Goal: Task Accomplishment & Management: Complete application form

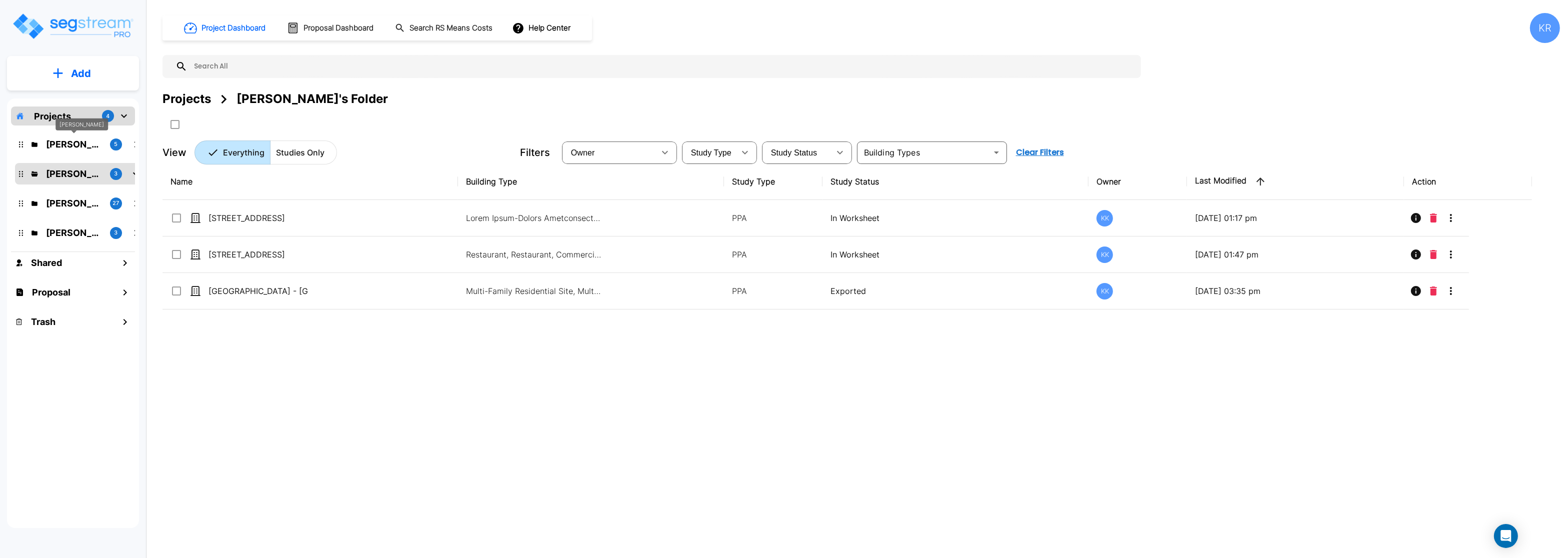
click at [61, 148] on p "[PERSON_NAME]" at bounding box center [74, 144] width 56 height 14
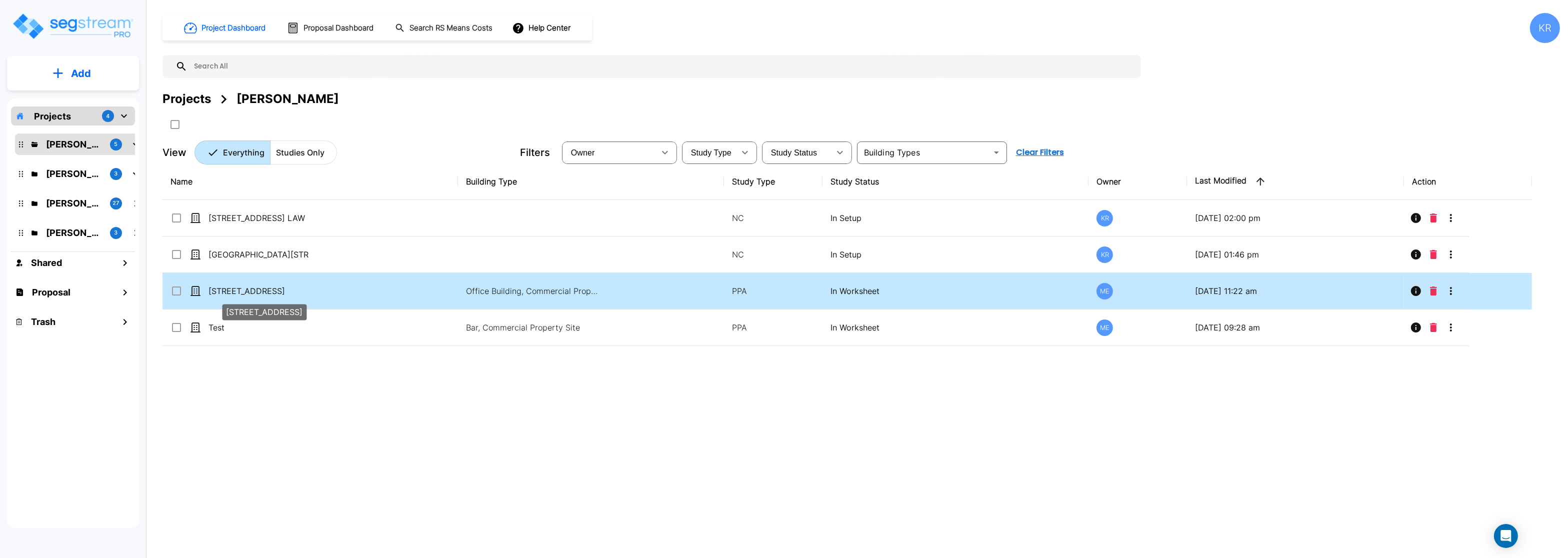
click at [223, 290] on p "[STREET_ADDRESS]" at bounding box center [258, 290] width 100 height 12
checkbox input "true"
click at [223, 290] on p "[STREET_ADDRESS]" at bounding box center [258, 290] width 100 height 12
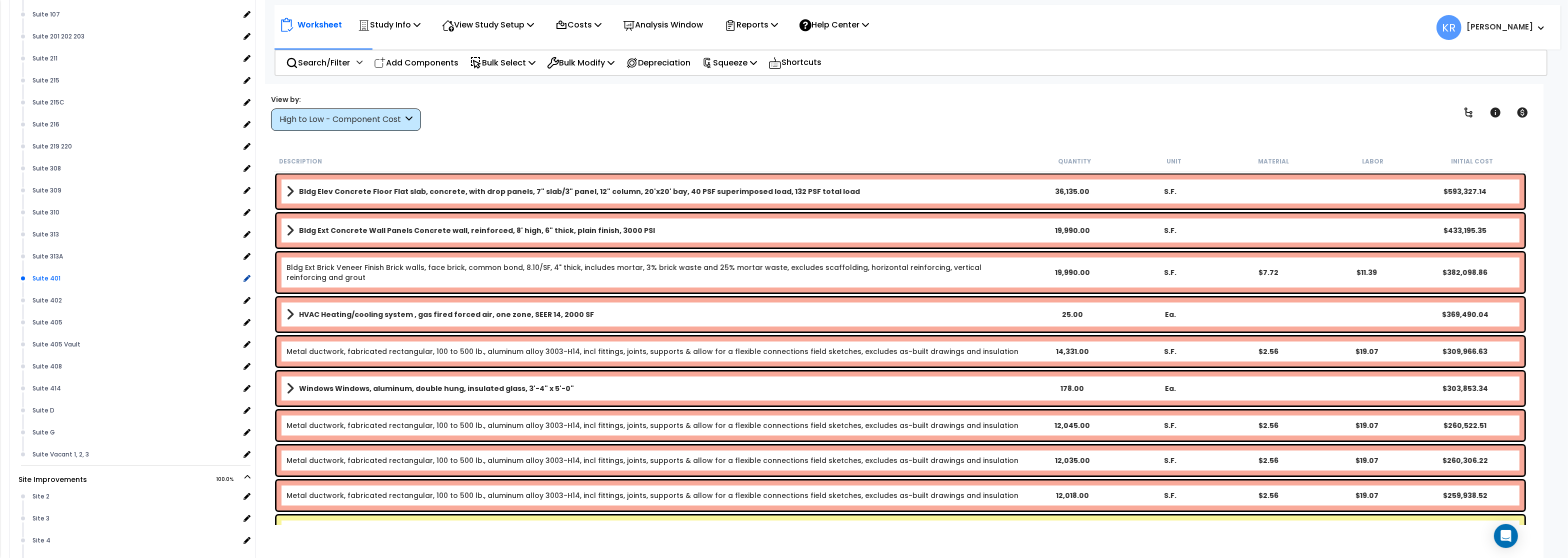
scroll to position [748, 0]
click at [118, 360] on div "Suite Vacant 1, 2, 3" at bounding box center [134, 364] width 209 height 12
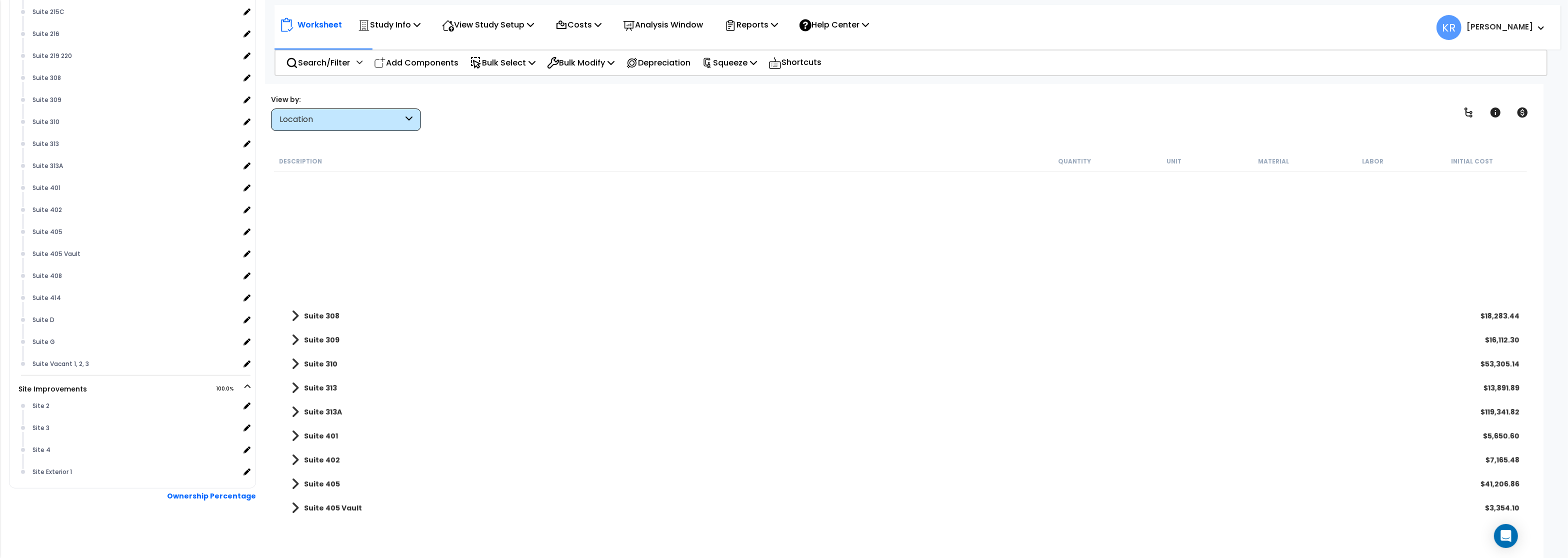
scroll to position [695, 0]
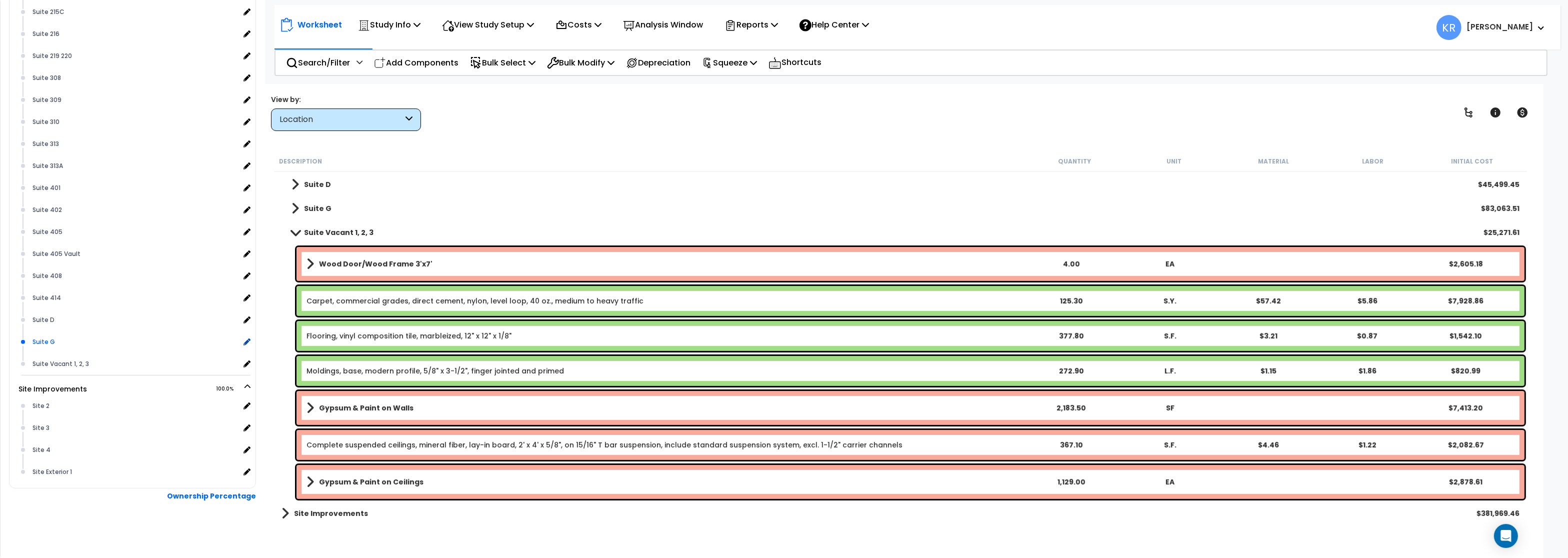
click at [32, 339] on div "Suite G" at bounding box center [134, 342] width 209 height 12
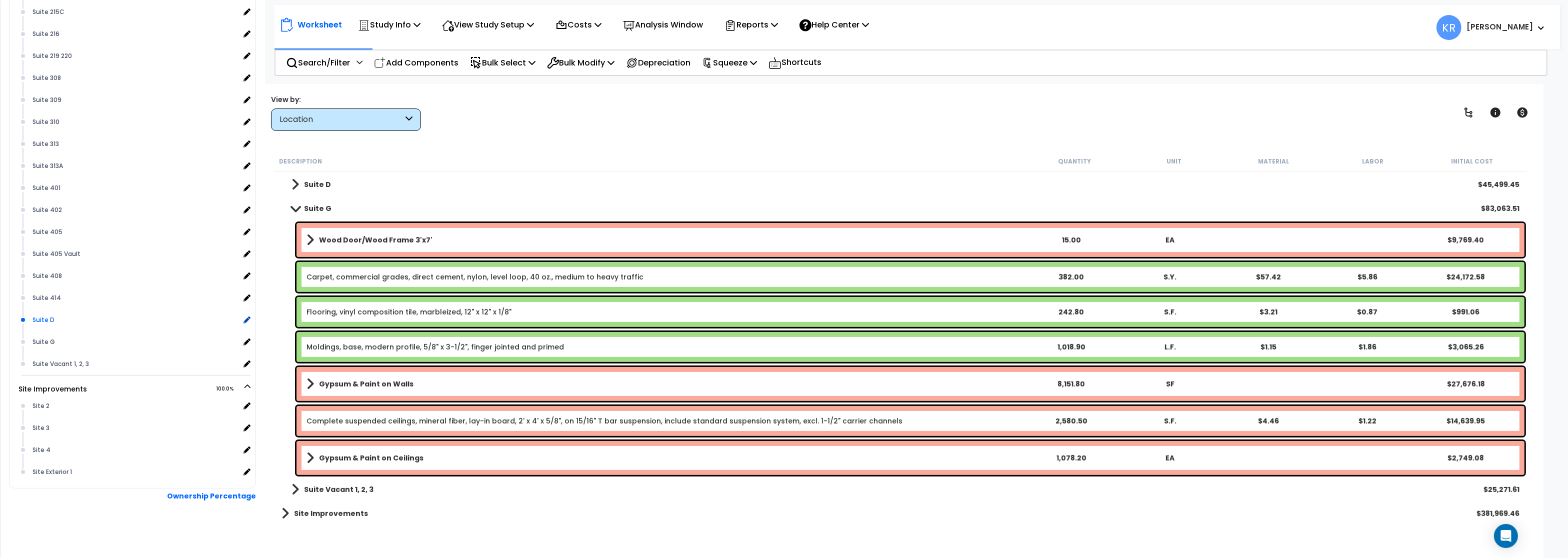
click at [41, 318] on div "Suite D" at bounding box center [134, 320] width 209 height 12
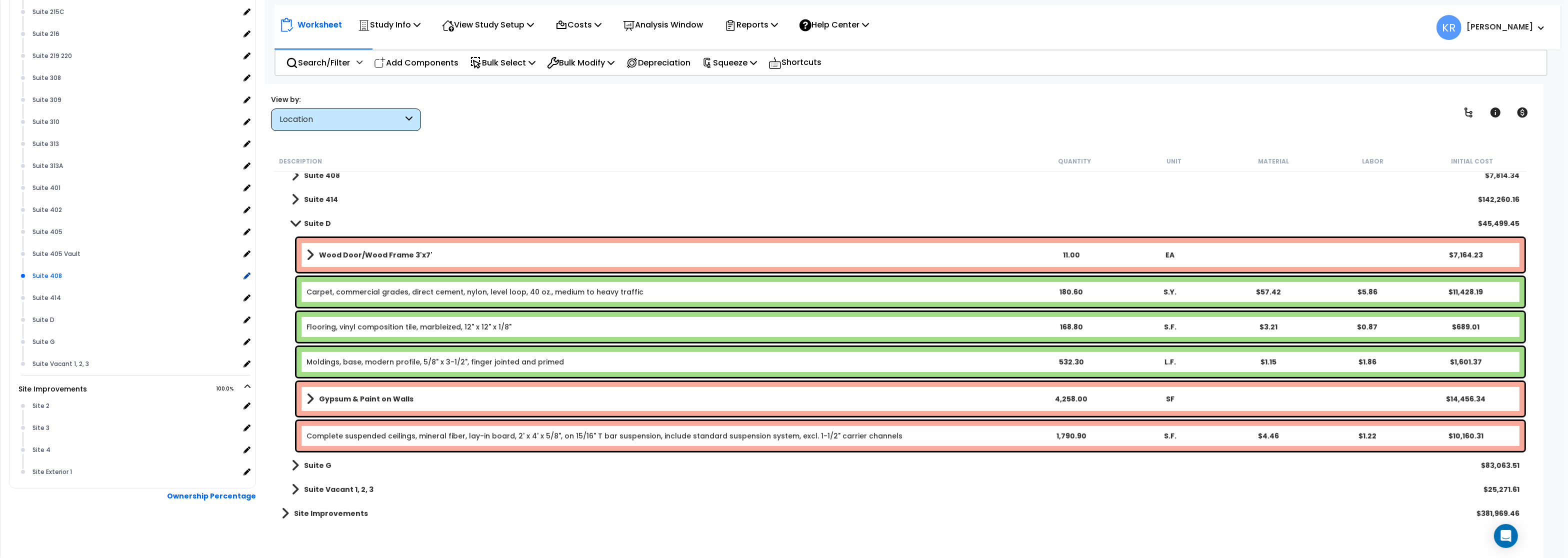
click at [54, 270] on div "Suite 408" at bounding box center [134, 276] width 209 height 12
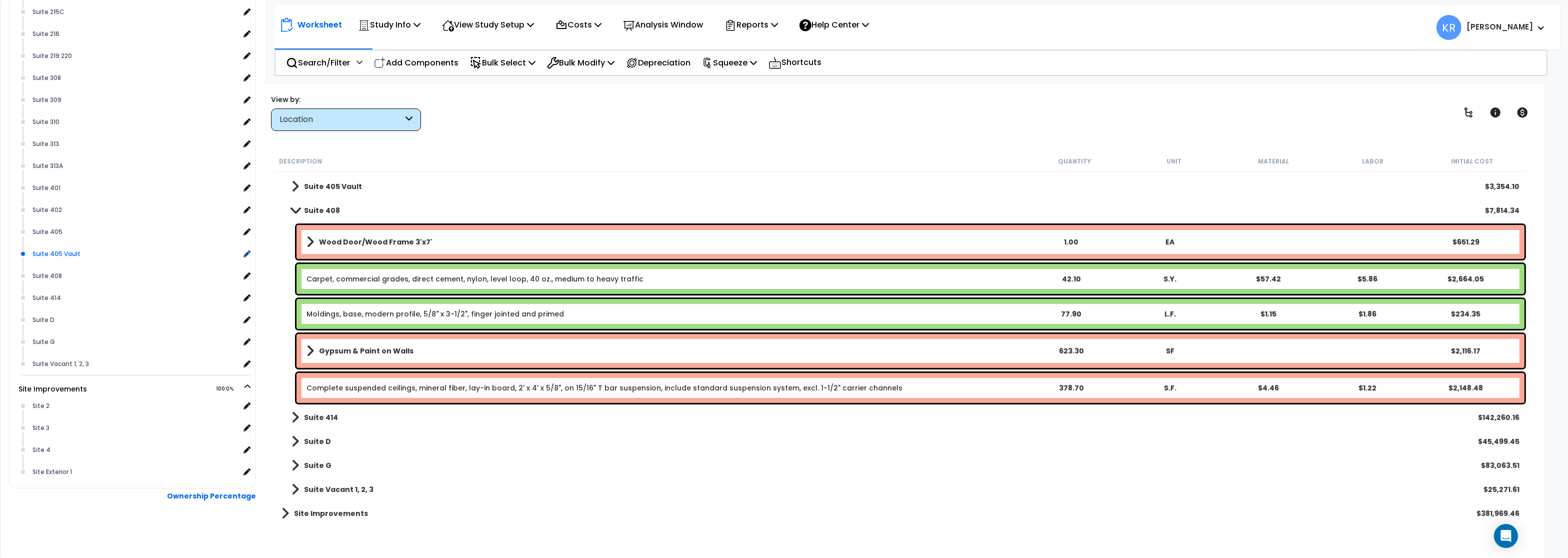
click at [60, 253] on div "Suite 405 Vault" at bounding box center [134, 253] width 209 height 12
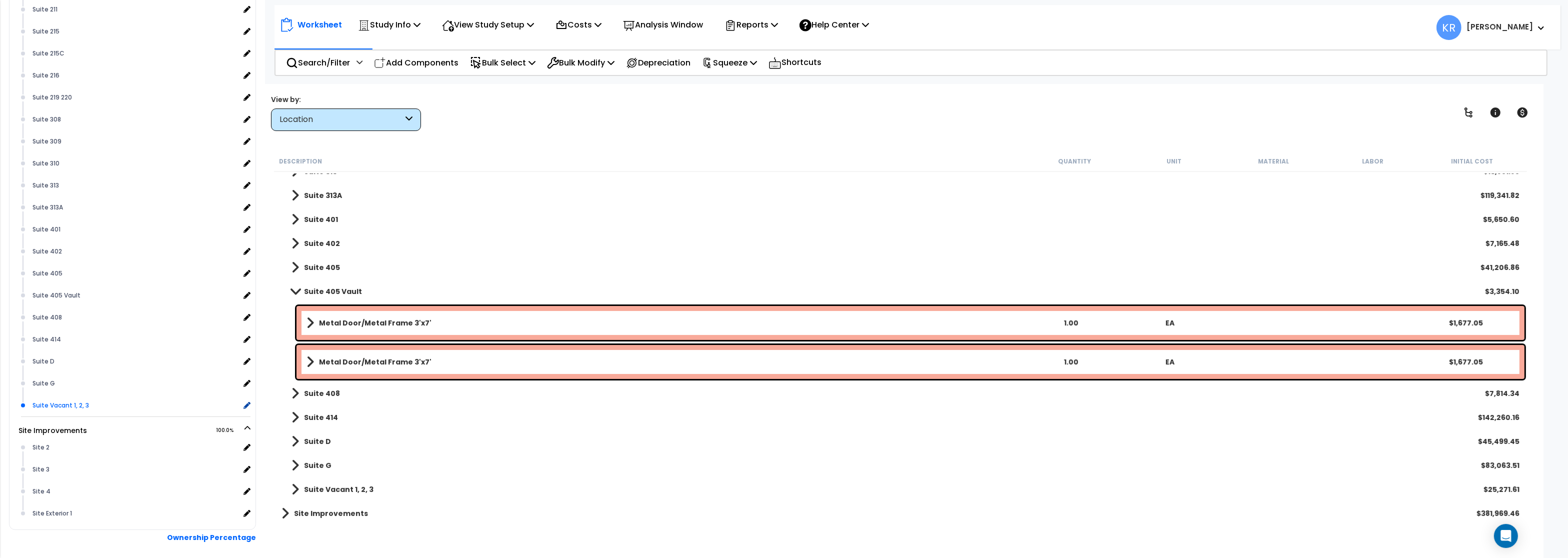
scroll to position [748, 0]
click at [45, 404] on div "Site 2" at bounding box center [134, 406] width 209 height 12
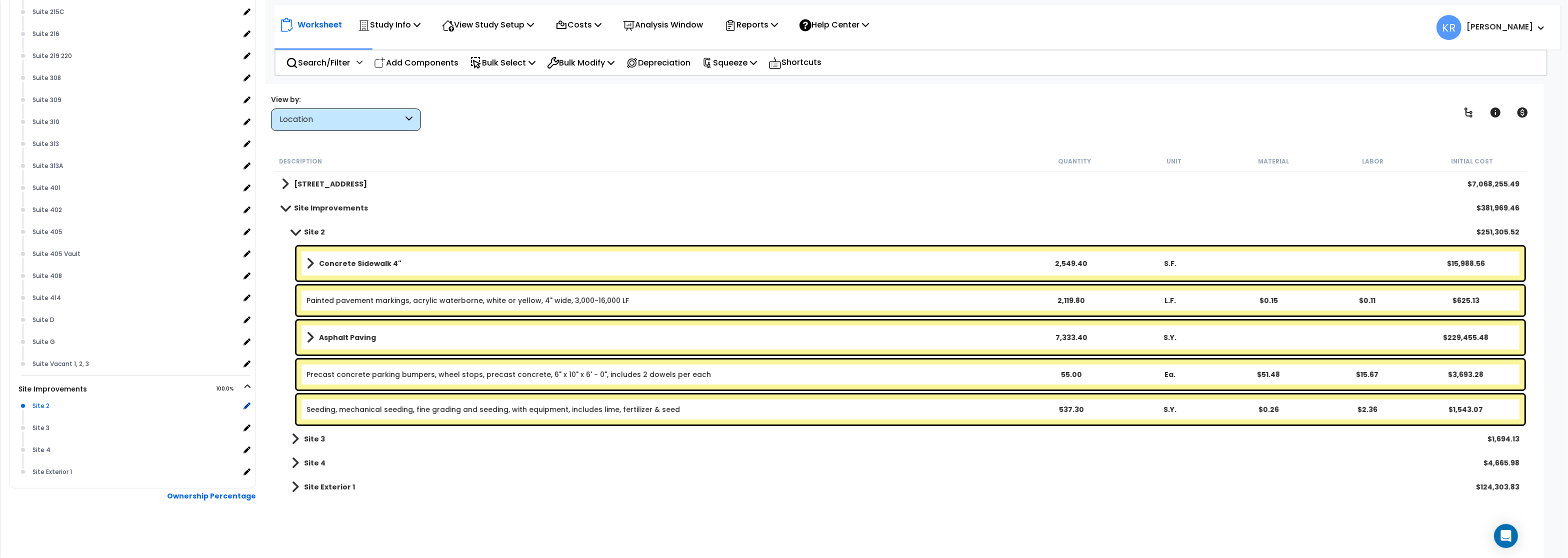
scroll to position [0, 0]
click at [45, 427] on div "Site 3" at bounding box center [134, 427] width 209 height 12
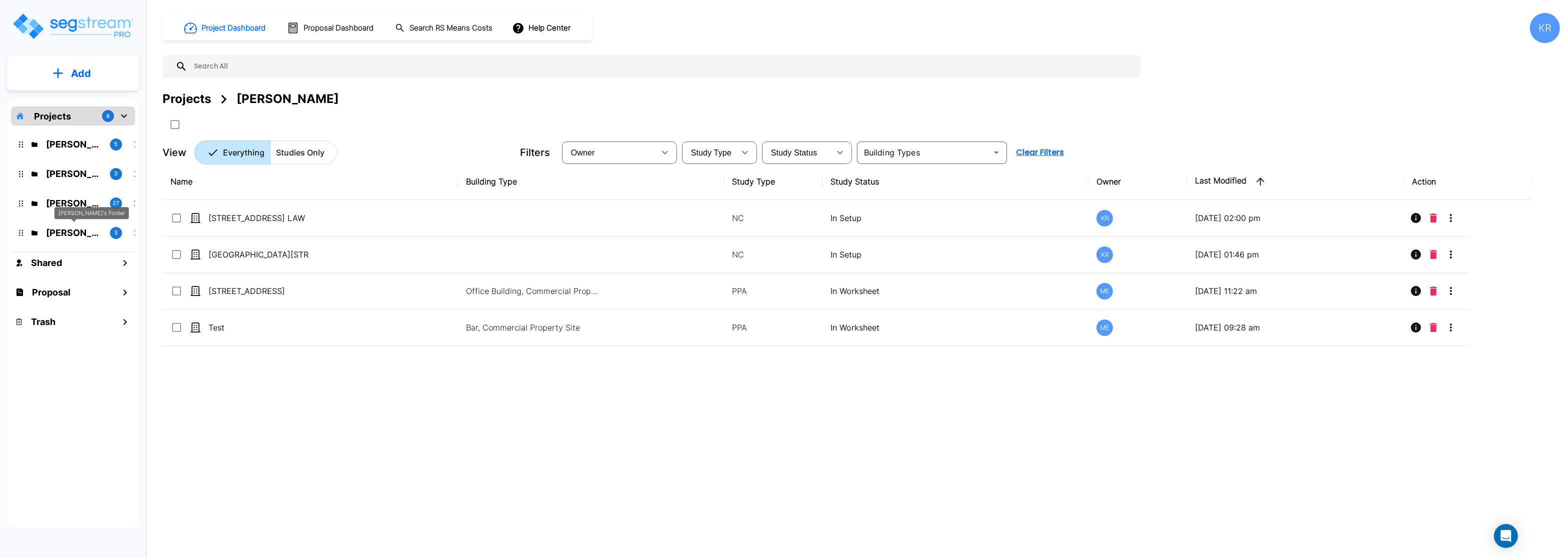
click at [77, 230] on p "Jon's Folder" at bounding box center [74, 233] width 56 height 14
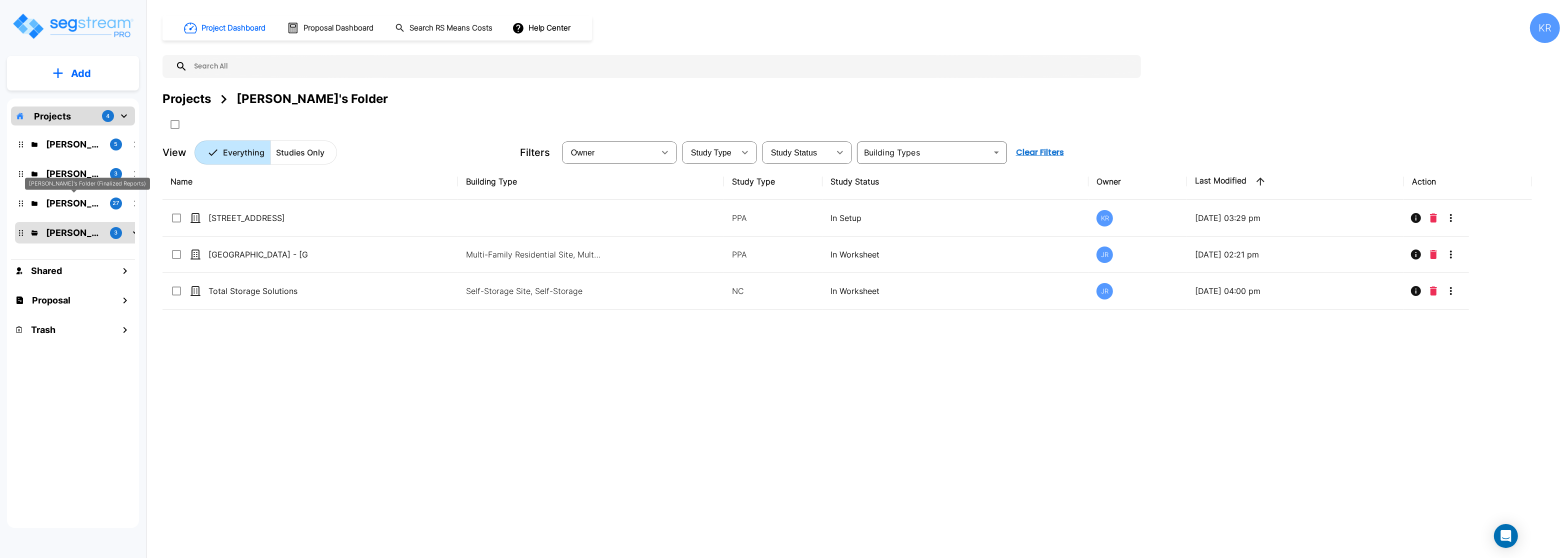
click at [57, 203] on p "Kristina's Folder (Finalized Reports)" at bounding box center [74, 203] width 56 height 14
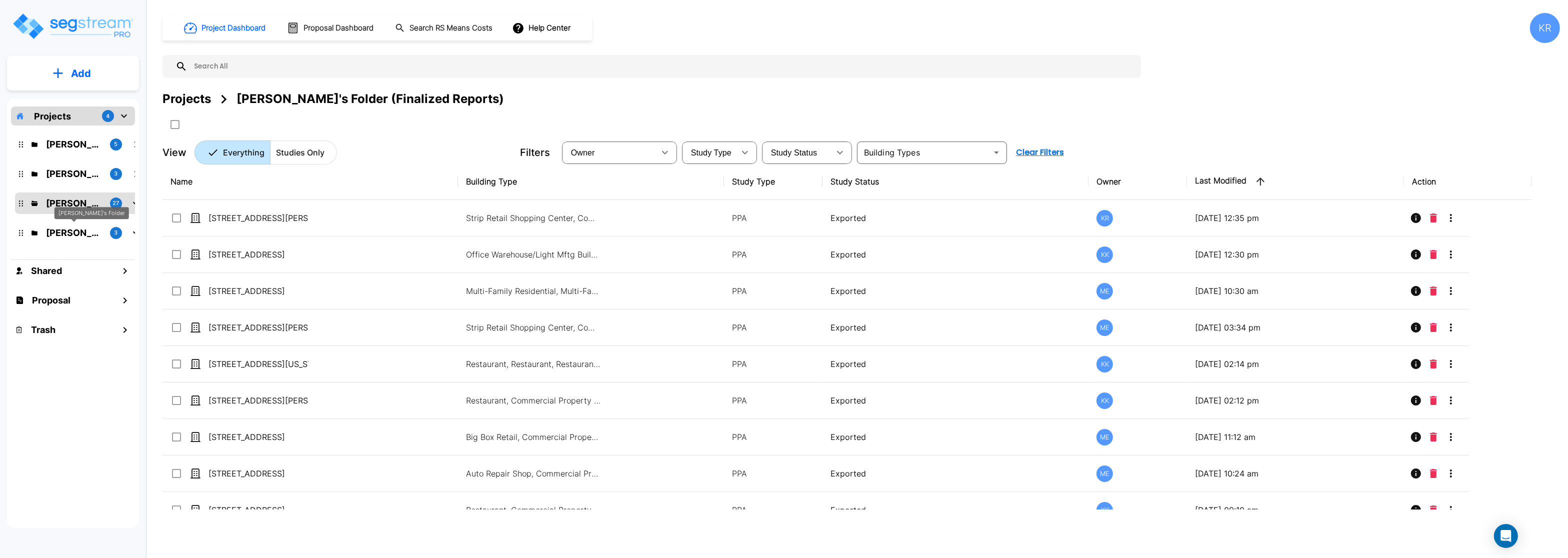
click at [57, 230] on p "Jon's Folder" at bounding box center [74, 233] width 56 height 14
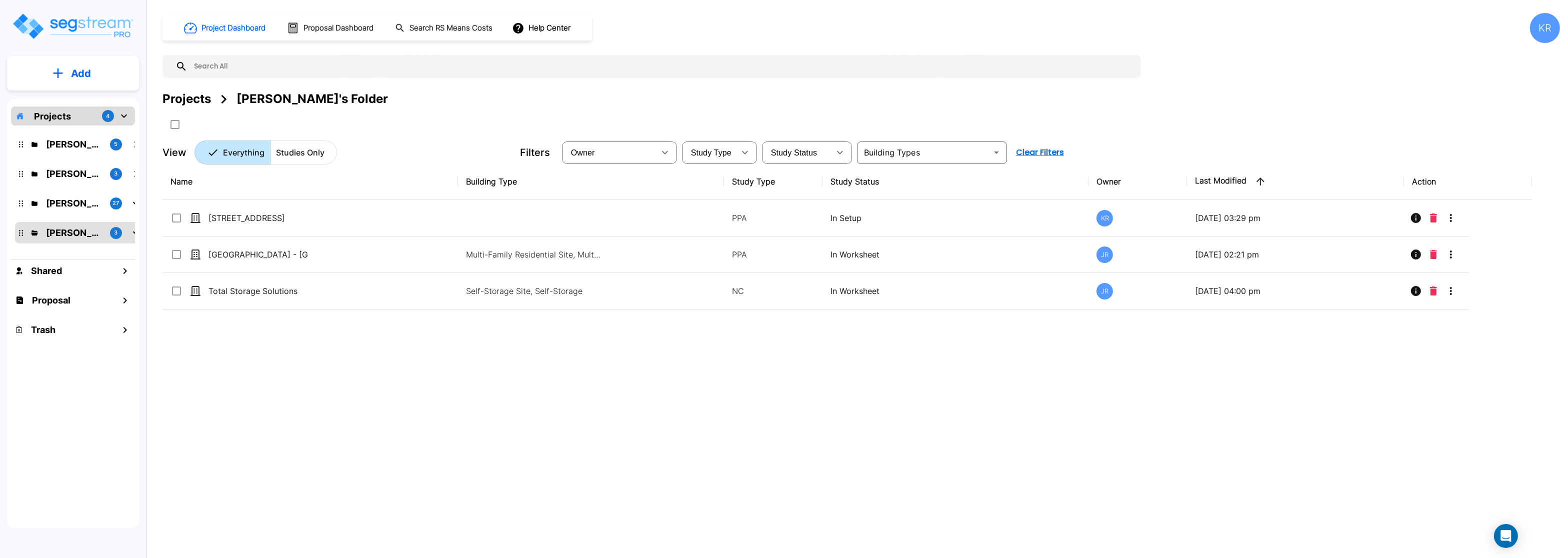
click at [71, 73] on p "Add" at bounding box center [81, 74] width 20 height 15
click at [73, 127] on p "Add Study" at bounding box center [79, 129] width 40 height 12
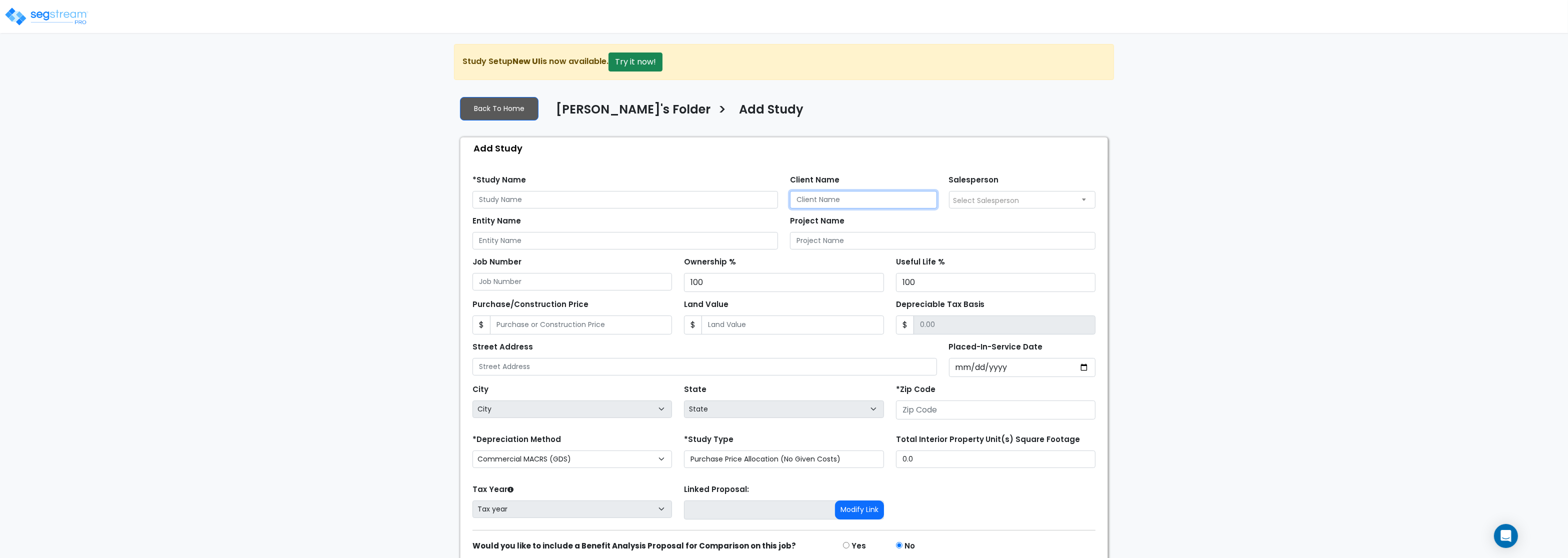
click at [813, 203] on input "Client Name" at bounding box center [863, 199] width 147 height 17
paste input "WVA Real Estate LLC"
type input "WVA Real Estate LLC"
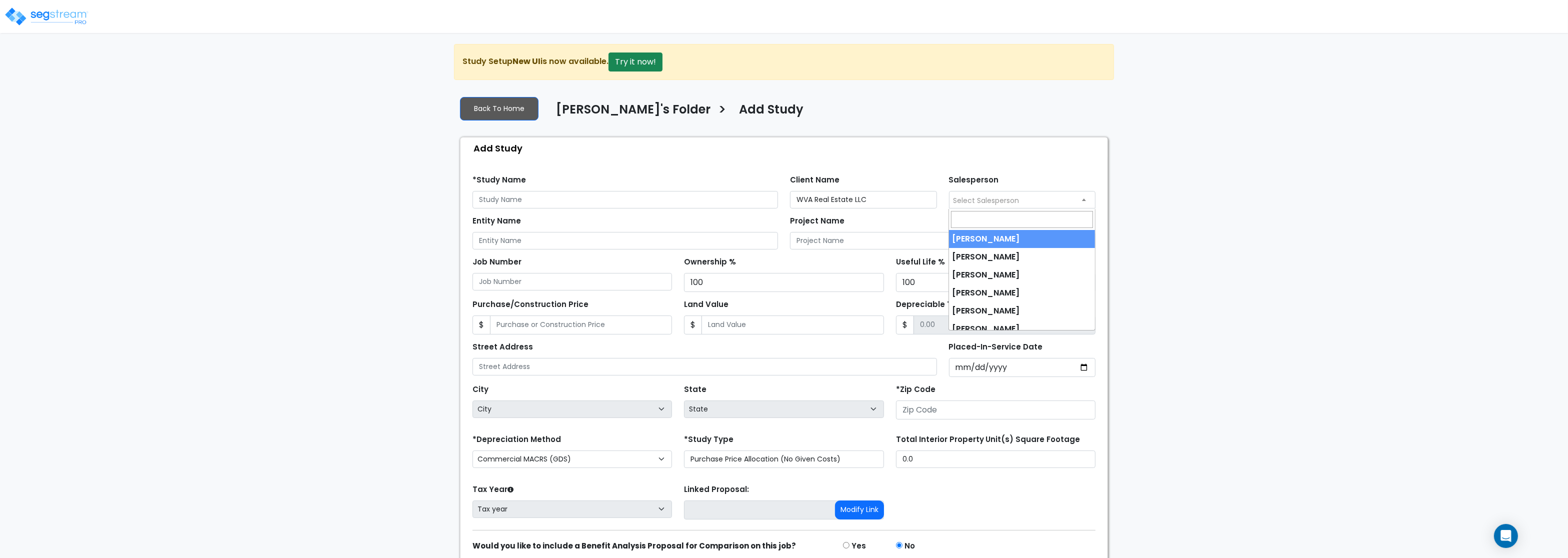
click at [989, 194] on span "Select Salesperson" at bounding box center [1022, 199] width 146 height 16
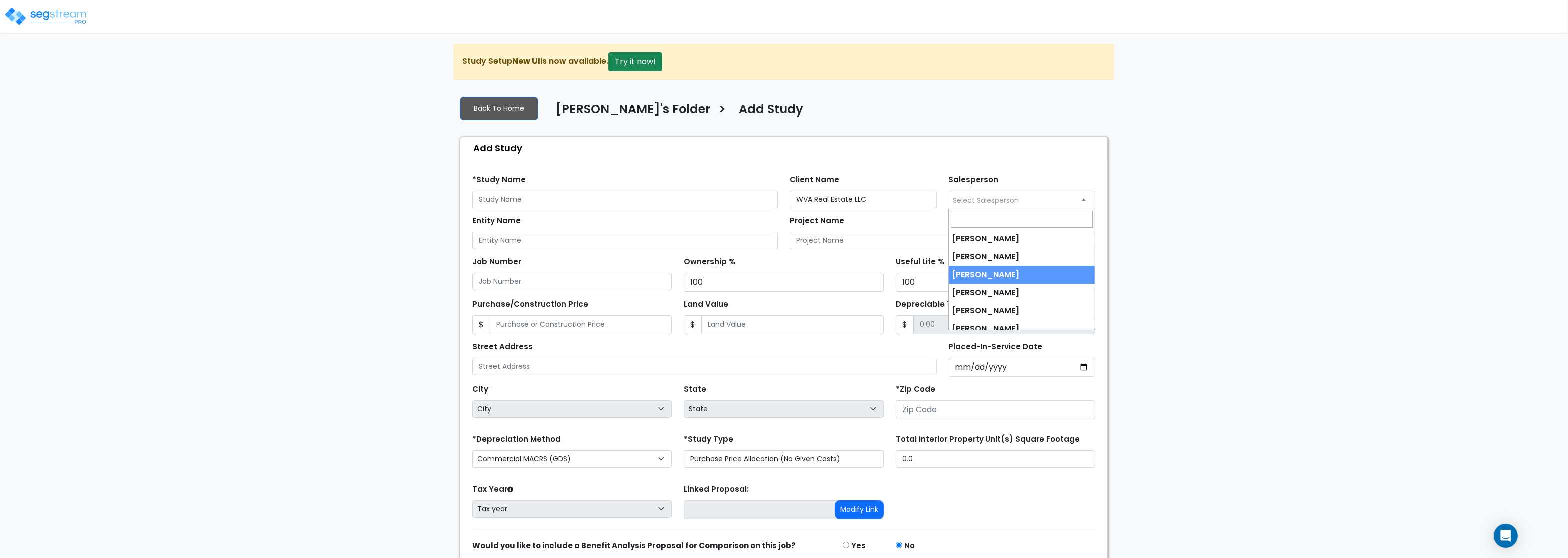
scroll to position [26, 0]
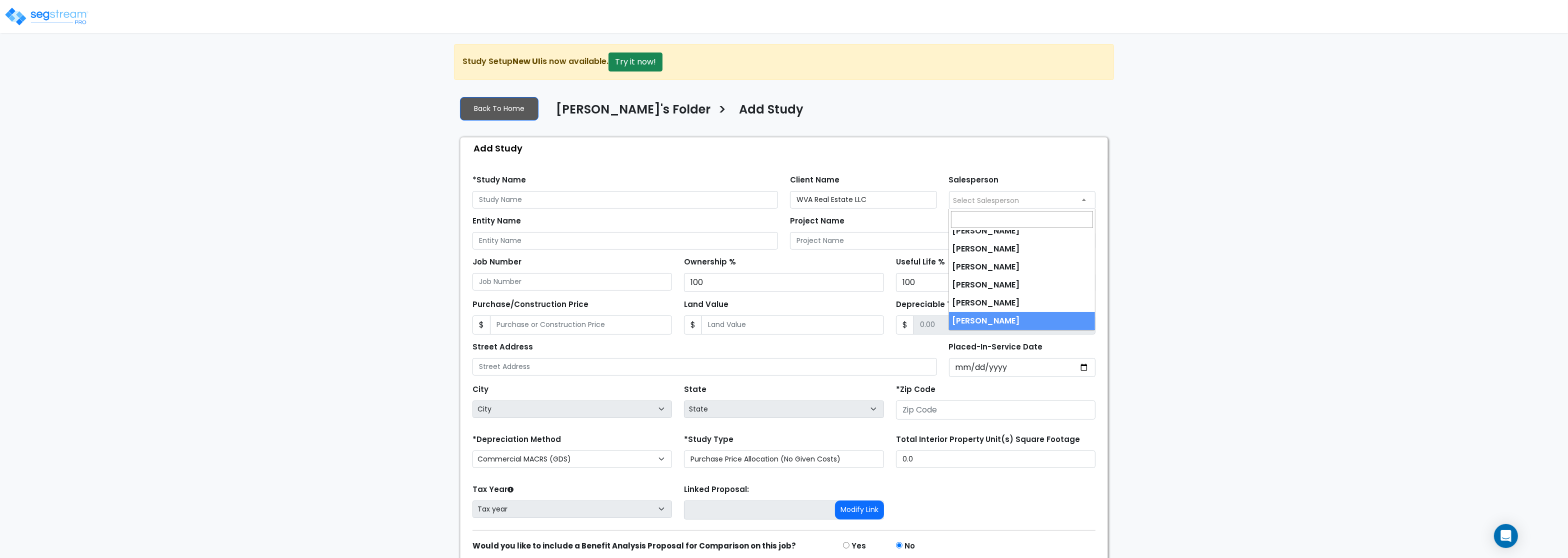
select select "245"
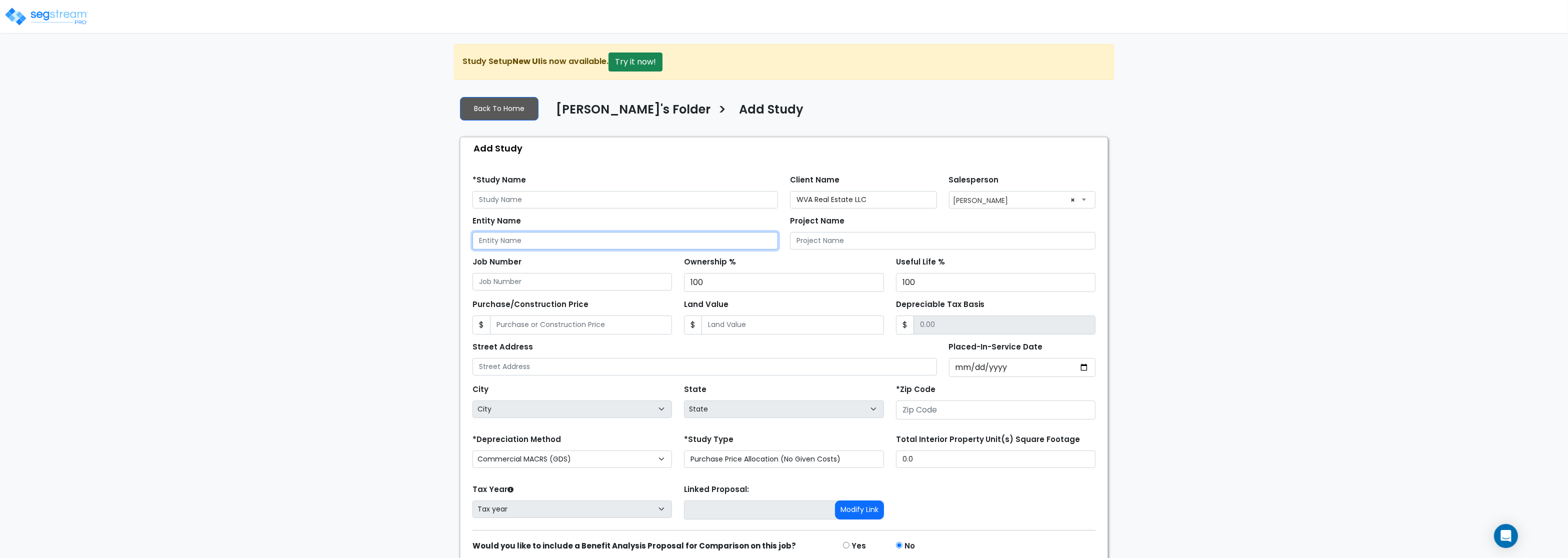
click at [529, 250] on input "Entity Name" at bounding box center [625, 241] width 305 height 17
click at [525, 245] on input "Entity Name" at bounding box center [625, 241] width 305 height 17
paste input "156 S Pine St"
type input "156 S Pine St"
click at [510, 199] on input "text" at bounding box center [625, 199] width 305 height 17
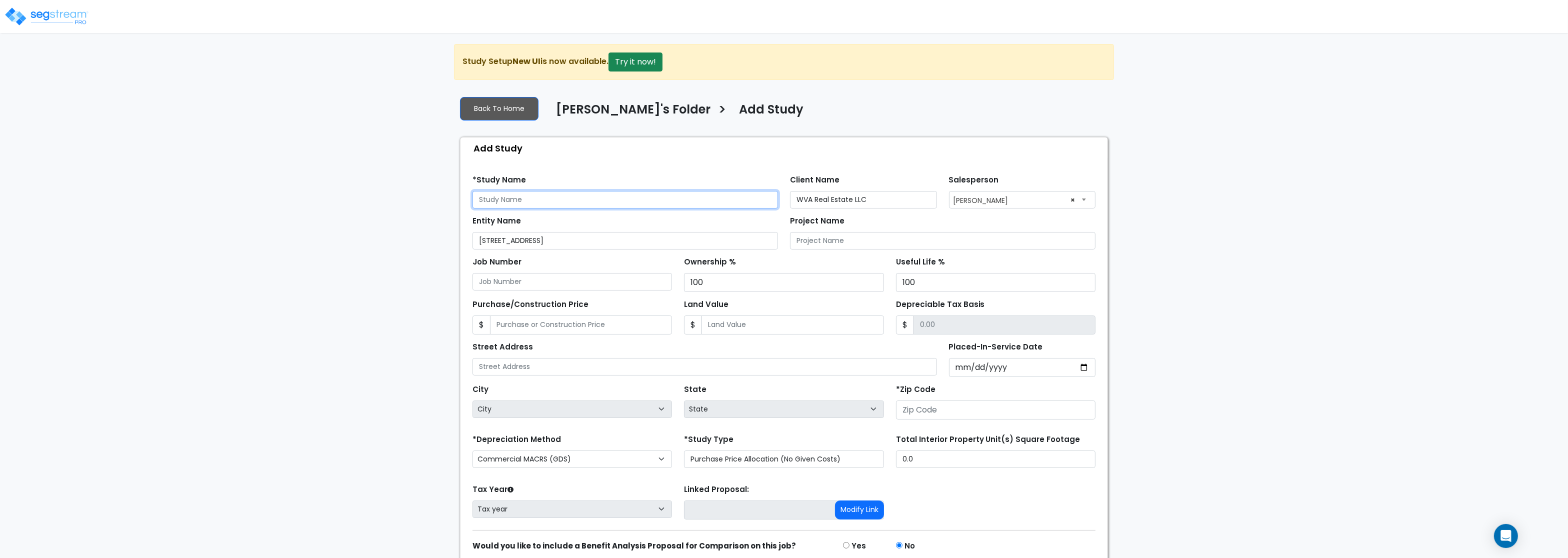
paste input "156 S Pine St"
click at [552, 200] on input "156 S Pine St" at bounding box center [625, 199] width 305 height 17
type input "156 S Pine St - Renovation"
drag, startPoint x: 883, startPoint y: 201, endPoint x: 709, endPoint y: 179, distance: 175.4
click at [790, 191] on input "WVA Real Estate LLC" at bounding box center [863, 199] width 147 height 17
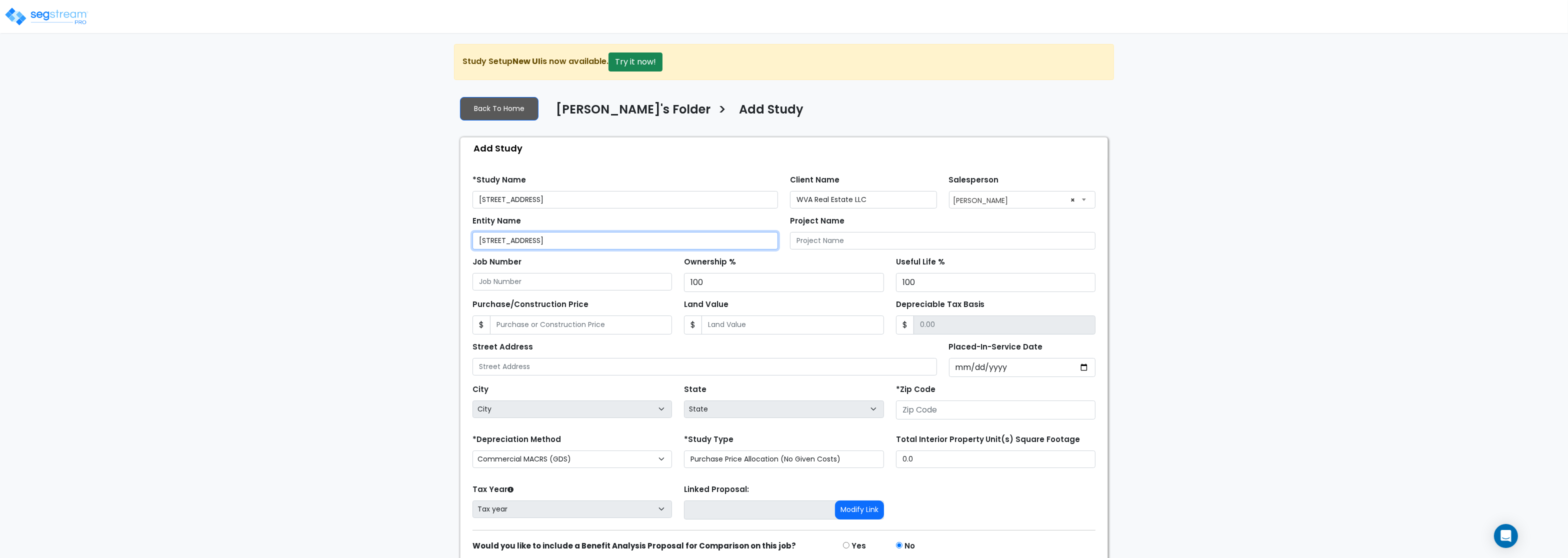
drag, startPoint x: 535, startPoint y: 245, endPoint x: 368, endPoint y: 230, distance: 167.7
click at [473, 232] on input "[STREET_ADDRESS]" at bounding box center [625, 241] width 305 height 17
paste input "WVA Real Estate LLC"
type input "WVA Real Estate LLC"
drag, startPoint x: 580, startPoint y: 200, endPoint x: 456, endPoint y: 192, distance: 124.3
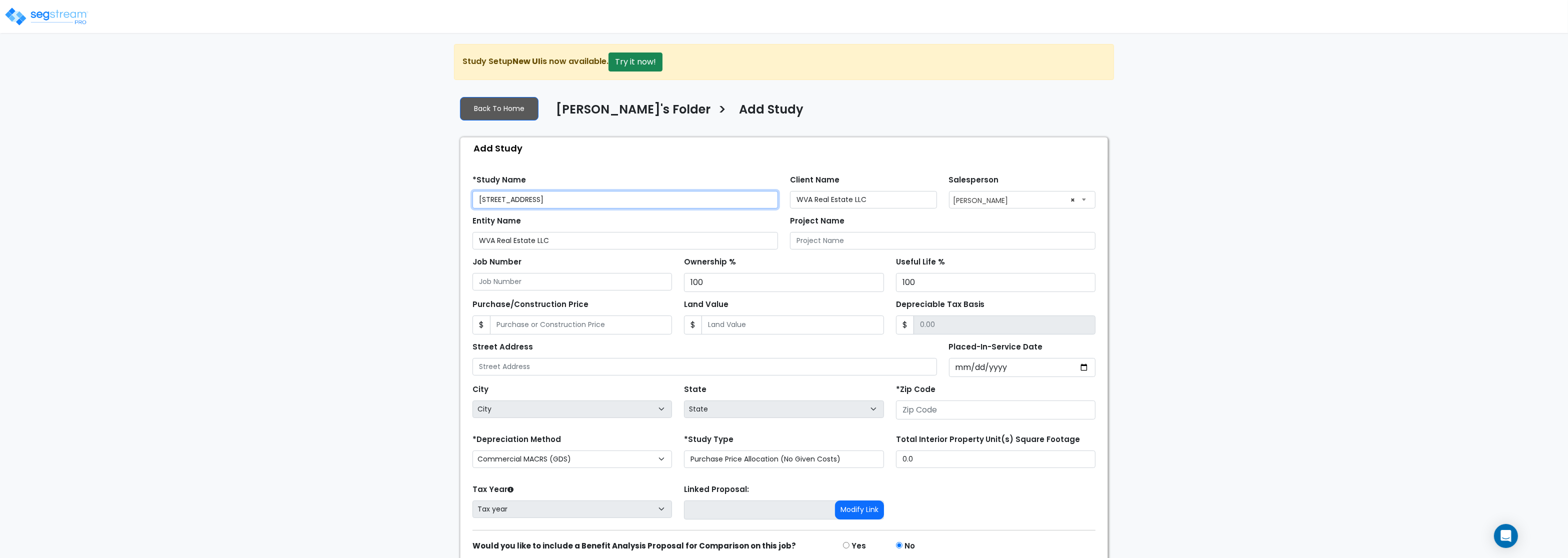
click at [473, 192] on input "[STREET_ADDRESS]" at bounding box center [625, 199] width 305 height 17
click at [829, 249] on input "Project Name" at bounding box center [943, 241] width 305 height 17
paste input "[STREET_ADDRESS]"
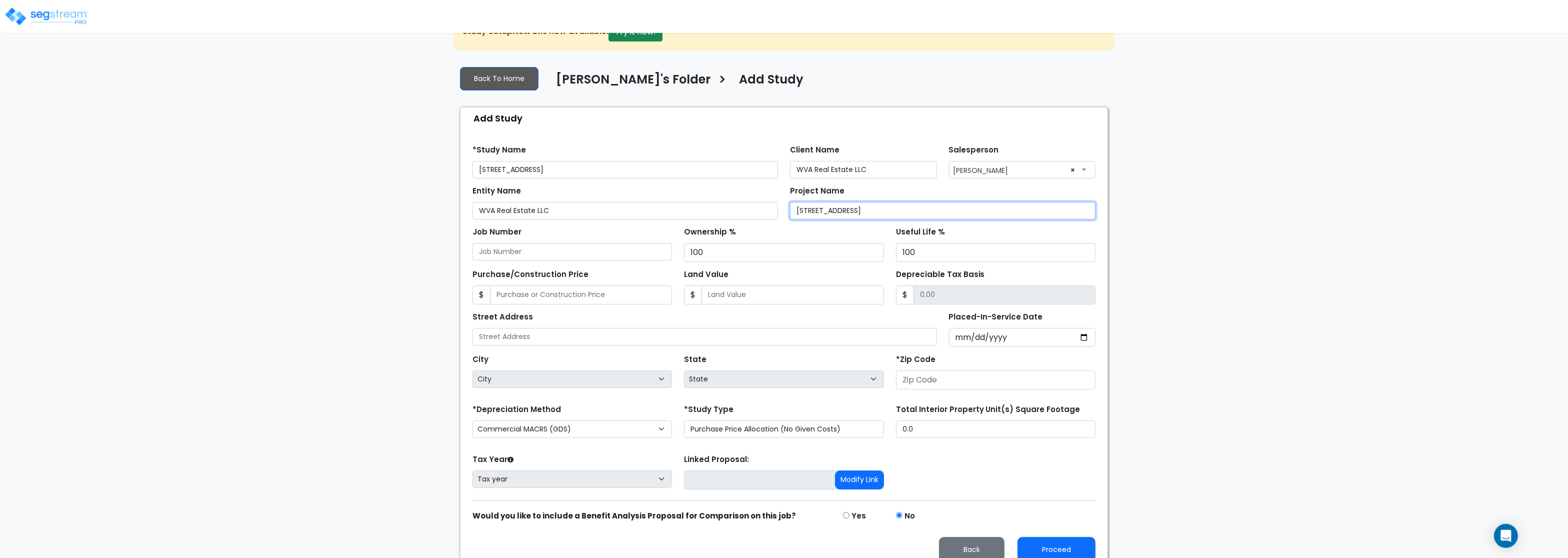
scroll to position [46, 0]
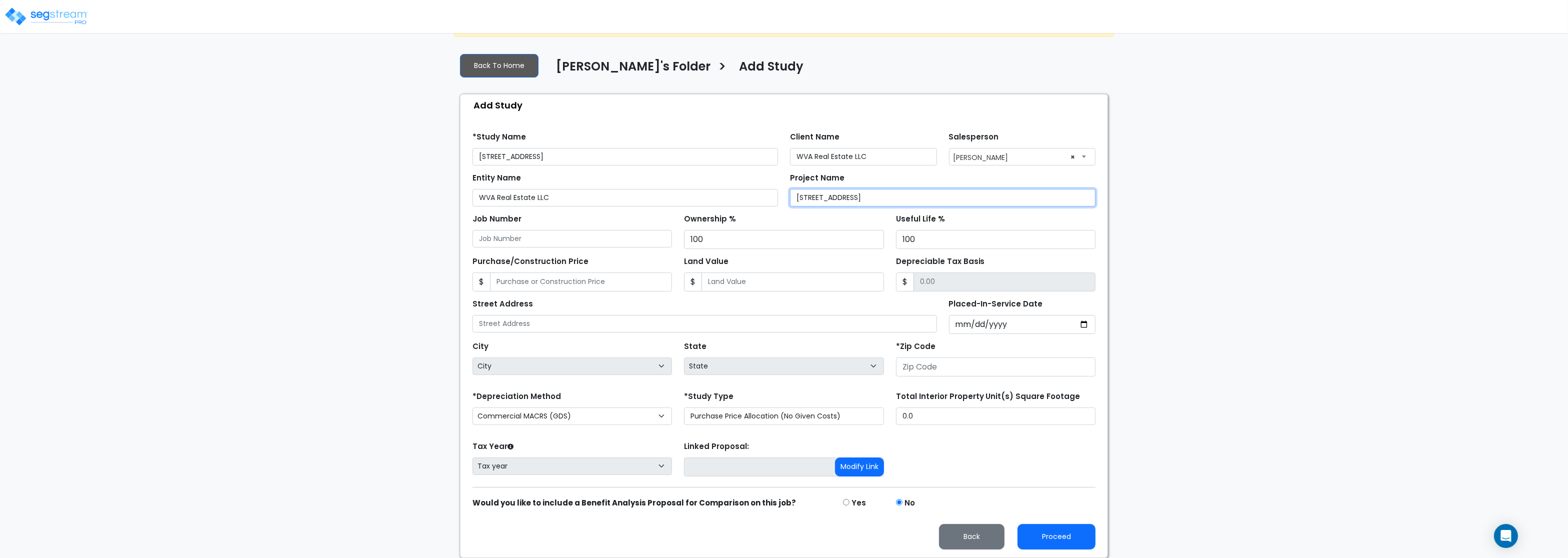
type input "[STREET_ADDRESS]"
click at [958, 323] on input "Placed-In-Service Date" at bounding box center [1022, 325] width 147 height 19
type input "2025-08-01"
select select "2025"
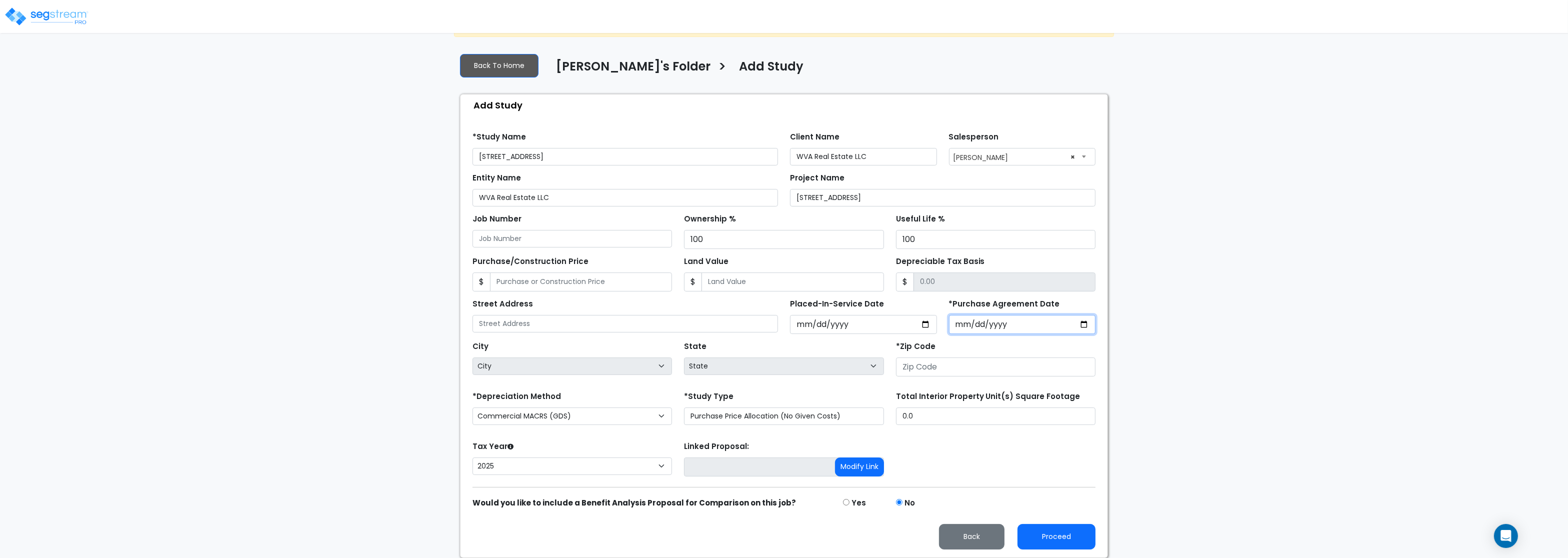
click at [969, 320] on input "*Purchase Agreement Date" at bounding box center [1022, 325] width 147 height 19
type input "2025-08-01"
click at [684, 408] on select "Purchase Price Allocation (No Given Costs) New Construction / Reno / TI's (Give…" at bounding box center [783, 416] width 199 height 17
select select "NEW"
click option "New Construction / Reno / TI's (Given Costs)" at bounding box center [0, 0] width 0 height 0
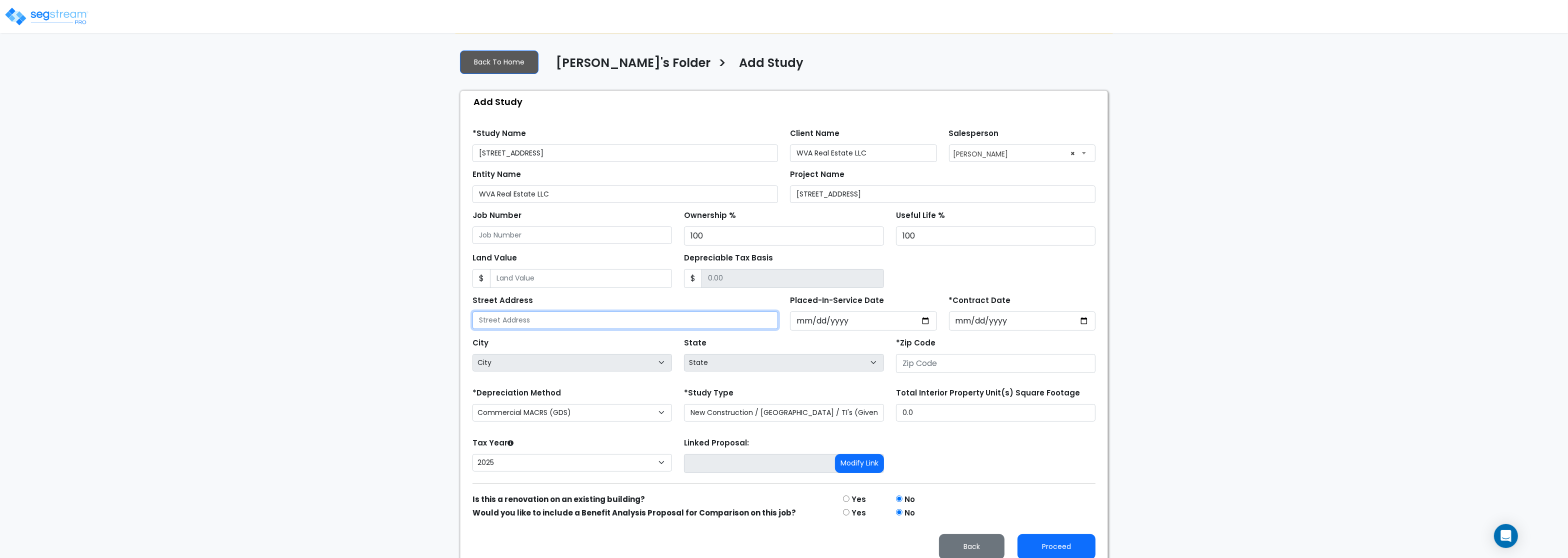
click at [542, 324] on input "text" at bounding box center [625, 320] width 305 height 17
paste input "156 S Pine St"
type input "156 S Pine St"
click at [926, 362] on input "number" at bounding box center [996, 364] width 199 height 19
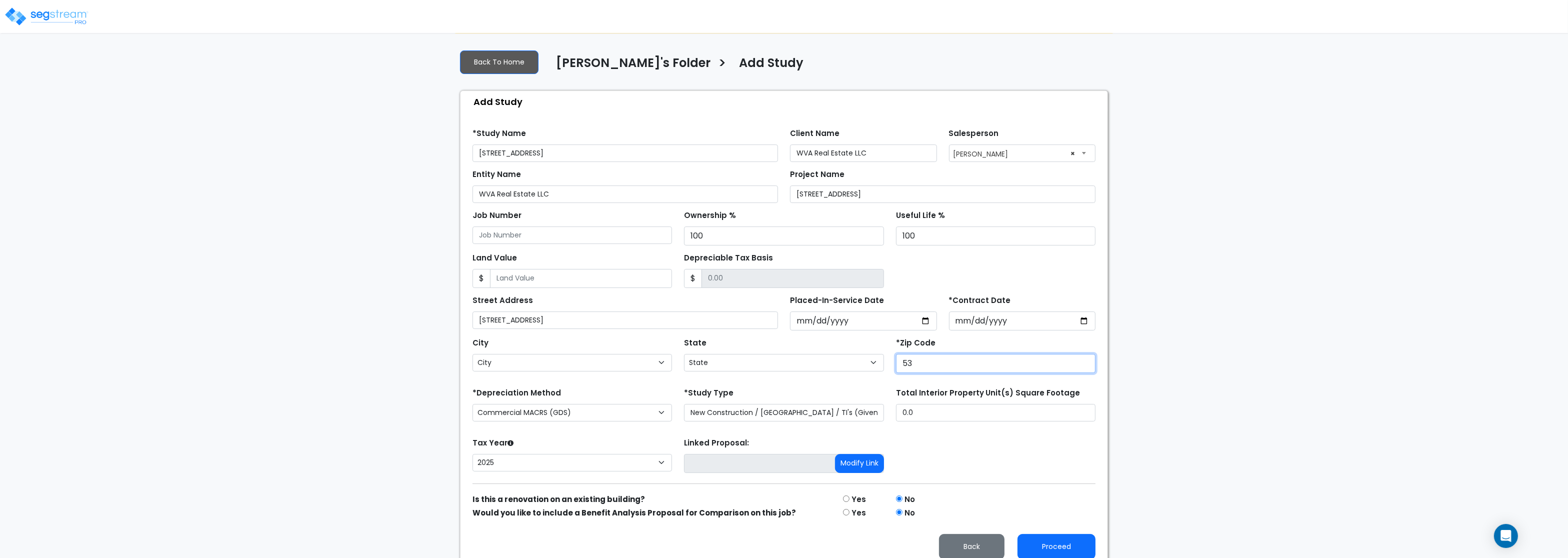
type input "531"
select select "WI"
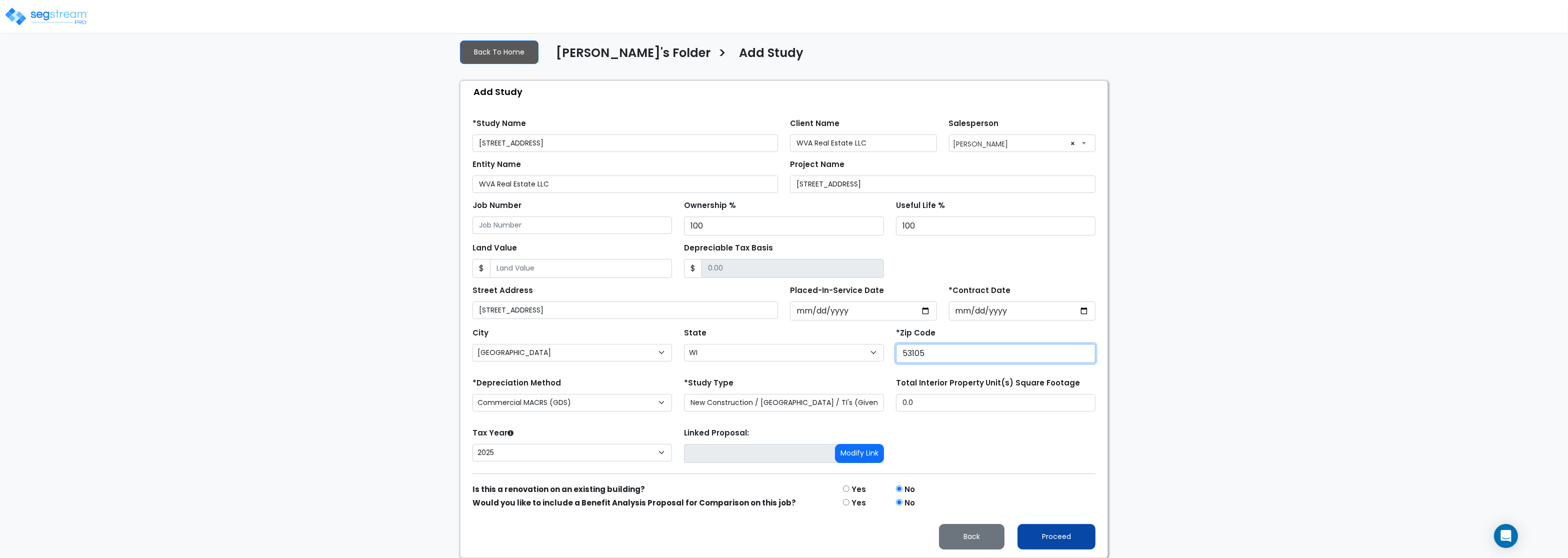
type input "53105"
click at [1056, 539] on button "Proceed" at bounding box center [1056, 536] width 78 height 25
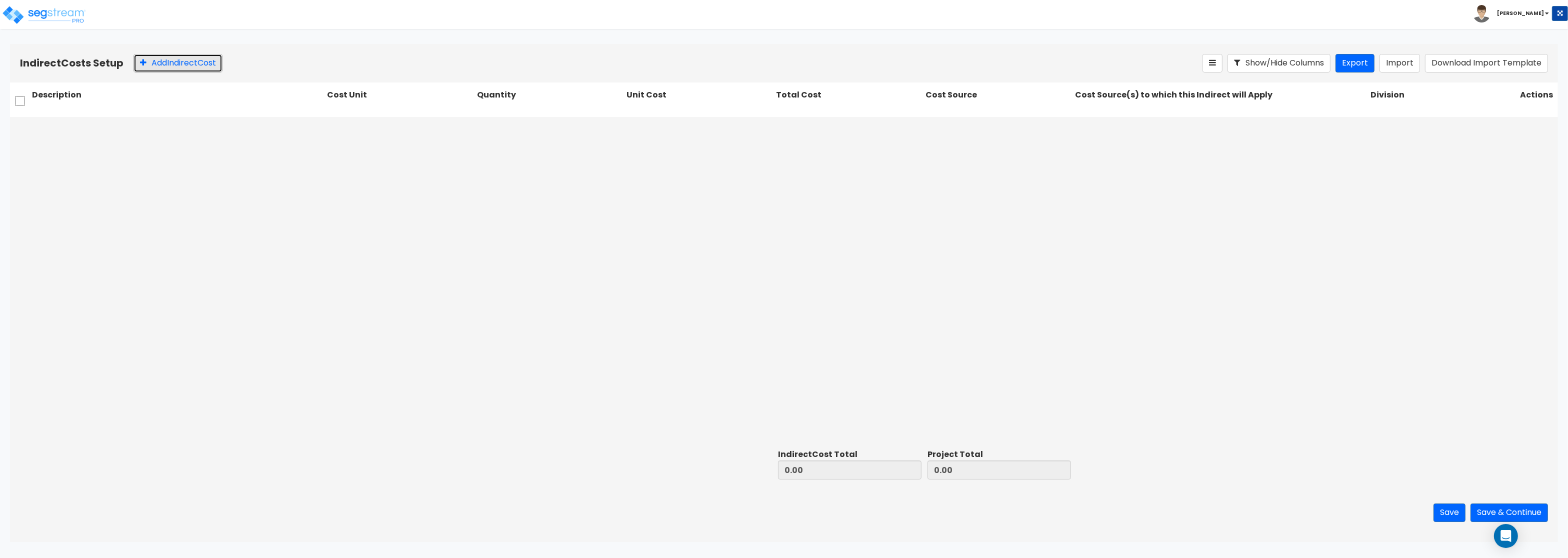
click at [149, 61] on button "Add Indirect Cost" at bounding box center [178, 63] width 89 height 19
click at [144, 124] on input "text" at bounding box center [178, 128] width 291 height 19
paste input "General Conditions"
type input "General Conditions"
click at [344, 133] on div at bounding box center [388, 129] width 112 height 14
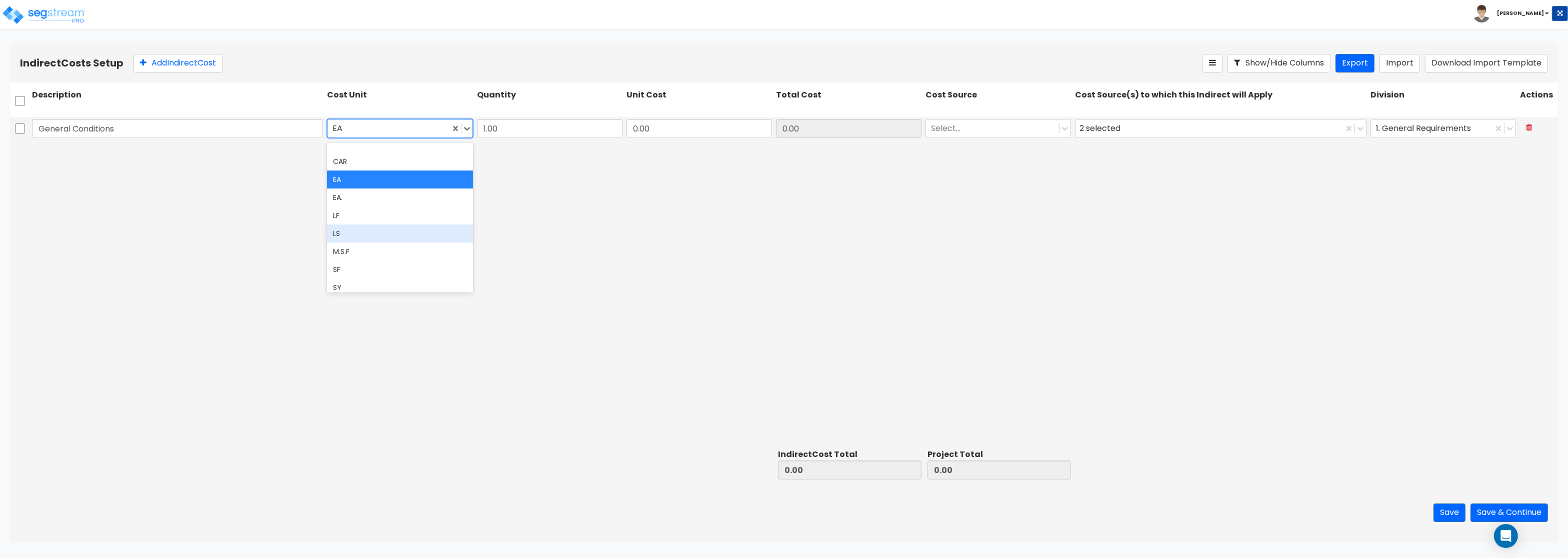
click at [362, 237] on div "LS" at bounding box center [399, 233] width 146 height 18
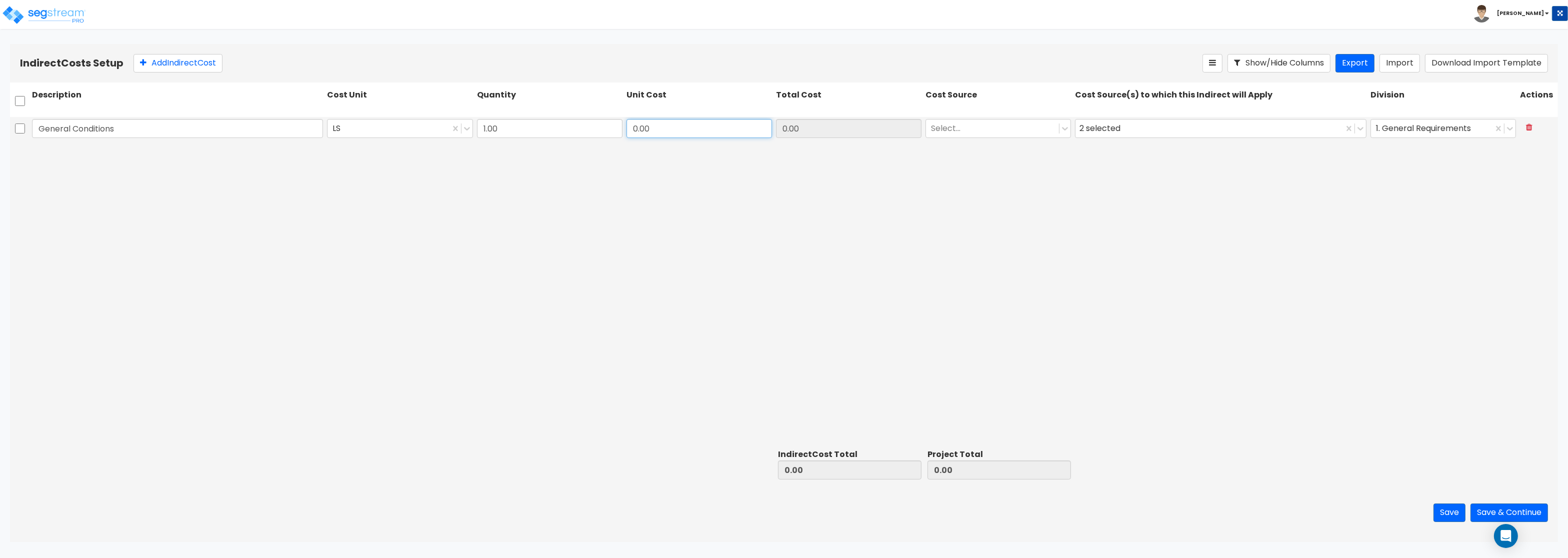
click at [690, 129] on input "0.00" at bounding box center [699, 128] width 146 height 19
drag, startPoint x: 660, startPoint y: 131, endPoint x: 622, endPoint y: 125, distance: 38.5
click at [627, 125] on input "0.00" at bounding box center [699, 128] width 146 height 19
paste input "467,475.65"
type input "467,475.65"
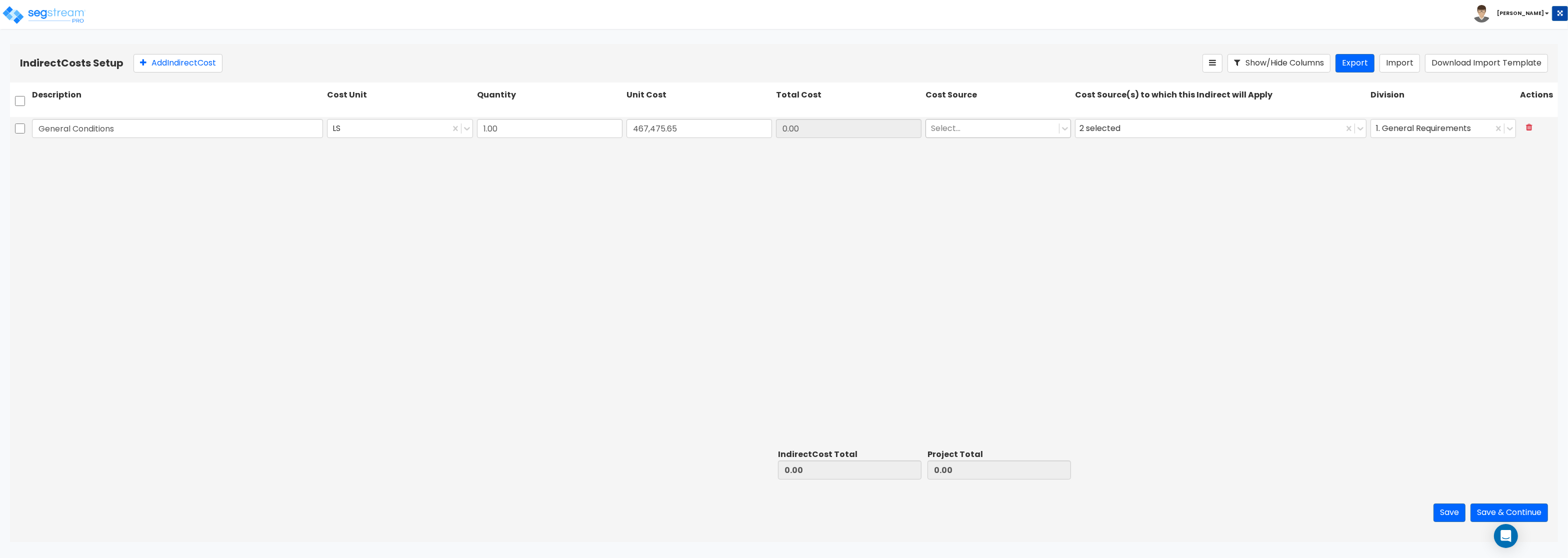
type input "467,475.65"
click at [959, 128] on div at bounding box center [992, 129] width 123 height 14
click at [990, 191] on div "Contractor Cost" at bounding box center [998, 189] width 146 height 18
click at [1148, 121] on div "2 selected" at bounding box center [1209, 129] width 268 height 17
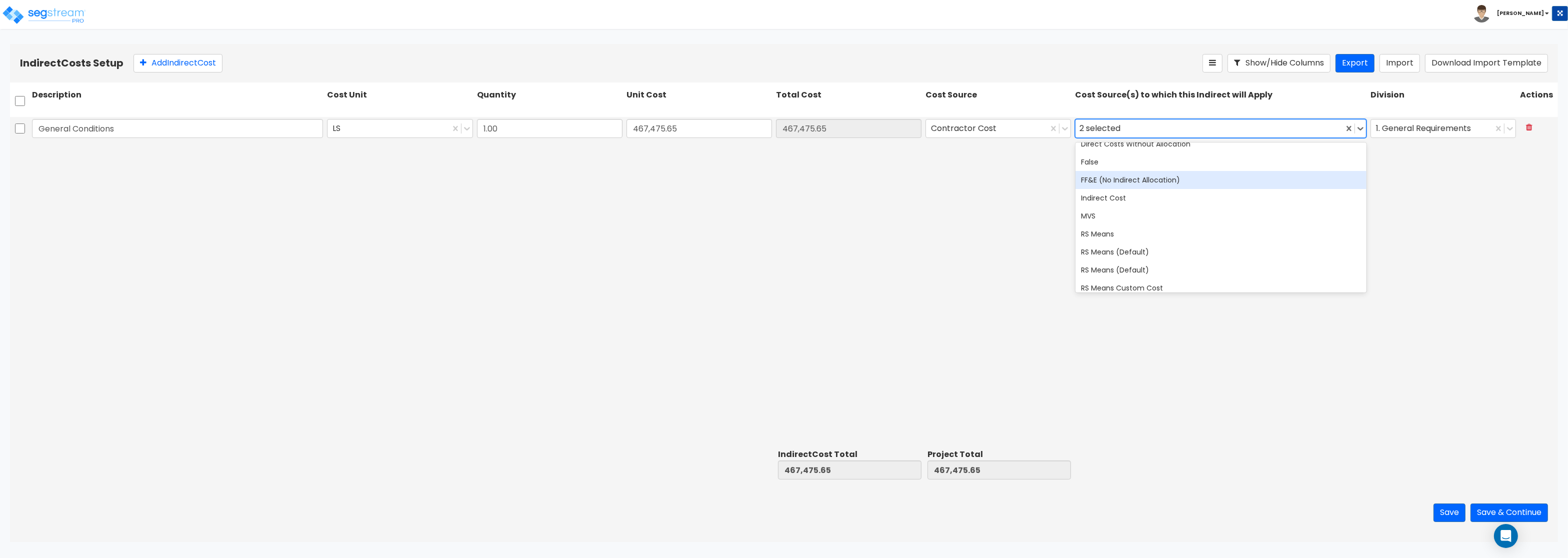
scroll to position [180, 0]
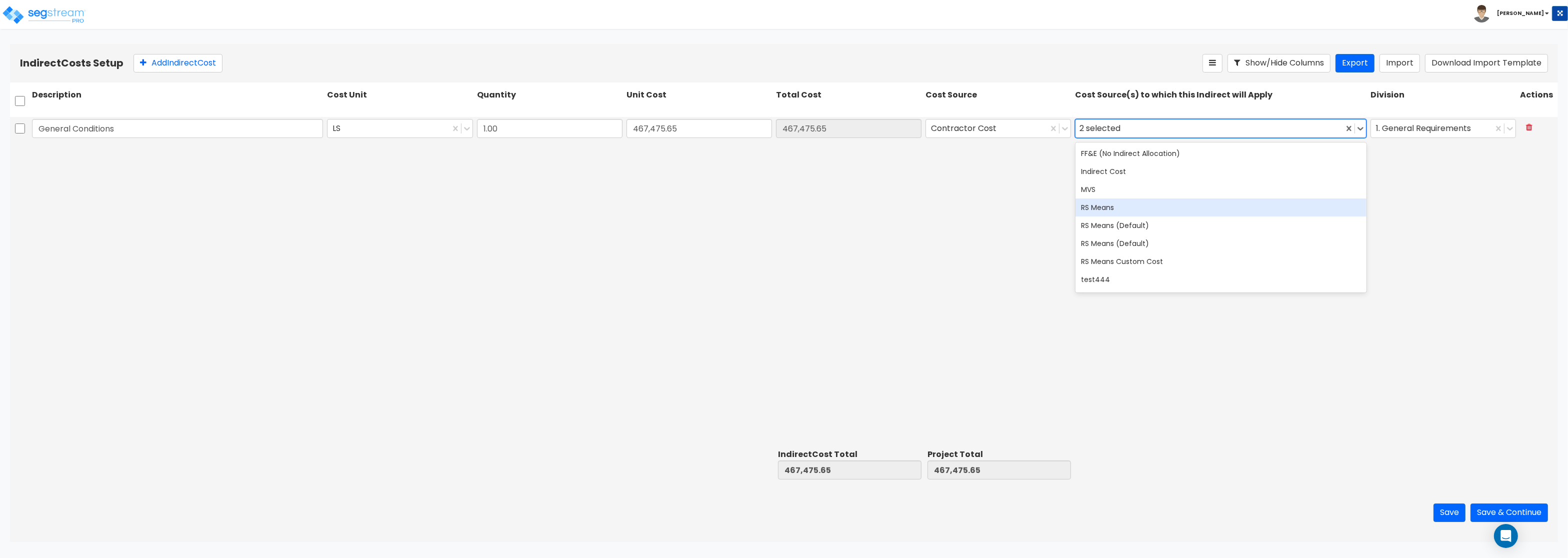
click at [1113, 210] on div "RS Means" at bounding box center [1221, 207] width 291 height 18
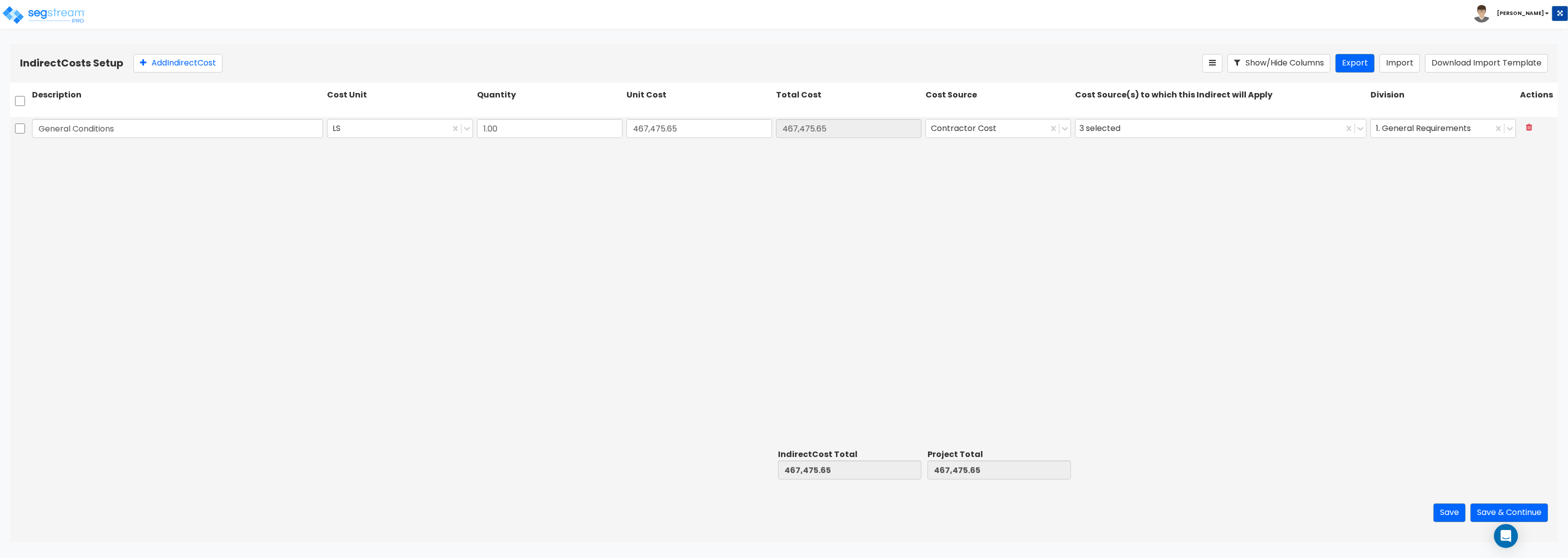
click at [682, 201] on div "General Conditions LS 1.00 467,475.65 467,475.65 Contractor Cost 3 selected 1. …" at bounding box center [783, 281] width 1548 height 328
click at [191, 69] on button "Add Indirect Cost" at bounding box center [178, 63] width 89 height 19
click at [110, 154] on input "text" at bounding box center [178, 152] width 291 height 19
paste input "General Contractor Fee"
type input "General Contractor Fee"
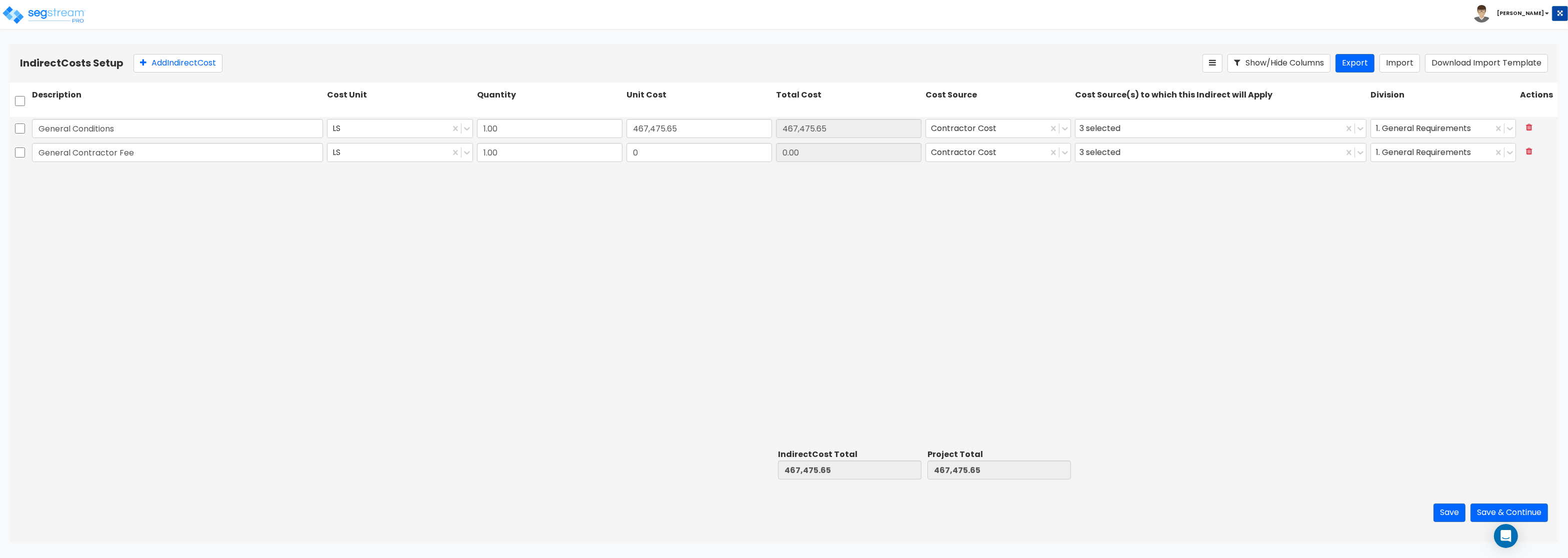
click at [642, 147] on div "0" at bounding box center [699, 152] width 149 height 23
drag, startPoint x: 642, startPoint y: 152, endPoint x: 671, endPoint y: 147, distance: 29.4
click at [671, 147] on input "0" at bounding box center [699, 152] width 146 height 19
paste input "300,905.6"
type input "300,905.60"
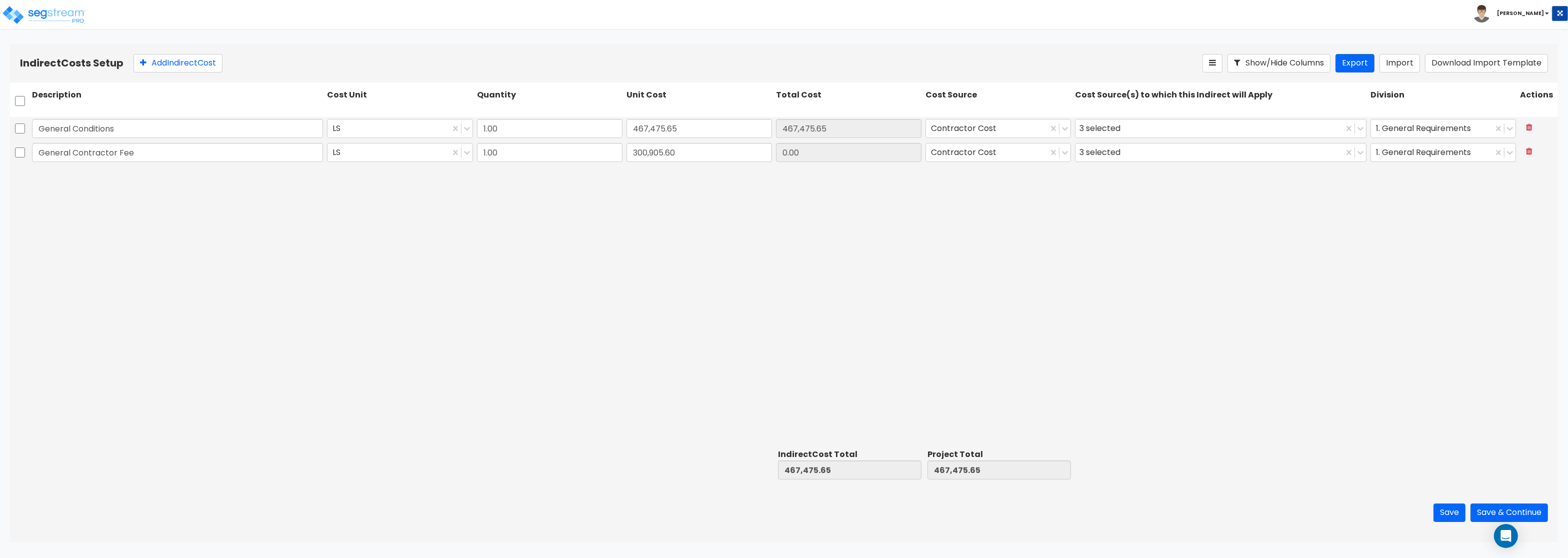
type input "300,905.60"
click at [647, 213] on div "General Conditions LS 1.00 467,475.65 467,475.65 Contractor Cost 3 selected 1. …" at bounding box center [783, 281] width 1548 height 328
click at [173, 54] on button "Add Indirect Cost" at bounding box center [178, 63] width 89 height 19
click at [61, 180] on input "text" at bounding box center [178, 177] width 291 height 19
paste input "Pine Street Renovation"
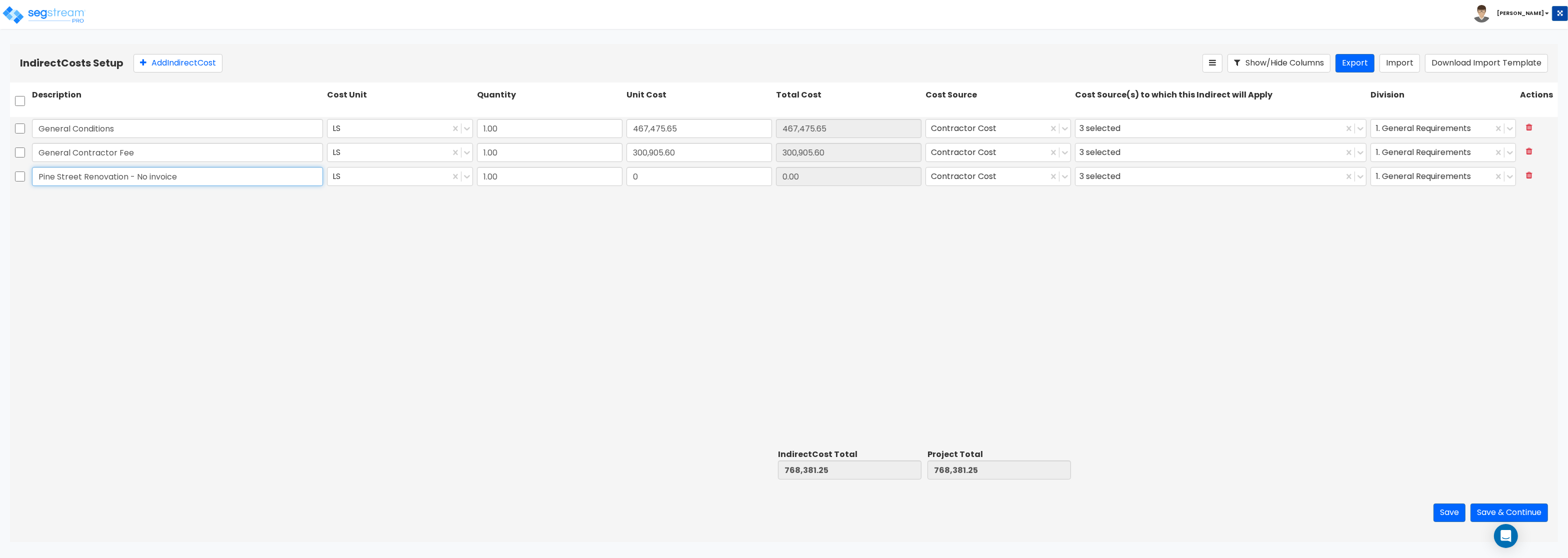
type input "Pine Street Renovation - No invoice"
type input "9,765.20"
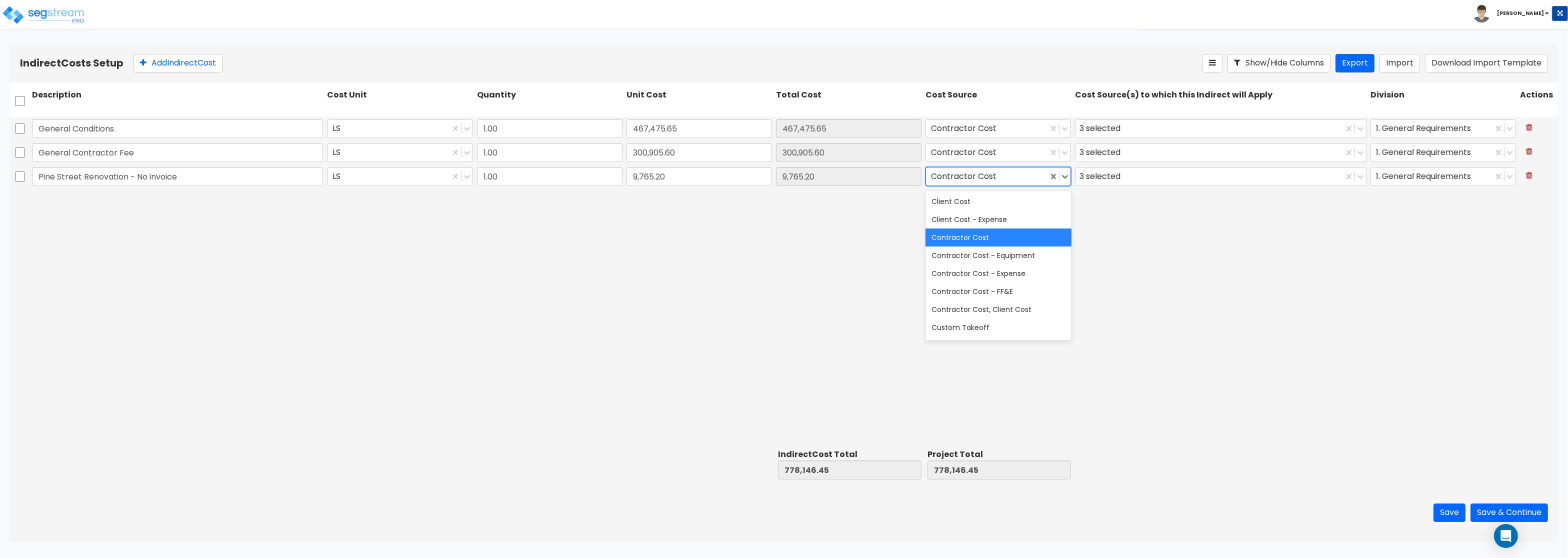
click at [974, 175] on div at bounding box center [987, 177] width 112 height 14
click at [970, 201] on div "Client Cost" at bounding box center [998, 201] width 146 height 18
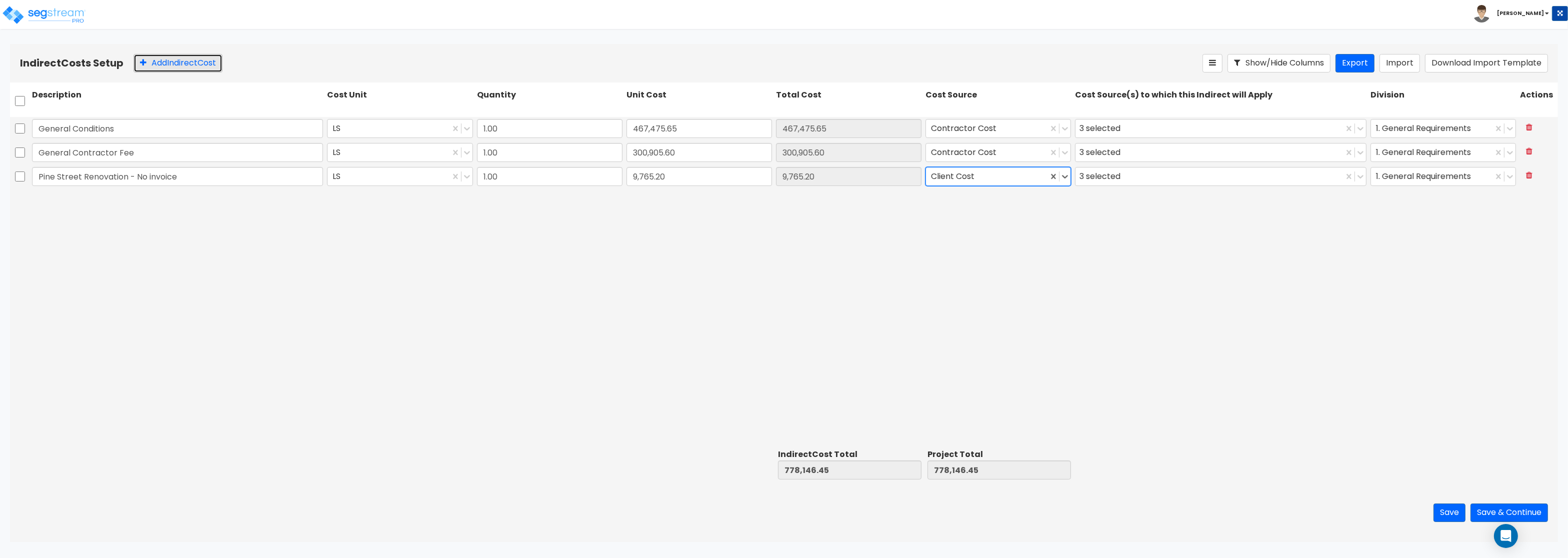
click at [177, 66] on button "Add Indirect Cost" at bounding box center [178, 63] width 89 height 19
click at [69, 206] on input "text" at bounding box center [178, 200] width 291 height 19
paste input "Bill Invoice 12160 - ABACUS Architects, Inc: Architectural services."
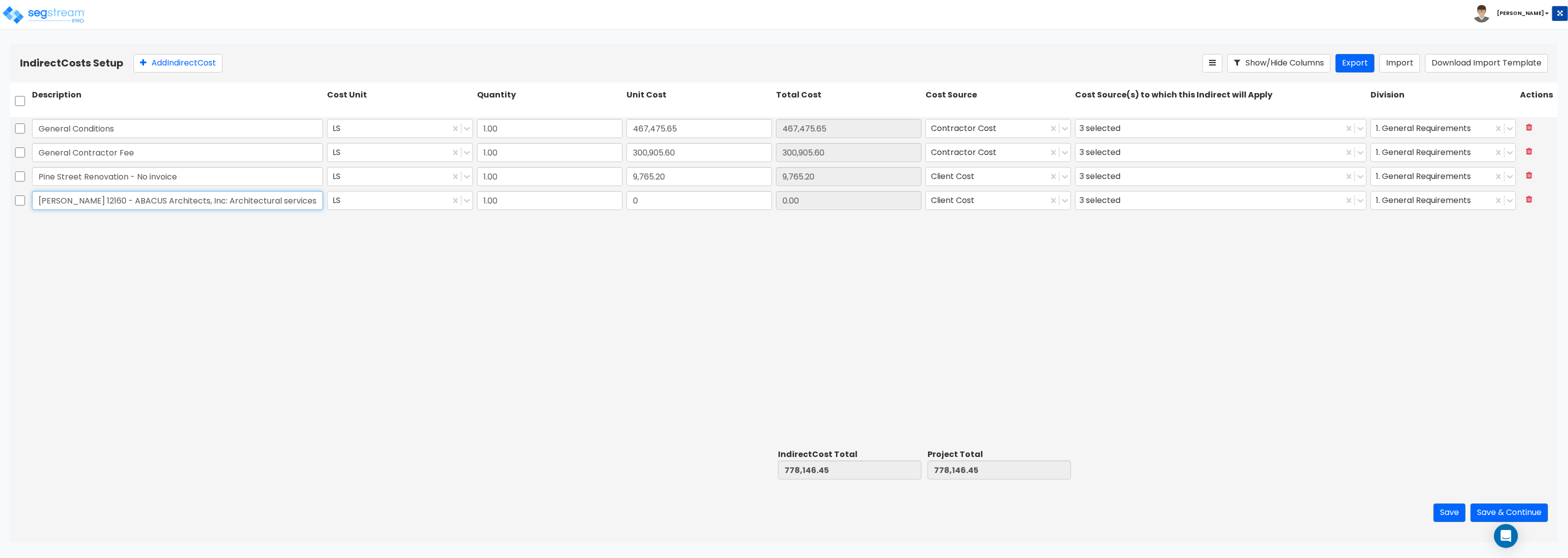
type input "Bill Invoice 12160 - ABACUS Architects, Inc: Architectural services."
click at [640, 201] on input "0" at bounding box center [699, 200] width 146 height 19
drag, startPoint x: 675, startPoint y: 201, endPoint x: 580, endPoint y: 194, distance: 95.3
click at [627, 194] on input "0" at bounding box center [699, 200] width 146 height 19
paste input "1,800.0"
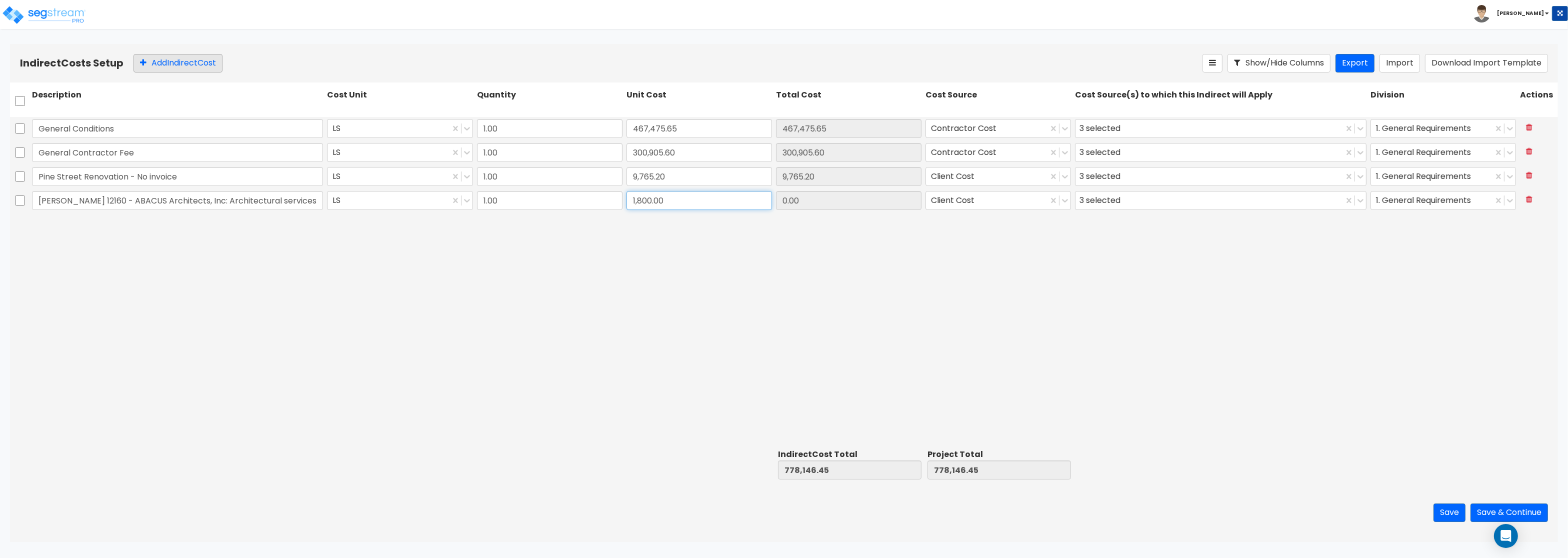
type input "1,800.00"
click at [165, 58] on button "Add Indirect Cost" at bounding box center [178, 63] width 89 height 19
click at [157, 223] on input "text" at bounding box center [178, 224] width 291 height 19
paste input "Bill Invoice 12197 - ABACUS Architects, Inc: WVA Grocery Store Addition"
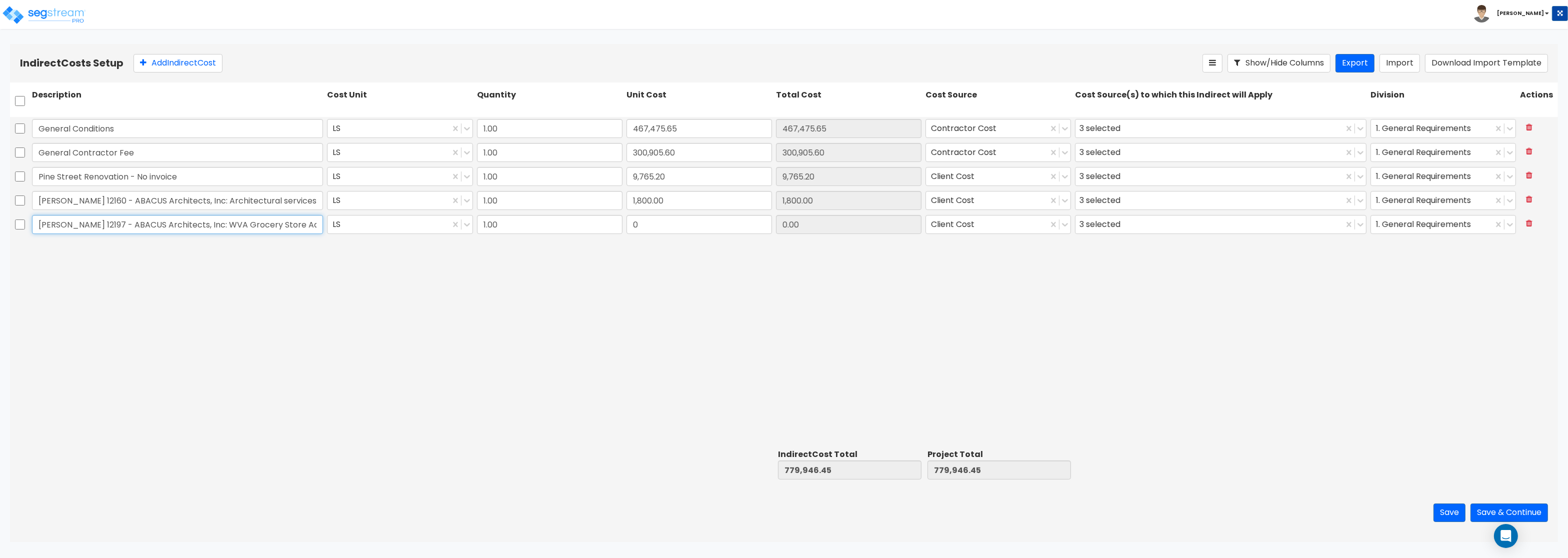
type input "Bill Invoice 12197 - ABACUS Architects, Inc: WVA Grocery Store Addition"
click at [847, 217] on input "0.00" at bounding box center [848, 224] width 146 height 19
drag, startPoint x: 647, startPoint y: 230, endPoint x: 611, endPoint y: 223, distance: 36.7
click at [627, 223] on input "0" at bounding box center [699, 224] width 146 height 19
drag, startPoint x: 660, startPoint y: 228, endPoint x: 612, endPoint y: 218, distance: 49.0
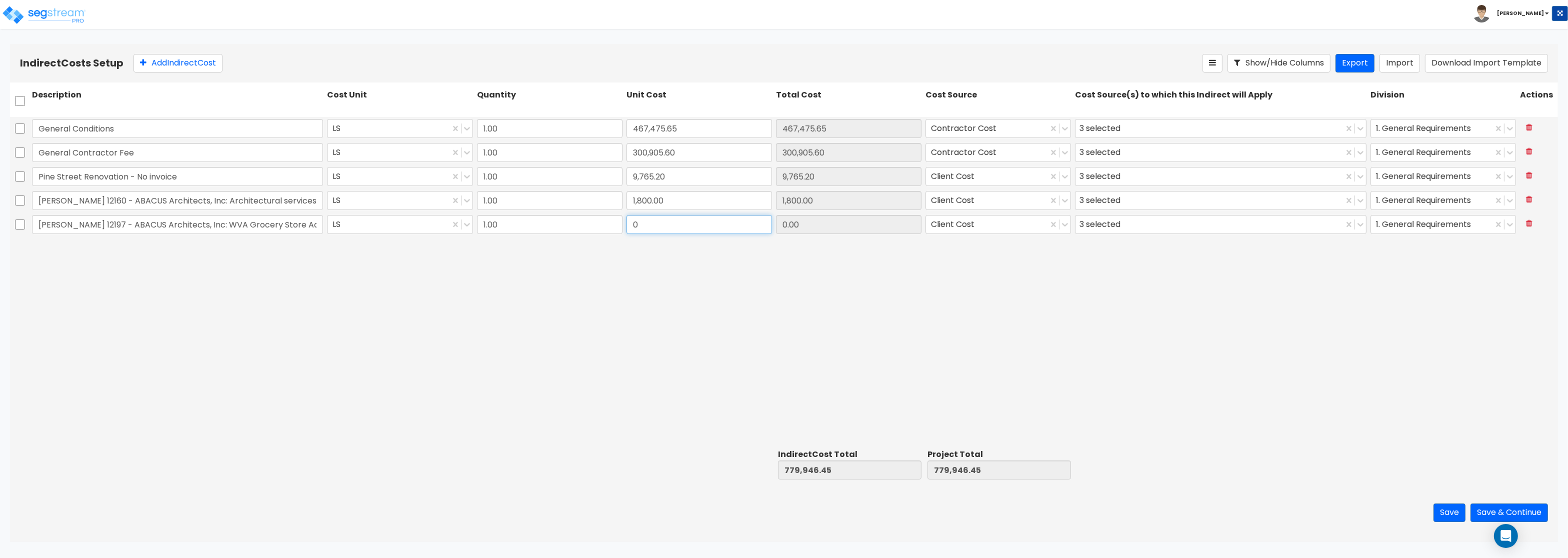
click at [627, 218] on input "0" at bounding box center [699, 224] width 146 height 19
paste input "625.0"
type input "625.00"
drag, startPoint x: 112, startPoint y: 204, endPoint x: -32, endPoint y: 173, distance: 147.3
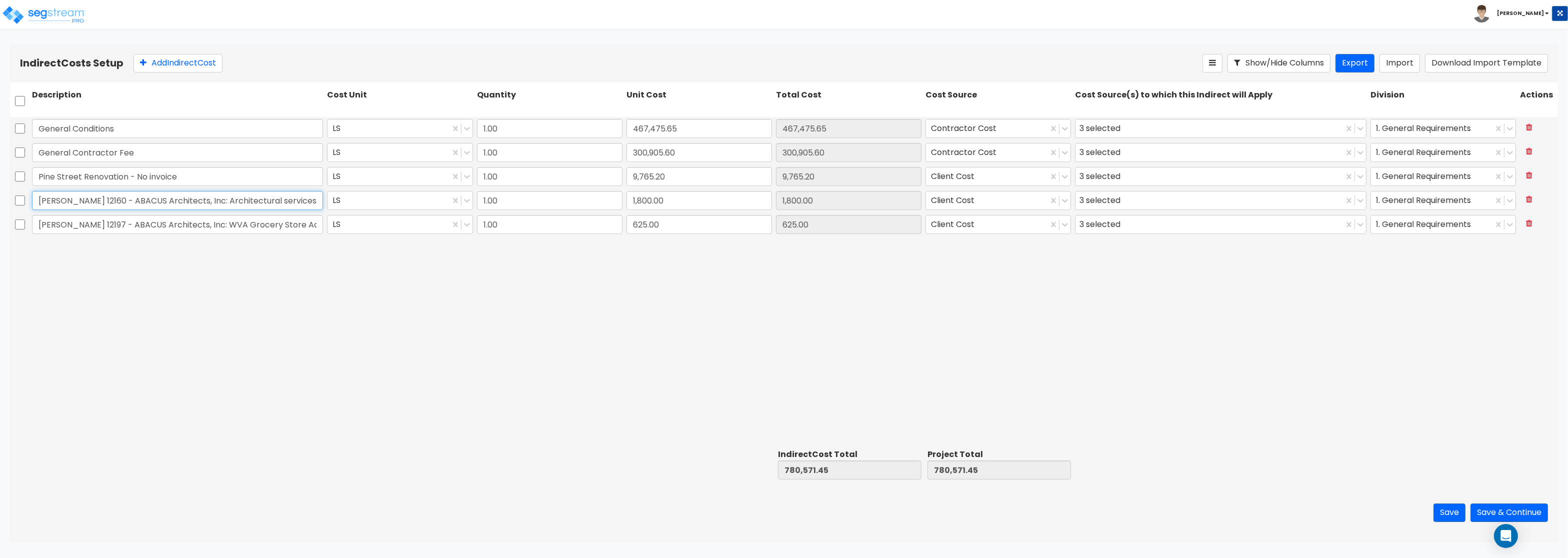
click at [32, 191] on input "Bill Invoice 12160 - ABACUS Architects, Inc: Architectural services." at bounding box center [178, 200] width 291 height 19
drag, startPoint x: 127, startPoint y: 204, endPoint x: 469, endPoint y: 223, distance: 342.5
click at [323, 210] on input "ABACUS Architects, Inc: Architectural services." at bounding box center [178, 200] width 291 height 19
drag, startPoint x: 128, startPoint y: 197, endPoint x: -32, endPoint y: 184, distance: 160.5
click at [32, 191] on input "ABACUS Architects, Inc" at bounding box center [178, 200] width 291 height 19
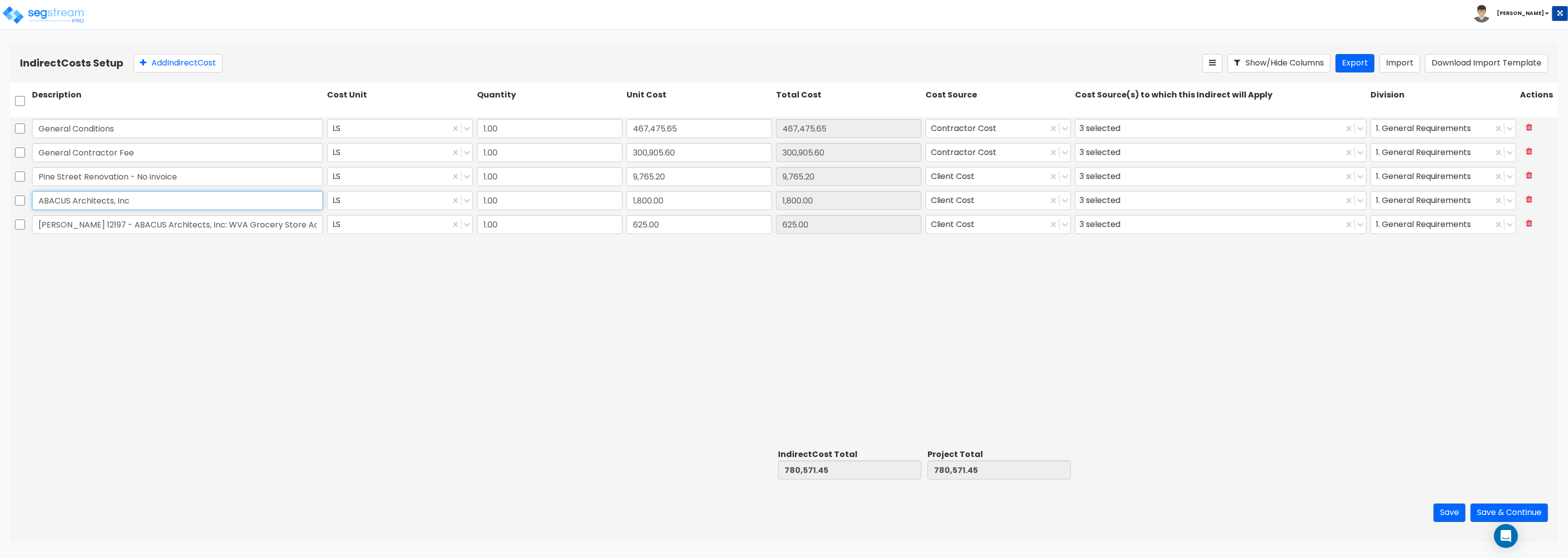
type input "ABACUS Architects, Inc"
drag, startPoint x: 37, startPoint y: 227, endPoint x: 397, endPoint y: 227, distance: 360.0
click at [397, 227] on div "Bill Invoice 12197 - ABACUS Architects, Inc: WVA Grocery Store Addition LS 1.00…" at bounding box center [783, 224] width 1548 height 23
paste input "ABACUS Architects, Inc"
type input "ABACUS Architects, Inc"
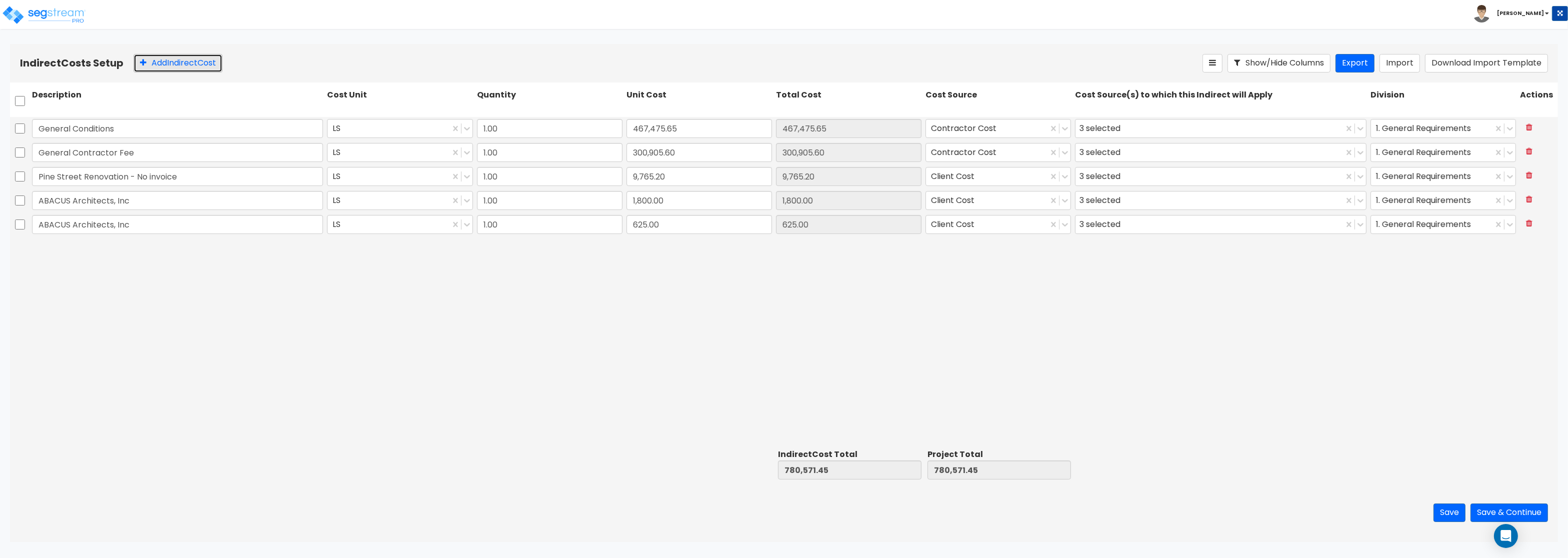
click at [189, 63] on button "Add Indirect Cost" at bounding box center [178, 63] width 89 height 19
click at [130, 247] on input "text" at bounding box center [178, 248] width 291 height 19
type input "ABACUS Architects, Inc"
click at [679, 252] on input "0" at bounding box center [699, 248] width 146 height 19
paste input "2,326.25"
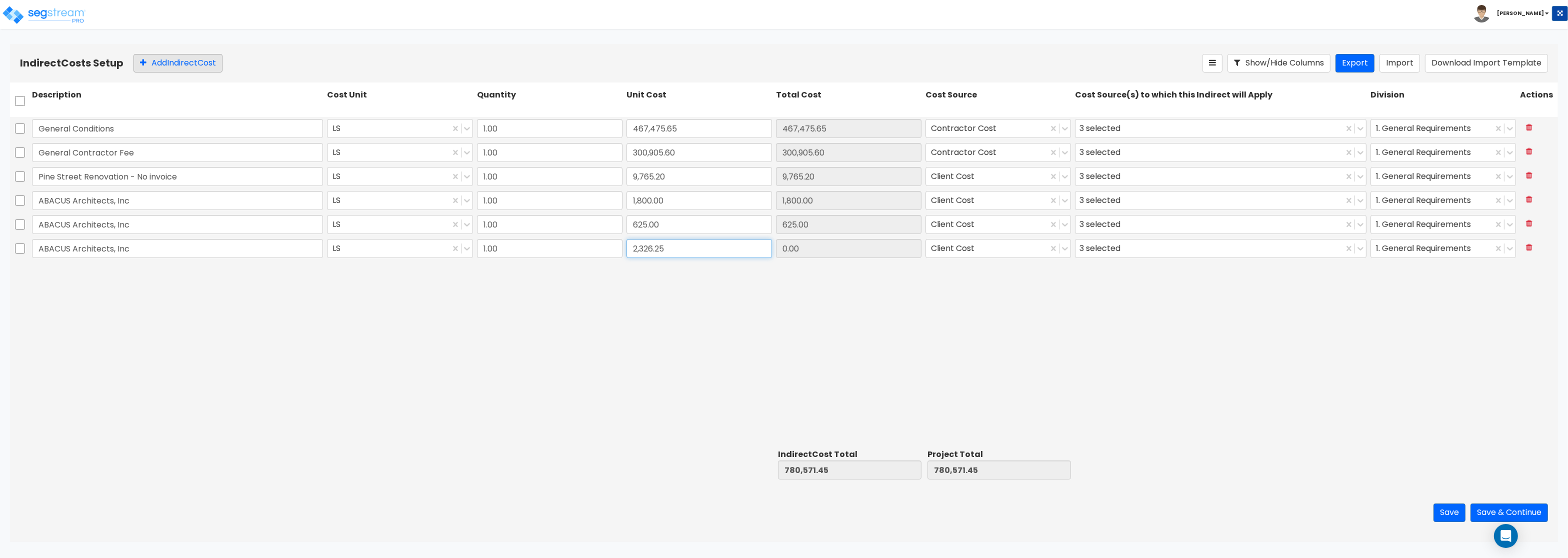
type input "2,326.25"
click at [180, 63] on button "Add Indirect Cost" at bounding box center [178, 63] width 89 height 19
click at [69, 270] on input "text" at bounding box center [178, 272] width 291 height 19
drag, startPoint x: 206, startPoint y: 252, endPoint x: -32, endPoint y: 249, distance: 238.0
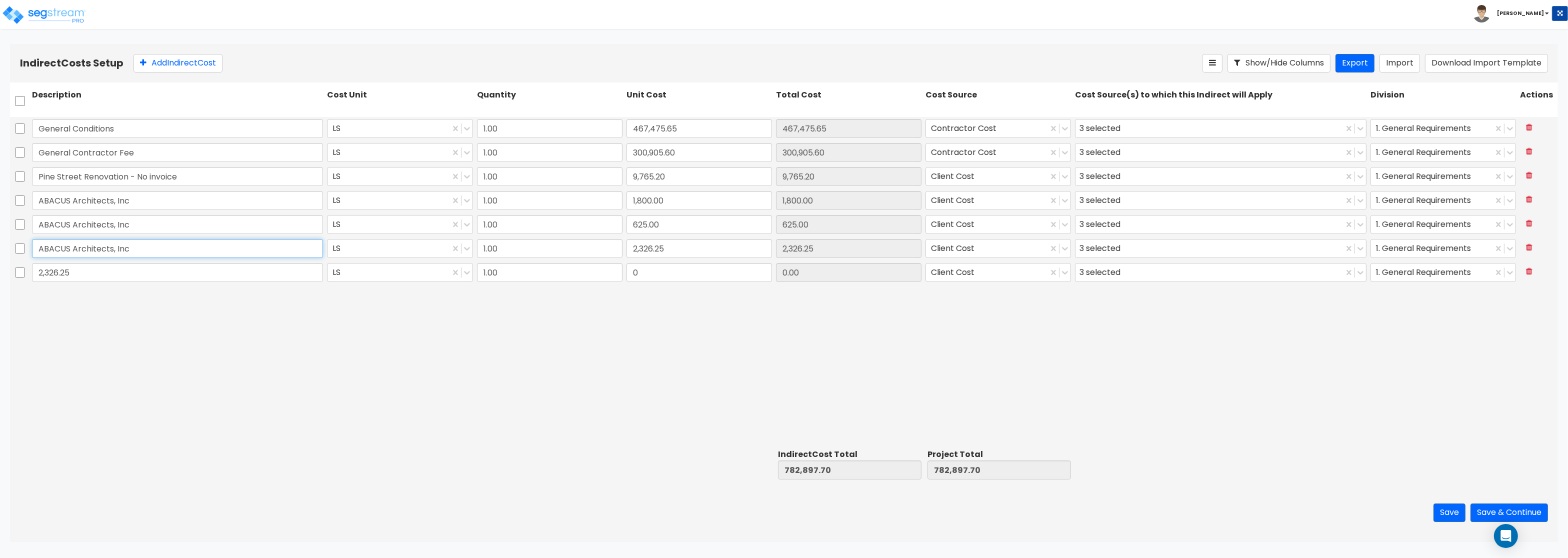
click at [32, 249] on input "ABACUS Architects, Inc" at bounding box center [178, 248] width 291 height 19
drag, startPoint x: 79, startPoint y: 279, endPoint x: -32, endPoint y: 260, distance: 112.6
click at [32, 263] on input "2,326.25" at bounding box center [178, 272] width 291 height 19
paste input "ABACUS Architects, Inc"
type input "ABACUS Architects, Inc"
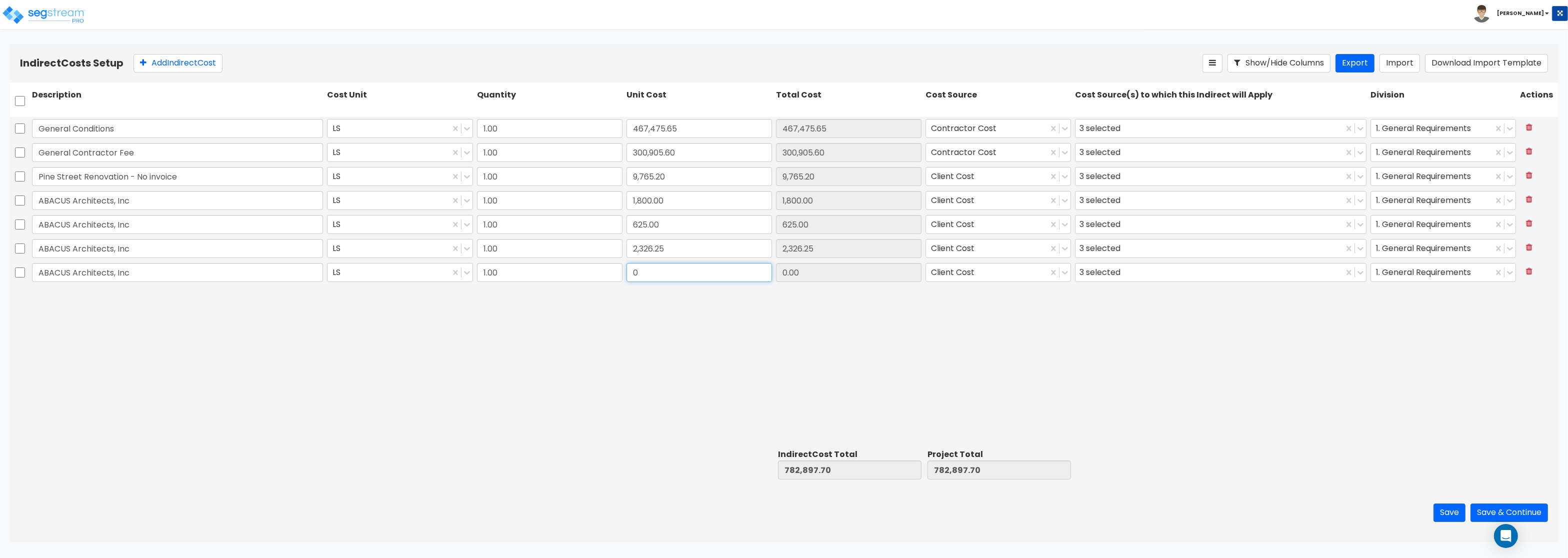
drag, startPoint x: 672, startPoint y: 272, endPoint x: 728, endPoint y: 271, distance: 56.0
click at [728, 271] on input "0" at bounding box center [699, 272] width 146 height 19
paste input "2,417.5"
type input "2,417.50"
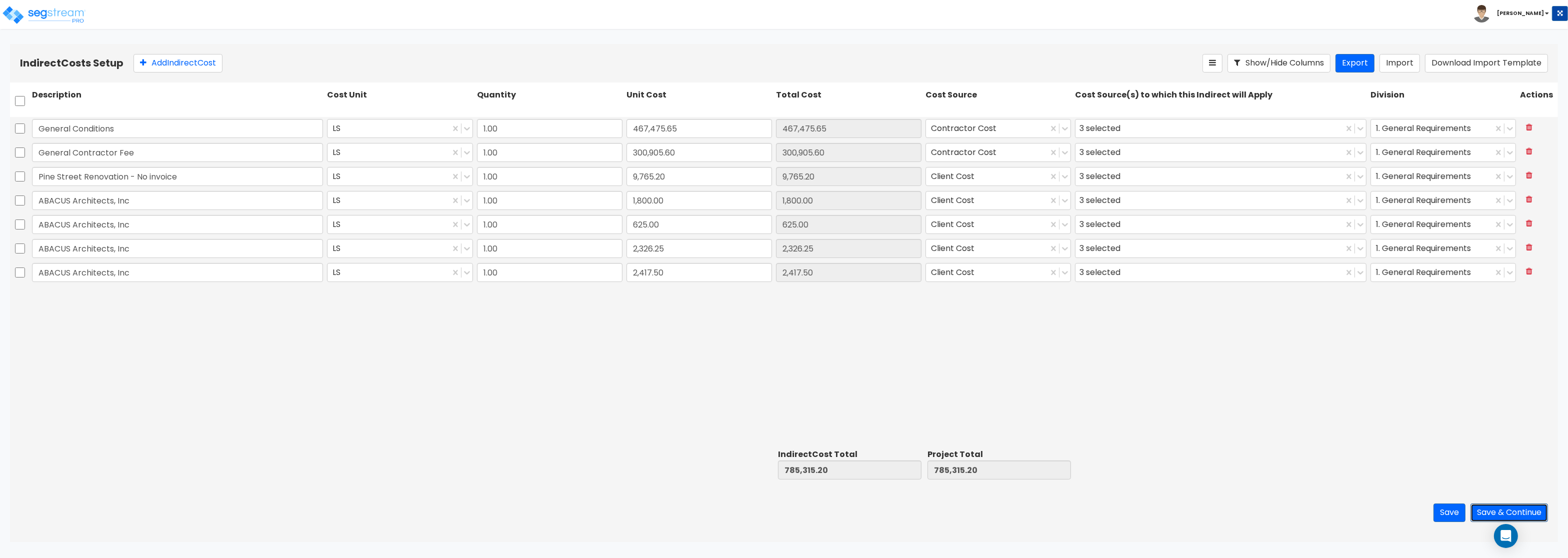
drag, startPoint x: 1481, startPoint y: 510, endPoint x: 1485, endPoint y: 515, distance: 6.4
click at [1485, 515] on button "Save & Continue" at bounding box center [1509, 513] width 77 height 19
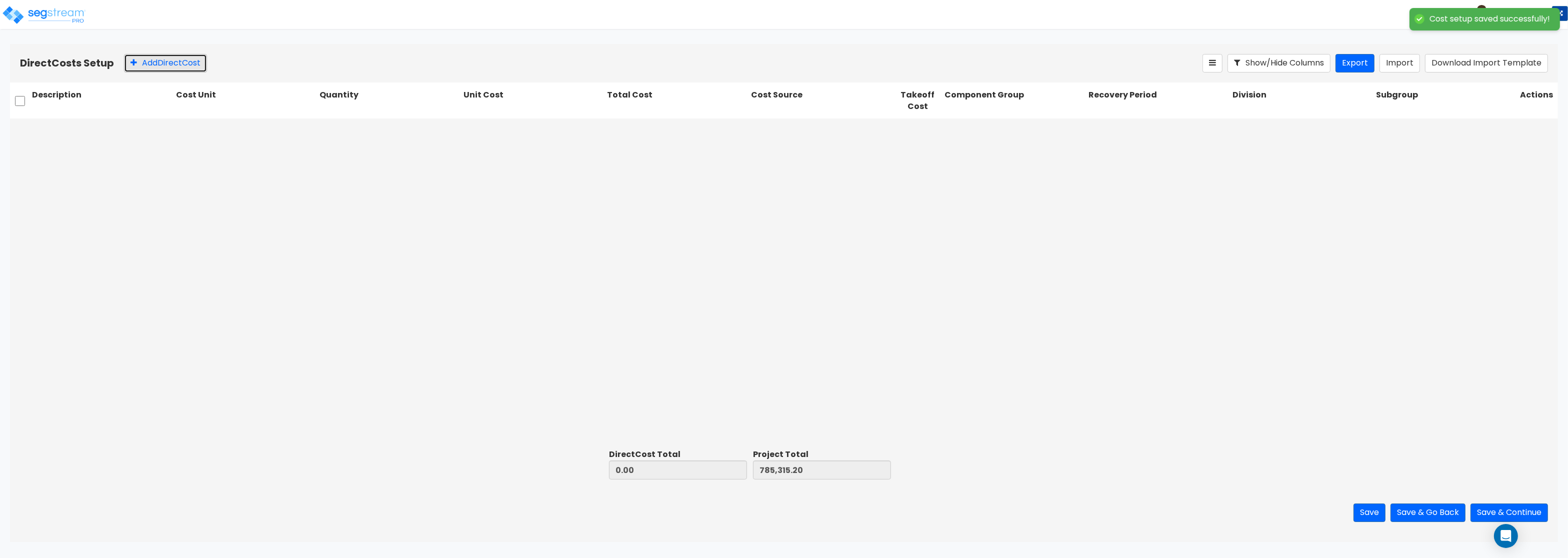
click at [165, 61] on button "Add Direct Cost" at bounding box center [165, 63] width 83 height 19
click at [66, 130] on input "text" at bounding box center [103, 130] width 141 height 19
paste input "Install and rework new loading dock area for paving project PAID BY WVA"
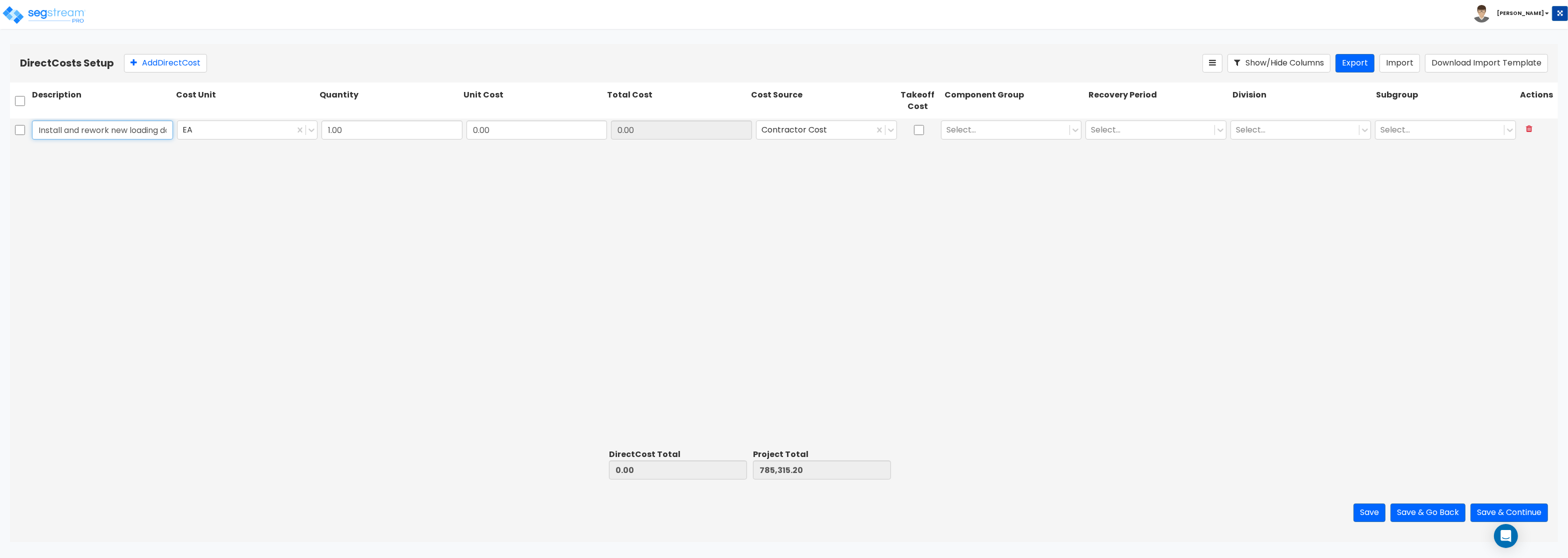
scroll to position [0, 162]
drag, startPoint x: 113, startPoint y: 131, endPoint x: 489, endPoint y: 153, distance: 376.6
click at [173, 139] on input "Install and rework new loading dock area for paving project PAID BY WVA" at bounding box center [103, 130] width 141 height 19
type input "Install and rework new loading dock area for paving project"
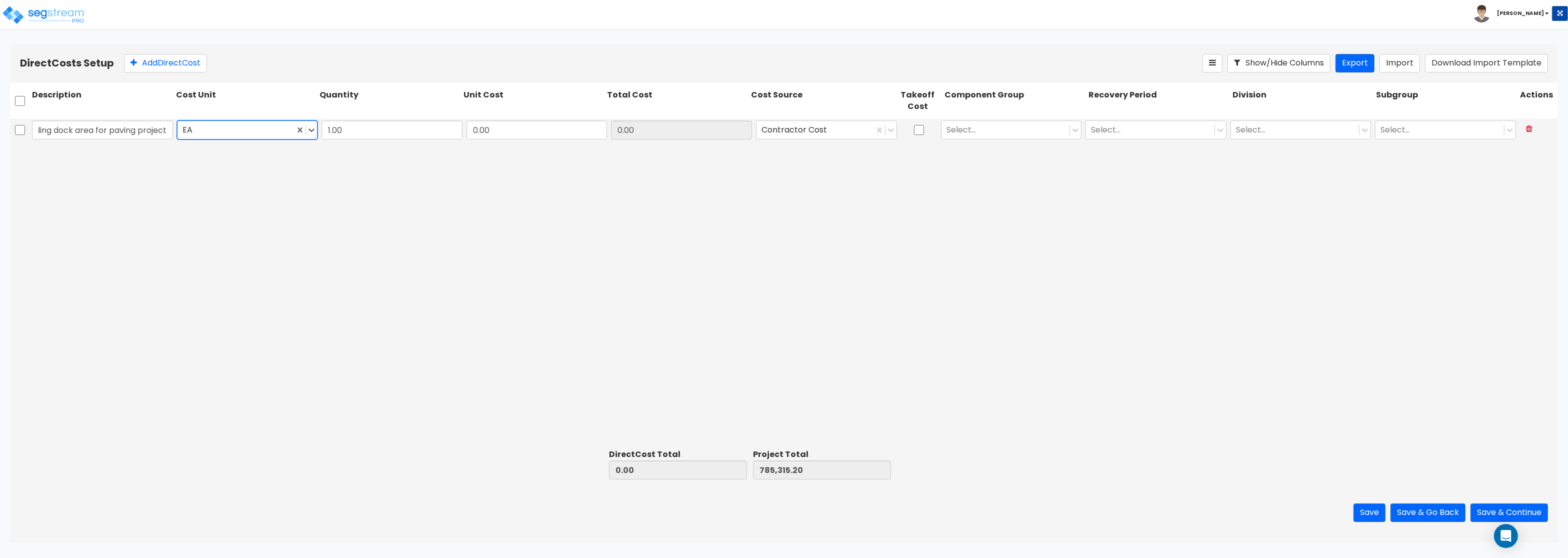
type input "l"
click at [199, 173] on div "LS" at bounding box center [248, 173] width 141 height 18
click at [633, 131] on input "0.00" at bounding box center [682, 130] width 141 height 19
drag, startPoint x: 504, startPoint y: 130, endPoint x: 565, endPoint y: 128, distance: 61.0
click at [565, 128] on input "0.00" at bounding box center [537, 130] width 141 height 19
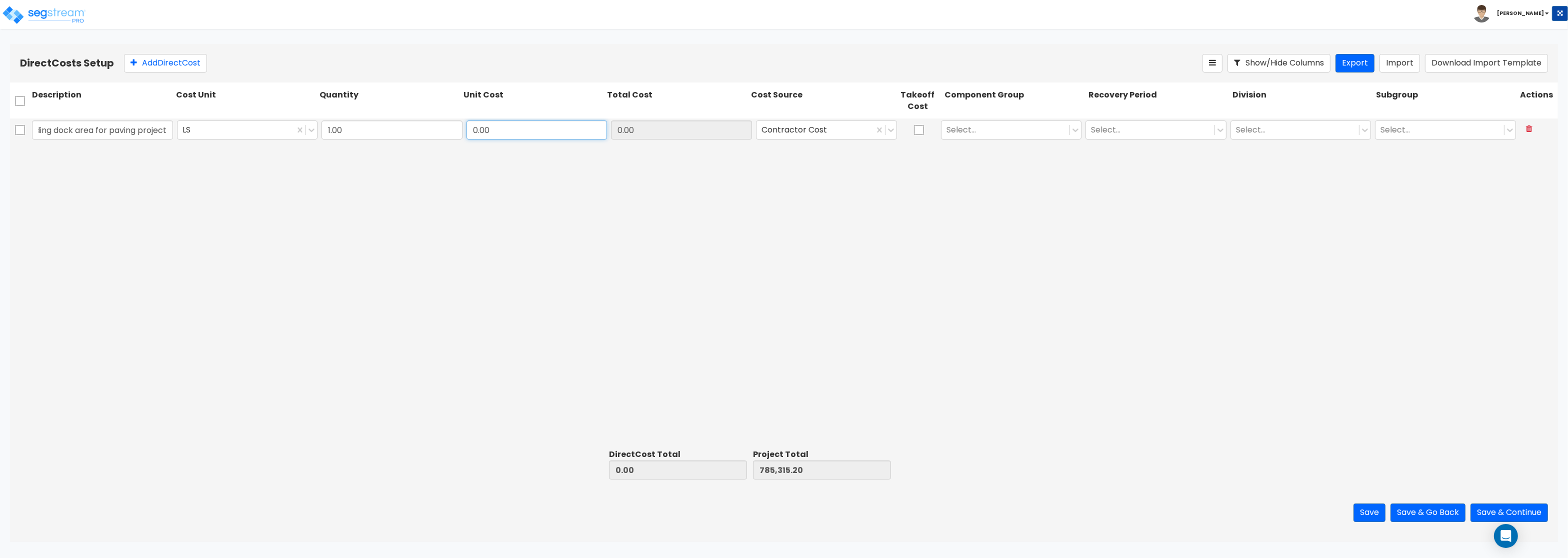
paste input "65,732"
type input "65,732.00"
type input "851,047.20"
type input "65,732.00"
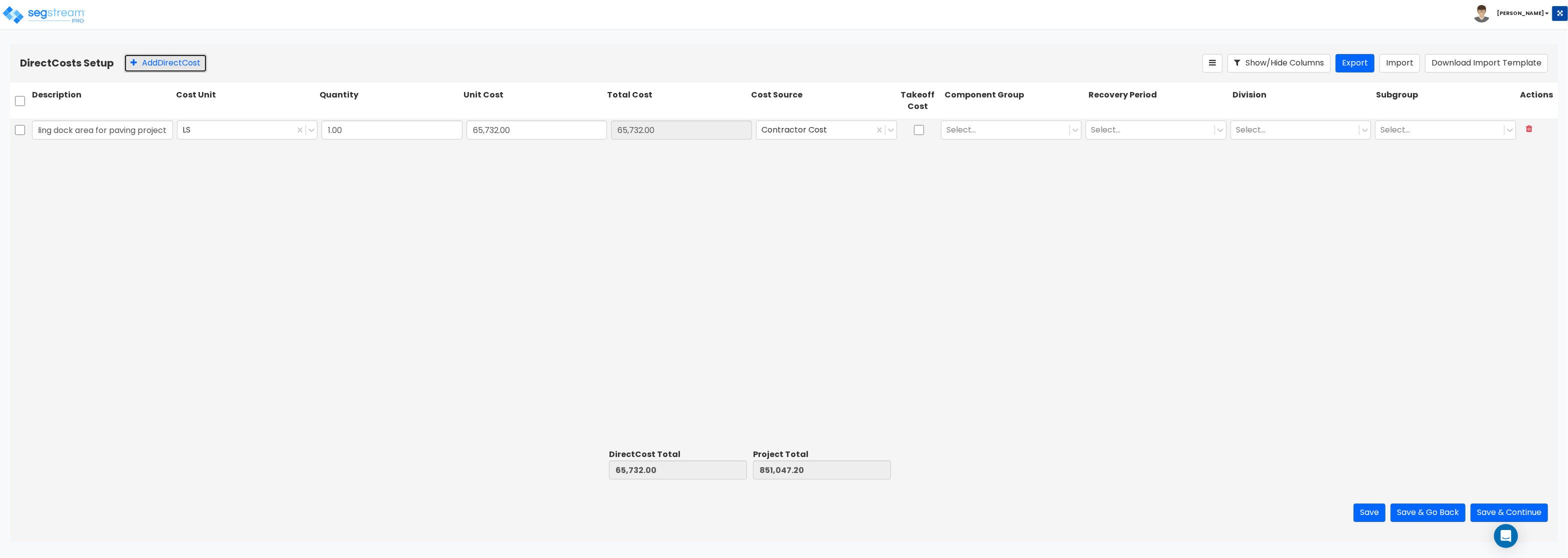
click at [152, 62] on button "Add Direct Cost" at bounding box center [165, 63] width 83 height 19
type input "Final Payment for install three IDF boxes, fiber pulls, server rack"
drag, startPoint x: 547, startPoint y: 152, endPoint x: 500, endPoint y: 154, distance: 47.0
click at [500, 154] on input "0" at bounding box center [537, 154] width 141 height 19
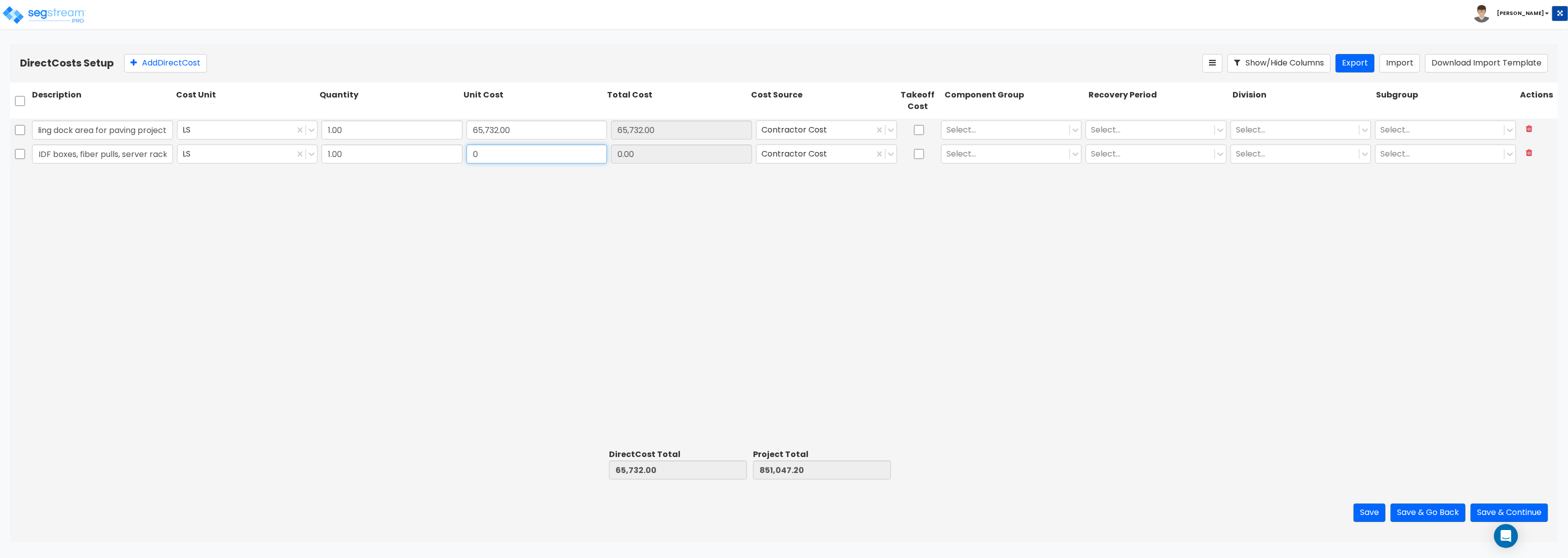
paste input "23,600.0"
type input "23,600.00"
type input "89,332.00"
type input "874,647.20"
type input "23,600.00"
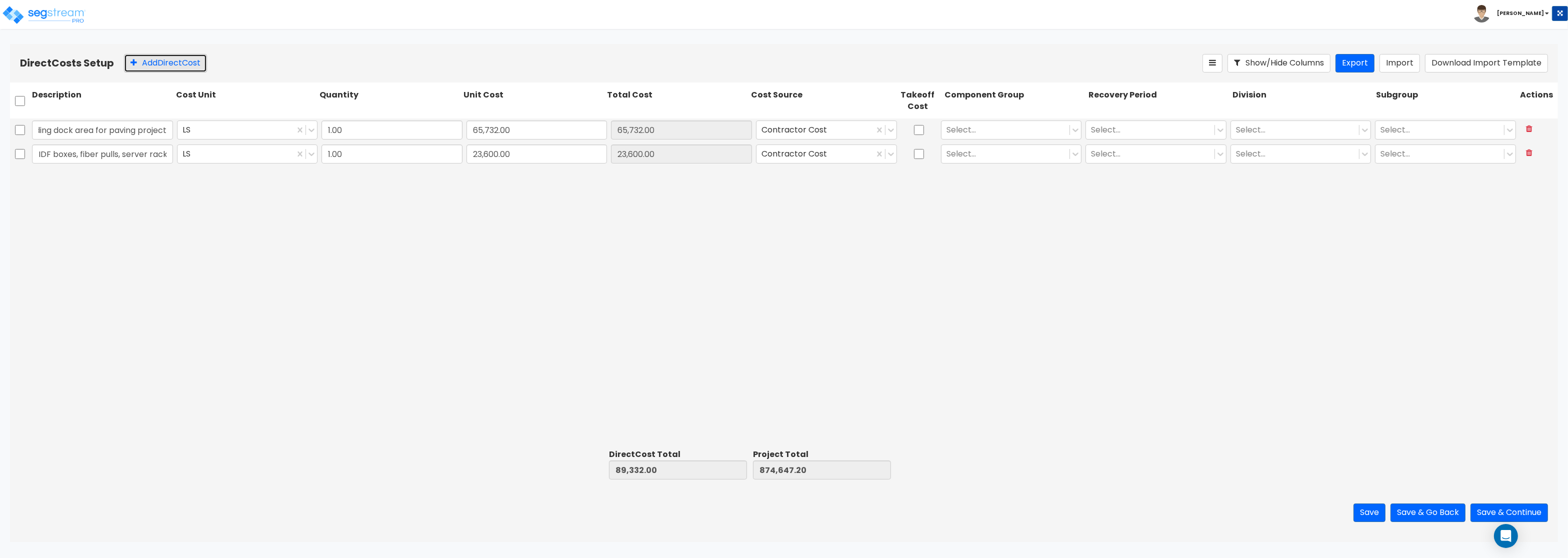
click at [160, 62] on button "Add Direct Cost" at bounding box center [165, 63] width 83 height 19
click at [60, 170] on input "text" at bounding box center [103, 178] width 141 height 19
click at [92, 190] on div "LS 1.00 0 0.00 Contractor Cost Select... Select... Select... Select..." at bounding box center [783, 178] width 1548 height 24
click at [89, 180] on input "text" at bounding box center [103, 178] width 141 height 19
paste input "Install NIST certified sensors"
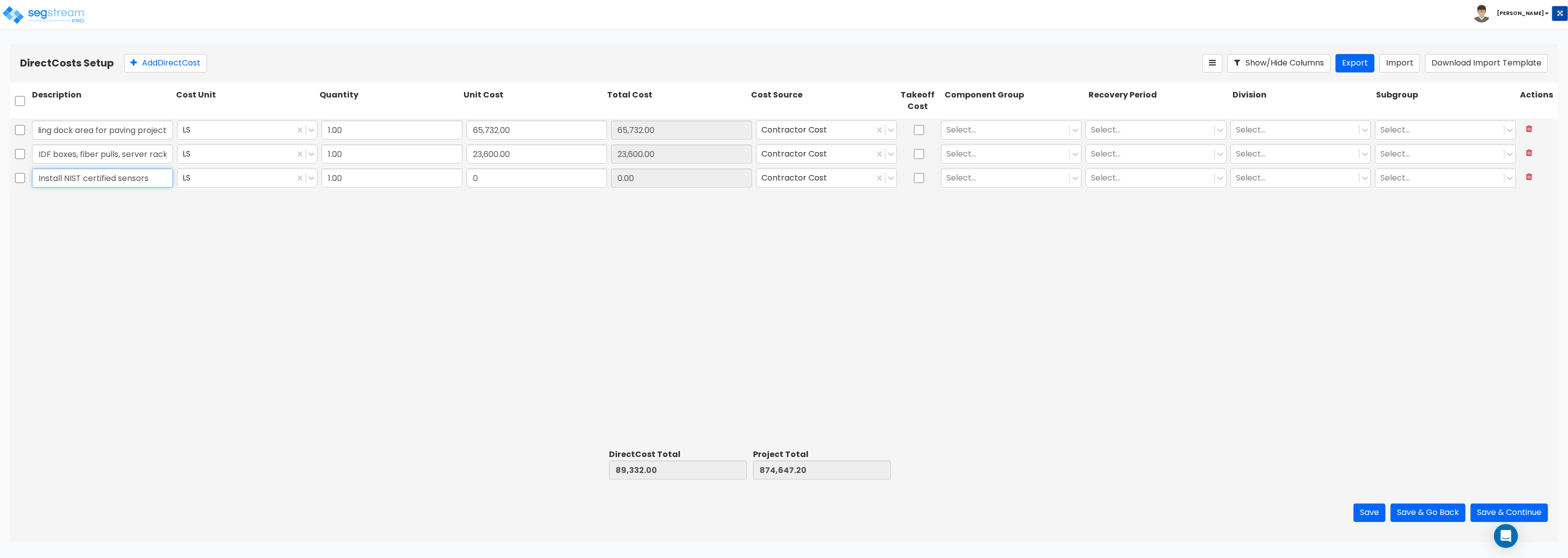
type input "Install NIST certified sensors"
drag, startPoint x: 508, startPoint y: 177, endPoint x: 1187, endPoint y: 260, distance: 684.1
click at [512, 178] on input "0" at bounding box center [537, 178] width 141 height 19
click at [492, 180] on input "0" at bounding box center [537, 178] width 141 height 19
drag, startPoint x: 492, startPoint y: 180, endPoint x: 450, endPoint y: 179, distance: 42.0
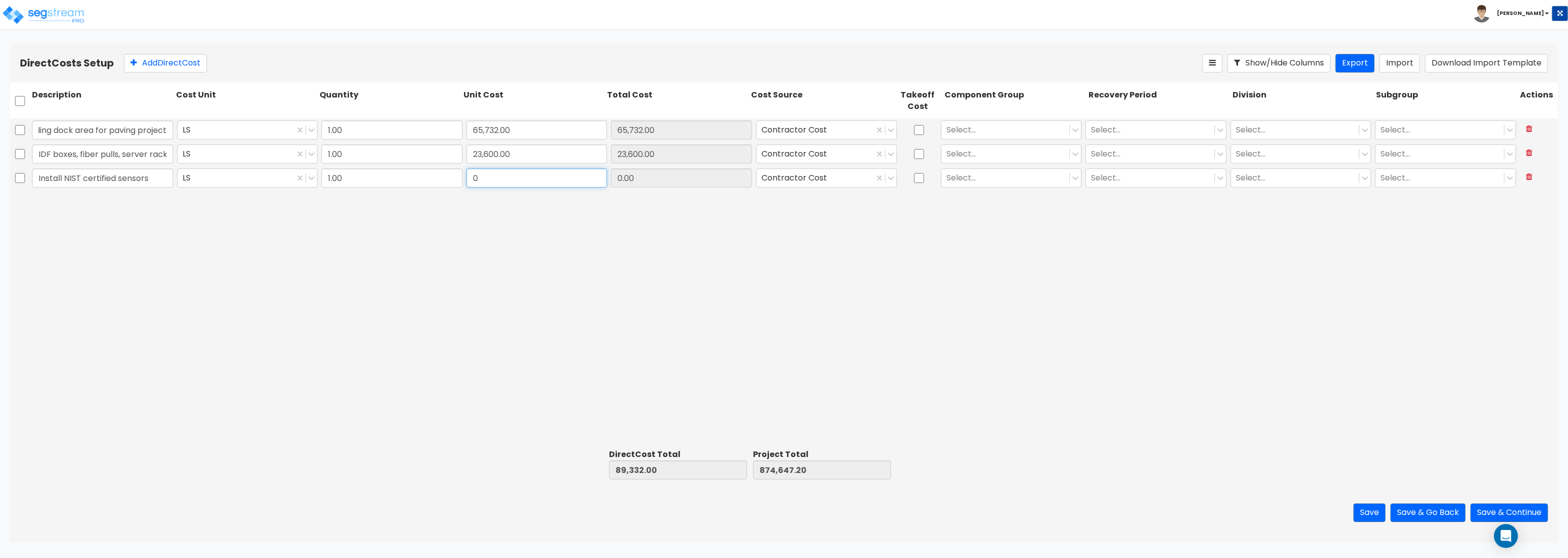
click at [466, 179] on input "0" at bounding box center [537, 178] width 141 height 19
type input "4,180"
type input "93,512.00"
type input "878,827.20"
type input "4,180.00"
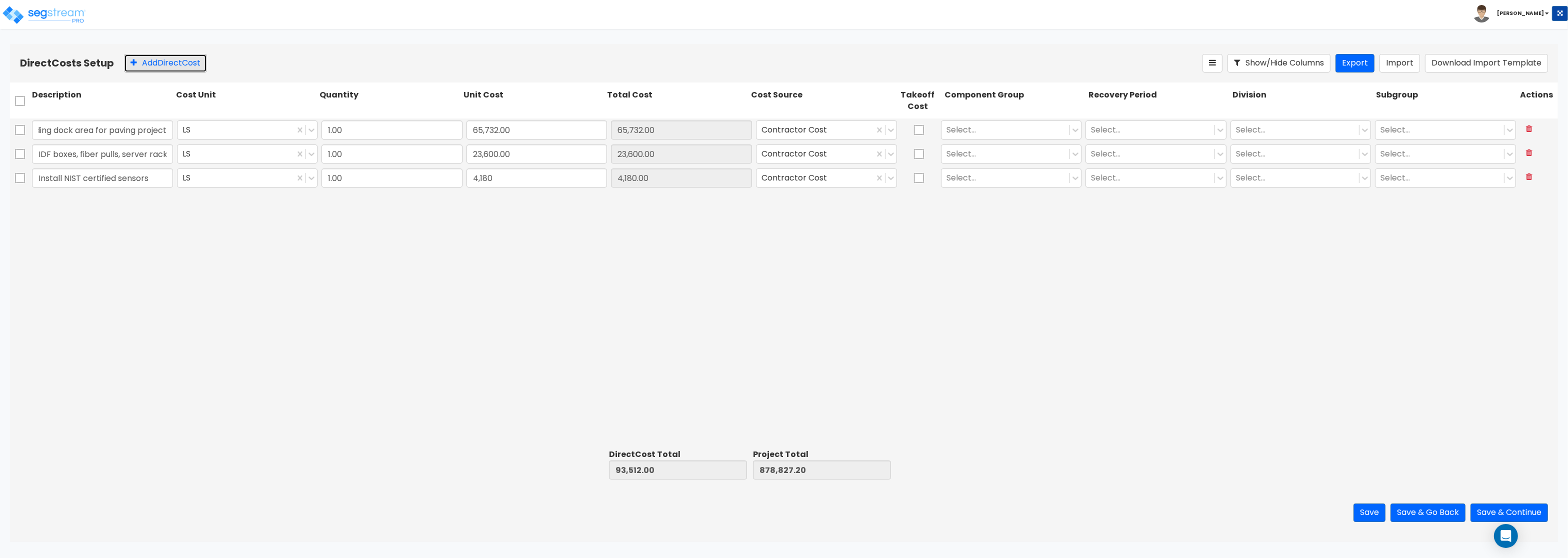
click at [150, 69] on button "Add Direct Cost" at bounding box center [165, 63] width 83 height 19
type input "Install new storm and sanitary manholes with new laterals for bck lo"
click at [485, 202] on input "0" at bounding box center [537, 202] width 141 height 19
paste input "154,340.0"
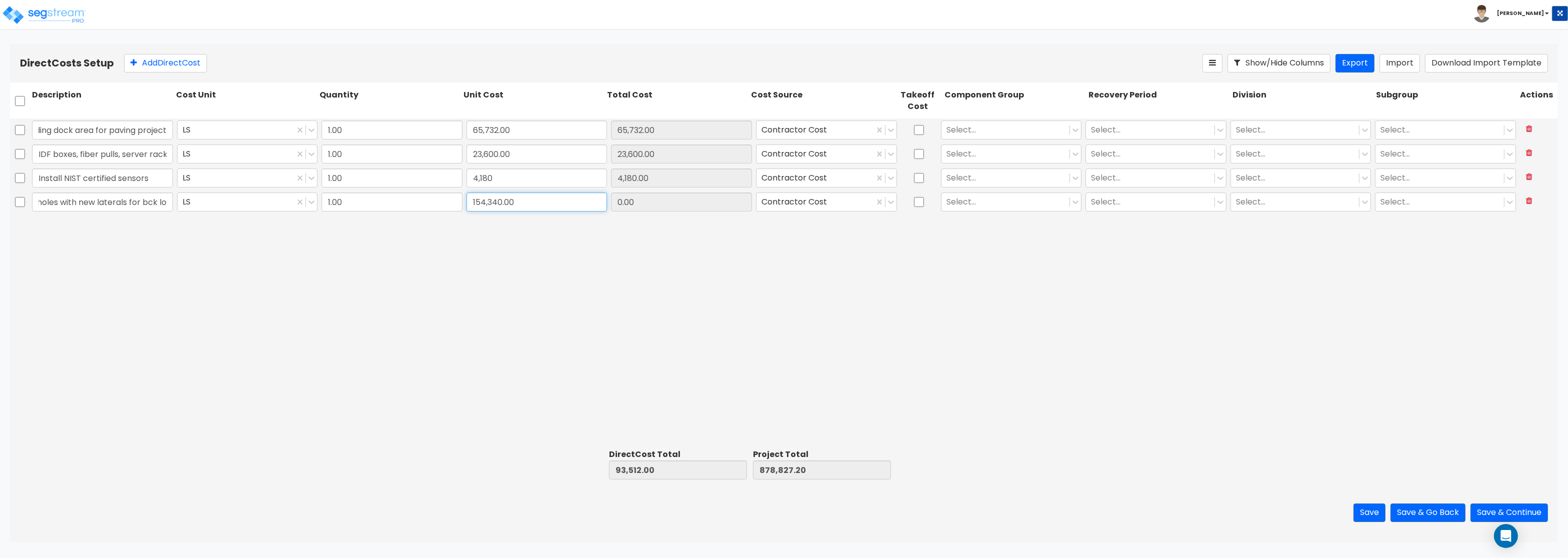
type input "154,340.00"
type input "247,852.00"
type input "1,033,167.20"
type input "154,340.00"
click at [919, 203] on input "checkbox" at bounding box center [919, 202] width 10 height 19
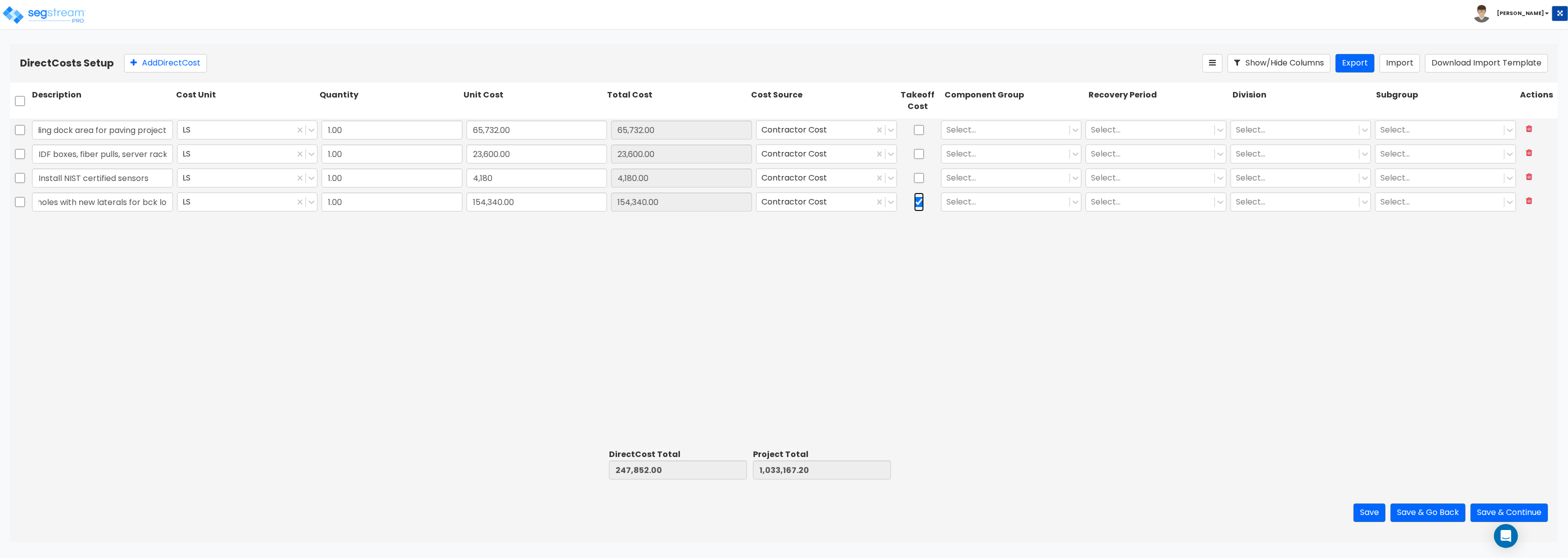
checkbox input "true"
click at [917, 125] on input "checkbox" at bounding box center [919, 130] width 10 height 19
checkbox input "true"
click at [175, 63] on button "Add Direct Cost" at bounding box center [165, 63] width 83 height 19
click at [89, 227] on input "text" at bounding box center [103, 226] width 141 height 19
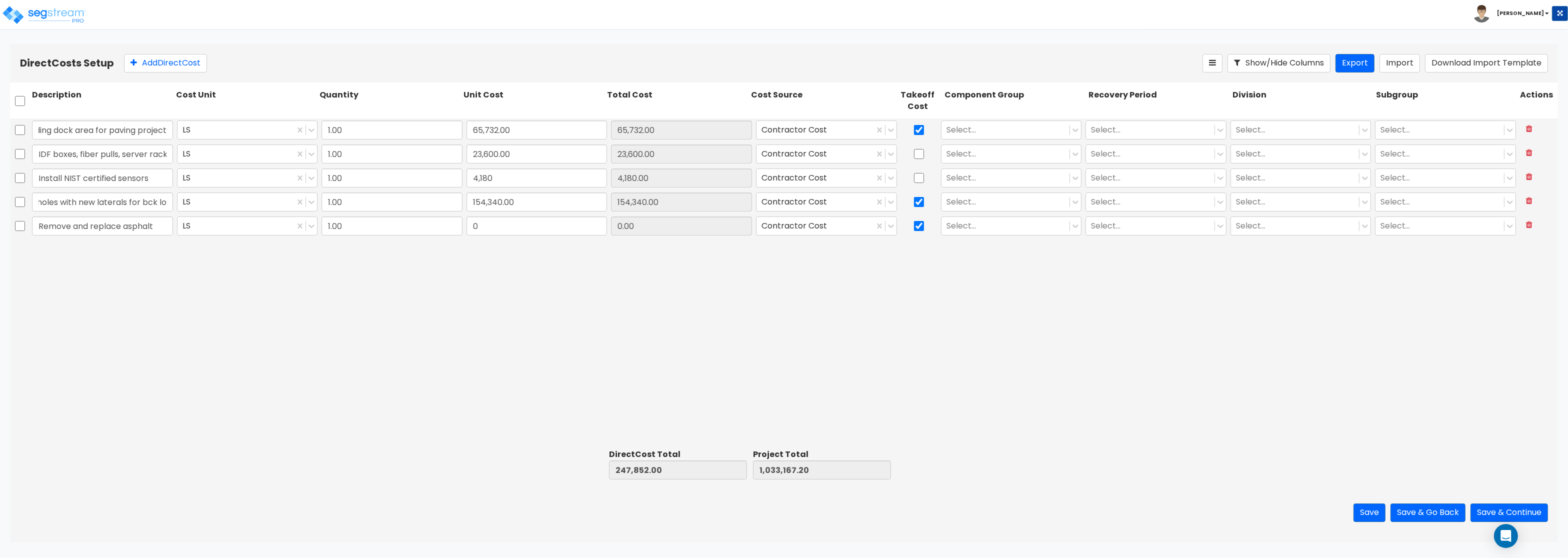
type input "Remove and replace asphalt"
click at [487, 232] on input "0" at bounding box center [537, 226] width 141 height 19
paste input "167,995.0"
type input "167,995.00"
type input "415,847.00"
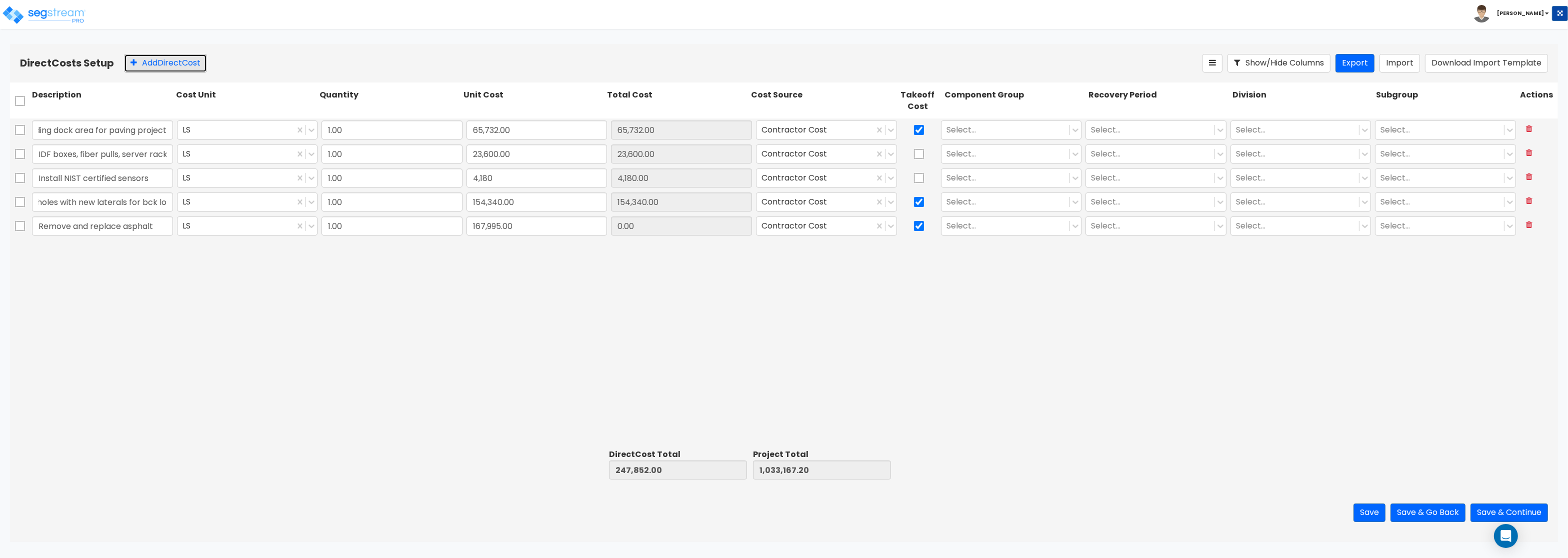
type input "1,201,162.20"
type input "167,995.00"
click at [186, 64] on button "Add Direct Cost" at bounding box center [165, 63] width 83 height 19
click at [131, 246] on input "text" at bounding box center [103, 250] width 141 height 19
paste input "Install new 1600 amp 480 volt 3 phase service per bid"
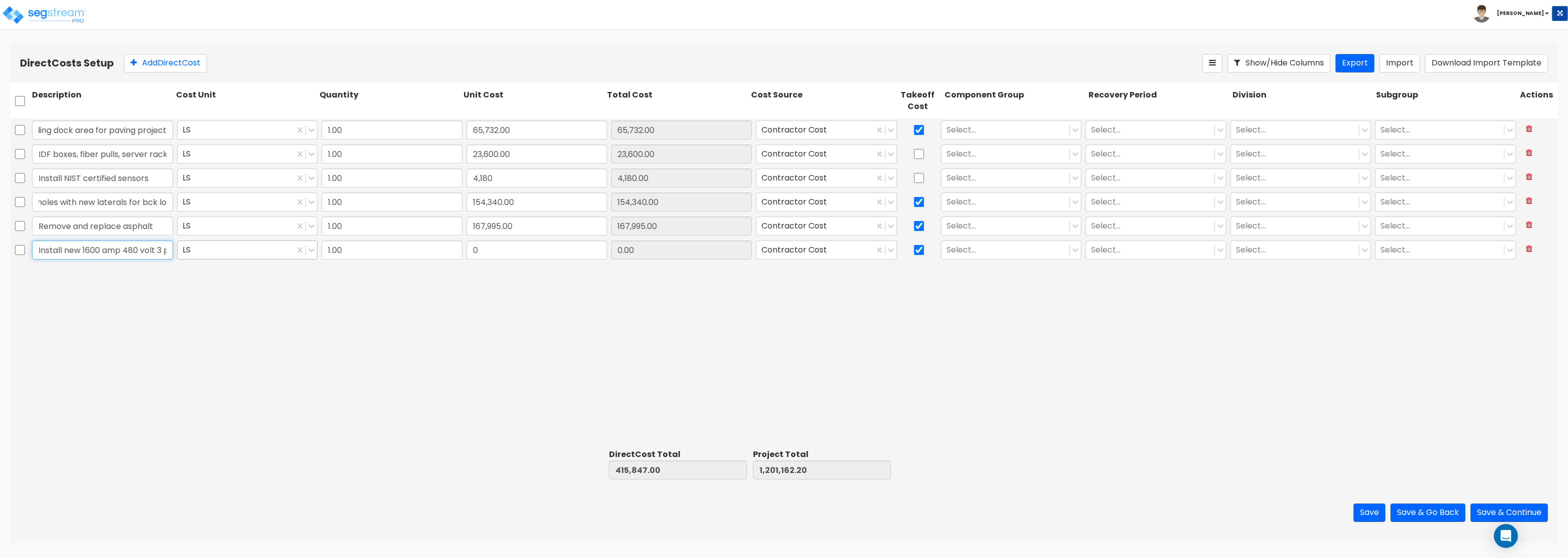
scroll to position [0, 85]
type input "Install new 1600 amp 480 volt 3 phase service per bid"
click at [500, 255] on input "0" at bounding box center [537, 250] width 141 height 19
paste input "223,480.0"
type input "223,480.00"
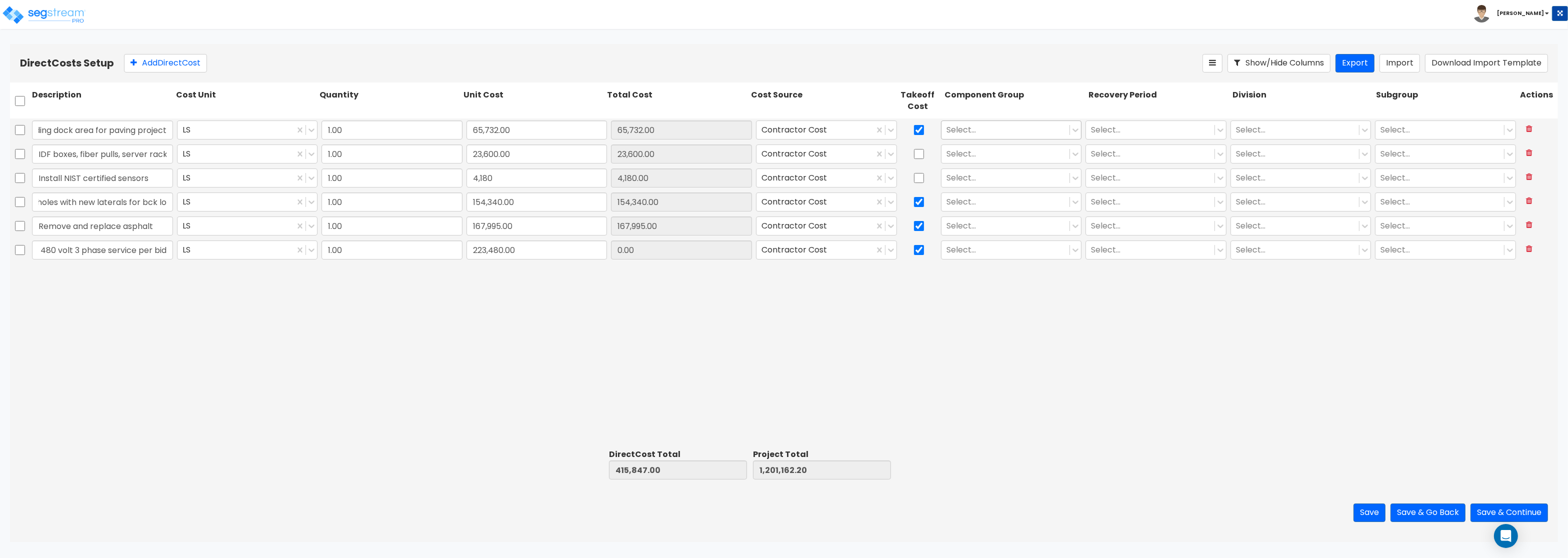
type input "639,327.00"
type input "1,424,642.20"
type input "223,480.00"
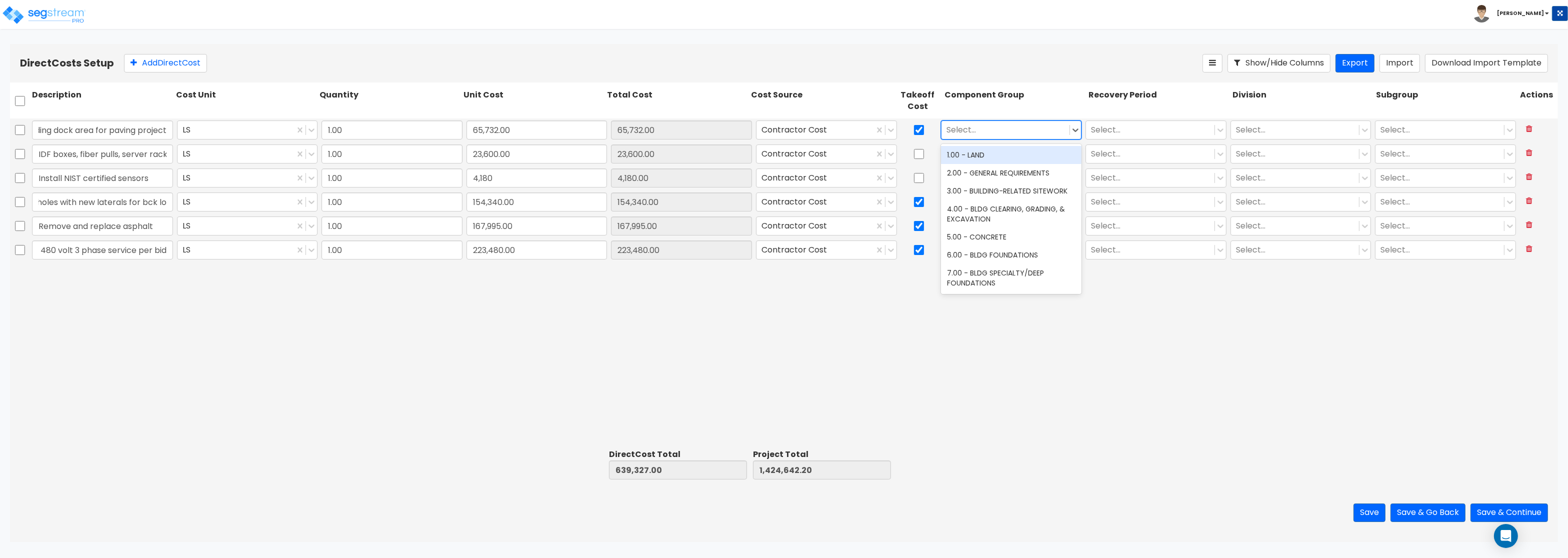
click at [1002, 129] on div at bounding box center [1005, 130] width 118 height 14
type input "pavin"
click at [1044, 149] on div "361.00 - SITE ASPHALT PAVING" at bounding box center [1011, 155] width 141 height 18
click at [982, 155] on div at bounding box center [1005, 154] width 118 height 14
type input "h"
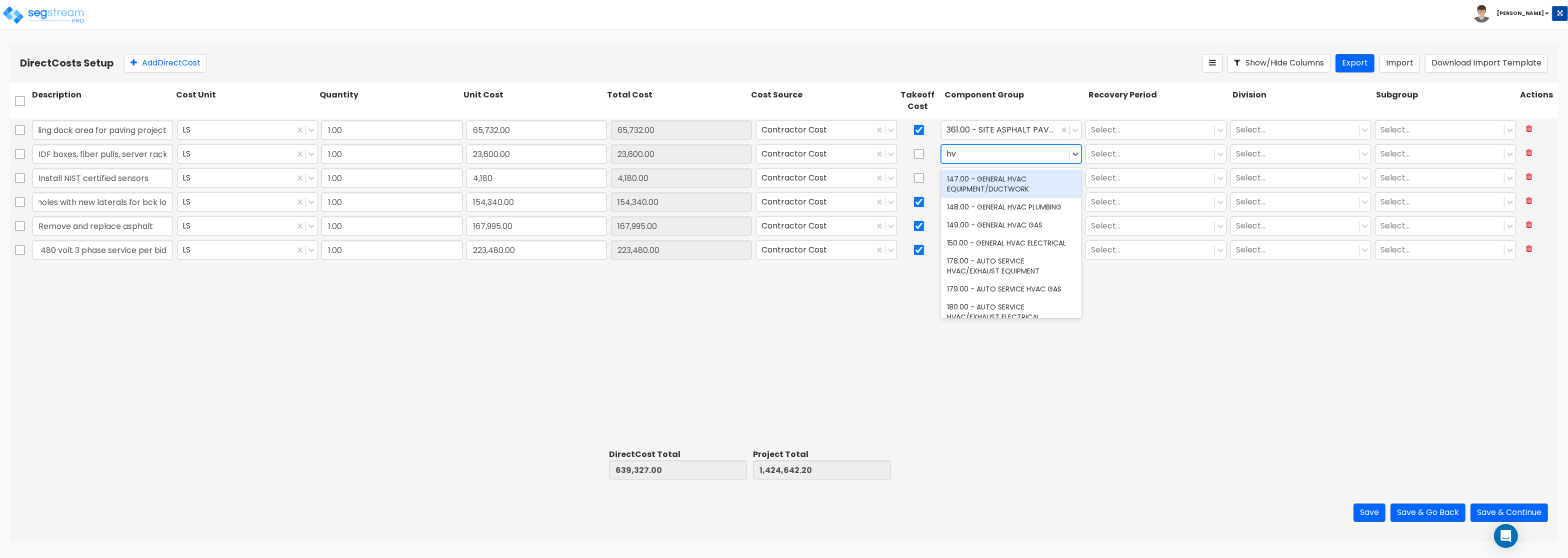
type input "hva"
click at [1017, 185] on div "147.00 - GENERAL HVAC EQUIPMENT/DUCTWORK" at bounding box center [1011, 183] width 141 height 28
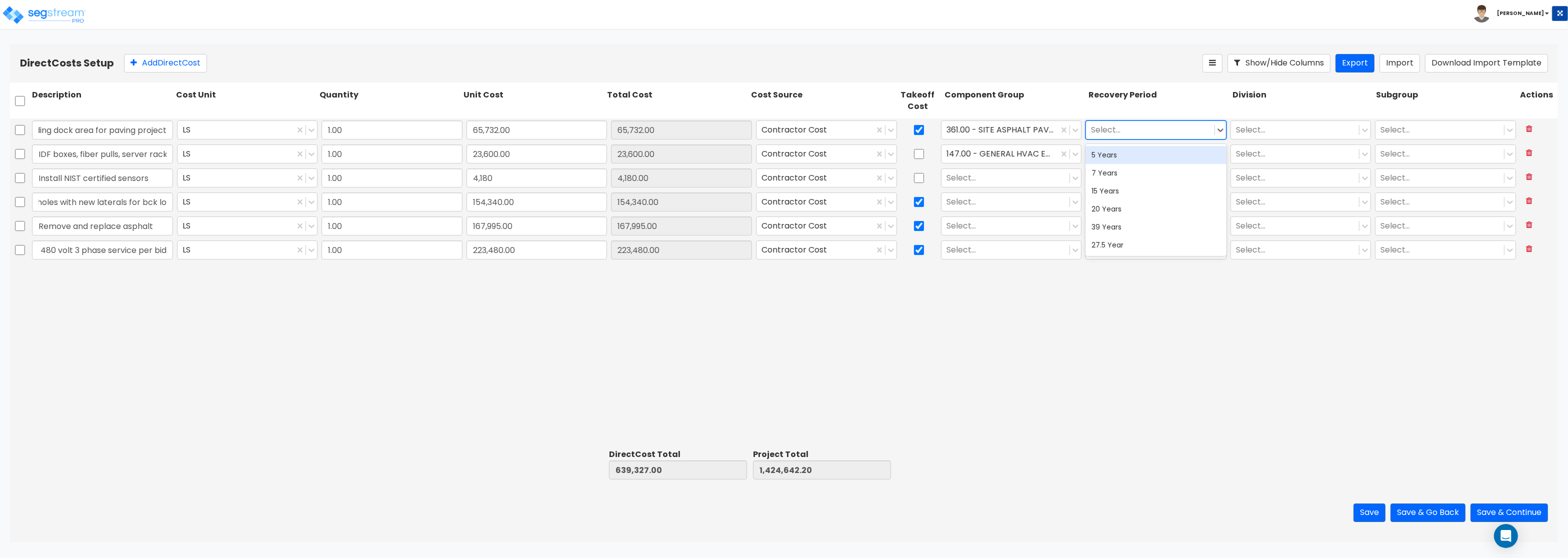
click at [1175, 131] on div at bounding box center [1150, 130] width 118 height 14
click at [1117, 190] on div "15 Years" at bounding box center [1156, 191] width 141 height 18
click at [1112, 149] on div at bounding box center [1150, 154] width 118 height 14
click at [1134, 245] on div "39 Years" at bounding box center [1156, 251] width 141 height 18
click at [1288, 128] on div at bounding box center [1295, 130] width 118 height 14
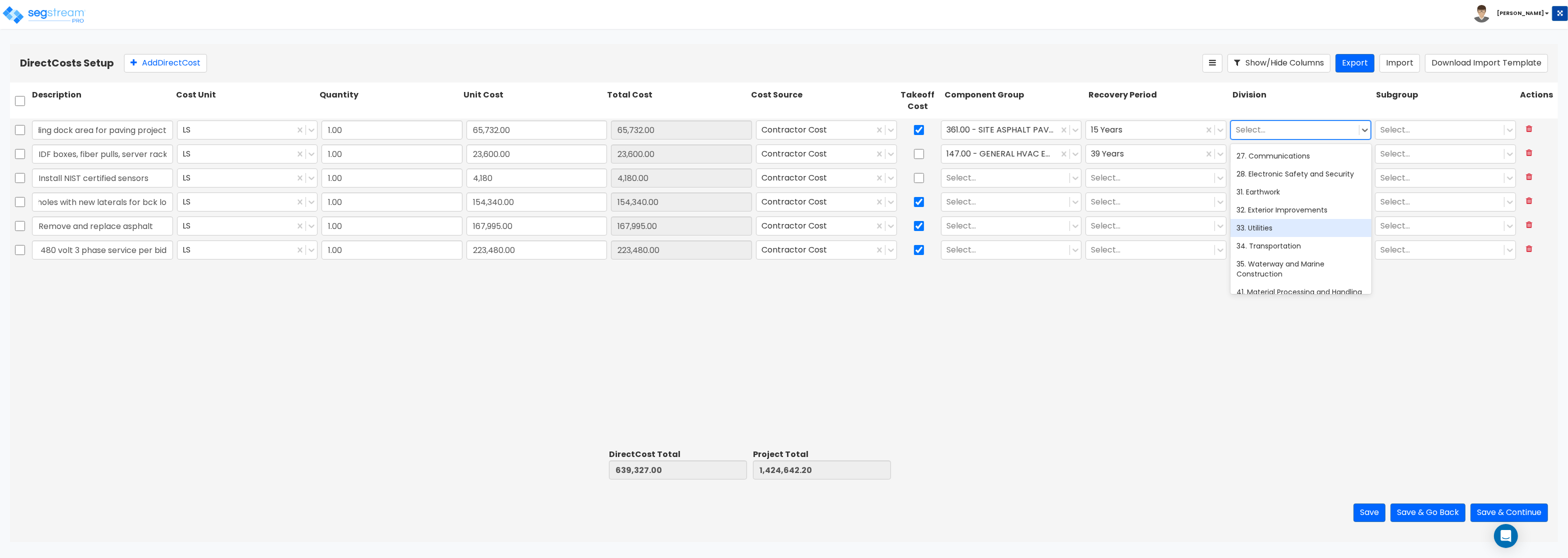
scroll to position [324, 0]
click at [1275, 239] on div "32. Exterior Improvements" at bounding box center [1301, 237] width 141 height 18
click at [1248, 155] on div at bounding box center [1295, 154] width 118 height 14
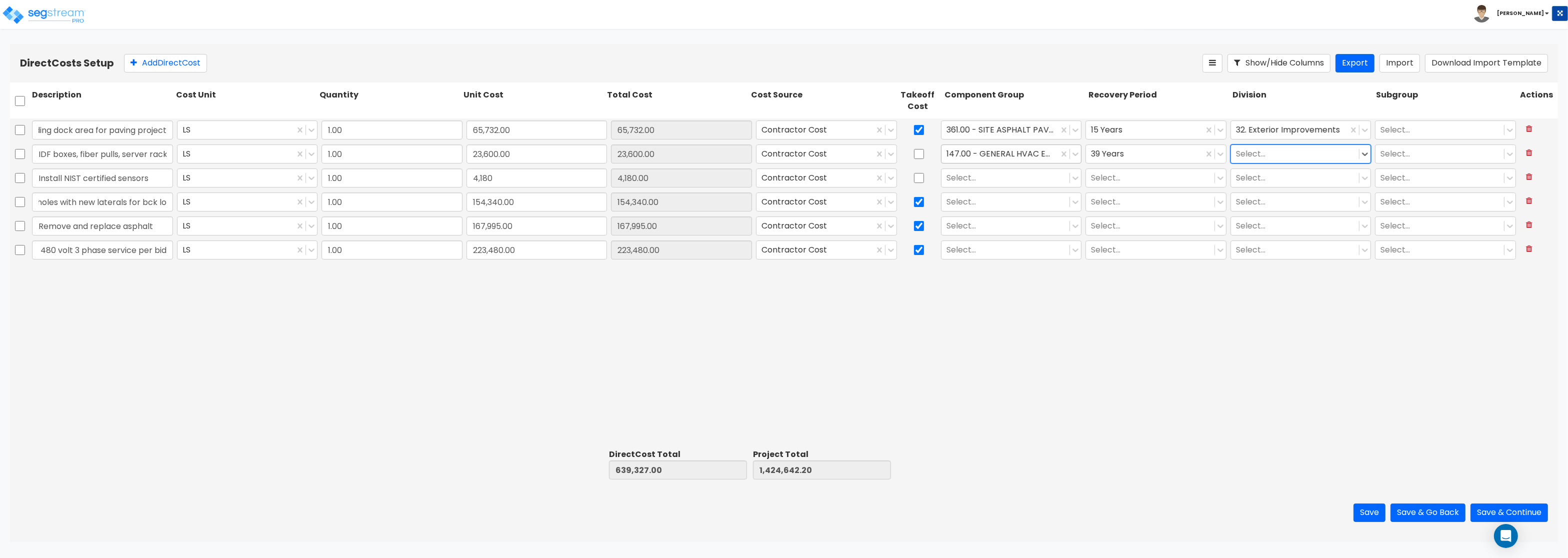
click at [1021, 154] on div at bounding box center [1000, 154] width 108 height 14
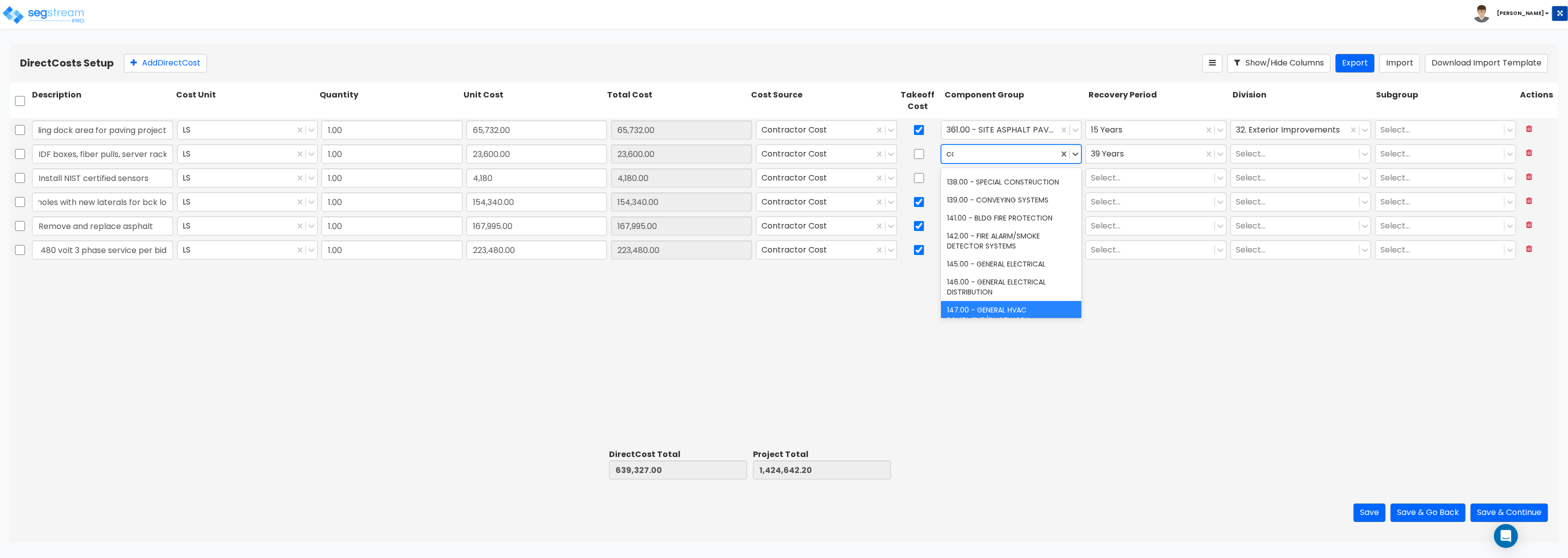
scroll to position [9, 0]
type input "comp"
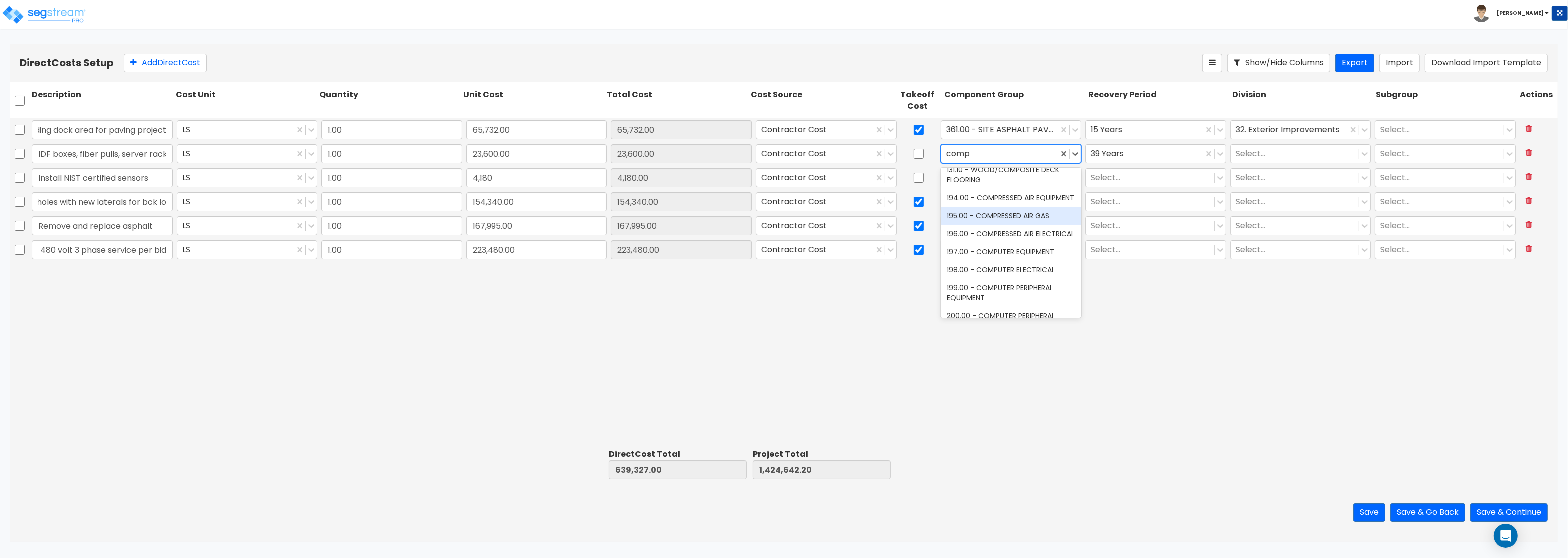
scroll to position [0, 0]
click at [1021, 262] on div "197.00 - COMPUTER EQUIPMENT" at bounding box center [1011, 261] width 141 height 18
click at [1125, 157] on div at bounding box center [1145, 154] width 108 height 14
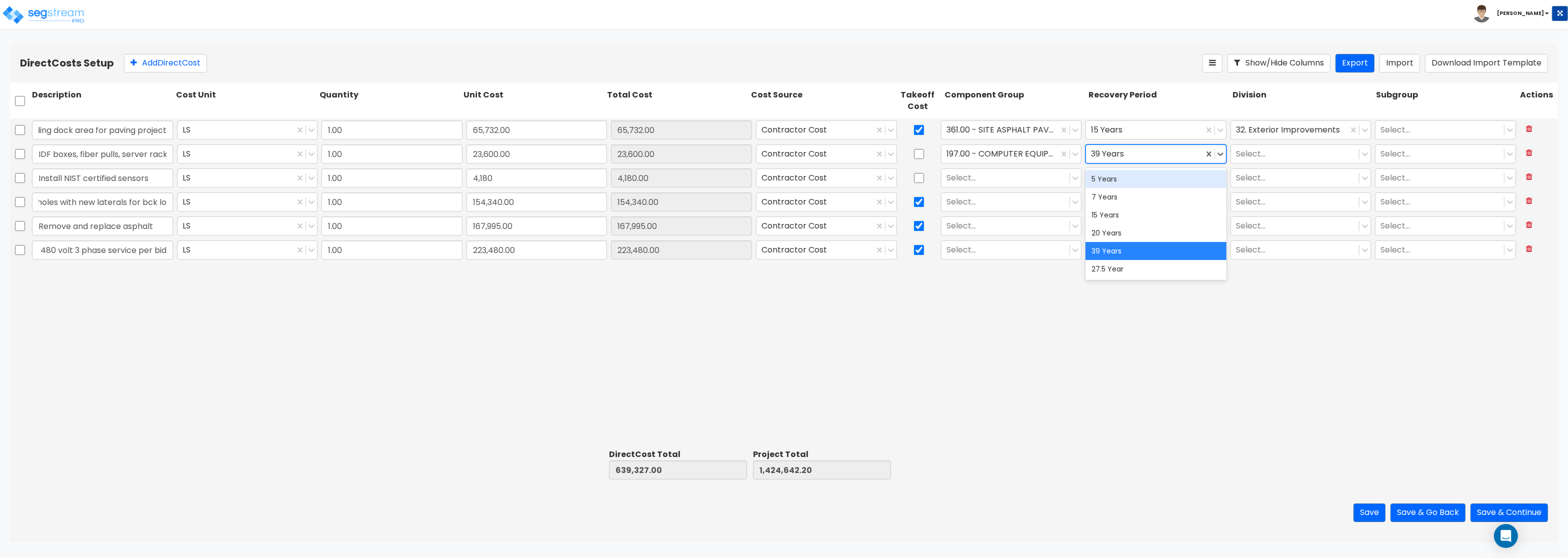
click at [1114, 180] on div "5 Years" at bounding box center [1156, 178] width 141 height 18
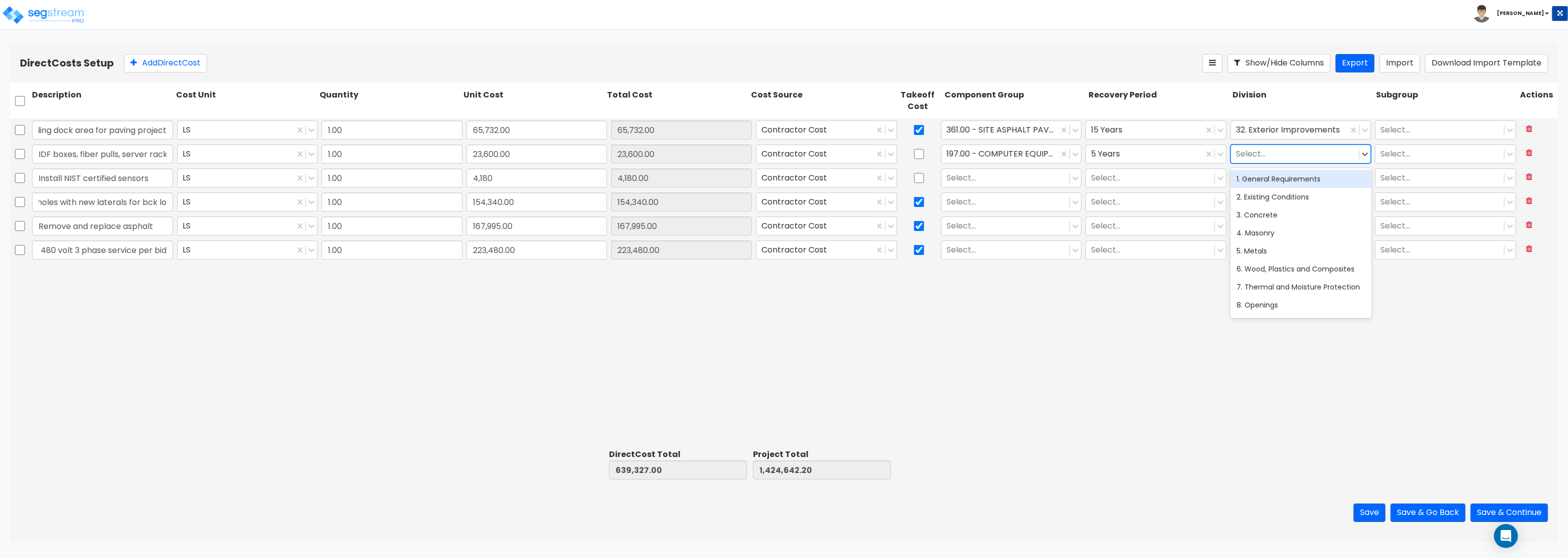
click at [1270, 148] on div at bounding box center [1295, 154] width 118 height 14
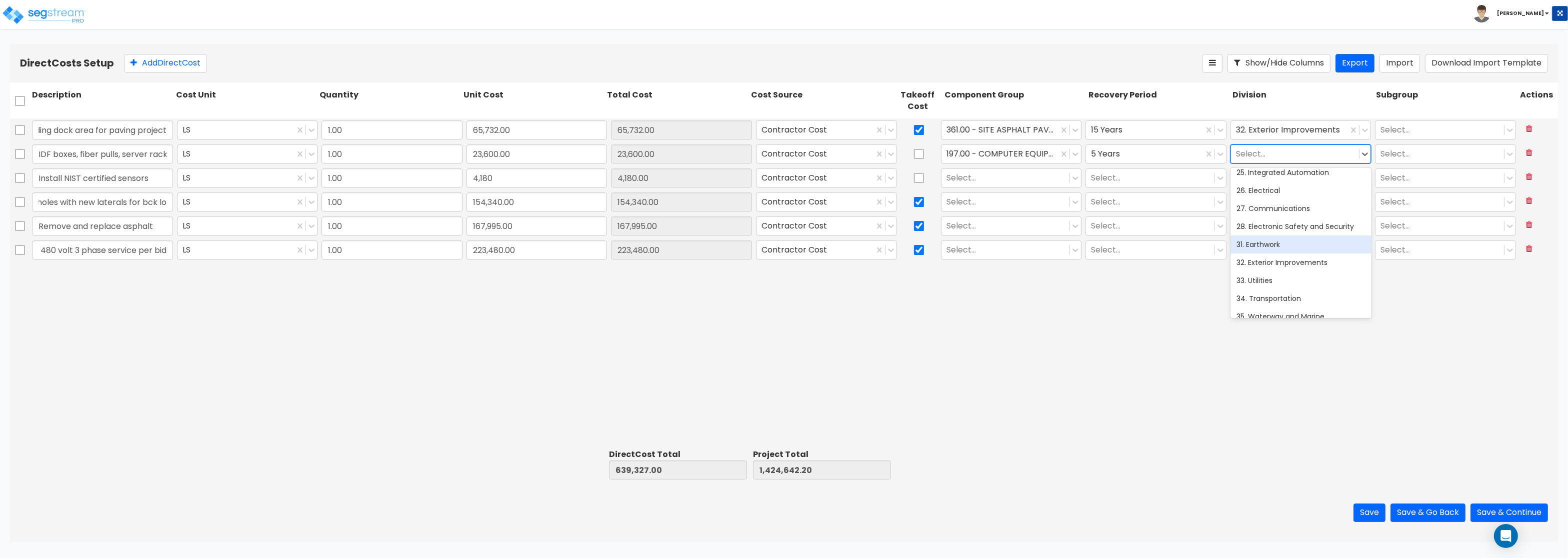
scroll to position [300, 0]
click at [1275, 213] on div "26. Electrical" at bounding box center [1301, 212] width 141 height 18
click at [975, 180] on div at bounding box center [1005, 178] width 118 height 14
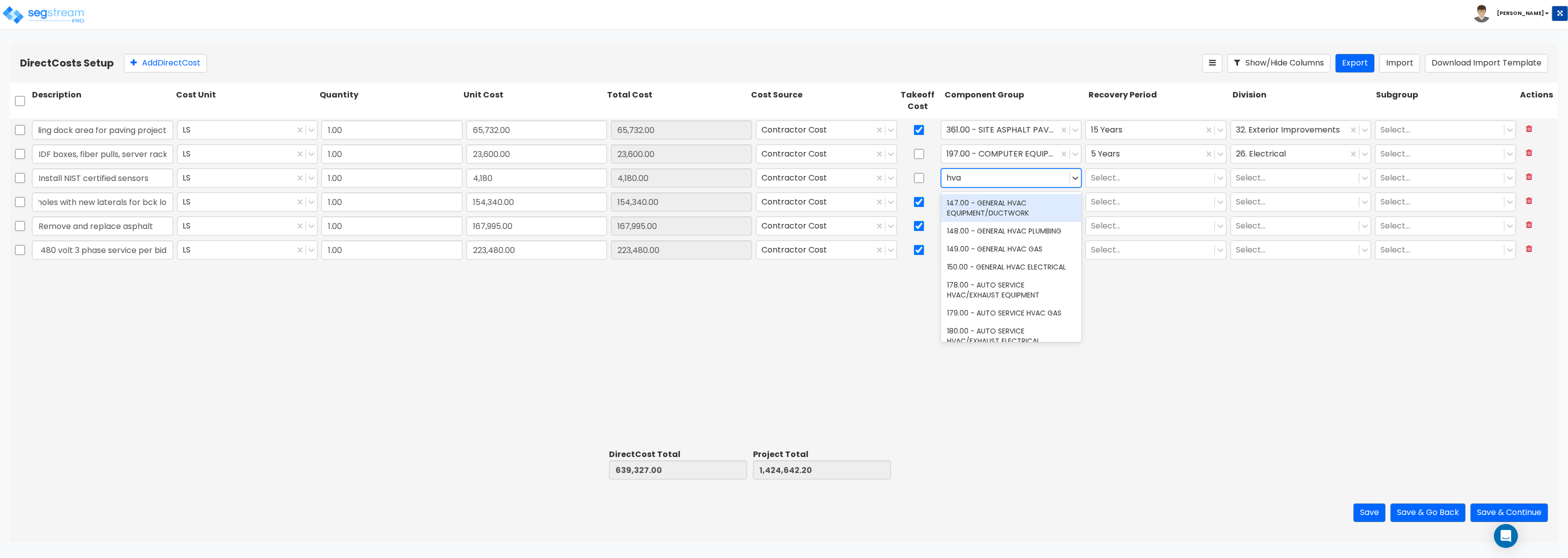
type input "hvac"
click at [982, 209] on div "147.00 - GENERAL HVAC EQUIPMENT/DUCTWORK" at bounding box center [1011, 207] width 141 height 28
click at [1146, 179] on div at bounding box center [1150, 178] width 118 height 14
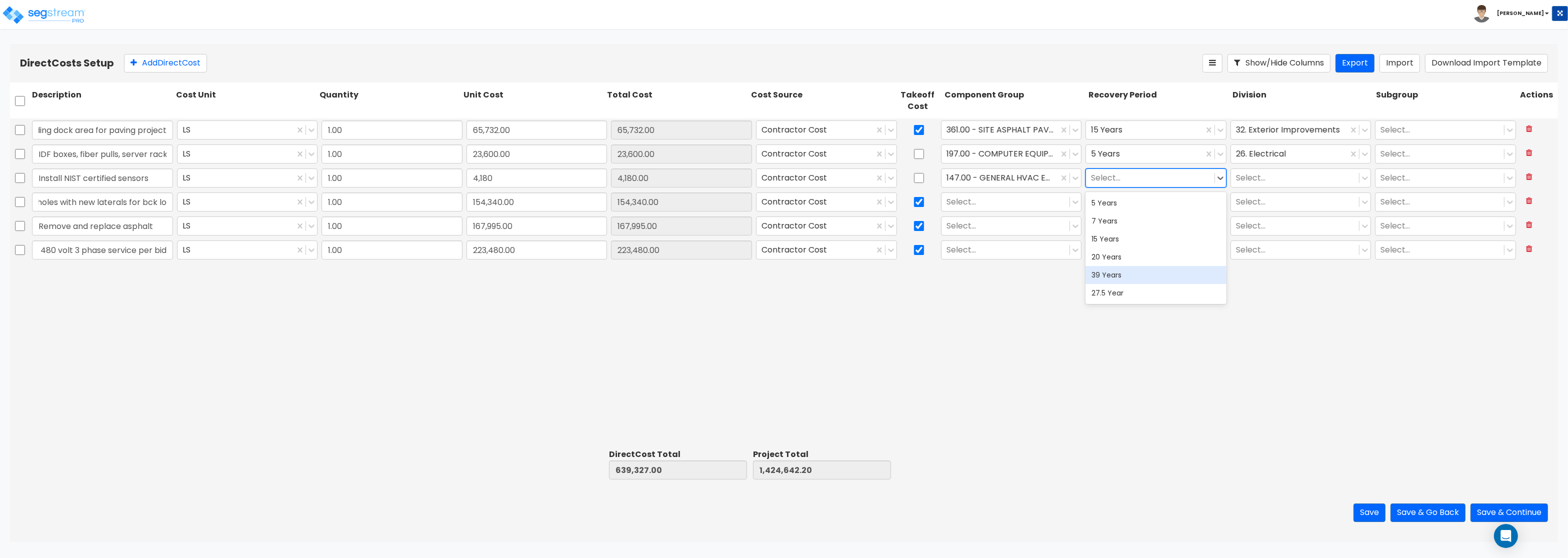
click at [1117, 277] on div "39 Years" at bounding box center [1156, 274] width 141 height 18
click at [1272, 175] on div at bounding box center [1295, 178] width 118 height 14
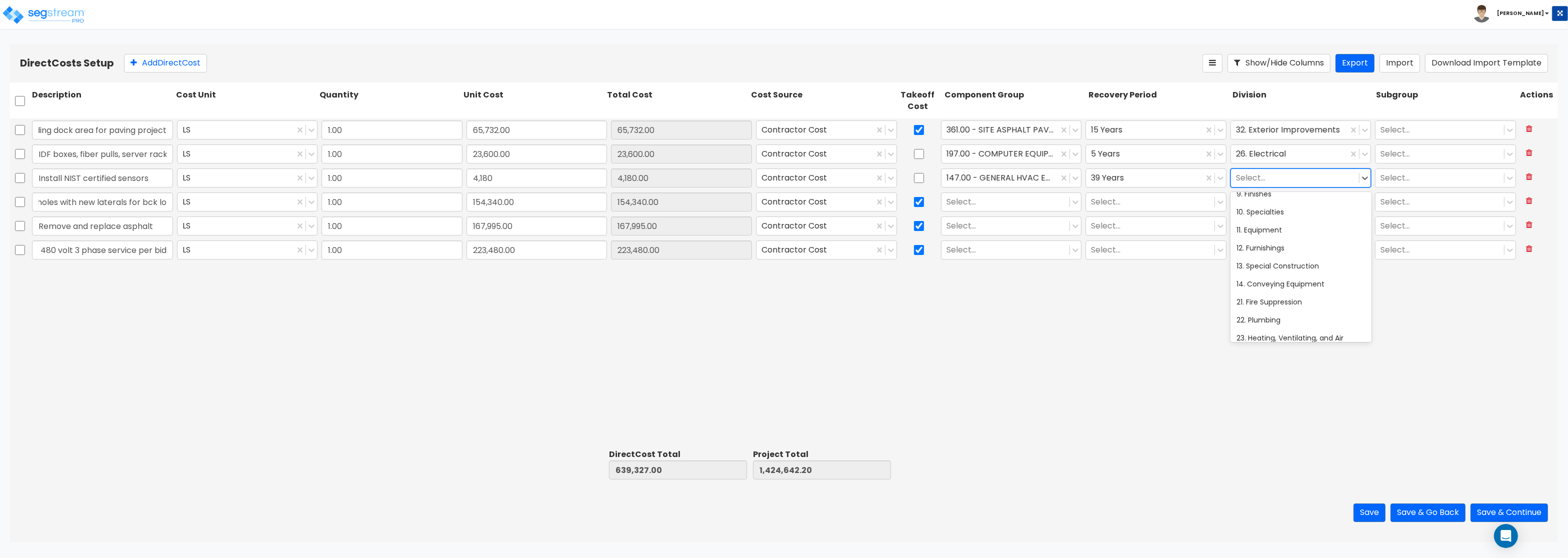
scroll to position [180, 0]
click at [1285, 315] on div "23. Heating, Ventilating, and Air Conditioning (HVAC)" at bounding box center [1301, 316] width 141 height 28
click at [147, 203] on input "Install new storm and sanitary manholes with new laterals for bck lo" at bounding box center [103, 202] width 141 height 19
type input "Install new storm and sanitary manholes with new laterals for back lo"
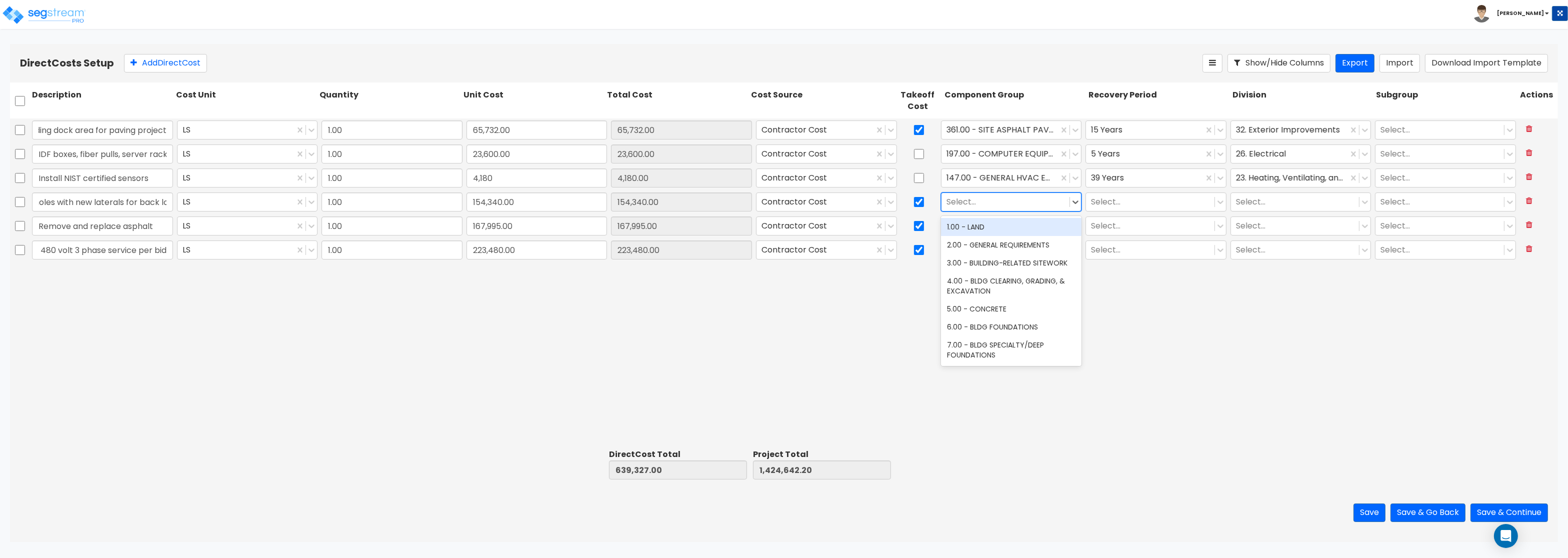
click at [995, 201] on div at bounding box center [1005, 203] width 118 height 14
type input "s"
type input "u"
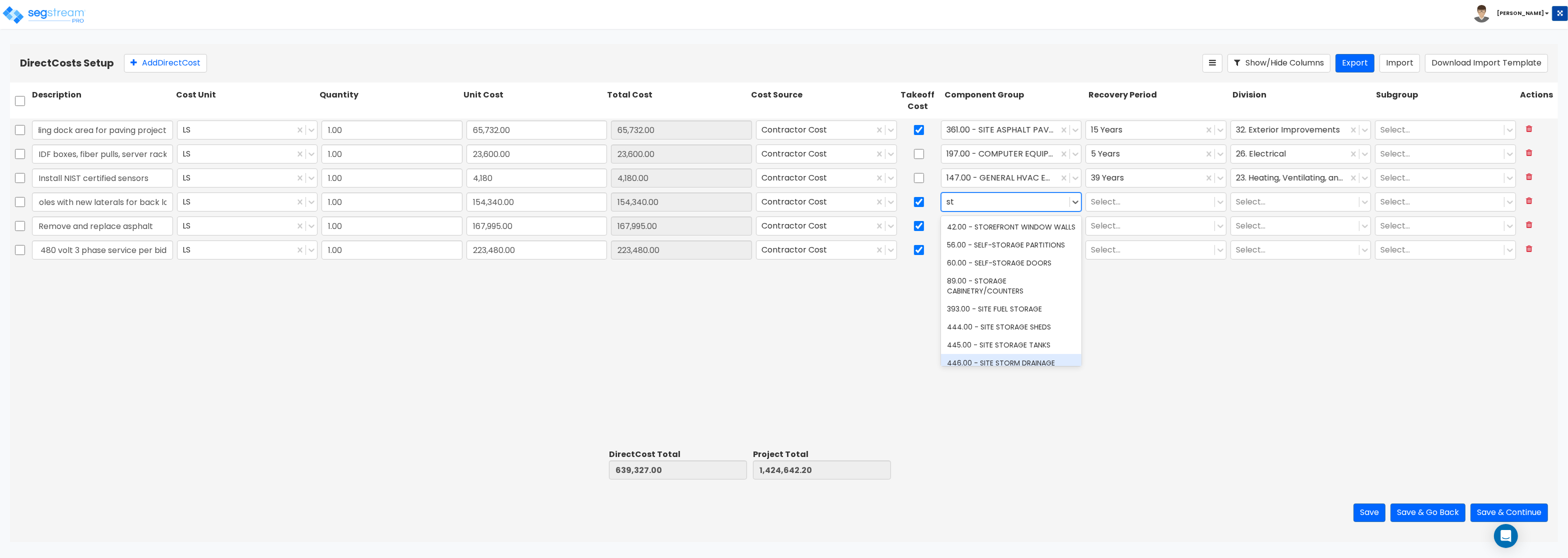
type input "s"
type input "plum"
click at [1040, 227] on div "144.00 - GENERAL PLUMBING" at bounding box center [1011, 227] width 141 height 18
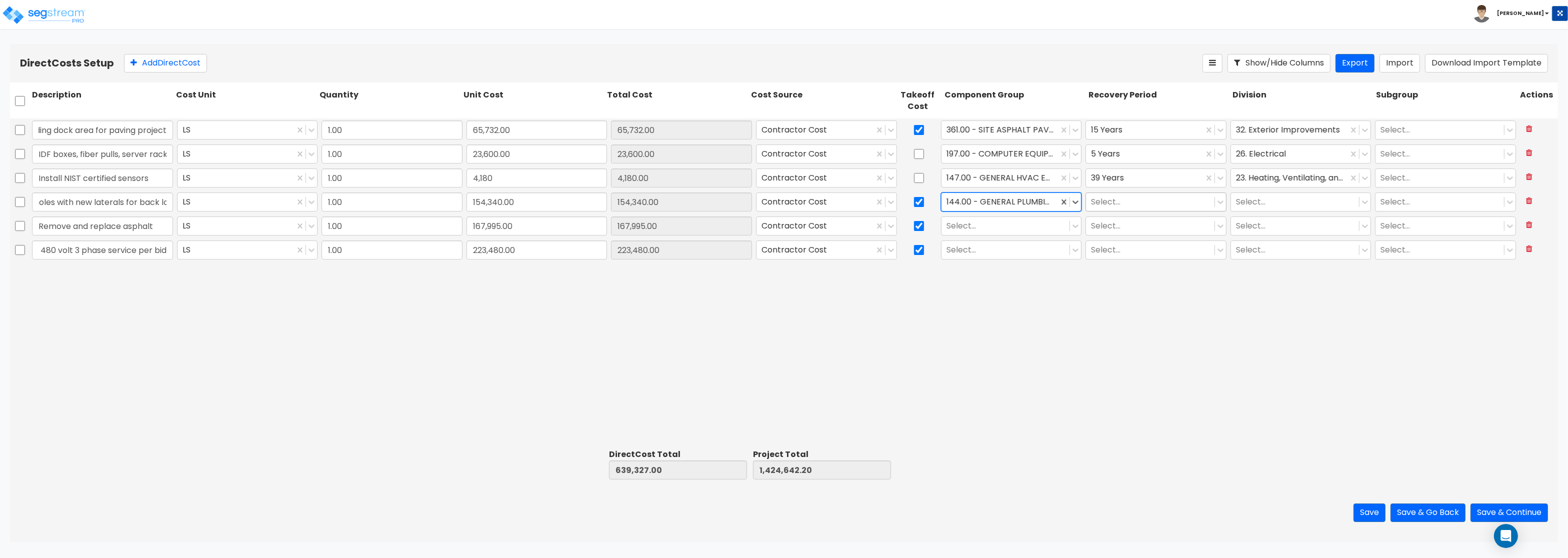
click at [1169, 199] on div at bounding box center [1150, 203] width 118 height 14
click at [1107, 303] on div "39 Years" at bounding box center [1156, 299] width 141 height 18
click at [1258, 198] on div at bounding box center [1295, 203] width 118 height 14
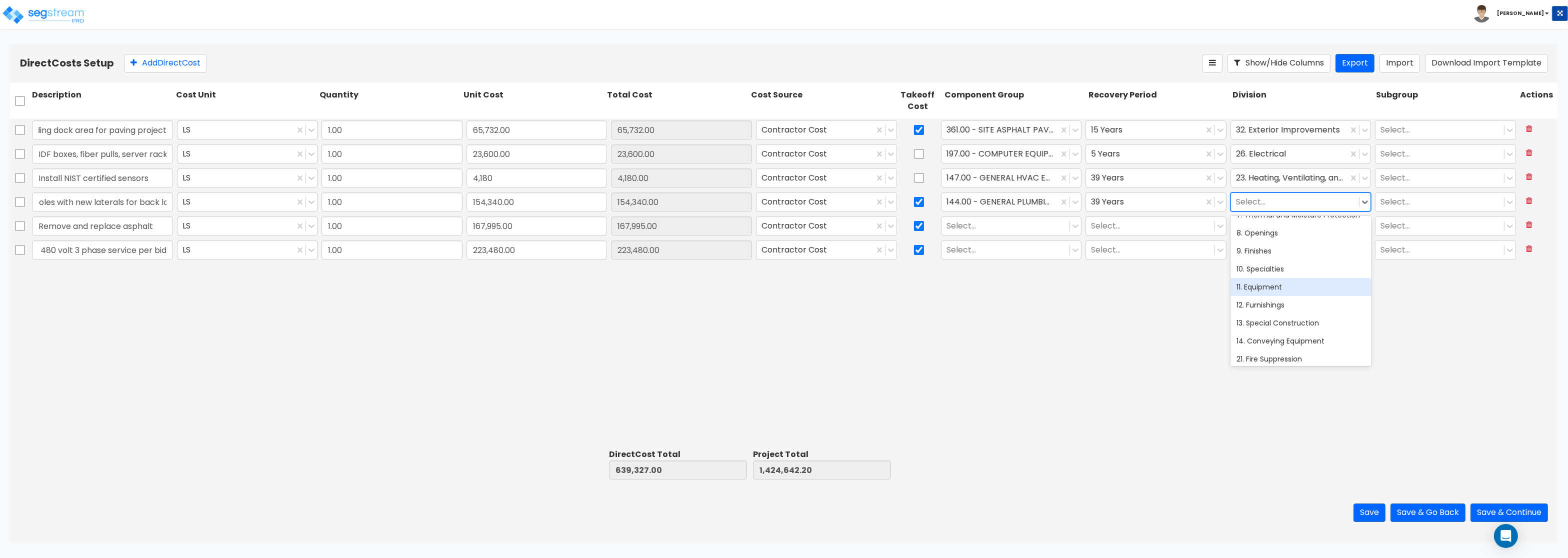
scroll to position [180, 0]
click at [1271, 315] on div "22. Plumbing" at bounding box center [1301, 316] width 141 height 18
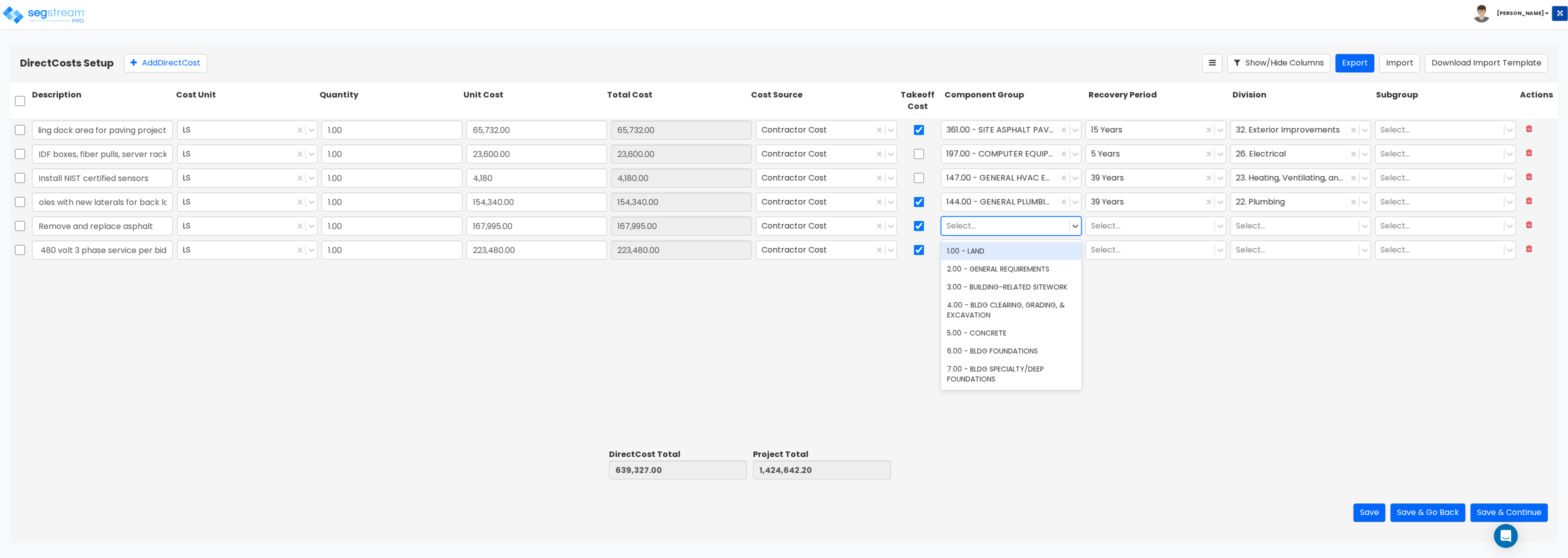
click at [960, 227] on div at bounding box center [1005, 226] width 118 height 14
type input "361"
click at [990, 250] on div "361.00 - SITE ASPHALT PAVING" at bounding box center [1011, 251] width 141 height 18
click at [1115, 225] on div at bounding box center [1150, 226] width 118 height 14
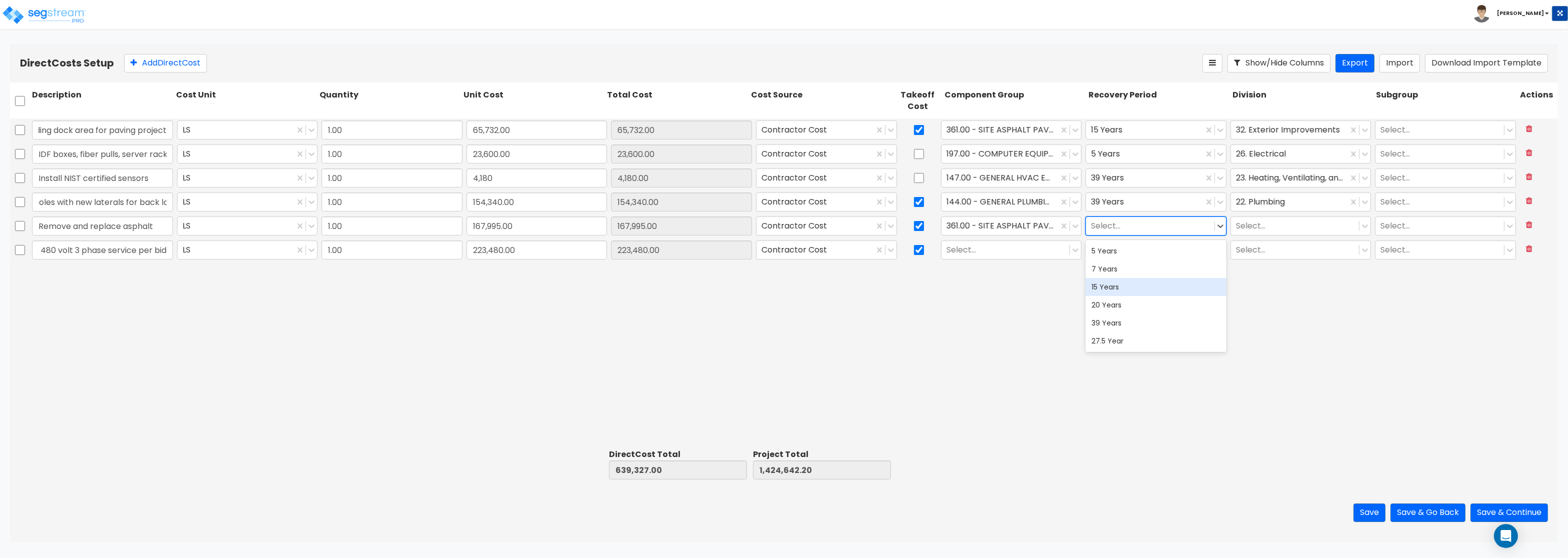
click at [1120, 287] on div "15 Years" at bounding box center [1156, 287] width 141 height 18
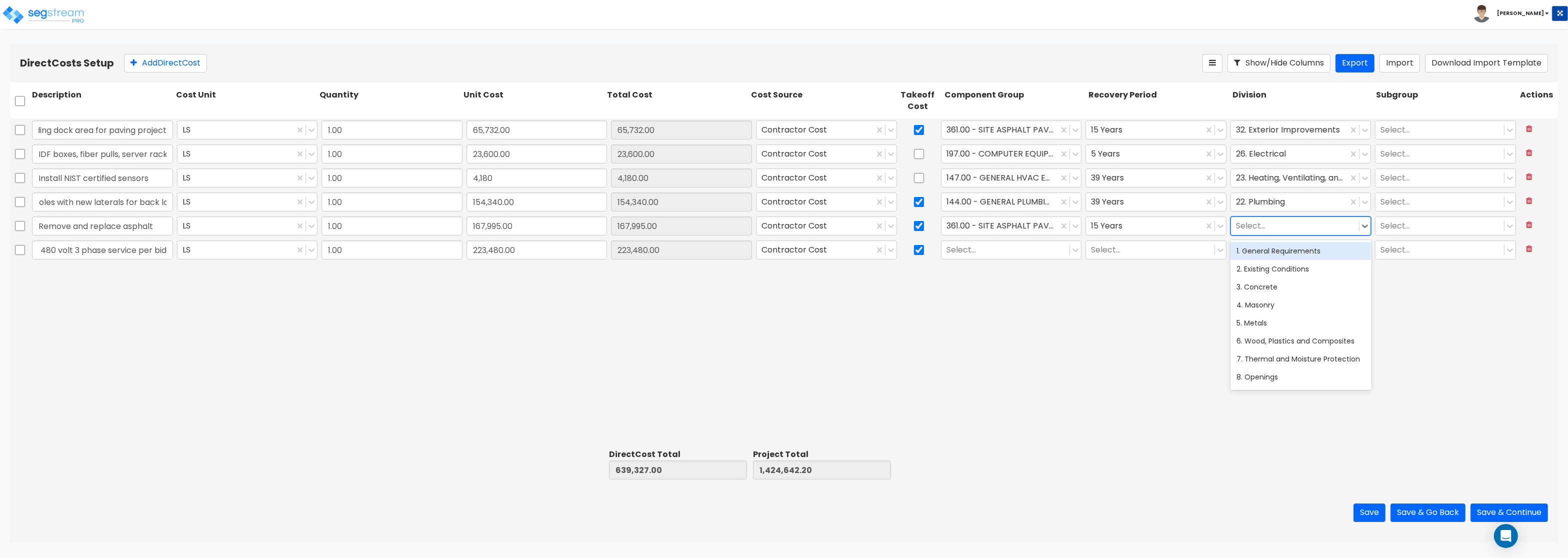
click at [1261, 227] on div at bounding box center [1295, 226] width 118 height 14
type input "32"
click at [1265, 246] on div "32. Exterior Improvements" at bounding box center [1301, 251] width 141 height 18
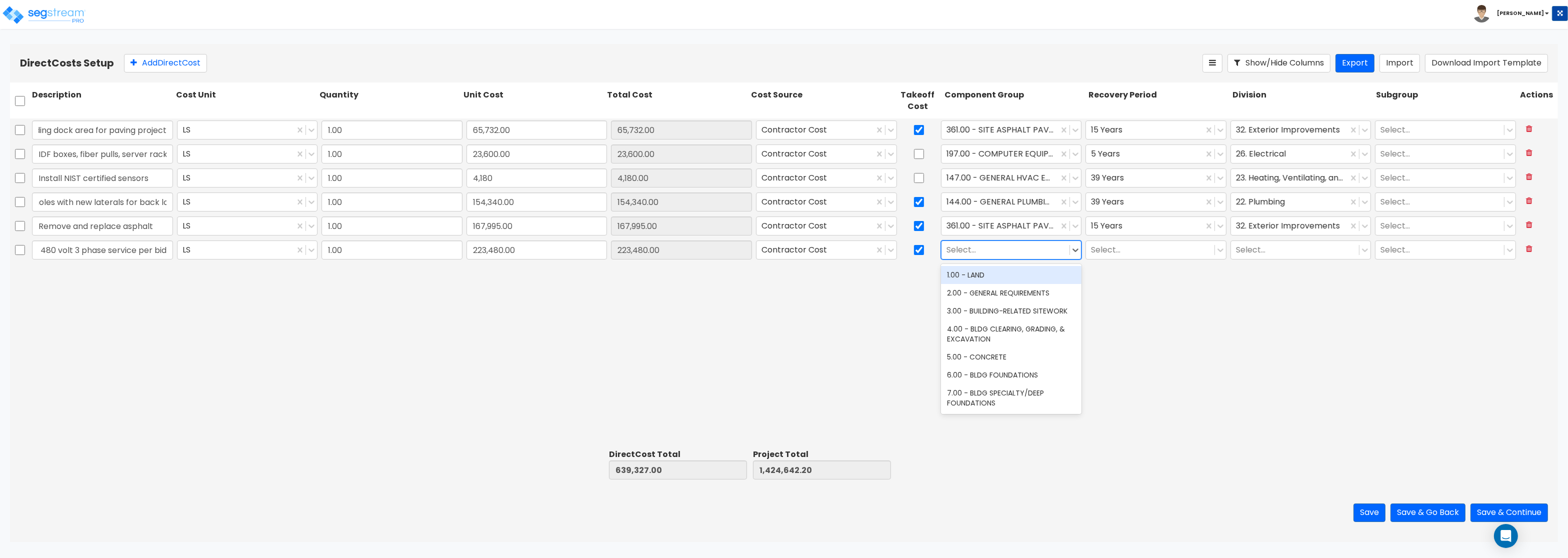
click at [972, 252] on div at bounding box center [1005, 250] width 118 height 14
type input "electr"
click at [991, 397] on div "145.00 - GENERAL ELECTRICAL" at bounding box center [1011, 395] width 141 height 18
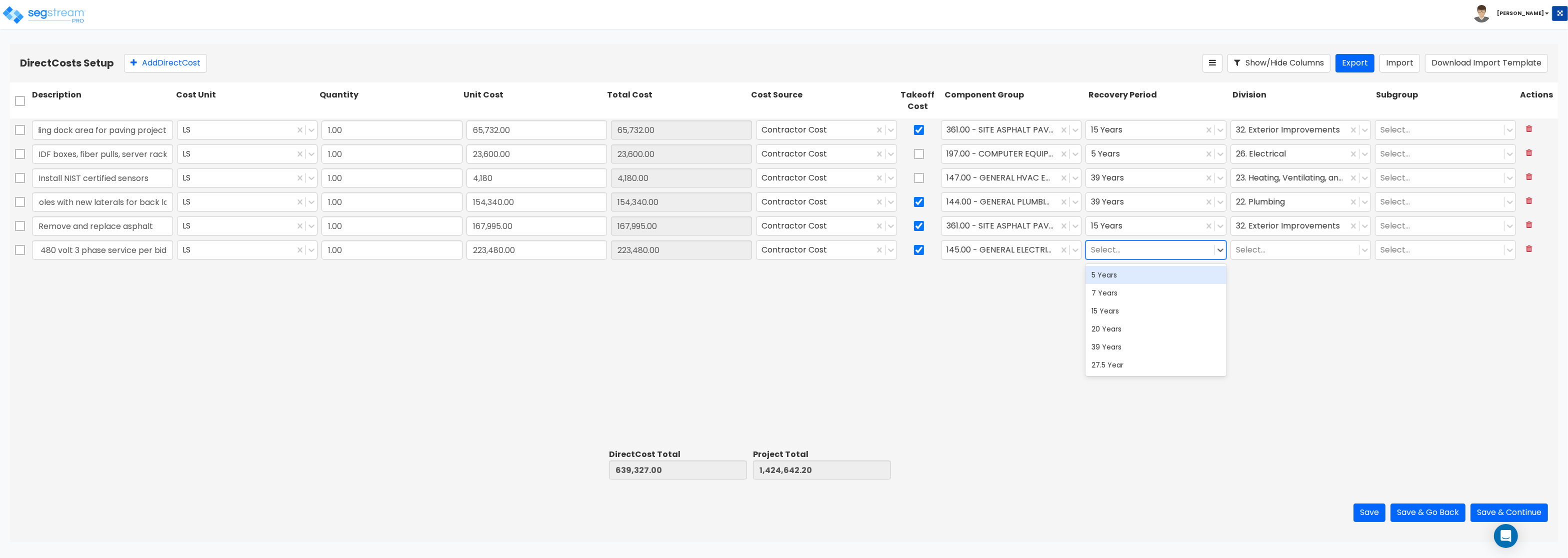
click at [1102, 247] on div at bounding box center [1150, 250] width 118 height 14
click at [1109, 342] on div "39 Years" at bounding box center [1156, 347] width 141 height 18
click at [1255, 249] on div at bounding box center [1295, 250] width 118 height 14
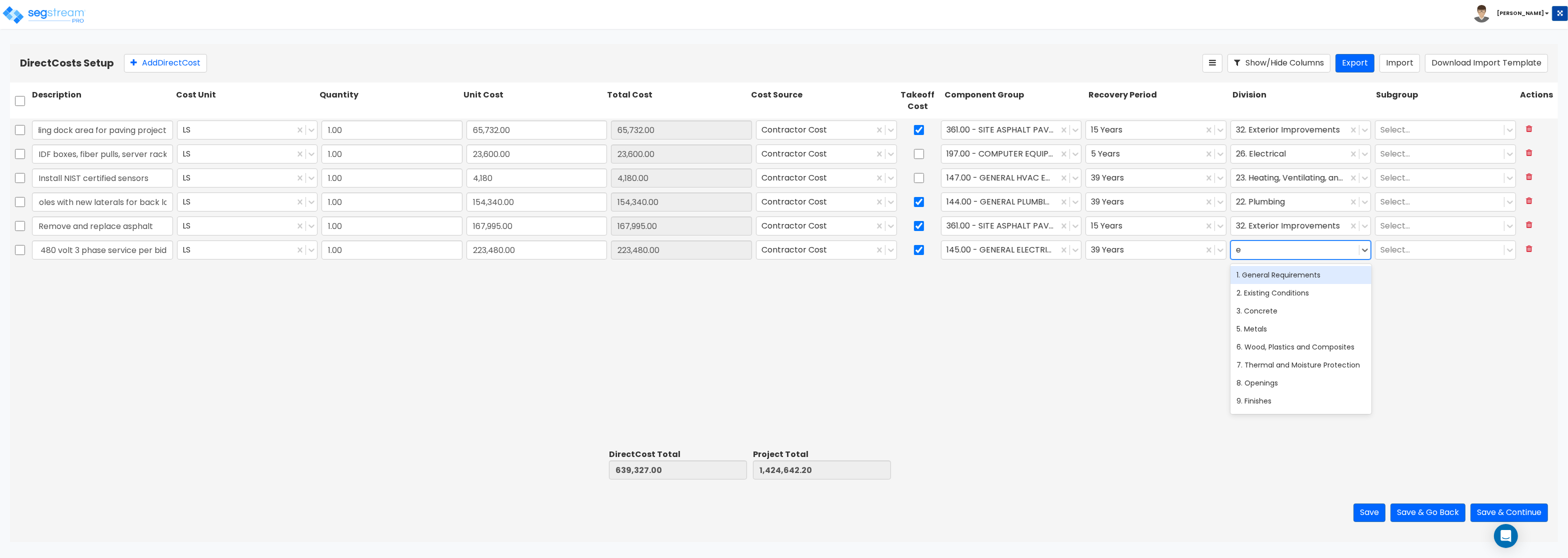
type input "el"
click at [1270, 274] on div "26. Electrical" at bounding box center [1301, 274] width 141 height 18
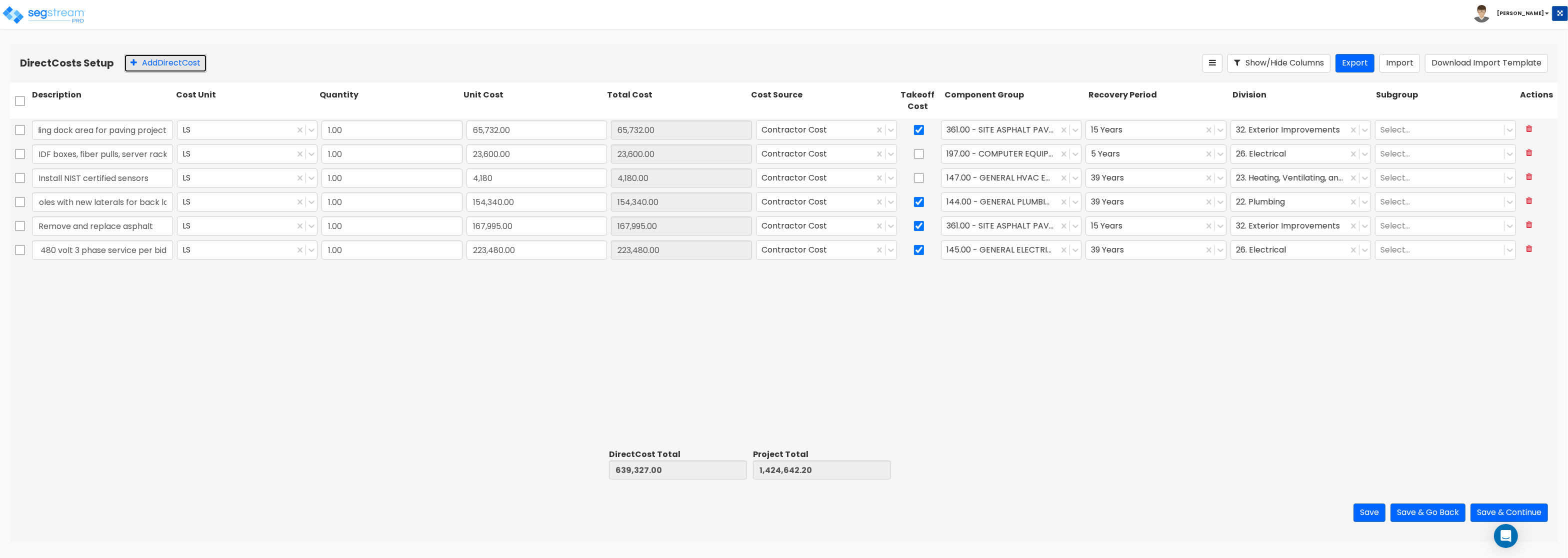
click at [165, 63] on button "Add Direct Cost" at bounding box center [165, 63] width 83 height 19
click at [80, 284] on div at bounding box center [102, 274] width 145 height 23
click at [83, 277] on input "text" at bounding box center [103, 274] width 141 height 19
paste input "Demo - Concrete Floor & Precast Plank"
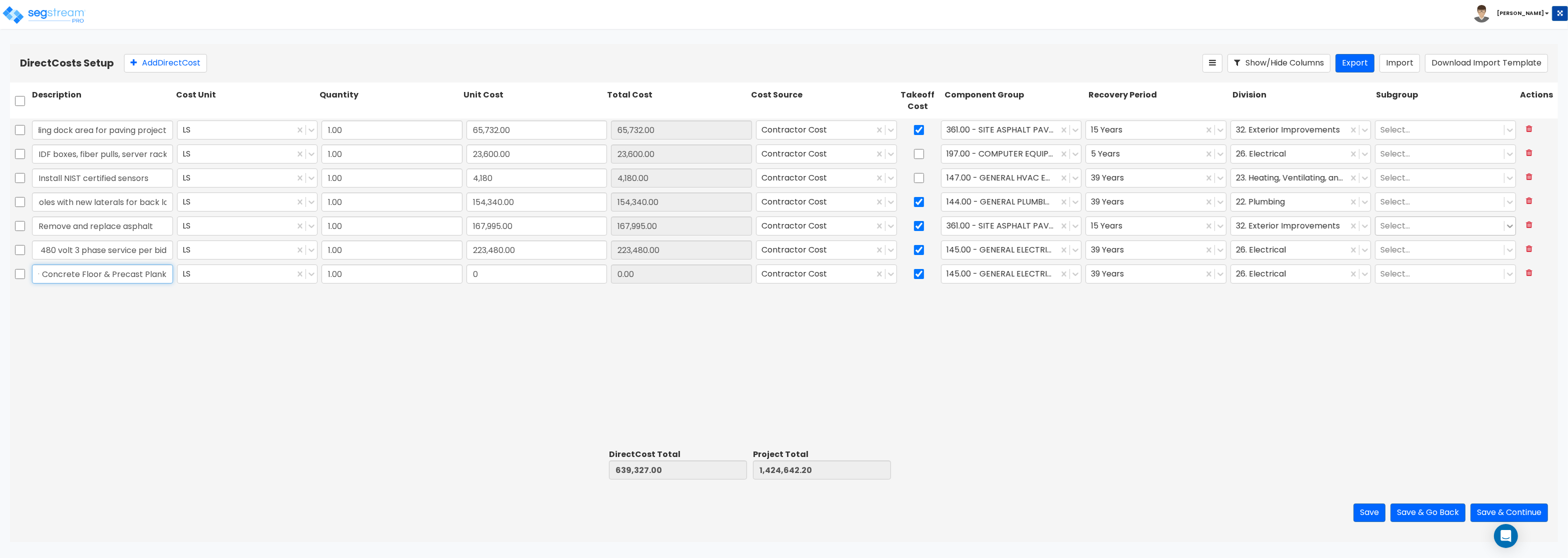
type input "Demo - Concrete Floor & Precast Plank"
drag, startPoint x: 505, startPoint y: 273, endPoint x: 517, endPoint y: 272, distance: 12.0
click at [517, 272] on input "0" at bounding box center [537, 274] width 141 height 19
paste input "173,500.0"
type input "173,500.00"
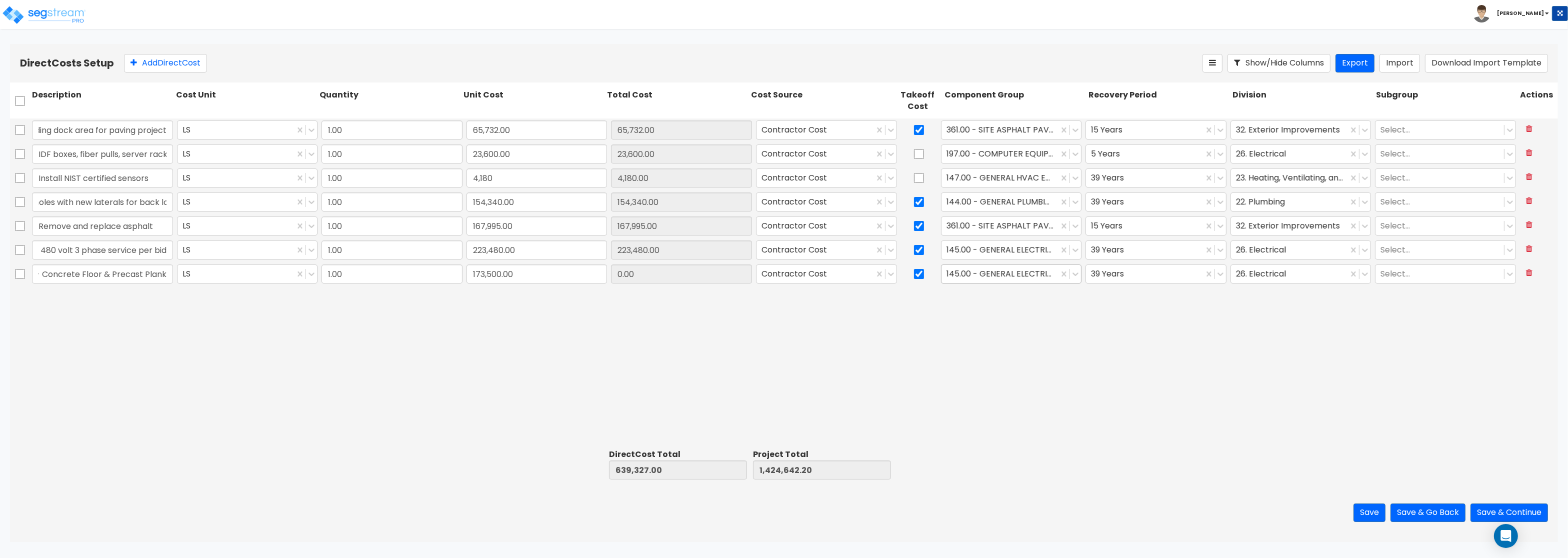
type input "812,827.00"
type input "1,598,142.20"
type input "173,500.00"
click at [990, 274] on div at bounding box center [1000, 274] width 108 height 14
click at [1011, 340] on div "3.00 - BUILDING-RELATED SITEWORK" at bounding box center [1011, 334] width 141 height 18
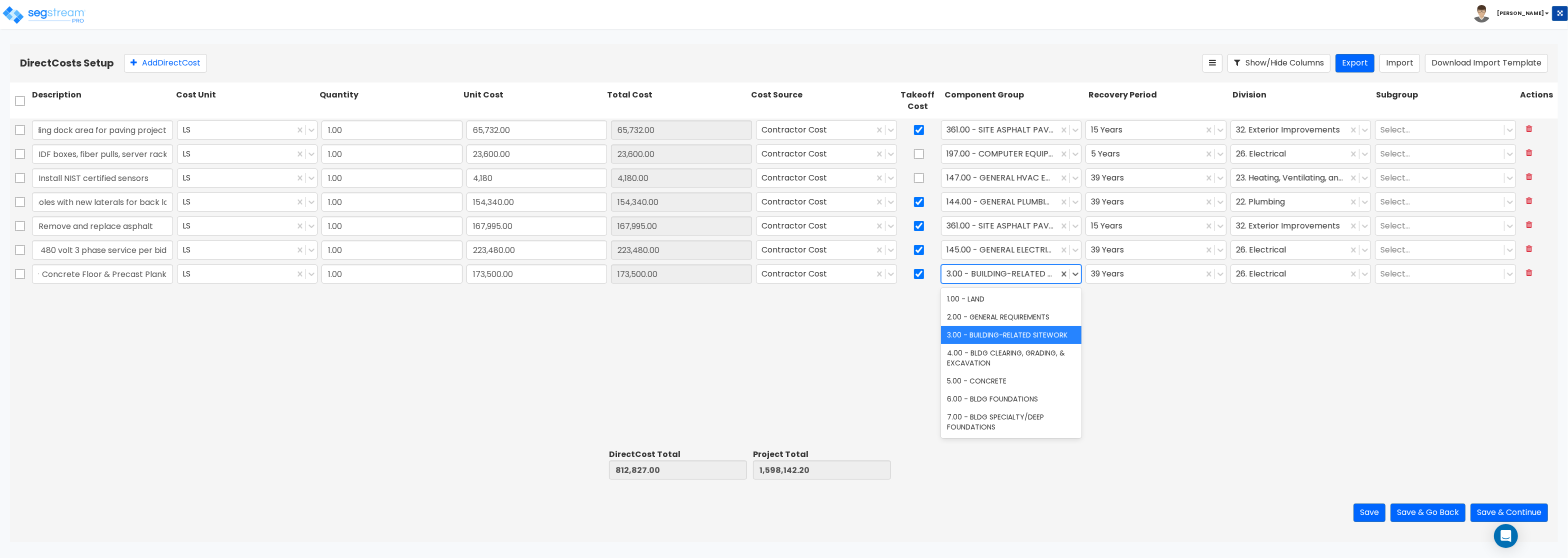
click at [1029, 273] on div at bounding box center [1000, 274] width 108 height 14
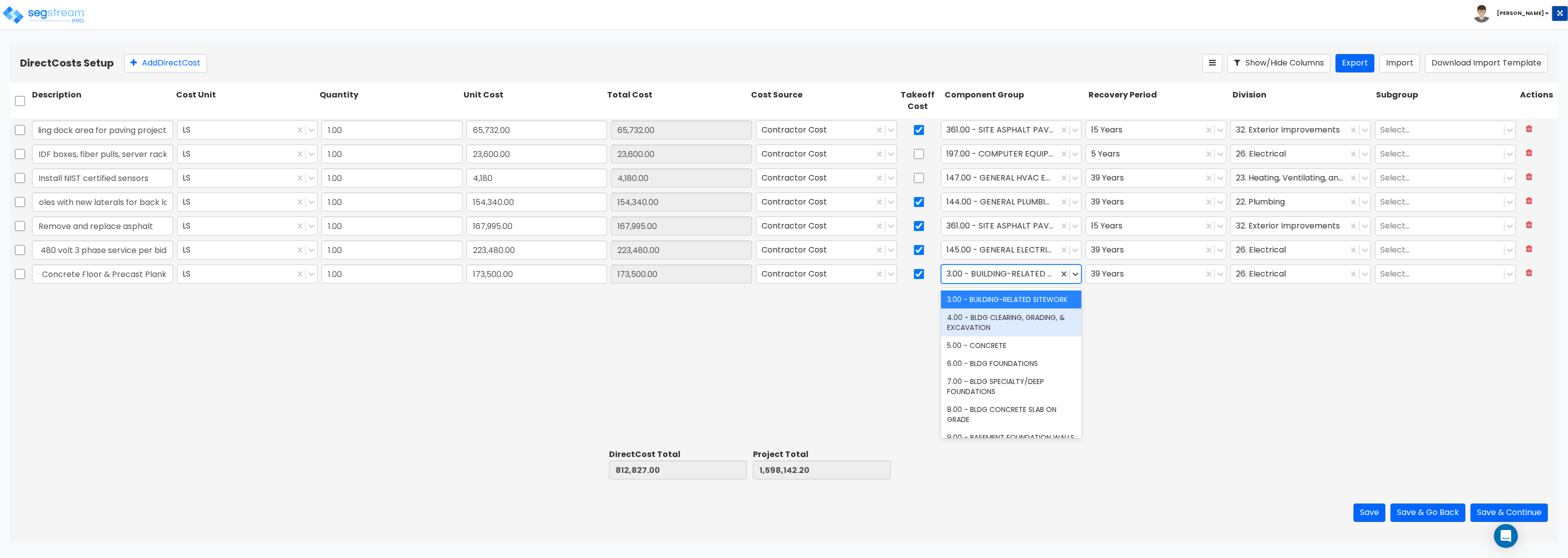
scroll to position [60, 0]
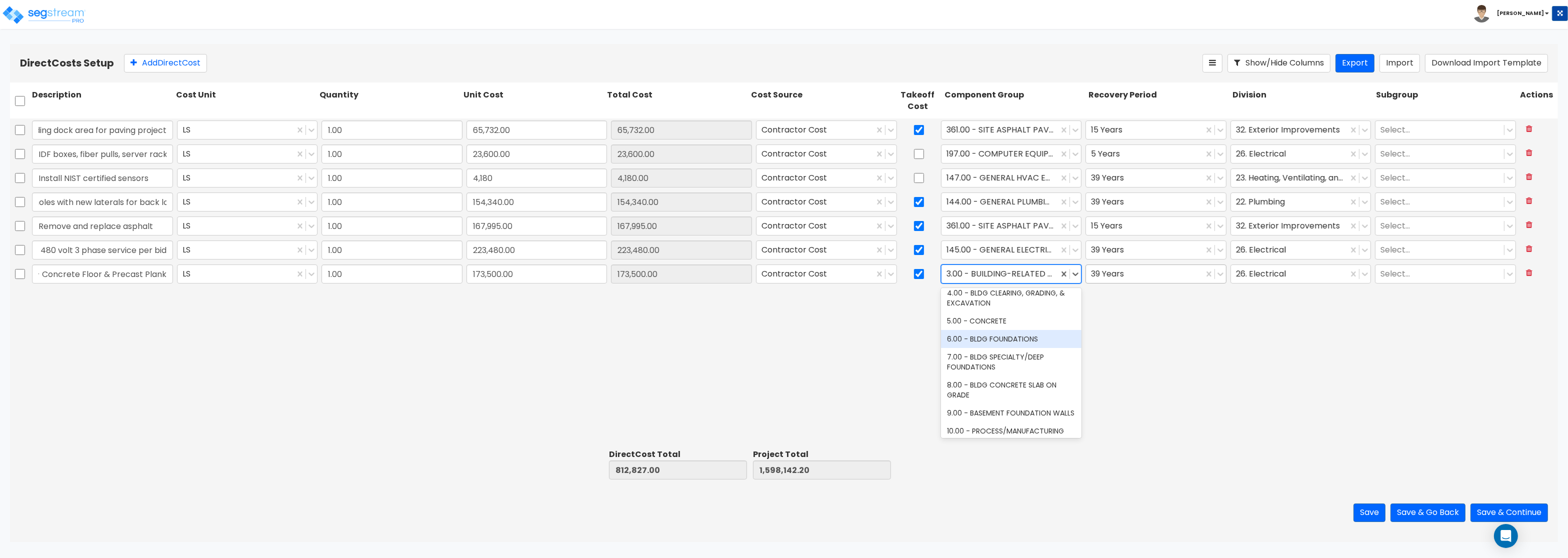
click at [1109, 274] on div at bounding box center [1145, 274] width 108 height 14
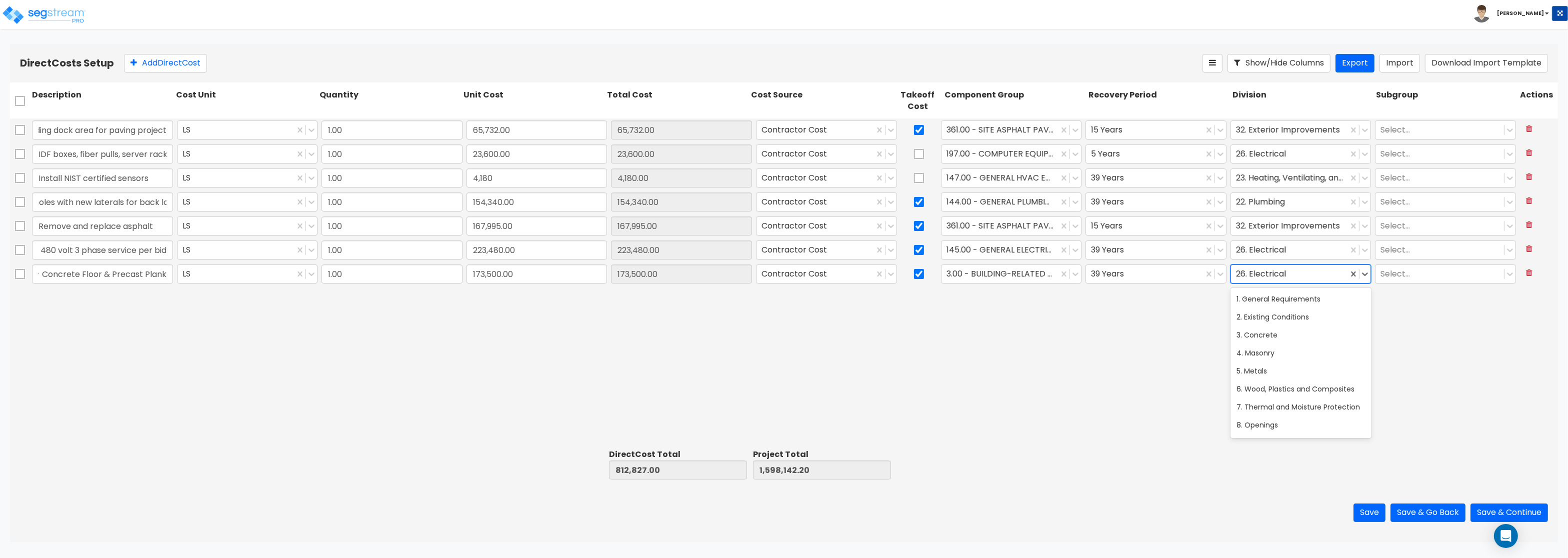
click at [1252, 276] on div at bounding box center [1290, 274] width 108 height 14
click at [1265, 320] on div "2. Existing Conditions" at bounding box center [1301, 316] width 141 height 18
click at [148, 63] on button "Add Direct Cost" at bounding box center [165, 63] width 83 height 19
click at [115, 300] on input "text" at bounding box center [103, 298] width 141 height 19
paste input "Building Concrete"
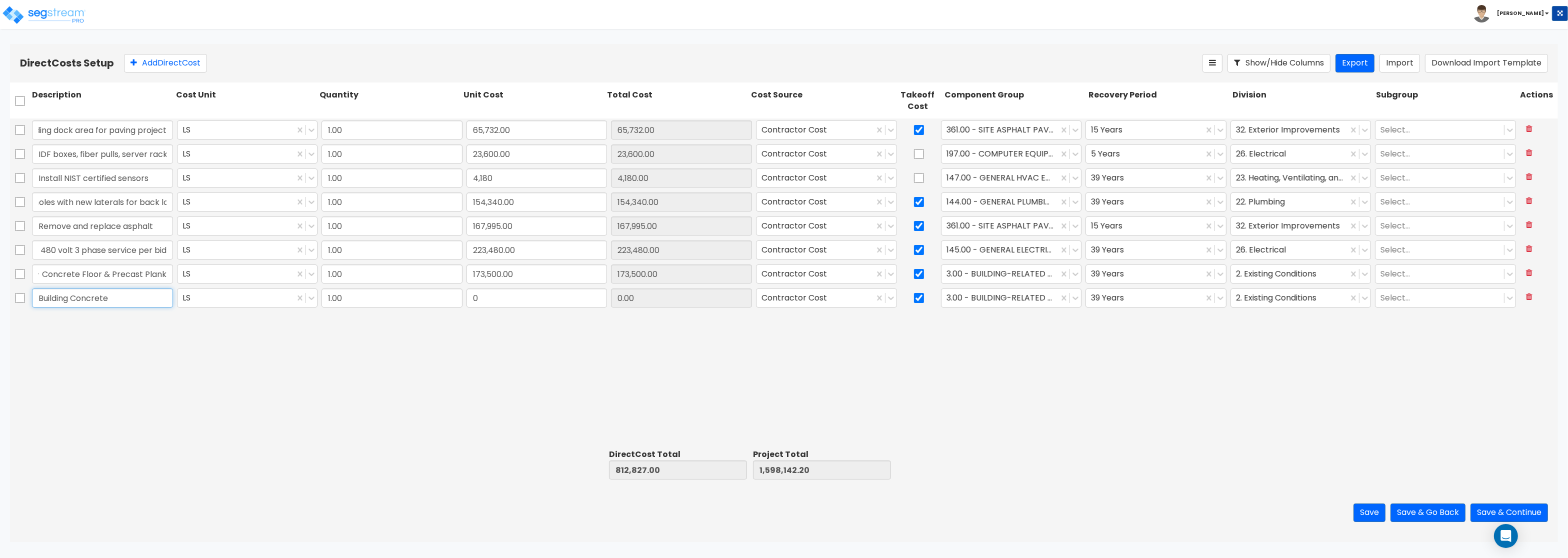
type input "Building Concrete"
click at [520, 300] on input "0" at bounding box center [537, 298] width 141 height 19
drag, startPoint x: 509, startPoint y: 304, endPoint x: 593, endPoint y: 303, distance: 84.0
click at [593, 303] on input "0" at bounding box center [537, 298] width 141 height 19
paste input "312,400.0"
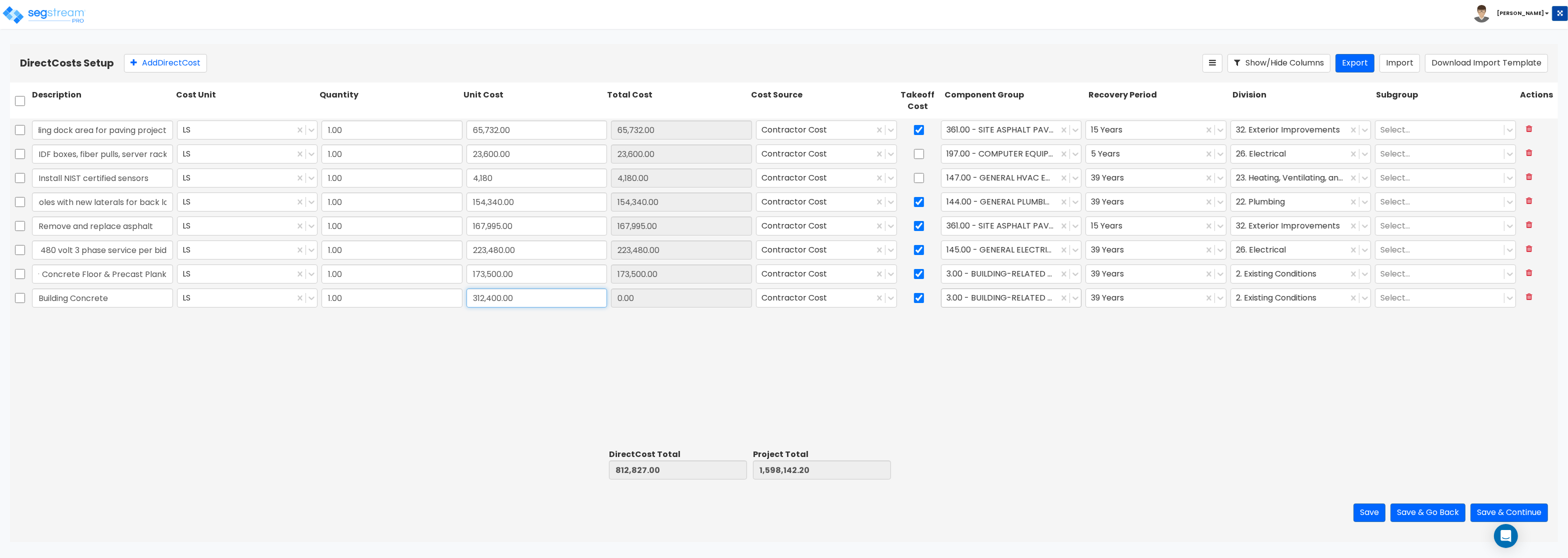
type input "312,400.00"
type input "1,125,227.00"
type input "1,910,542.20"
type input "312,400.00"
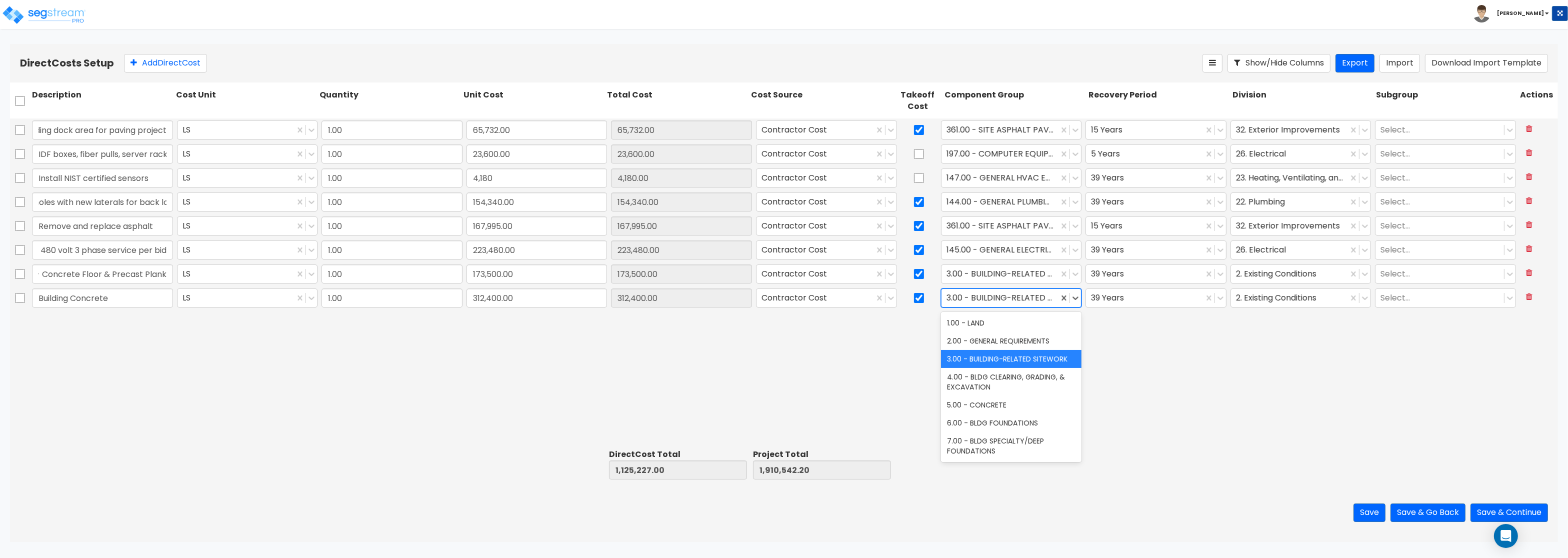
click at [1019, 300] on div at bounding box center [1000, 299] width 108 height 14
click at [1010, 406] on div "5.00 - CONCRETE" at bounding box center [1011, 404] width 141 height 18
click at [1253, 295] on div at bounding box center [1290, 299] width 108 height 14
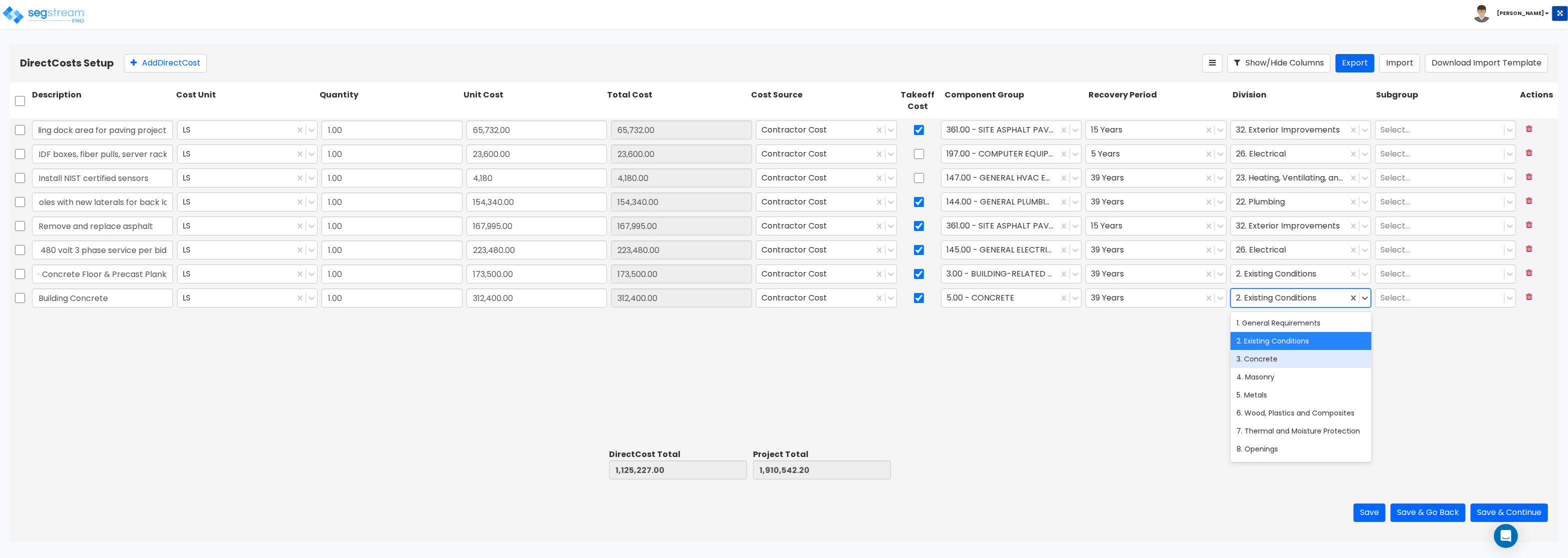
click at [1258, 352] on div "3. Concrete" at bounding box center [1301, 359] width 141 height 18
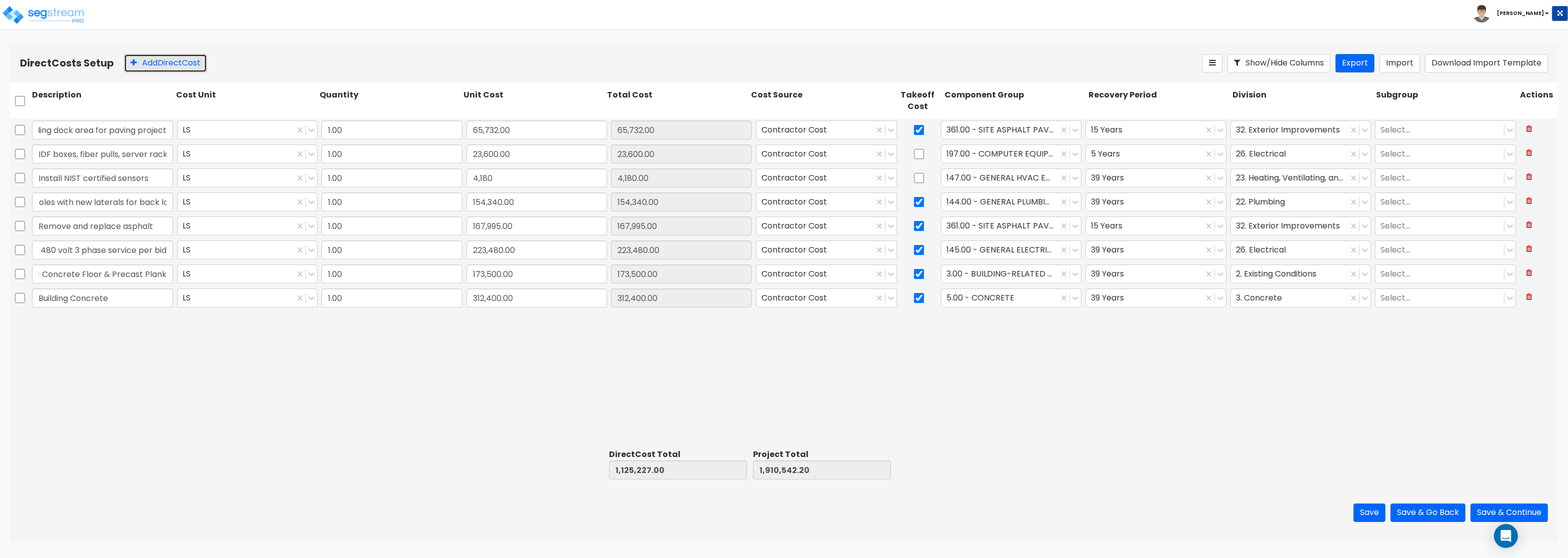
click at [185, 62] on button "Add Direct Cost" at bounding box center [165, 63] width 83 height 19
click at [53, 320] on input "text" at bounding box center [103, 322] width 141 height 19
paste input "Concrete Sealer & Control Joints"
type input "Concrete Sealer & Control Joints"
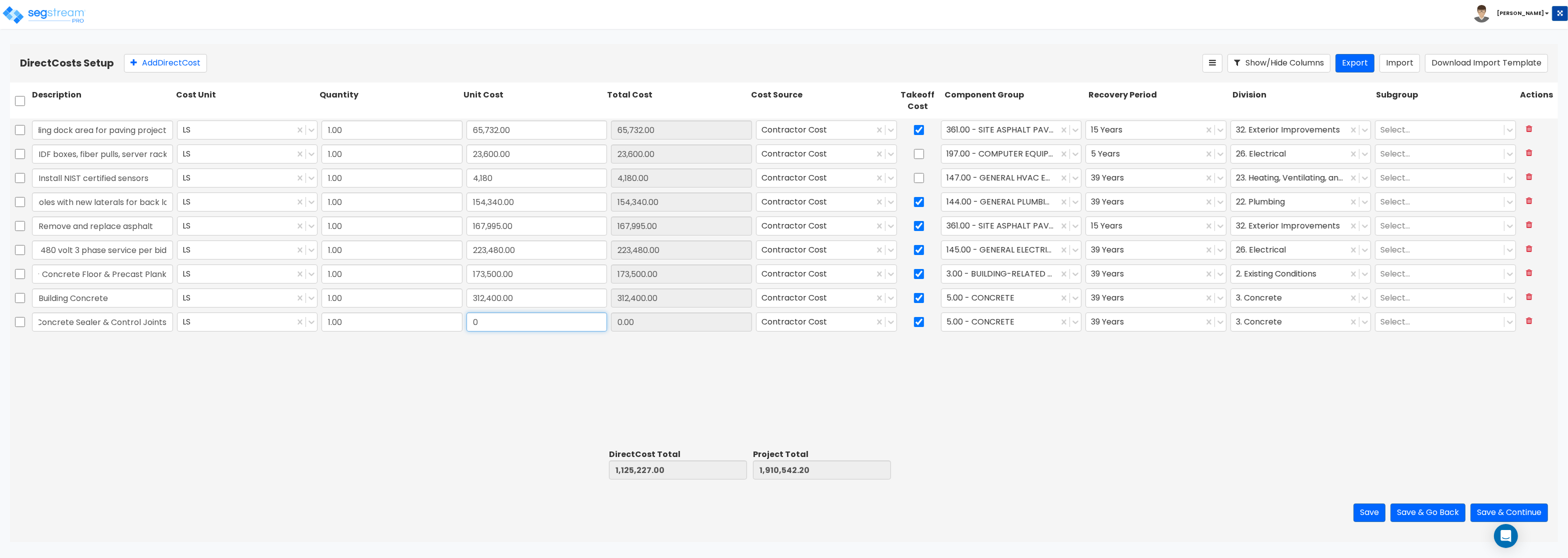
click at [494, 330] on input "0" at bounding box center [537, 322] width 141 height 19
paste input "62,497.0"
type input "62,497.00"
type input "1,187,724.00"
type input "1,973,039.20"
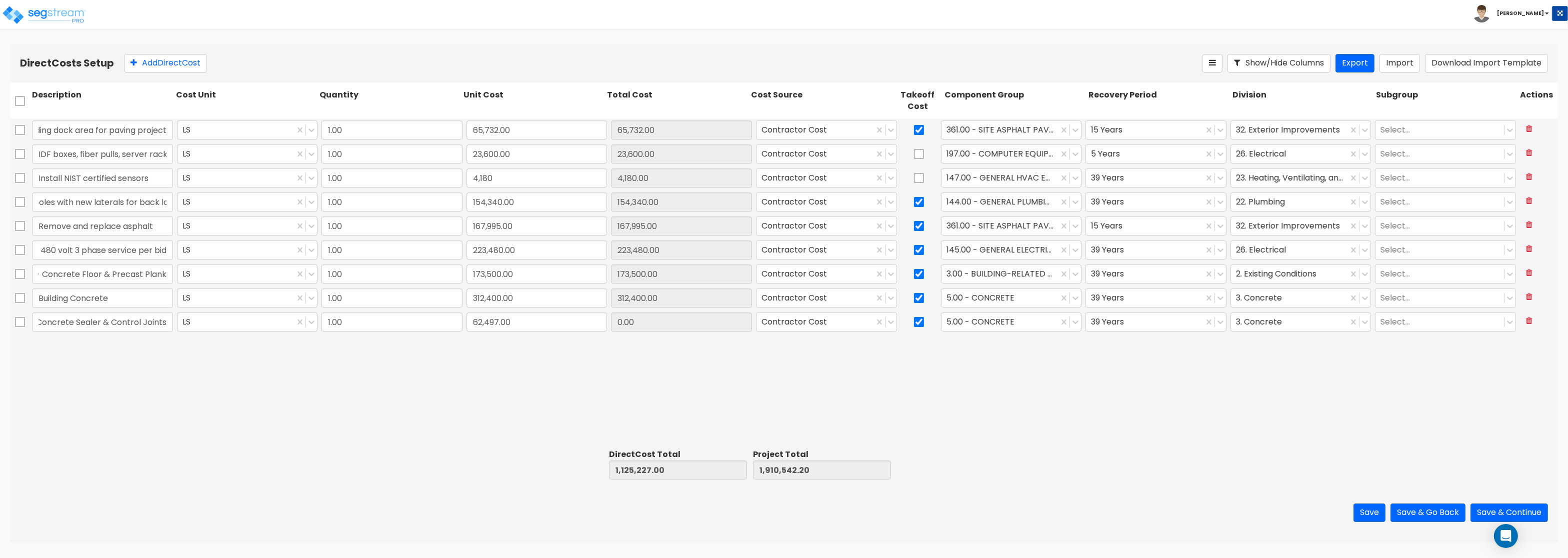
type input "62,497.00"
click at [145, 63] on button "Add Direct Cost" at bounding box center [165, 63] width 83 height 19
click at [57, 347] on input "text" at bounding box center [103, 346] width 141 height 19
type input "Masonry"
click at [484, 347] on input "0" at bounding box center [537, 346] width 141 height 19
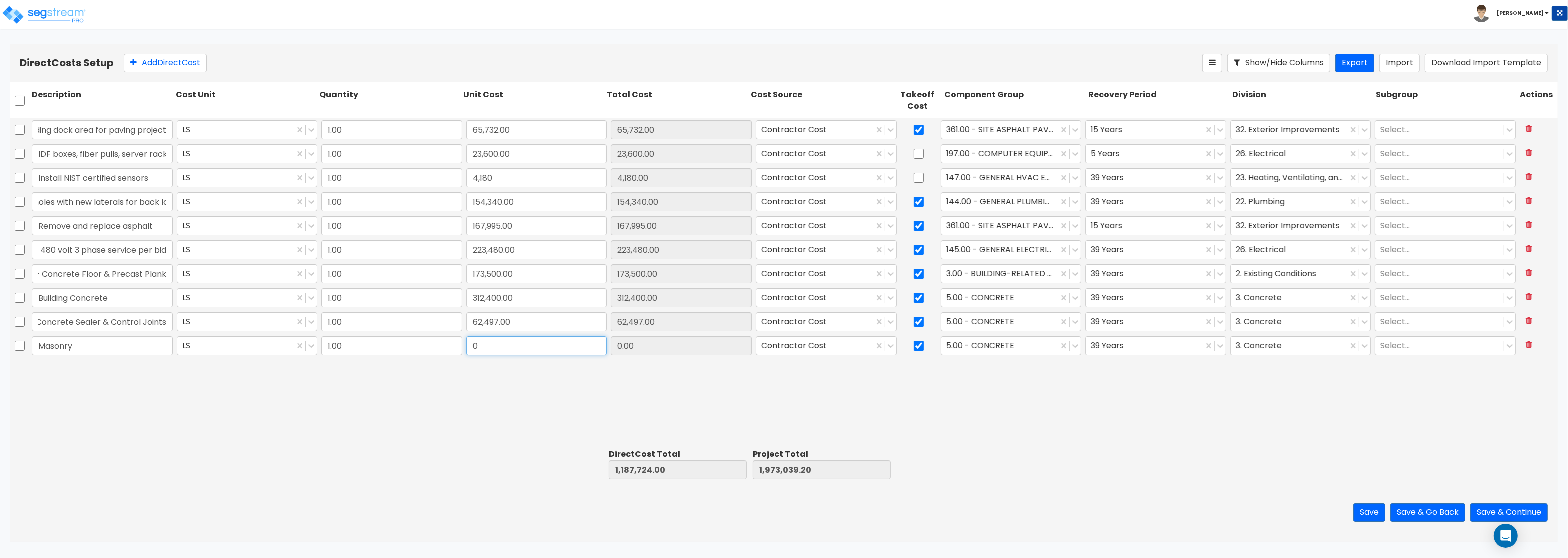
paste input "19,265.0"
type input "19,265.00"
type input "1,206,989.00"
type input "1,992,304.20"
type input "19,265.00"
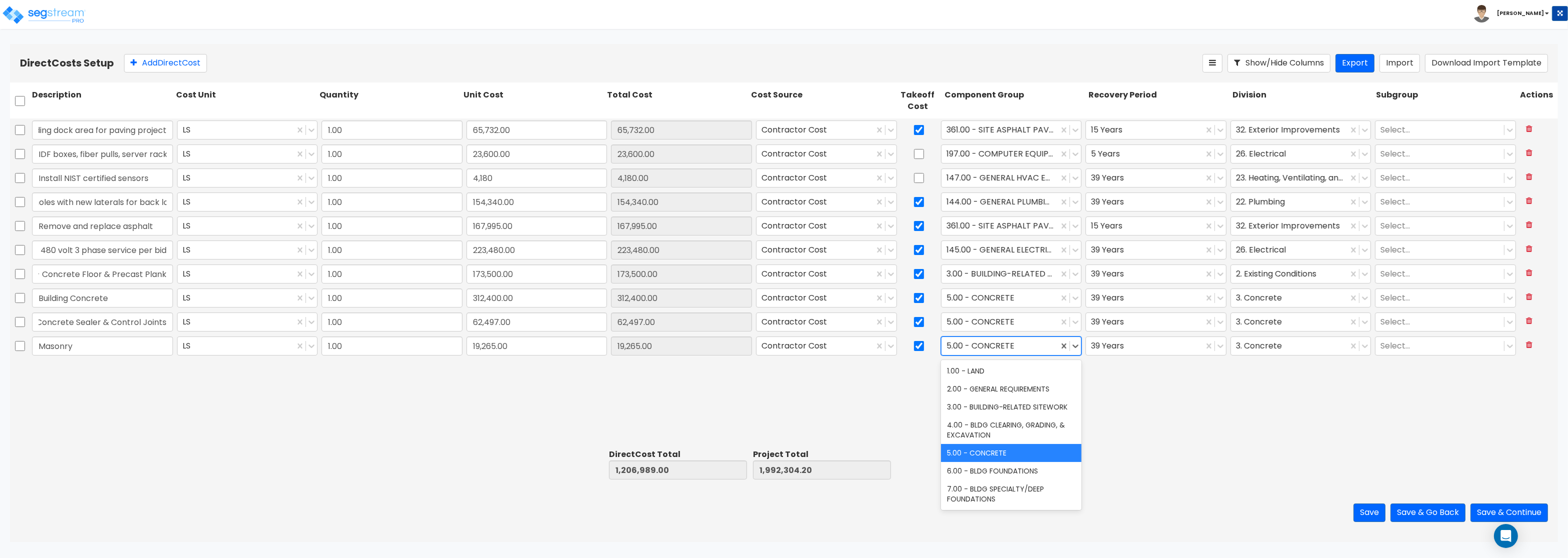
click at [1000, 348] on div at bounding box center [1000, 346] width 108 height 14
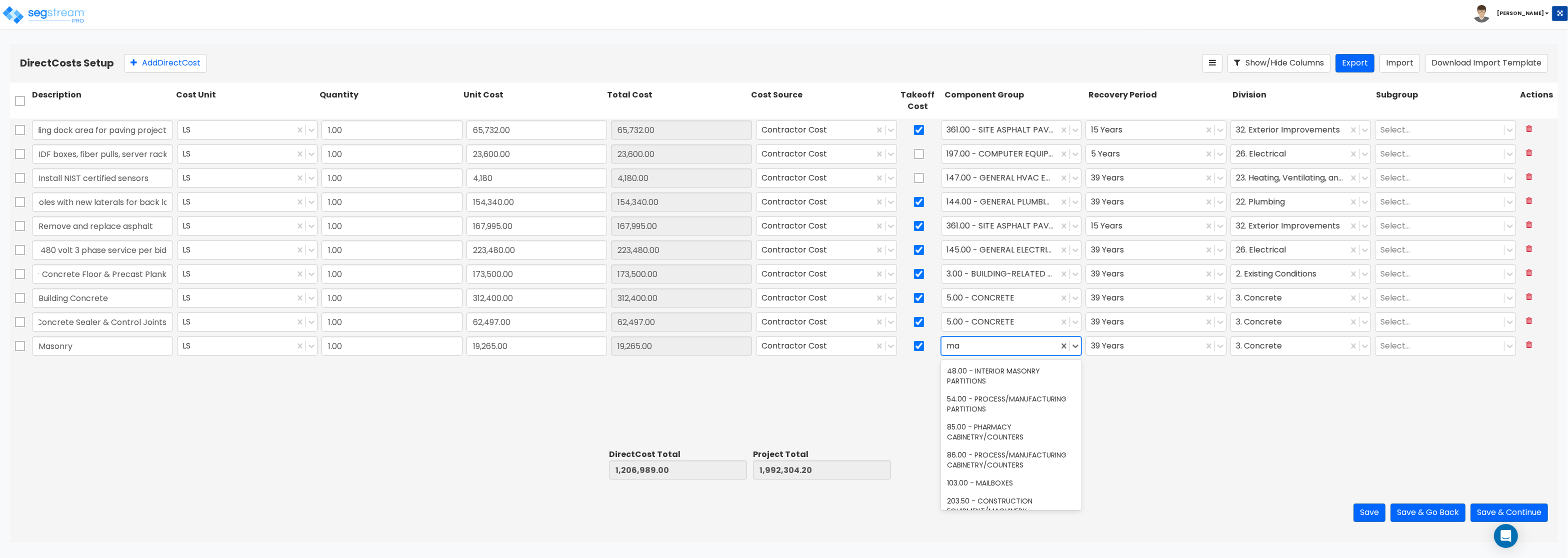
scroll to position [0, 0]
type input "mason"
click at [990, 378] on div "17.00 - MASONRY" at bounding box center [1011, 370] width 141 height 18
click at [1289, 343] on div at bounding box center [1290, 346] width 108 height 14
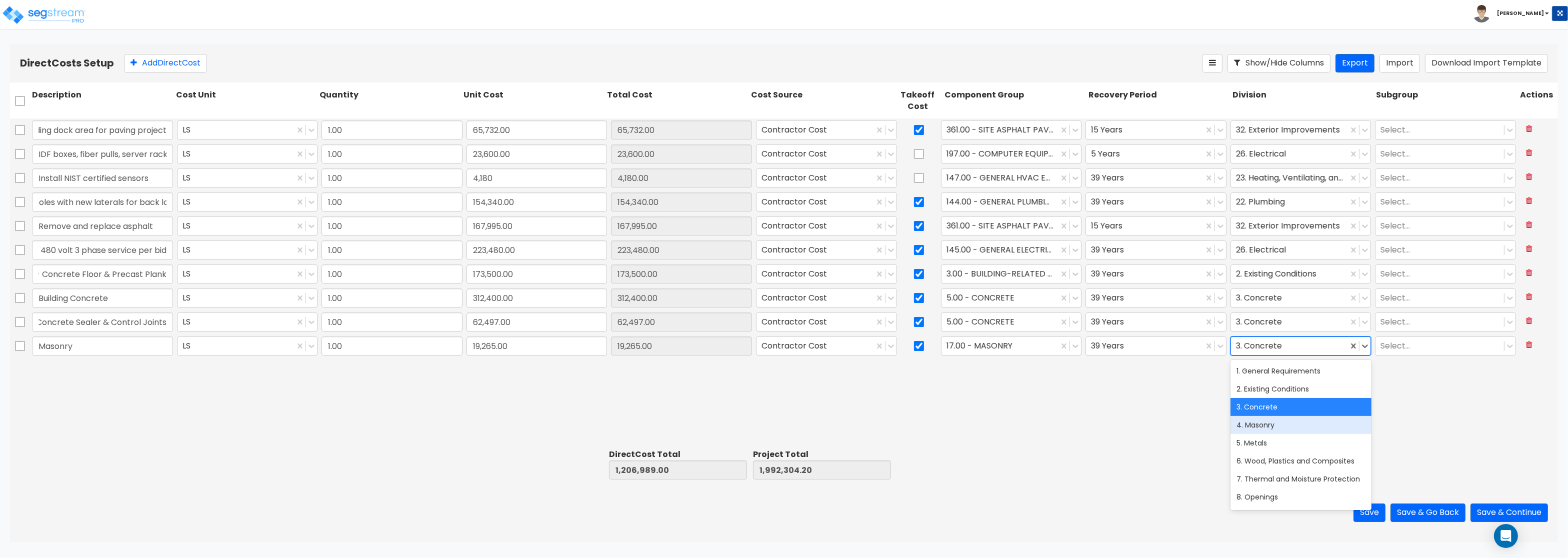
click at [1264, 427] on div "4. Masonry" at bounding box center [1301, 425] width 141 height 18
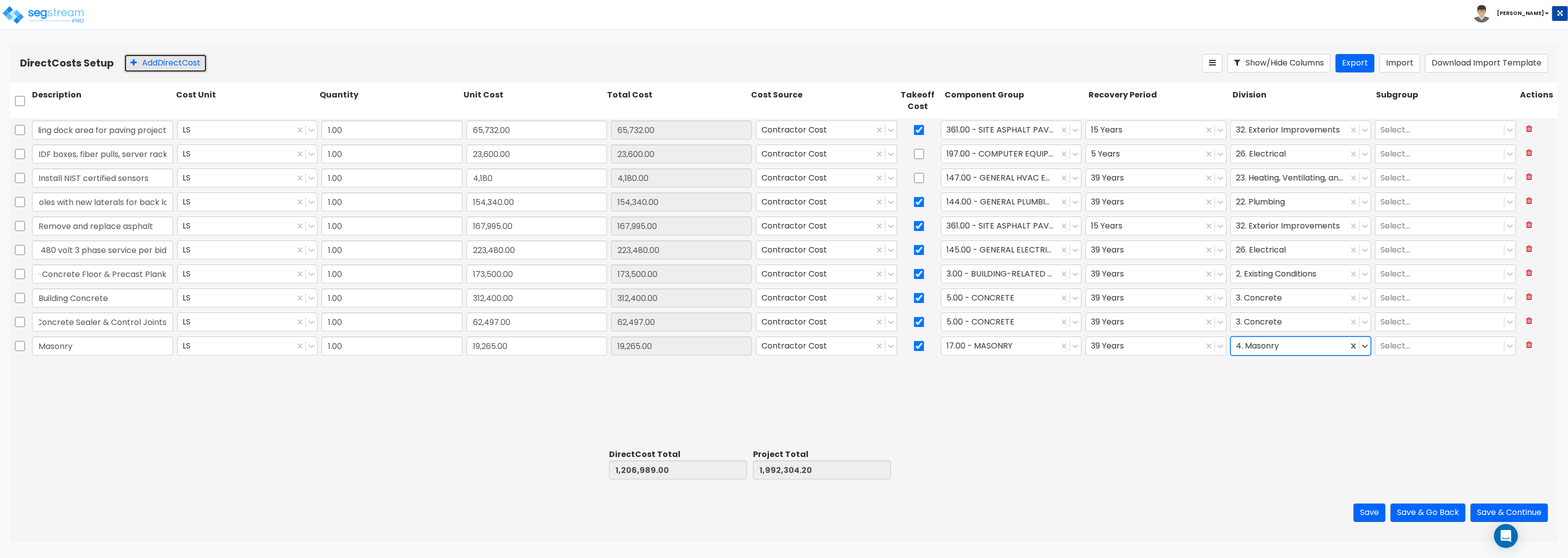
click at [170, 55] on button "Add Direct Cost" at bounding box center [165, 63] width 83 height 19
click at [63, 372] on input "text" at bounding box center [103, 370] width 141 height 19
paste input "Steel-Roof Structure Modifications"
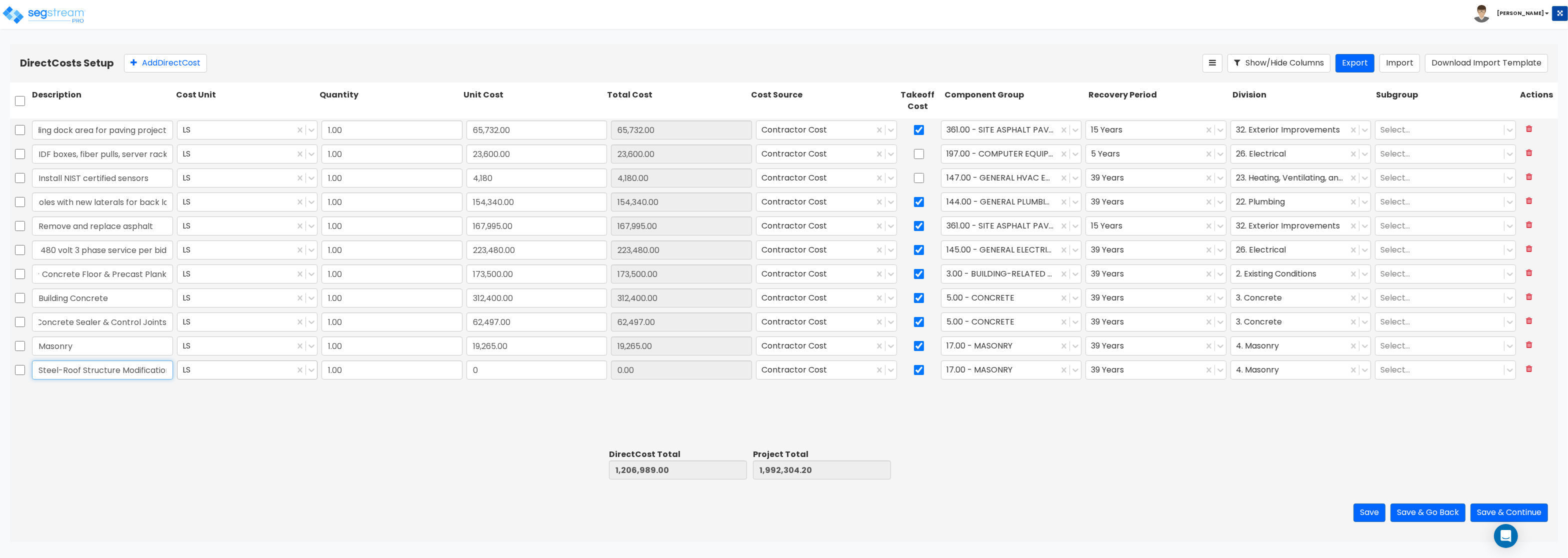
scroll to position [0, 43]
type input "Steel-Roof Structure Modifications"
click at [519, 370] on input "0" at bounding box center [537, 370] width 141 height 19
paste input "1,421.09"
type input "1,421.09"
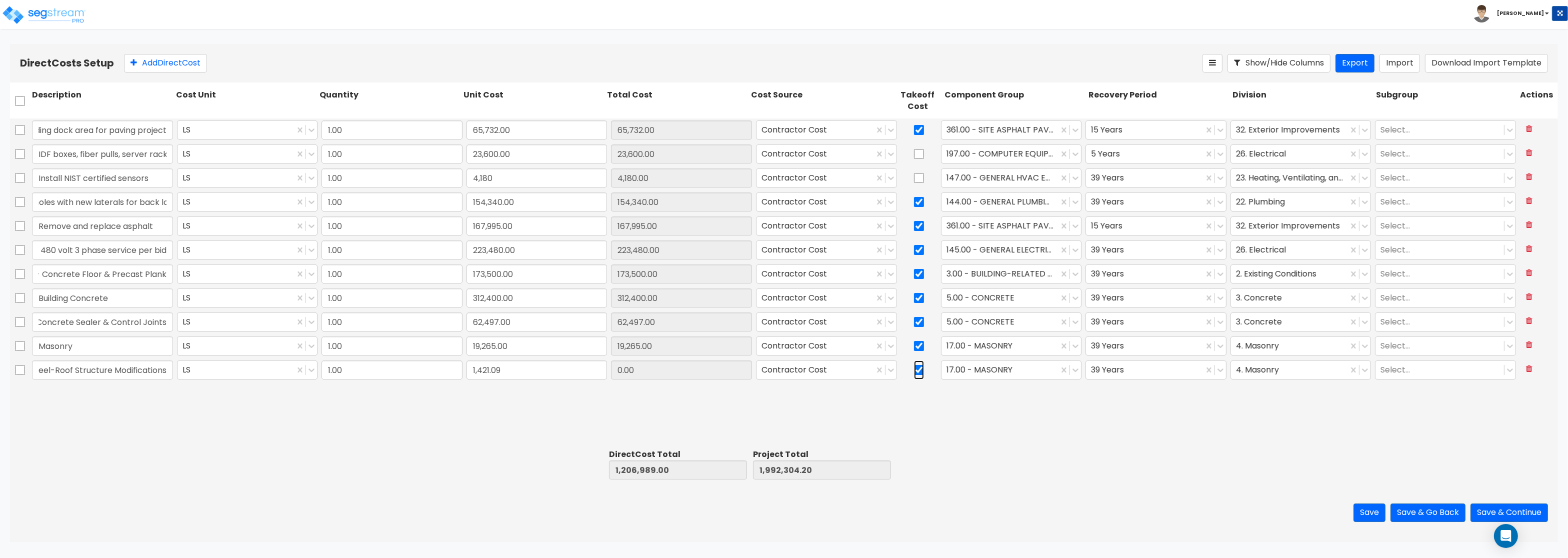
type input "1,208,410.09"
type input "1,993,725.29"
type input "1,421.09"
click at [917, 370] on input "checkbox" at bounding box center [919, 370] width 10 height 19
checkbox input "false"
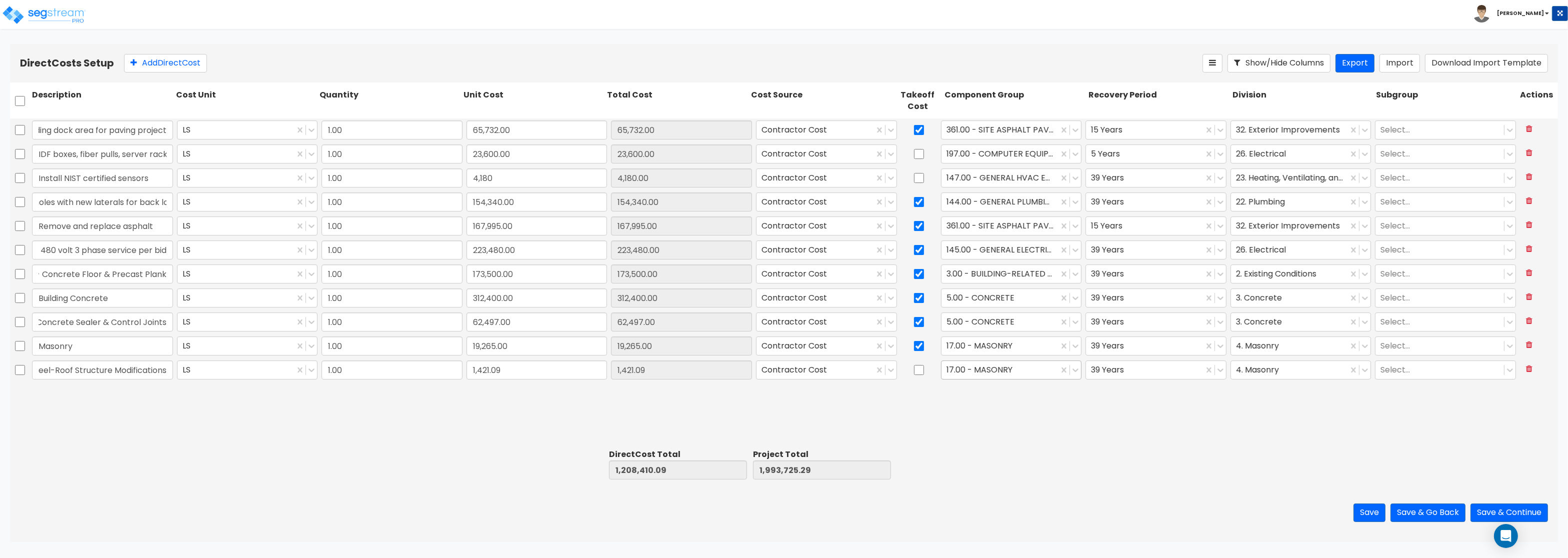
click at [980, 373] on div at bounding box center [1000, 370] width 108 height 14
type input "stru"
click at [1008, 415] on div "14.00 - STEEL SUPERSTRUCTURE" at bounding box center [1011, 412] width 141 height 18
click at [1281, 372] on div at bounding box center [1290, 370] width 108 height 14
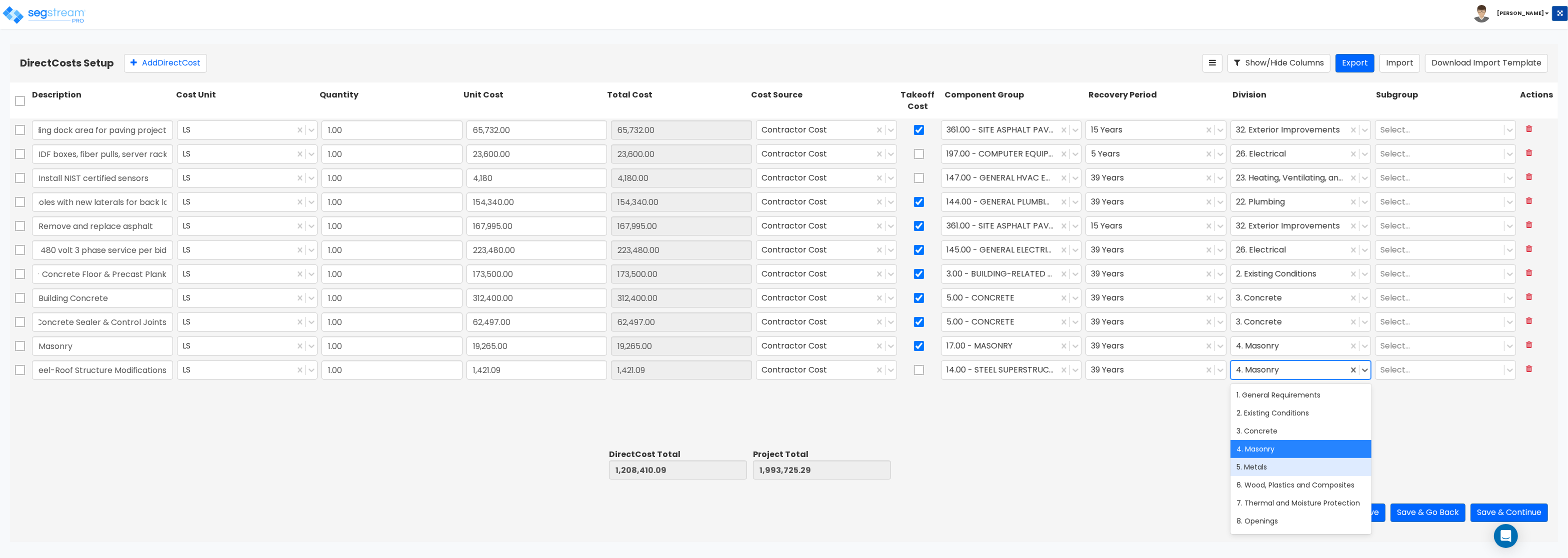
click at [1286, 465] on div "5. Metals" at bounding box center [1301, 466] width 141 height 18
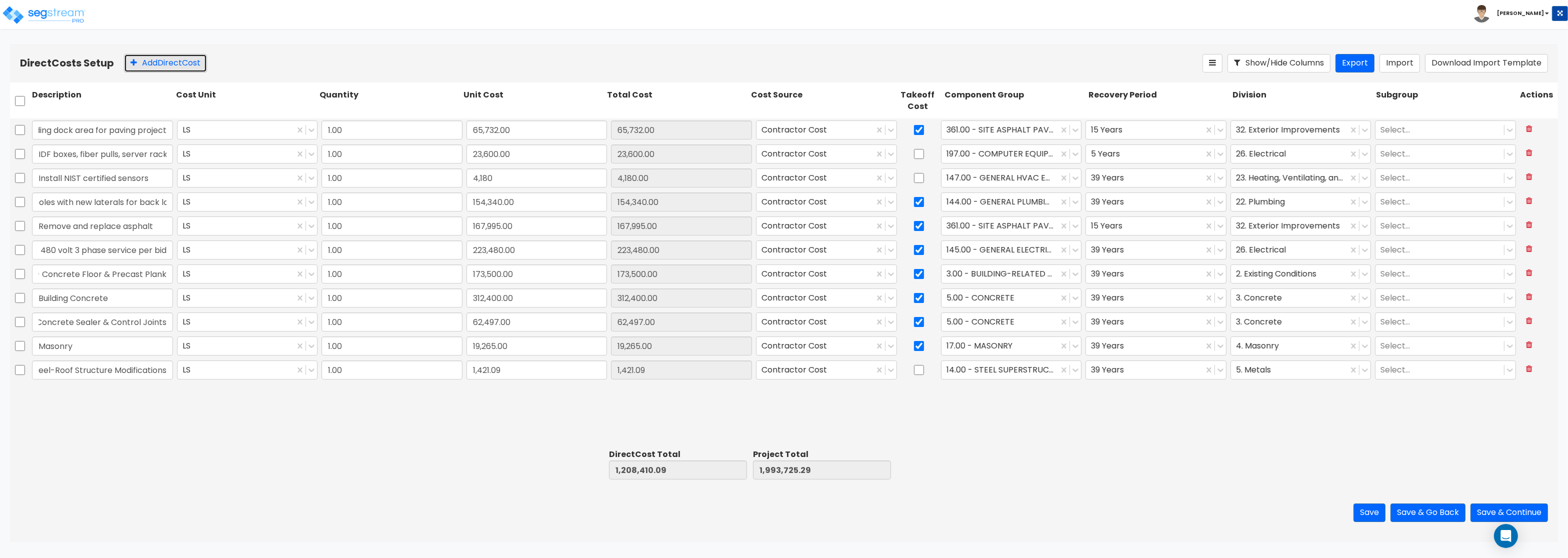
click at [137, 68] on button "Add Direct Cost" at bounding box center [165, 63] width 83 height 19
click at [65, 391] on input "text" at bounding box center [103, 394] width 141 height 19
type input "Structural Steel & Metal Fabrications"
click at [489, 397] on input "0" at bounding box center [537, 394] width 141 height 19
paste input "44,718.88"
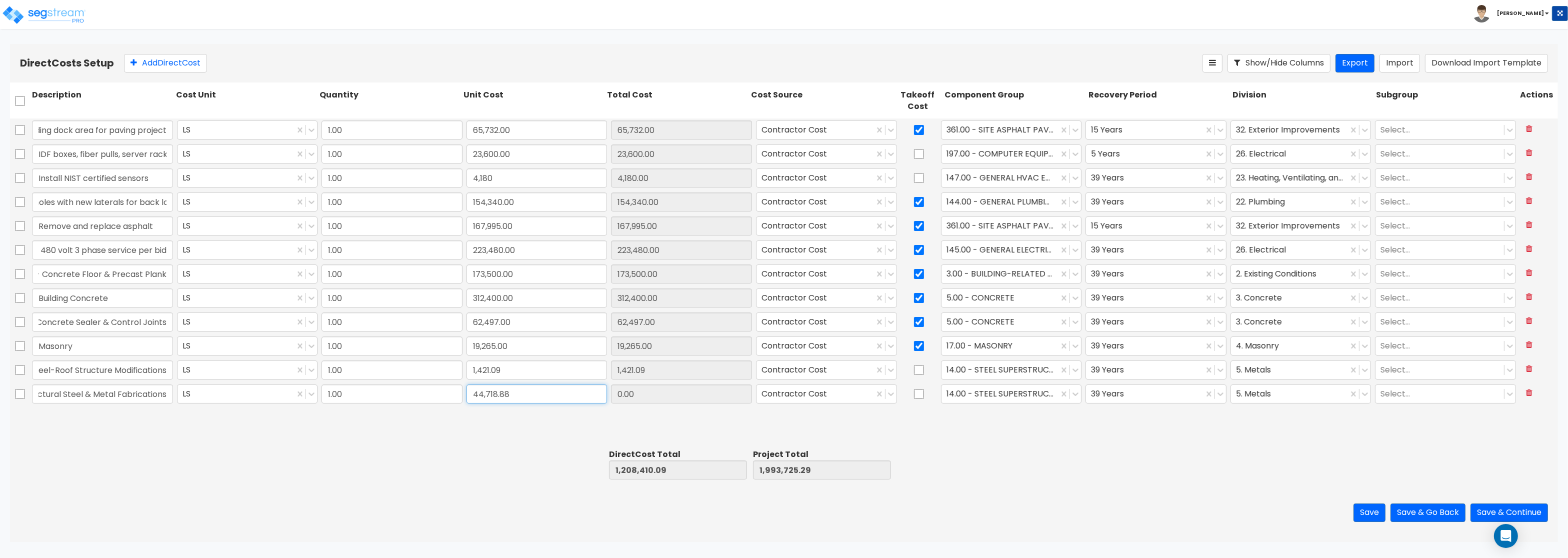
type input "44,718.88"
type input "1,253,128.97"
type input "2,038,444.17"
type input "44,718.88"
click at [912, 398] on div at bounding box center [919, 394] width 40 height 23
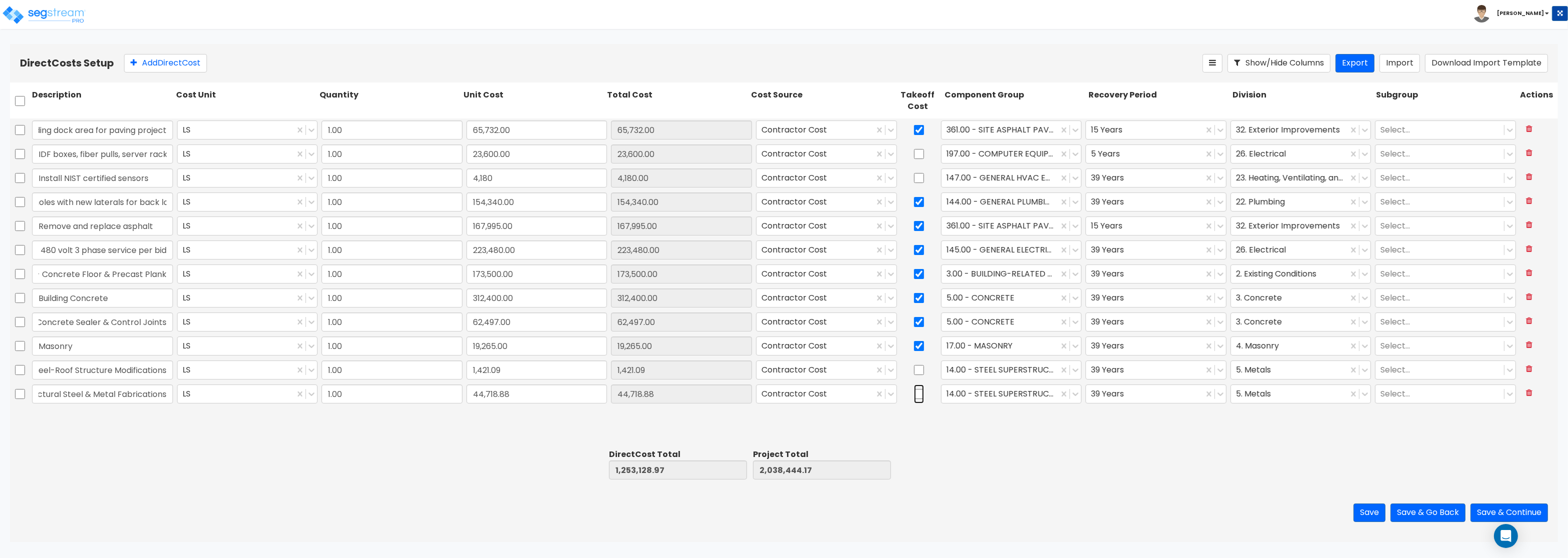
click at [921, 395] on input "checkbox" at bounding box center [919, 394] width 10 height 19
checkbox input "true"
click at [147, 64] on button "Add Direct Cost" at bounding box center [165, 63] width 83 height 19
type input "1.00"
type input "0"
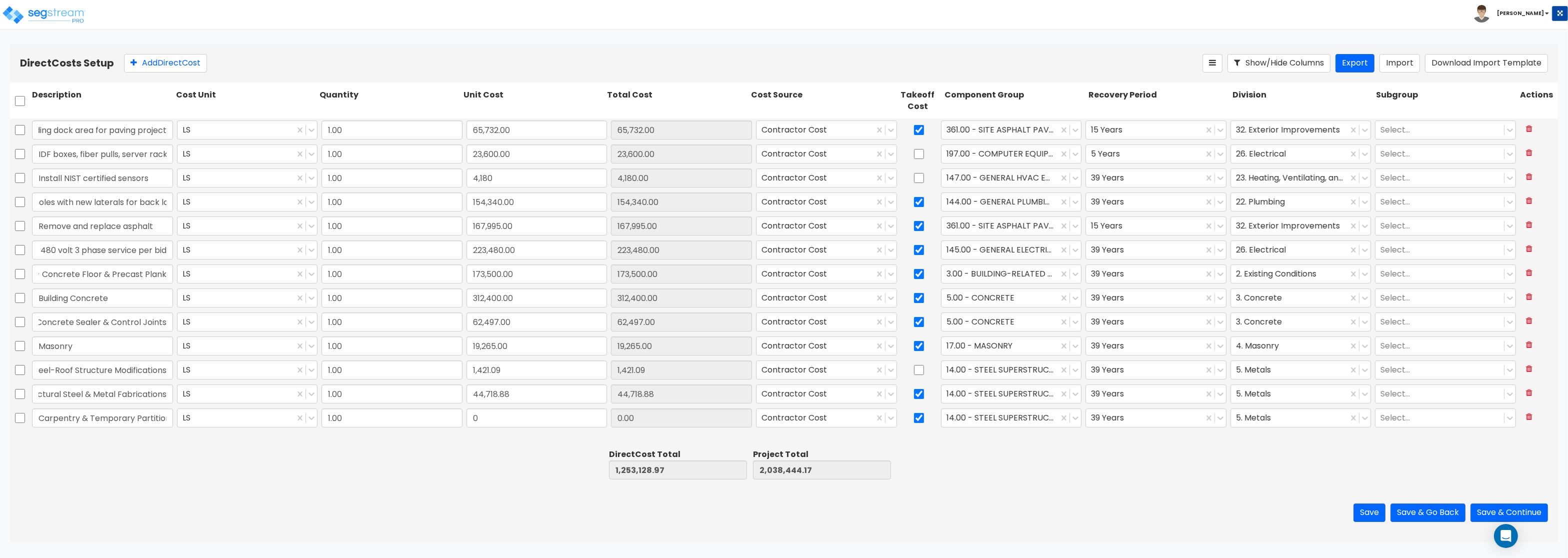
scroll to position [0, 26]
type input "Carpentry & Temporary Partitions"
click at [486, 415] on input "0" at bounding box center [537, 418] width 141 height 19
paste input "356,780.69"
type input "356,780.69"
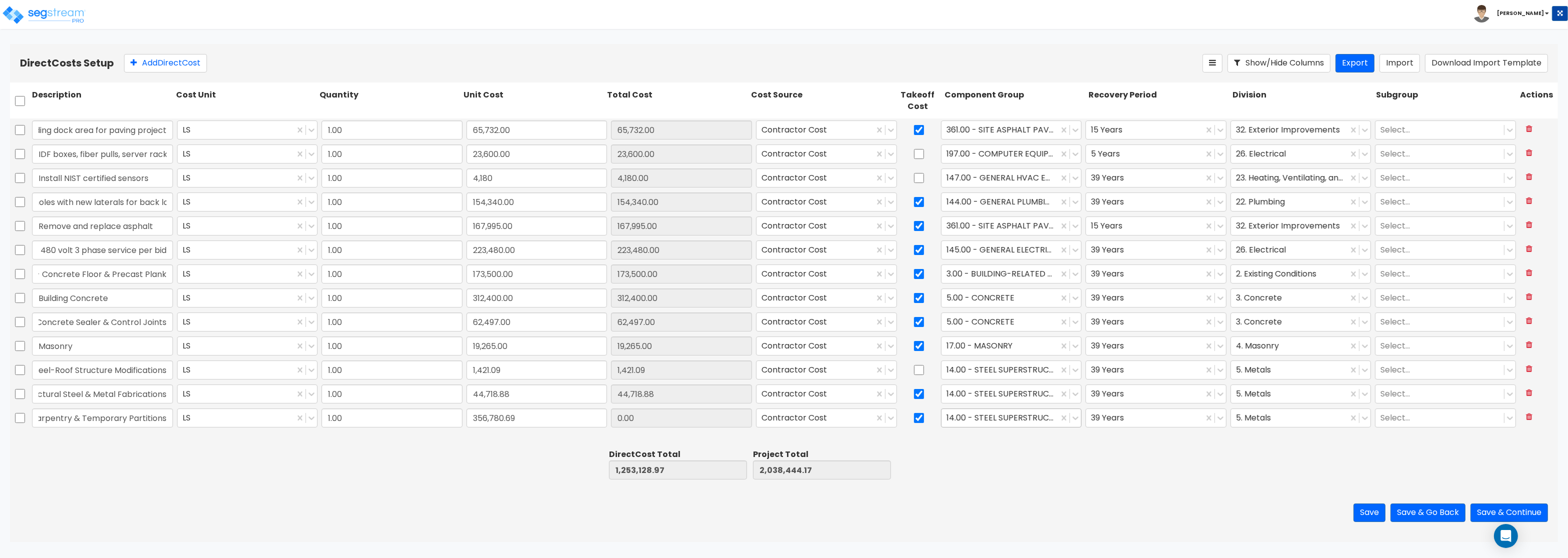
click at [1014, 419] on div at bounding box center [1000, 418] width 108 height 14
type input "1,609,909.66"
type input "2,395,224.86"
type input "356,780.69"
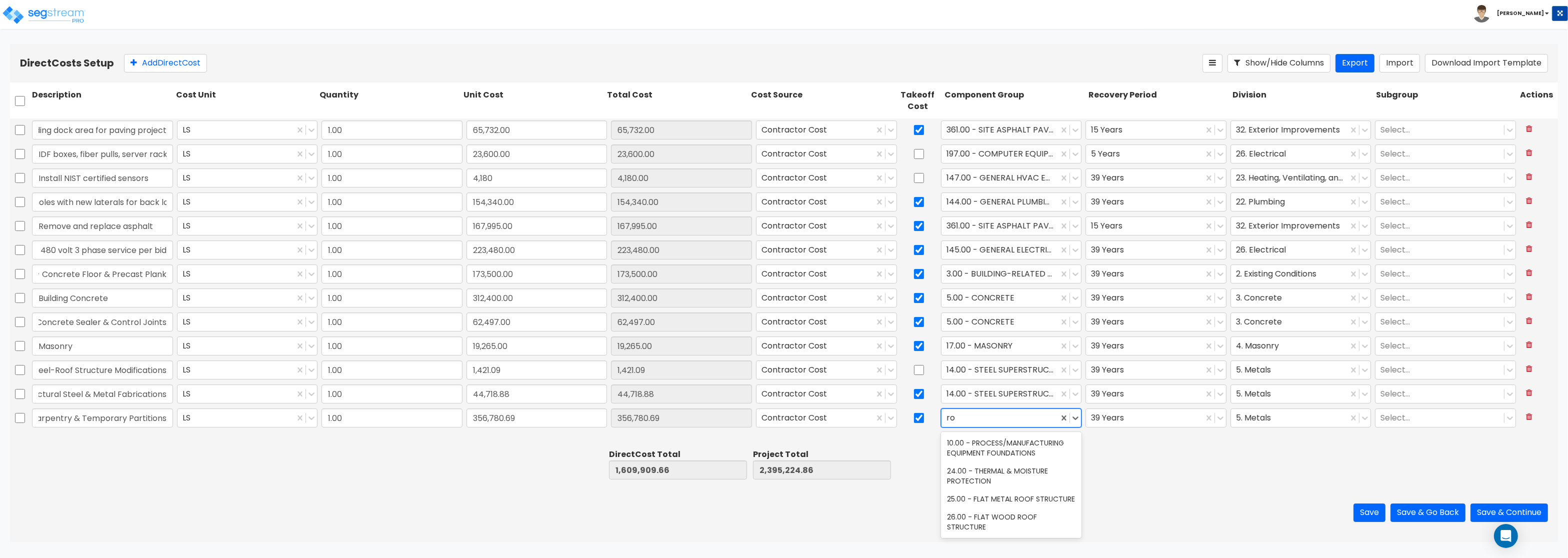
type input "r"
type input "c"
type input "woo"
click at [1032, 440] on div "12.00 - WOOD & PLASTICS" at bounding box center [1011, 443] width 141 height 18
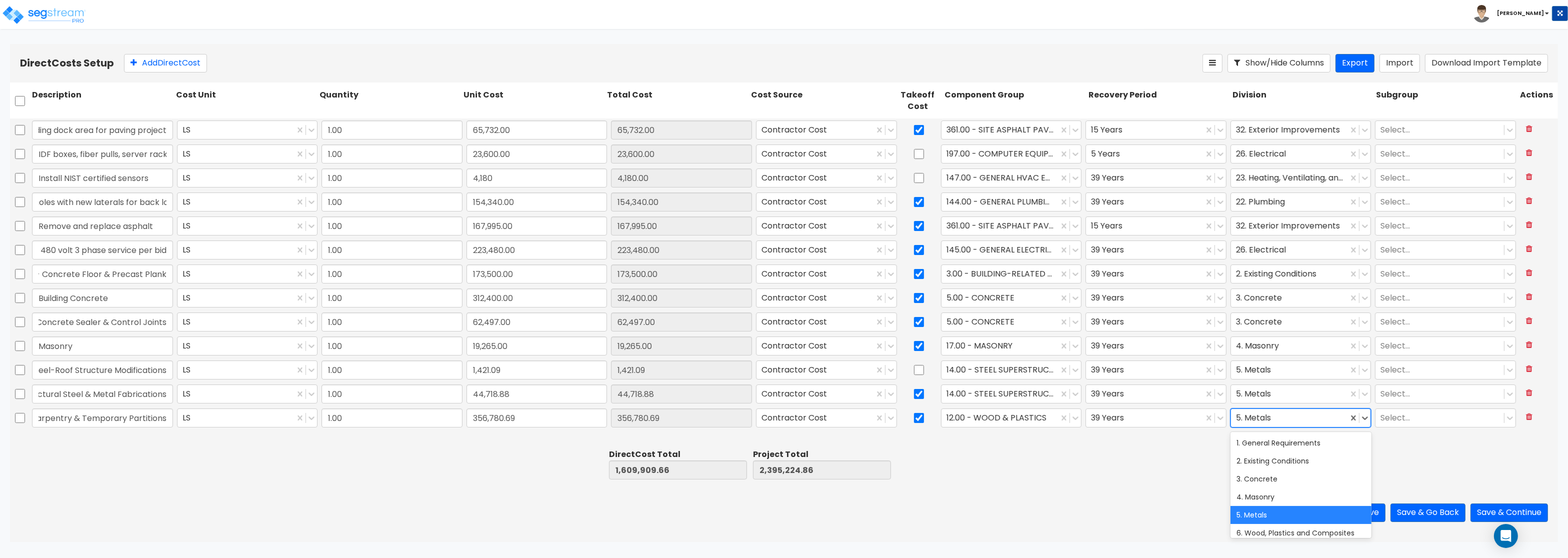
click at [1271, 418] on div at bounding box center [1290, 418] width 108 height 14
click at [1276, 534] on div "6. Wood, Plastics and Composites" at bounding box center [1301, 533] width 141 height 18
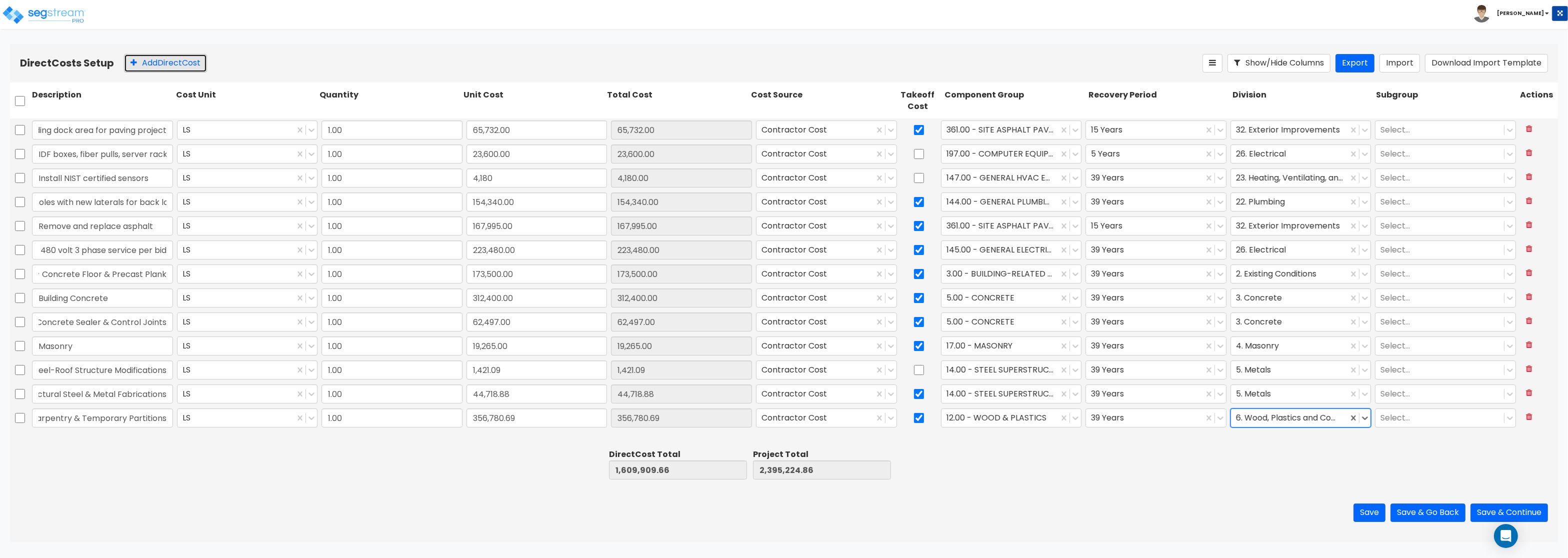
click at [155, 69] on button "Add Direct Cost" at bounding box center [165, 63] width 83 height 19
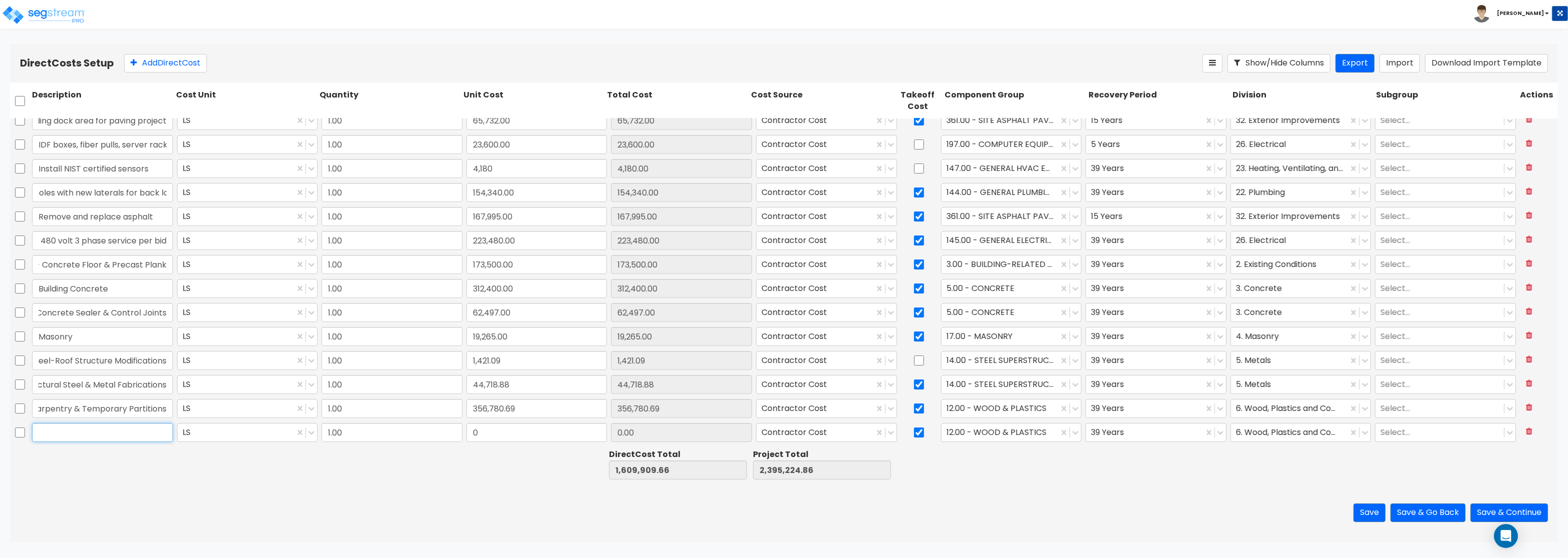
click at [66, 430] on input "text" at bounding box center [103, 432] width 141 height 19
paste input "Spray Foam Insulation"
type input "Spray Foam Insulation"
click at [489, 435] on input "0" at bounding box center [537, 432] width 141 height 19
paste input "57,517.0"
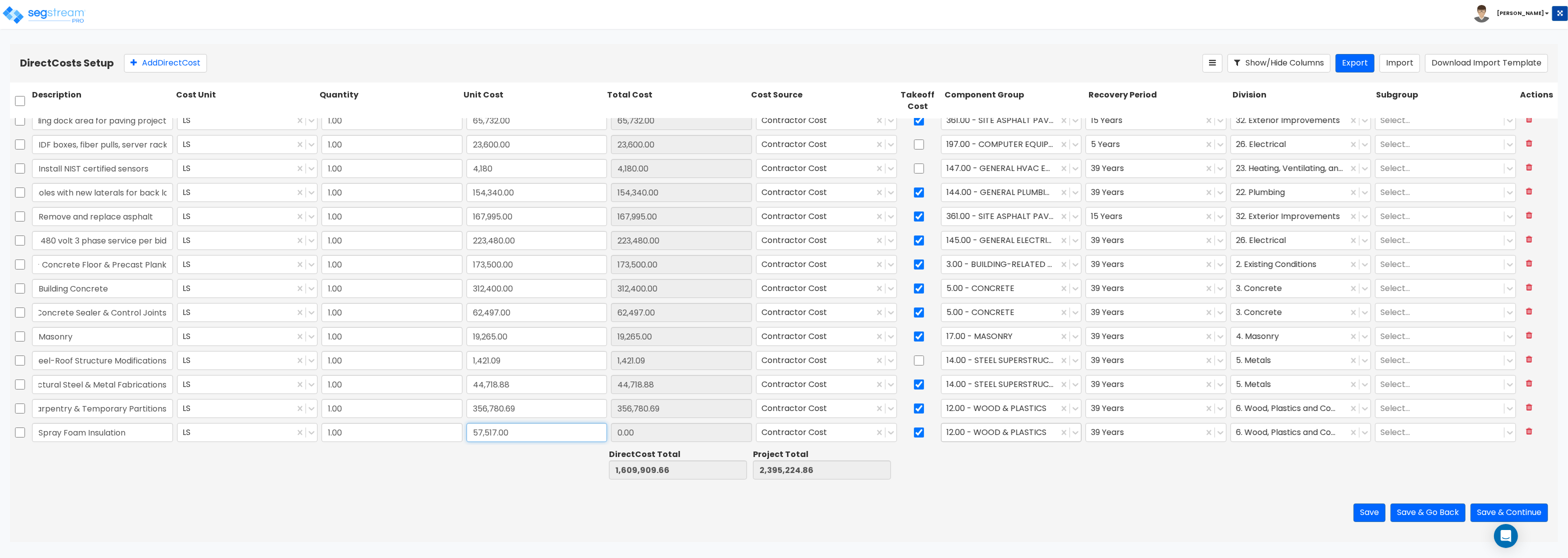
type input "57,517.00"
click at [1040, 429] on div at bounding box center [1000, 433] width 108 height 14
type input "1,667,426.66"
type input "2,452,741.86"
type input "57,517.00"
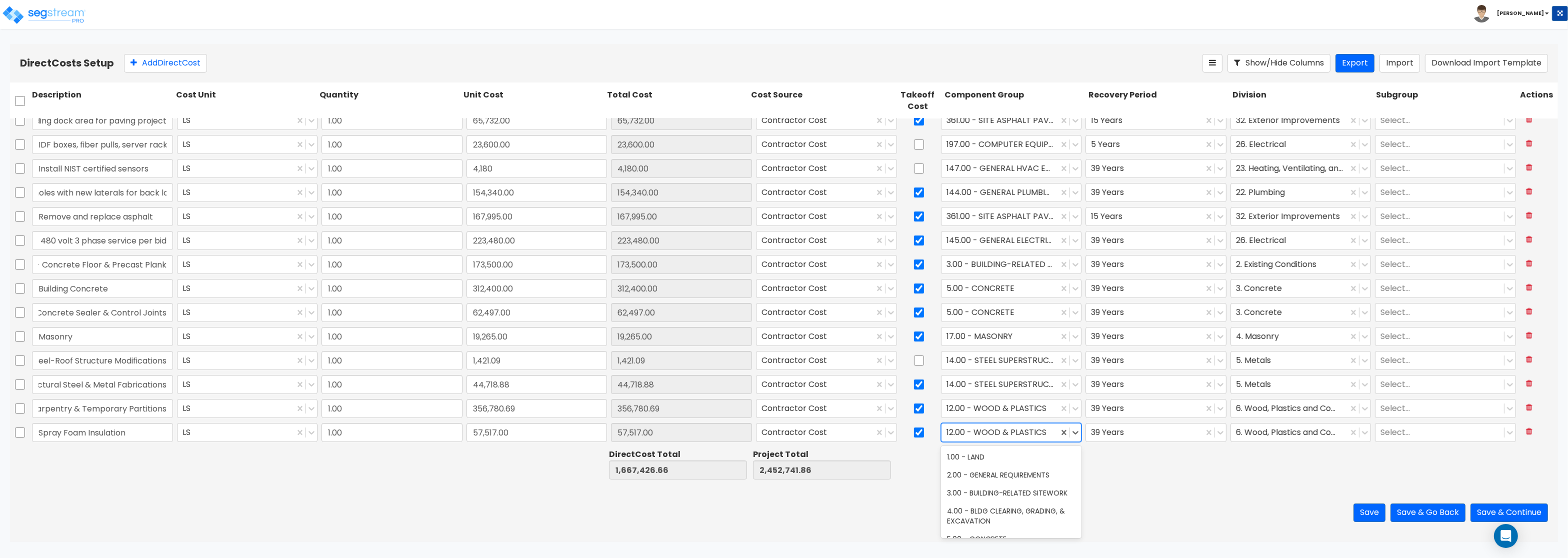
click at [1040, 429] on div at bounding box center [1000, 433] width 108 height 14
type input "i"
type input "ther"
click at [1055, 463] on div "24.00 - THERMAL & MOISTURE PROTECTION" at bounding box center [1011, 461] width 141 height 28
click at [1265, 433] on div at bounding box center [1290, 433] width 108 height 14
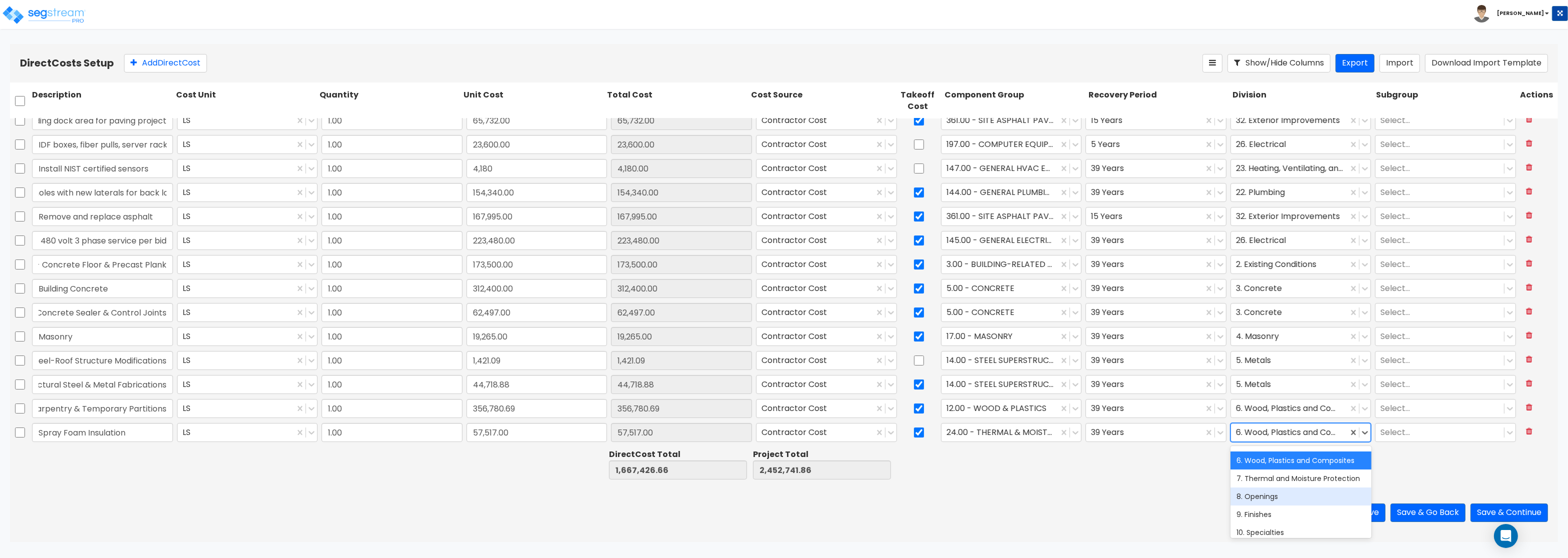
scroll to position [60, 0]
click at [1257, 507] on div "7. Thermal and Moisture Protection" at bounding box center [1301, 505] width 141 height 18
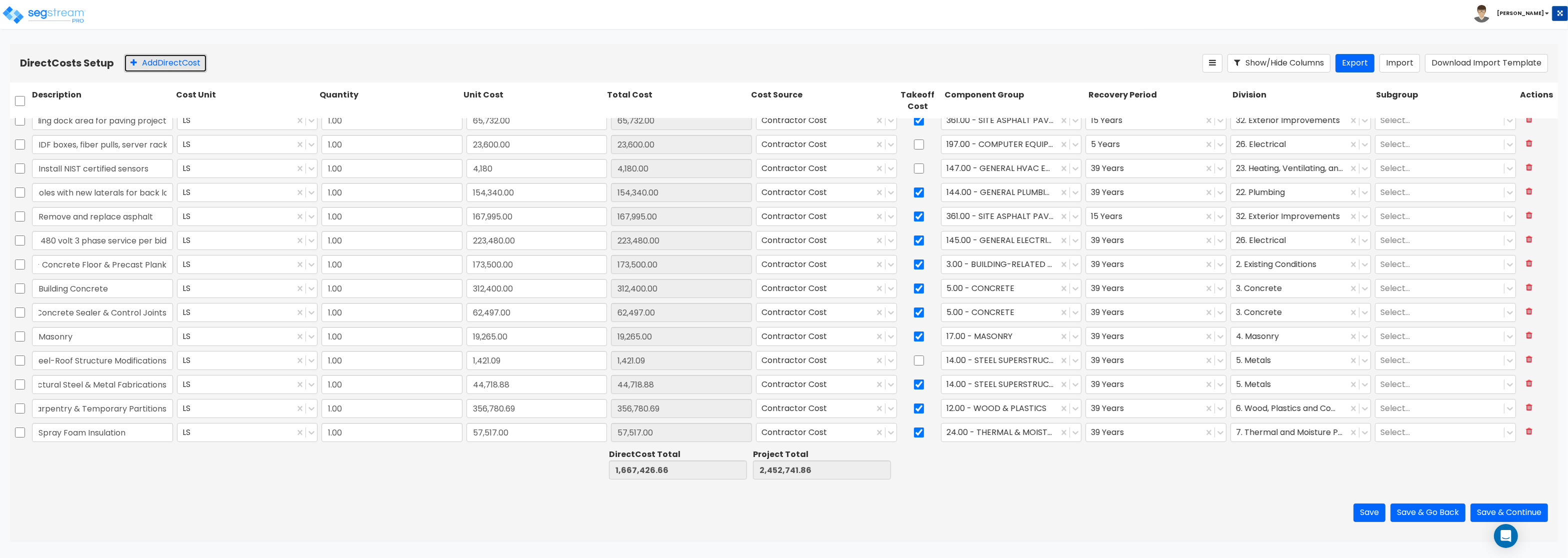
click at [152, 65] on button "Add Direct Cost" at bounding box center [165, 63] width 83 height 19
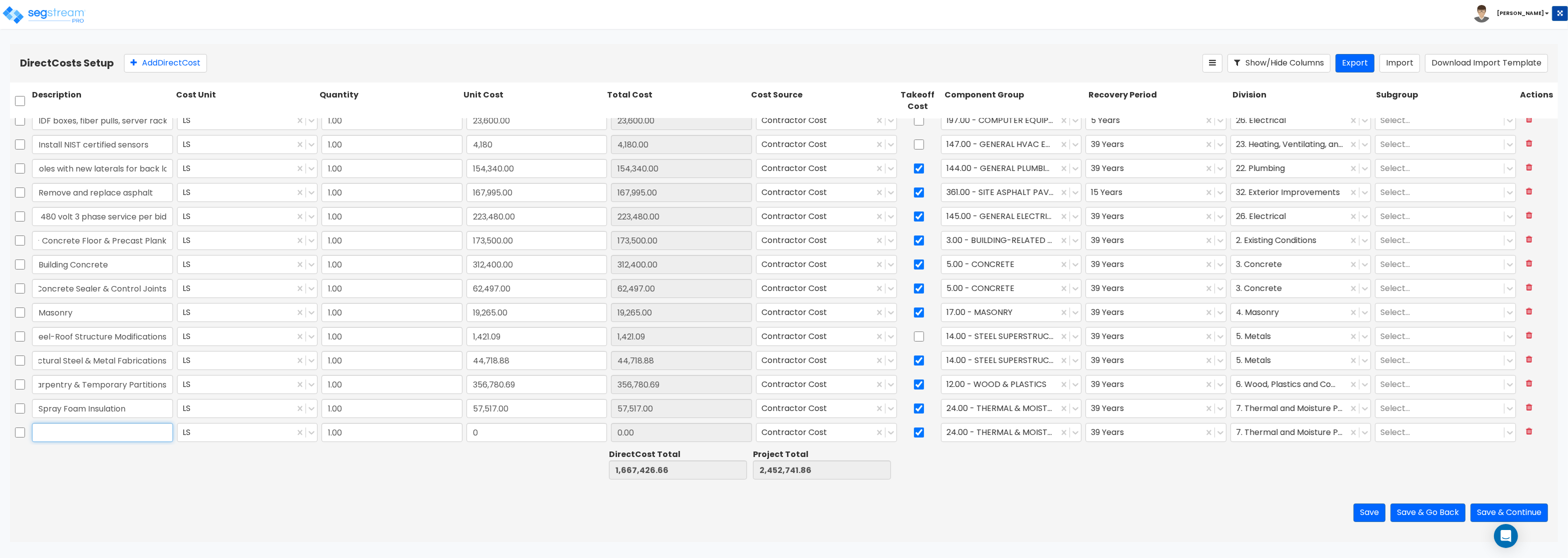
click at [82, 433] on input "text" at bounding box center [103, 432] width 141 height 19
paste input "Roofing & Sheet Metal"
type input "Roofing & Sheet Metal"
click at [497, 425] on input "0" at bounding box center [537, 432] width 141 height 19
paste input "339,545.0"
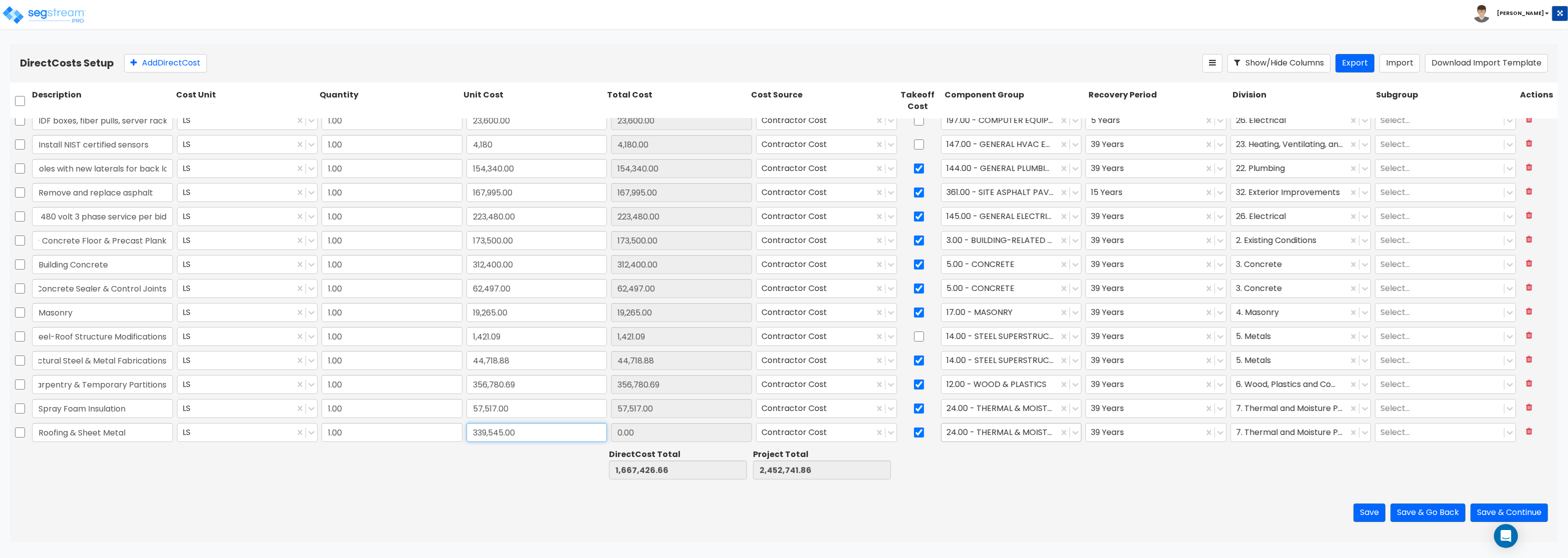
type input "339,545.00"
click at [967, 429] on div at bounding box center [1000, 433] width 108 height 14
type input "2,006,971.66"
type input "2,792,286.86"
type input "339,545.00"
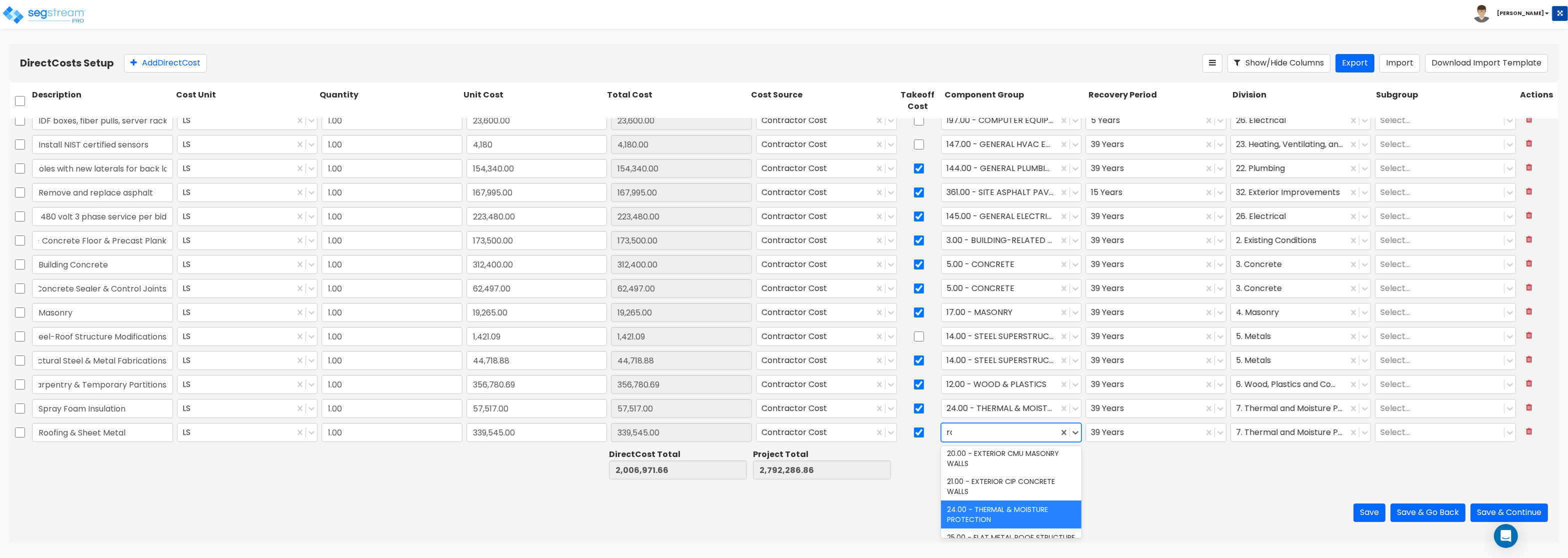
scroll to position [0, 0]
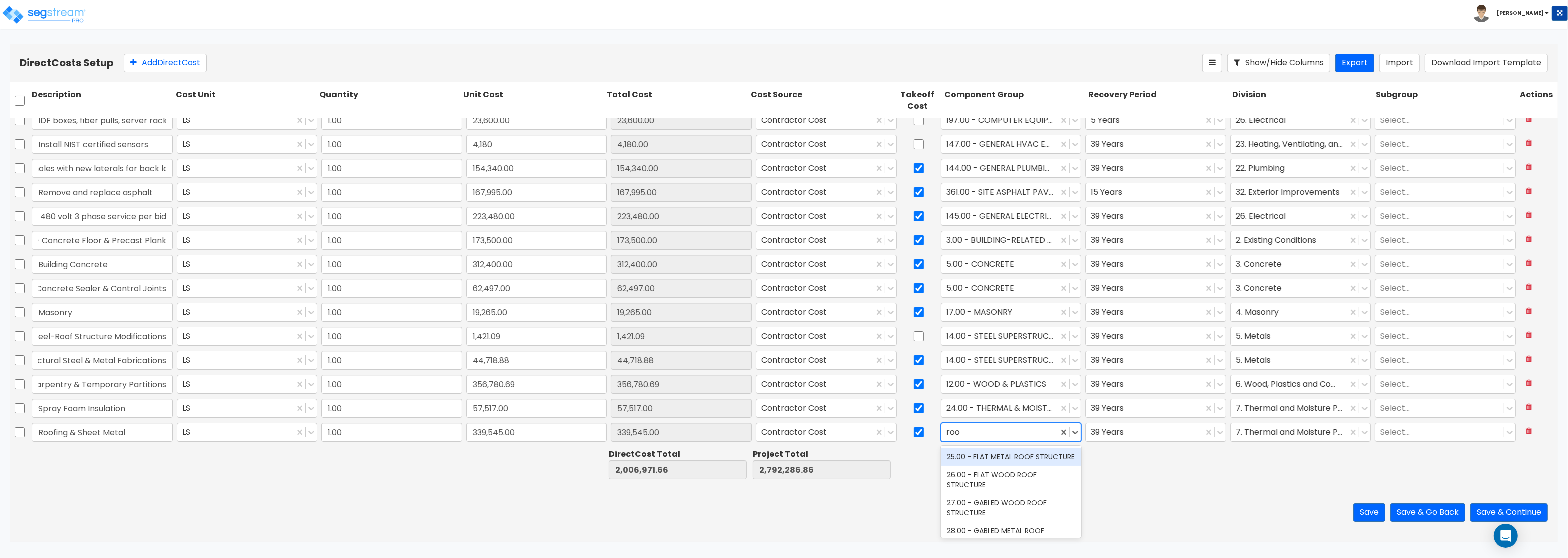
type input "roof"
click at [1009, 457] on div "25.00 - FLAT METAL ROOF STRUCTURE" at bounding box center [1011, 456] width 141 height 18
click at [1260, 432] on div at bounding box center [1290, 433] width 108 height 14
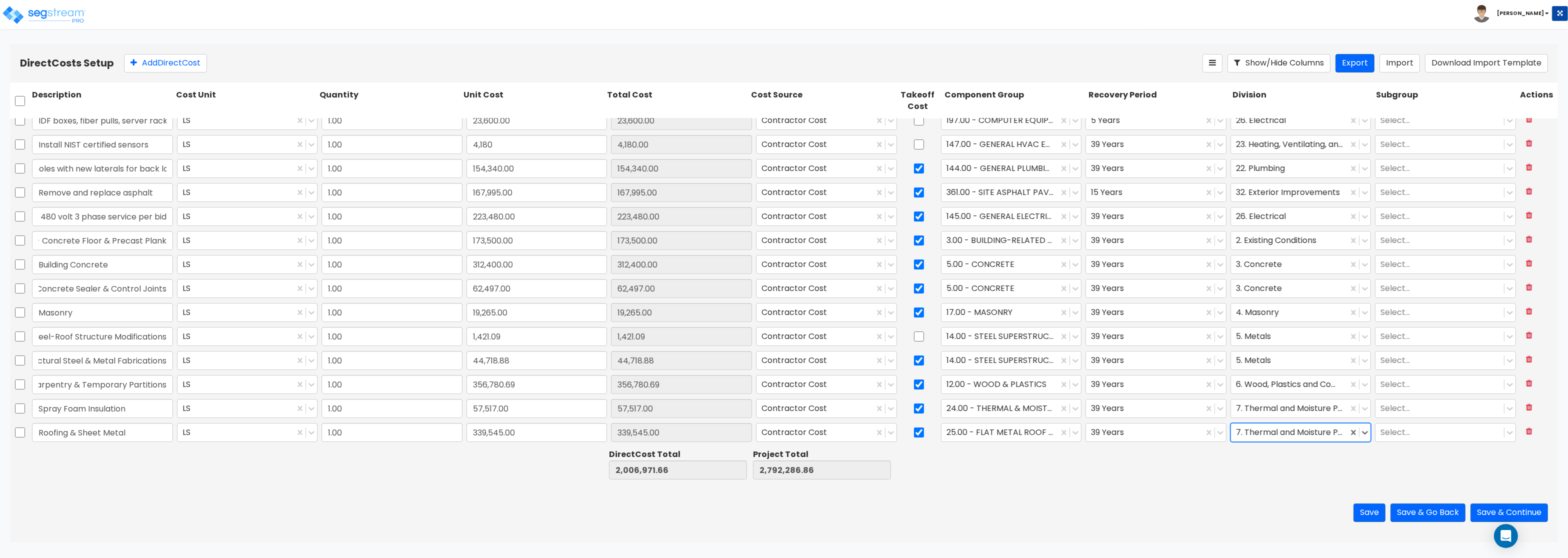
click at [1260, 432] on div at bounding box center [1290, 433] width 108 height 14
click at [152, 59] on button "Add Direct Cost" at bounding box center [165, 63] width 83 height 19
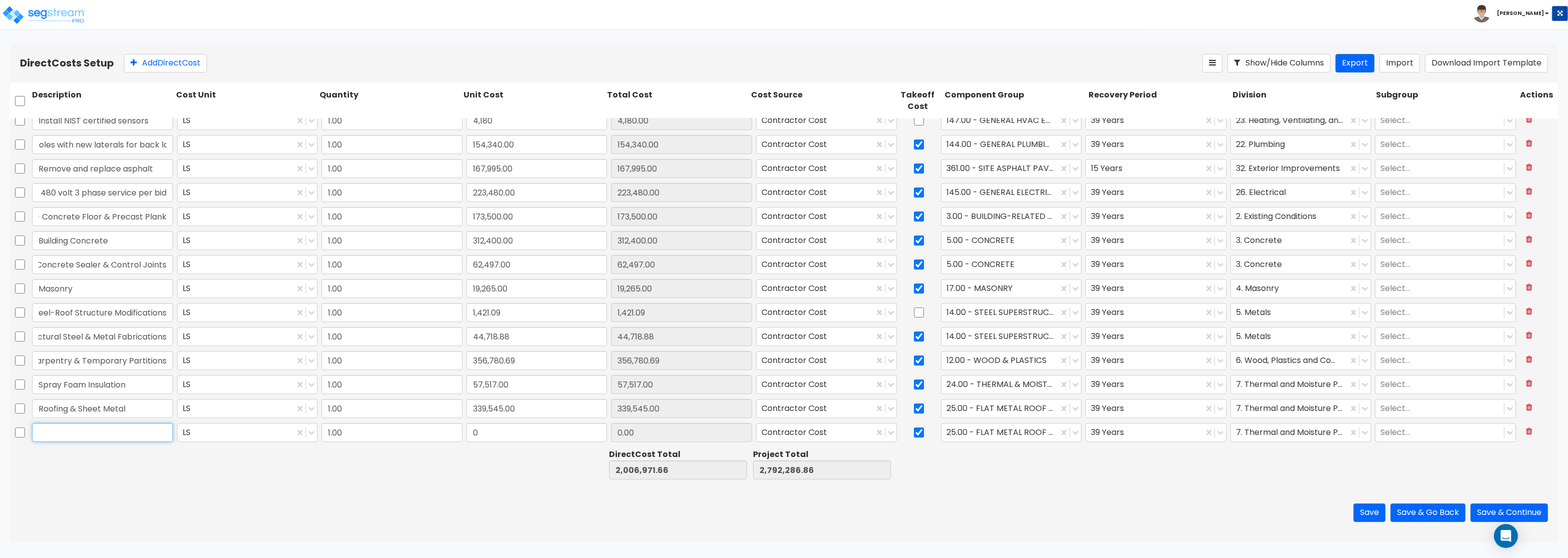
click at [61, 432] on input "text" at bounding box center [103, 432] width 141 height 19
paste input "Overhead Doors"
type input "Overhead Doors"
click at [478, 433] on input "0" at bounding box center [537, 432] width 141 height 19
paste input "11,238.7"
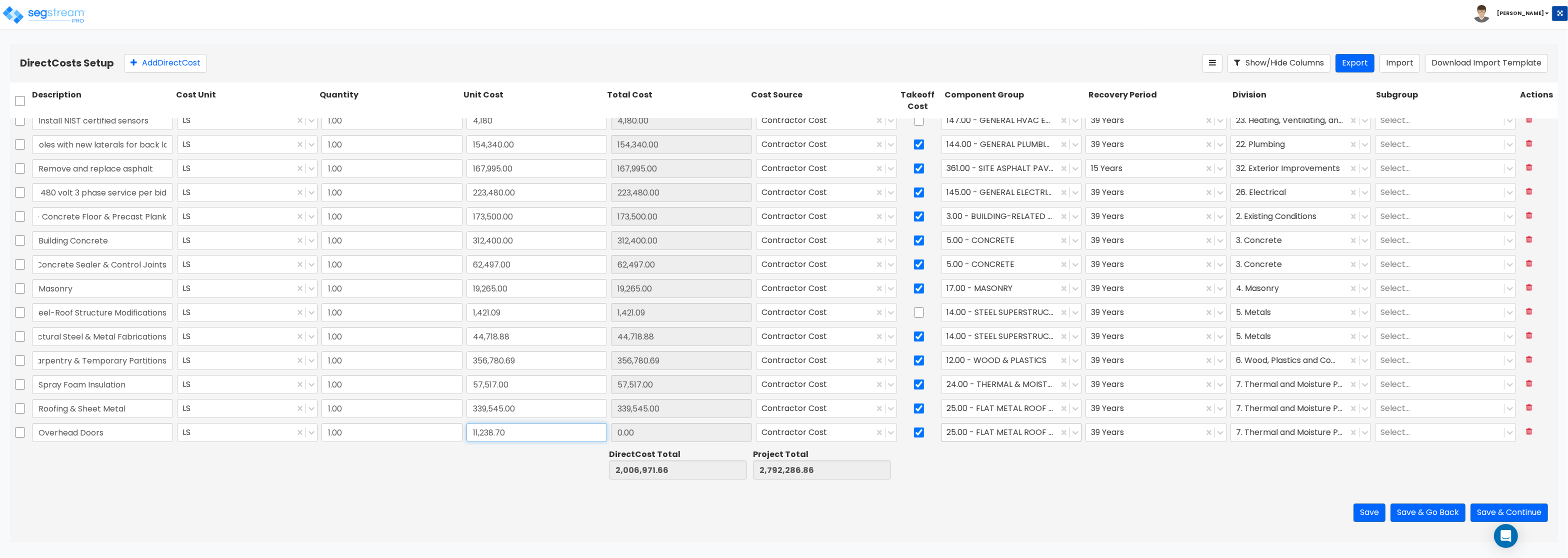
type input "11,238.70"
click at [1008, 430] on div at bounding box center [1000, 433] width 108 height 14
type input "2,018,210.36"
type input "2,803,525.56"
type input "11,238.70"
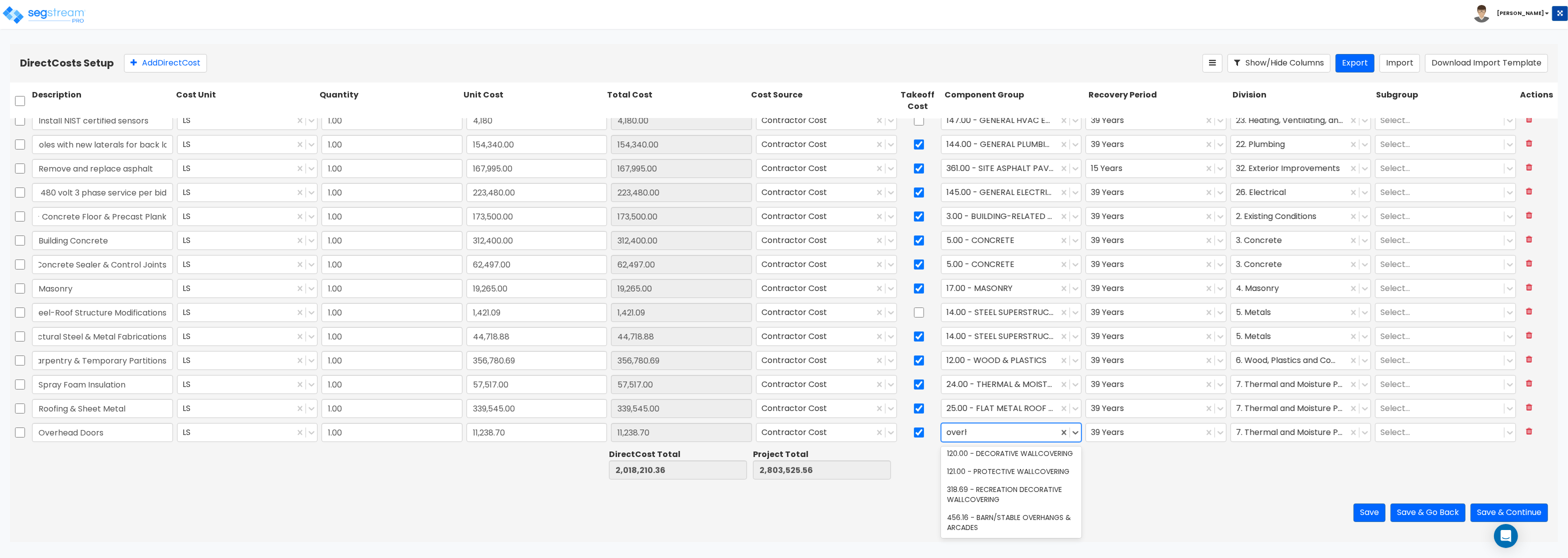
scroll to position [0, 0]
type input "o"
type input "doors"
click at [1000, 479] on div "44.00 - EXTERIOR DOORS" at bounding box center [1011, 475] width 141 height 18
click at [1267, 437] on div at bounding box center [1290, 433] width 108 height 14
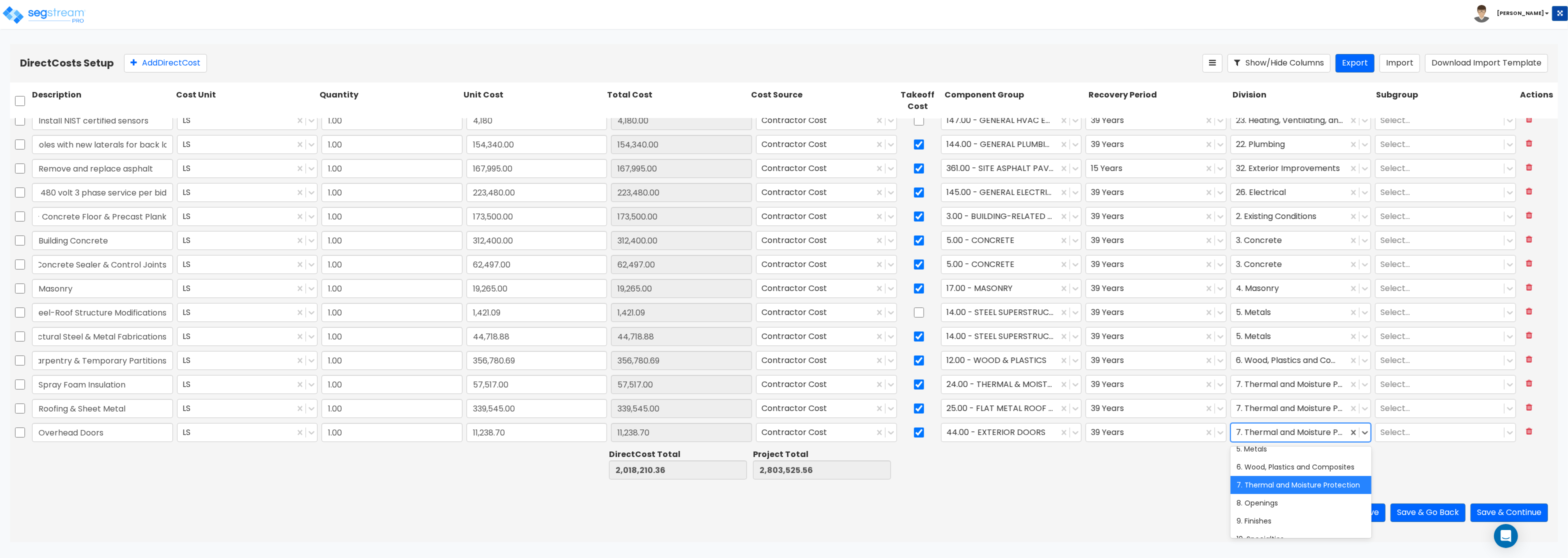
scroll to position [120, 0]
click at [1265, 465] on div "8. Openings" at bounding box center [1301, 463] width 141 height 18
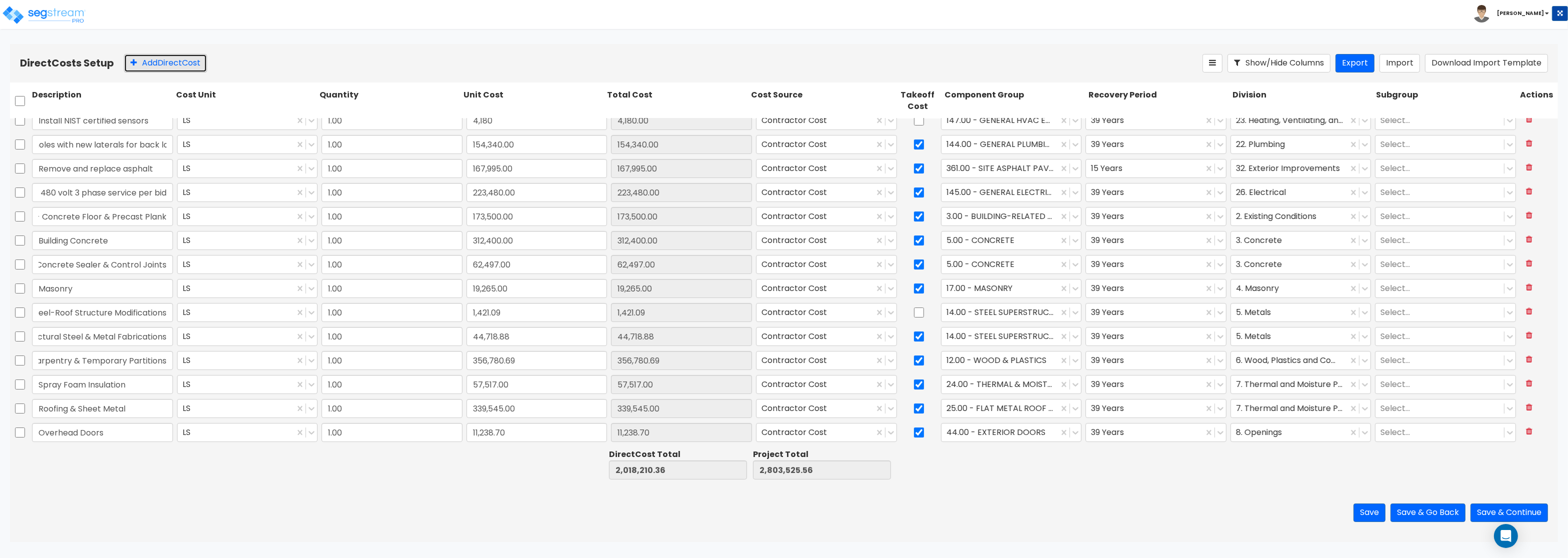
click at [198, 64] on button "Add Direct Cost" at bounding box center [165, 63] width 83 height 19
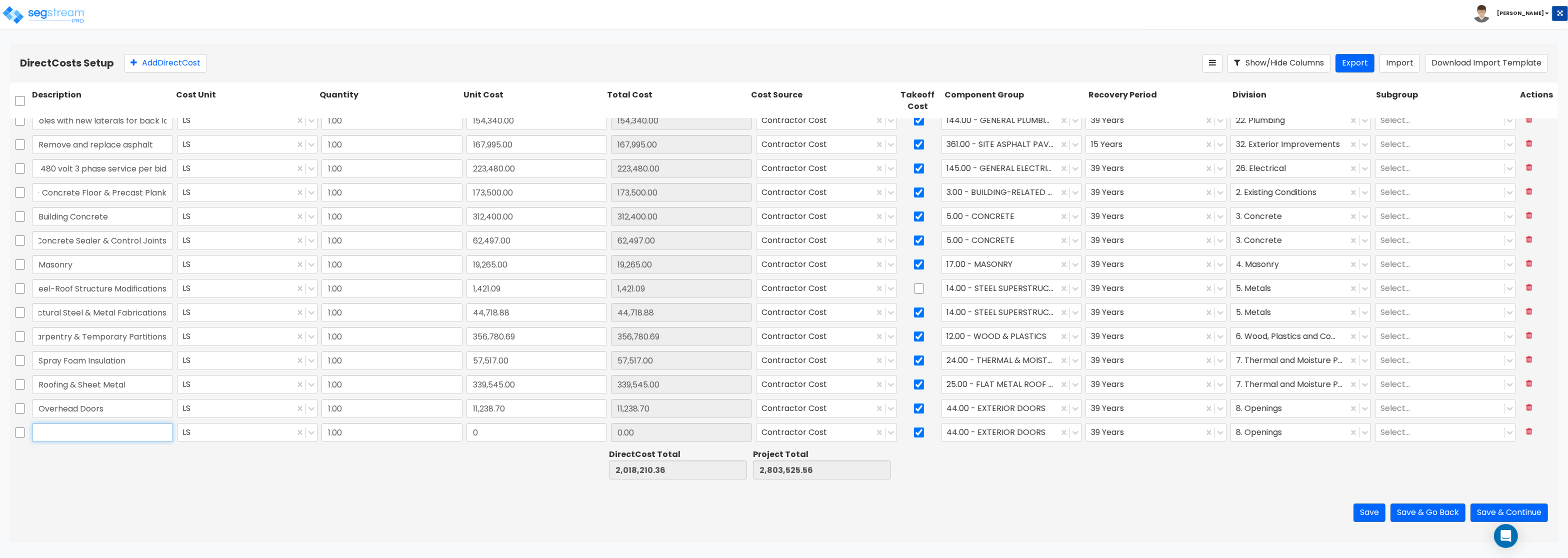
click at [74, 432] on input "text" at bounding box center [103, 432] width 141 height 19
paste input "Aluminum Storefront/Glass"
type input "Aluminum Storefront/Glass"
click at [487, 429] on input "0" at bounding box center [537, 432] width 141 height 19
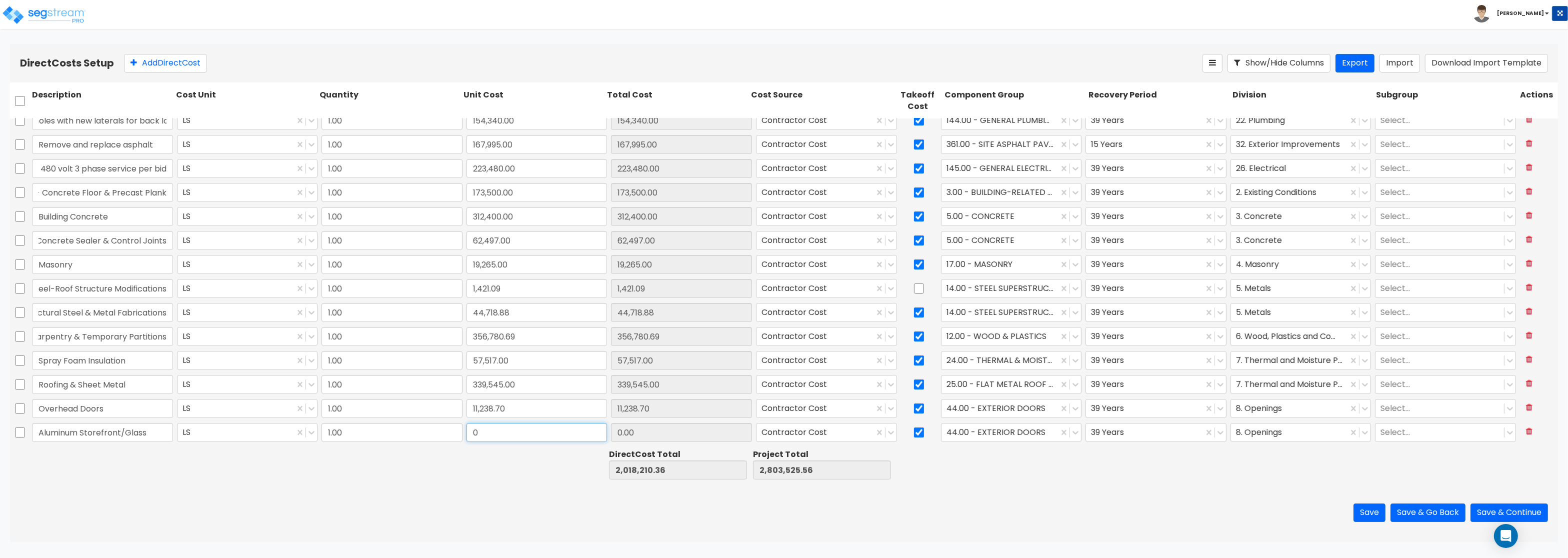
paste input "45,246.69"
type input "45,246.69"
click at [987, 434] on div at bounding box center [1000, 433] width 108 height 14
type input "2,063,457.05"
type input "2,848,772.25"
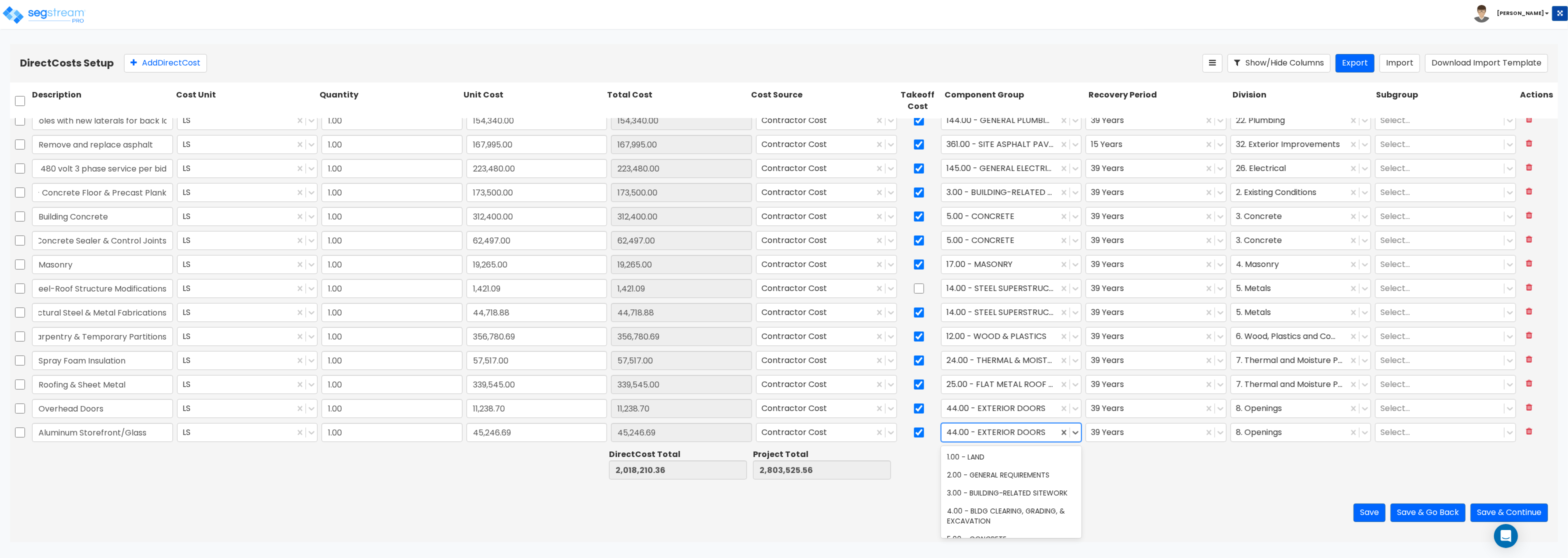
type input "45,246.69"
type input "windo"
click at [995, 454] on div "40.00 - DOORS & WINDOWS" at bounding box center [1011, 456] width 141 height 18
click at [142, 64] on button "Add Direct Cost" at bounding box center [165, 63] width 83 height 19
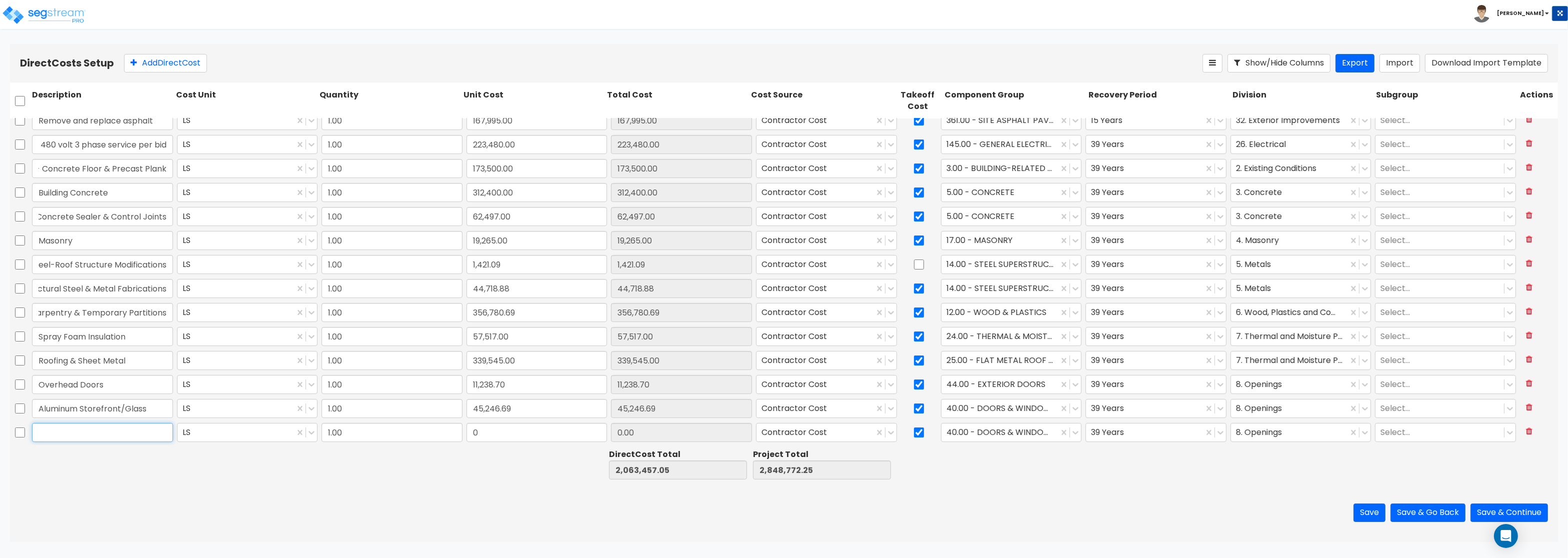
click at [97, 432] on input "text" at bounding box center [103, 432] width 141 height 19
paste input "Steel Studs, Drywall & Insulation"
type input "Steel Studs, Drywall & Insulation"
click at [483, 432] on input "0" at bounding box center [537, 432] width 141 height 19
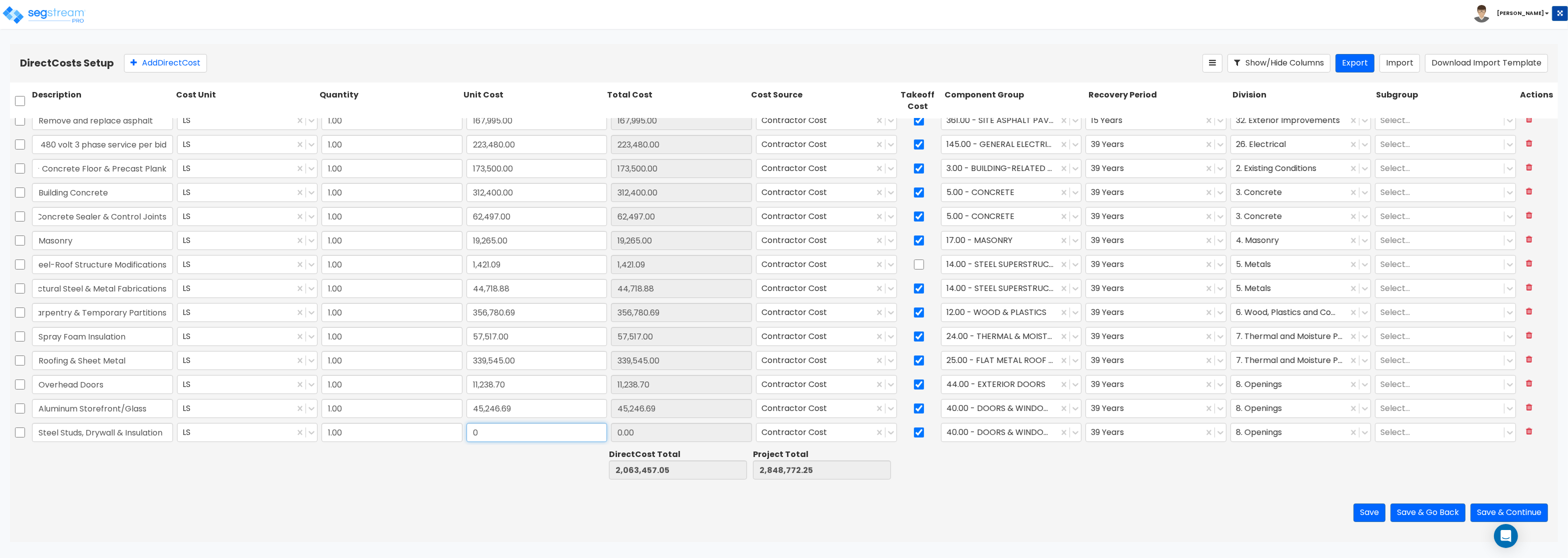
paste input "107,575.0"
type input "107,575.00"
type input "2,171,032.05"
type input "2,956,347.25"
type input "107,575.00"
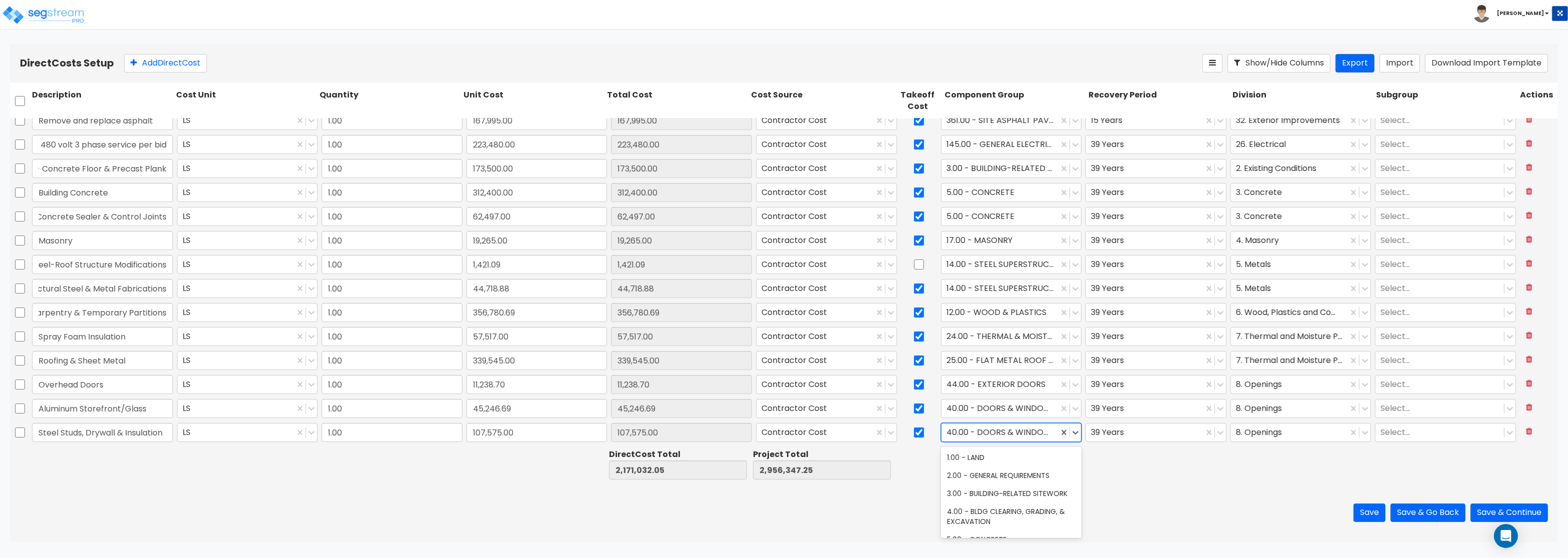
click at [1002, 428] on div at bounding box center [1000, 433] width 108 height 14
type input "interior"
click at [997, 455] on div "47.00 - INTERIOR DRYWALL PARTITIONS" at bounding box center [1011, 462] width 141 height 28
click at [1255, 435] on div at bounding box center [1290, 433] width 108 height 14
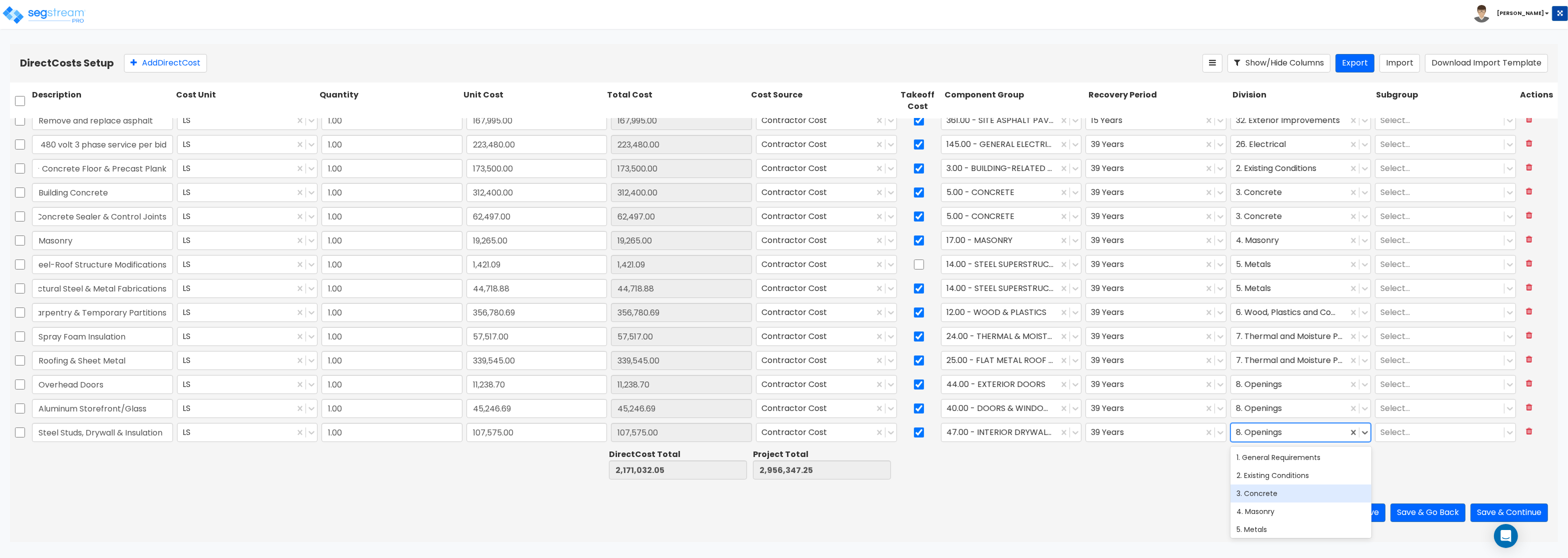
scroll to position [120, 0]
click at [1262, 483] on div "9. Finishes" at bounding box center [1301, 481] width 141 height 18
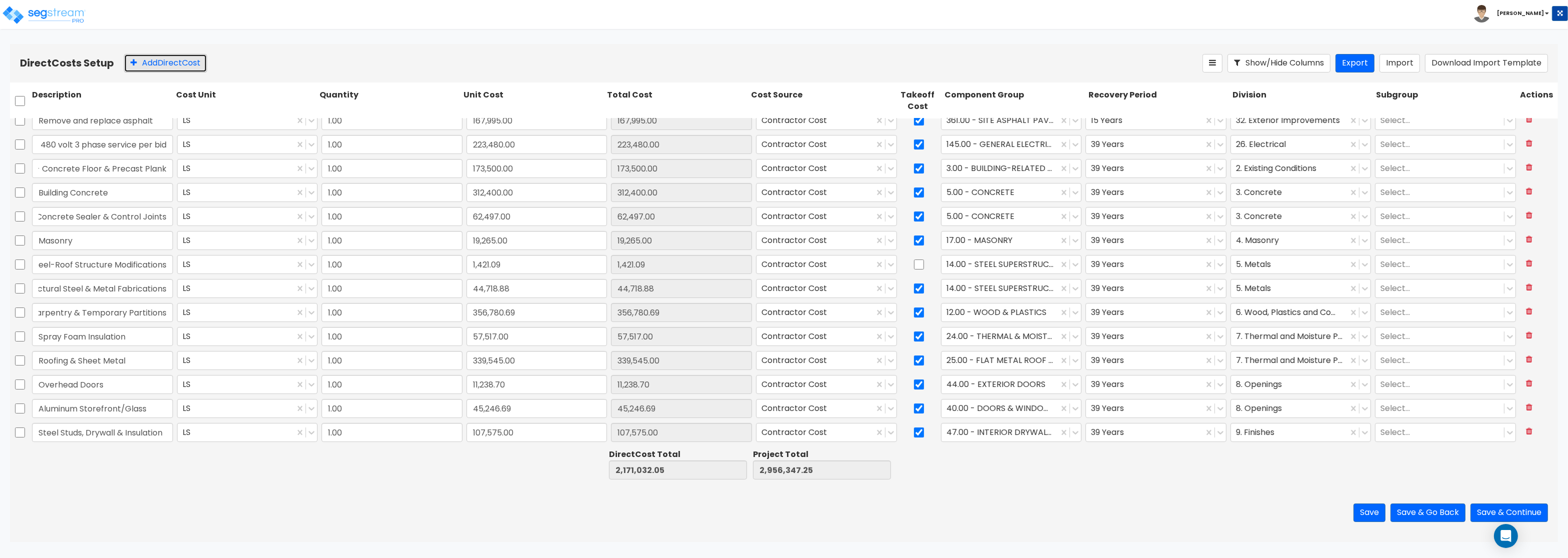
click at [180, 56] on button "Add Direct Cost" at bounding box center [165, 63] width 83 height 19
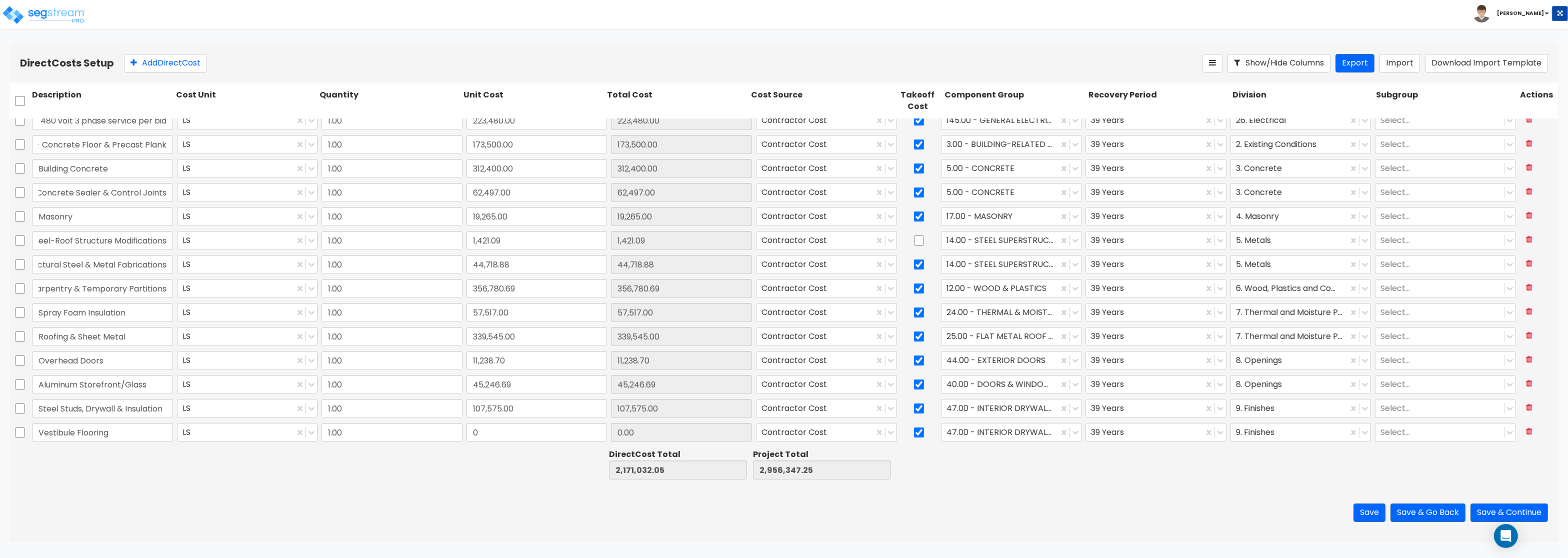
type input "Vestibule Flooring"
click at [521, 432] on input "0" at bounding box center [537, 432] width 141 height 19
paste input "2,064.0"
type input "2,064.00"
click at [1020, 433] on div at bounding box center [1000, 433] width 108 height 14
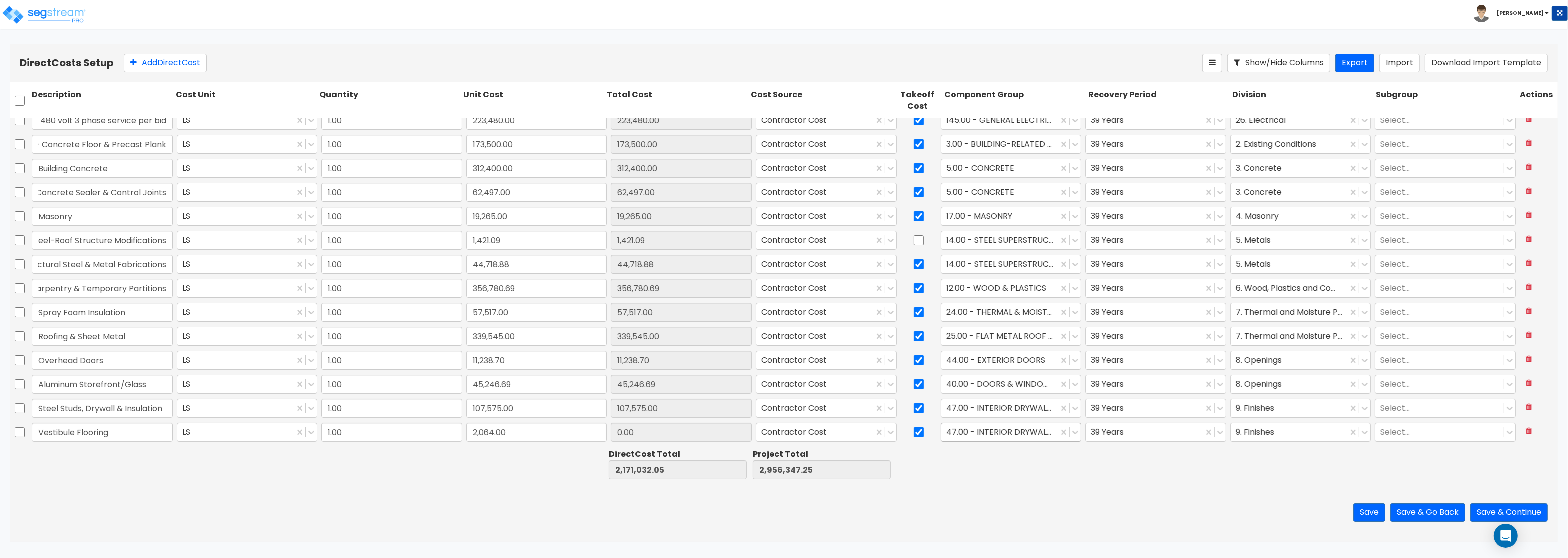
type input "2,173,096.05"
type input "2,958,411.25"
type input "2,064.00"
type input "cer"
click at [1021, 455] on div "123.00 - CERAMIC TILE" at bounding box center [1011, 456] width 141 height 18
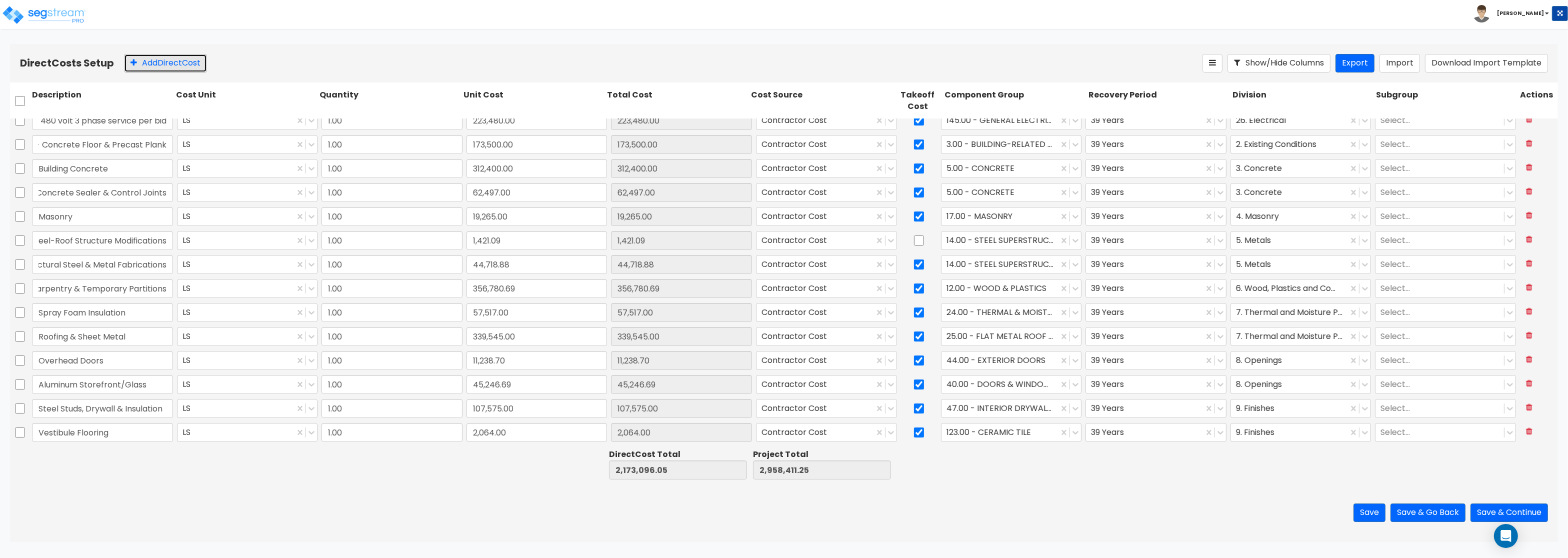
click at [162, 58] on button "Add Direct Cost" at bounding box center [165, 63] width 83 height 19
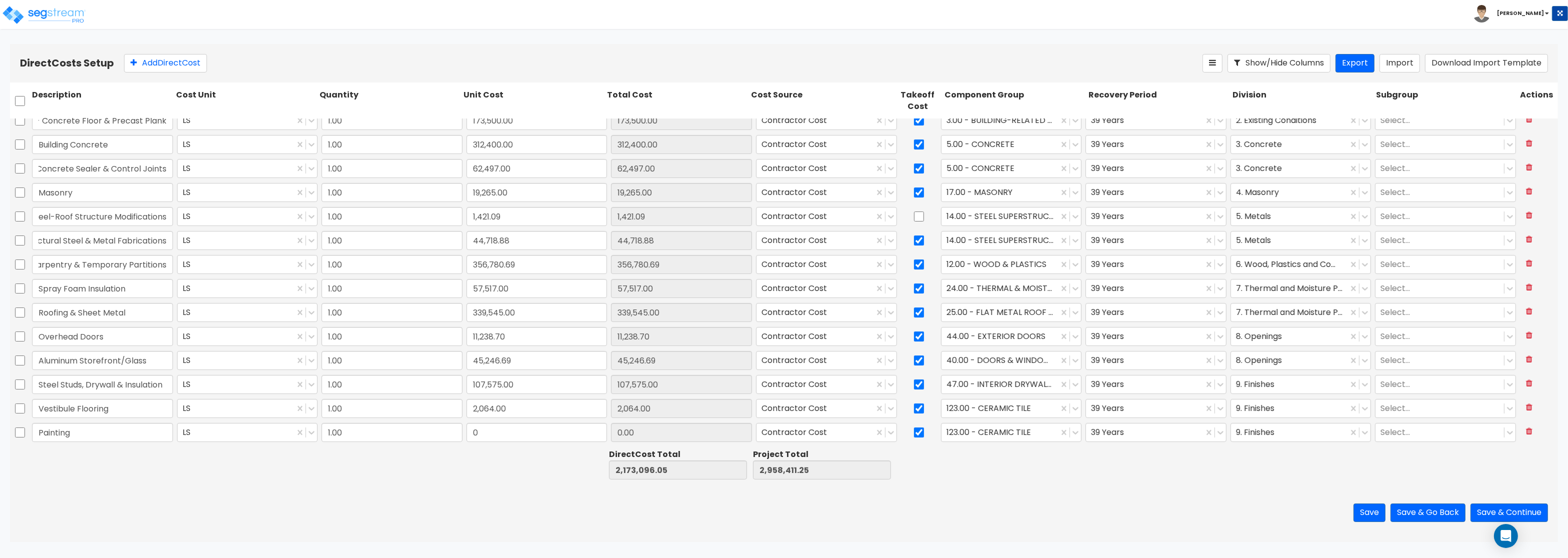
type input "Painting"
click at [523, 433] on input "0" at bounding box center [537, 432] width 141 height 19
paste input "217,293.0"
type input "217,293.00"
click at [1013, 432] on div at bounding box center [1000, 433] width 108 height 14
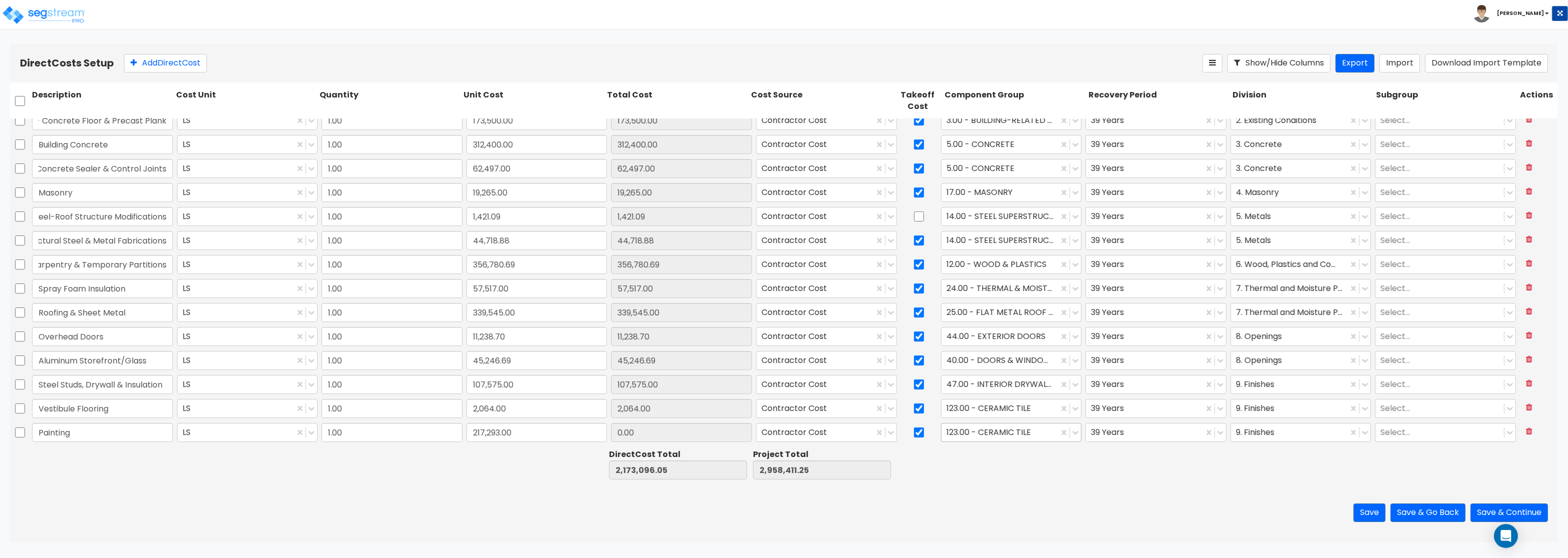
type input "2,390,389.05"
type input "3,175,704.25"
type input "217,293.00"
type input "pain"
click at [1013, 476] on div "112.00 - INTERIOR PAINT" at bounding box center [1011, 474] width 141 height 18
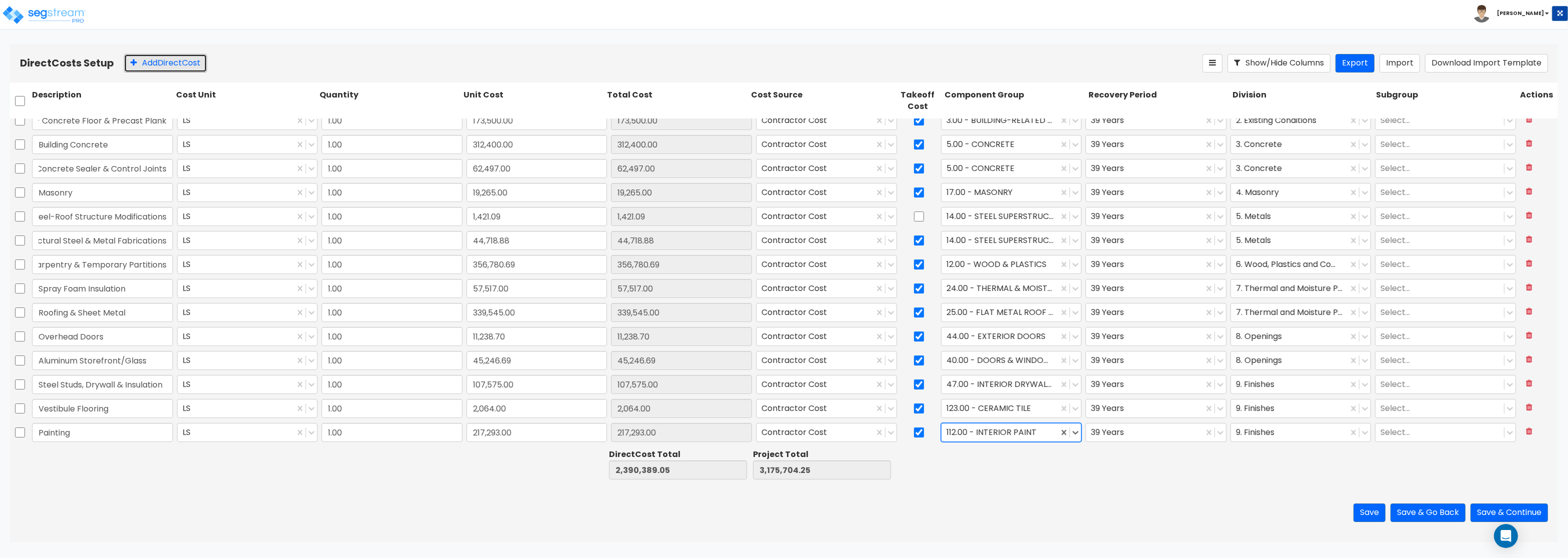
drag, startPoint x: 182, startPoint y: 61, endPoint x: 201, endPoint y: 74, distance: 23.0
click at [183, 61] on button "Add Direct Cost" at bounding box center [165, 63] width 83 height 19
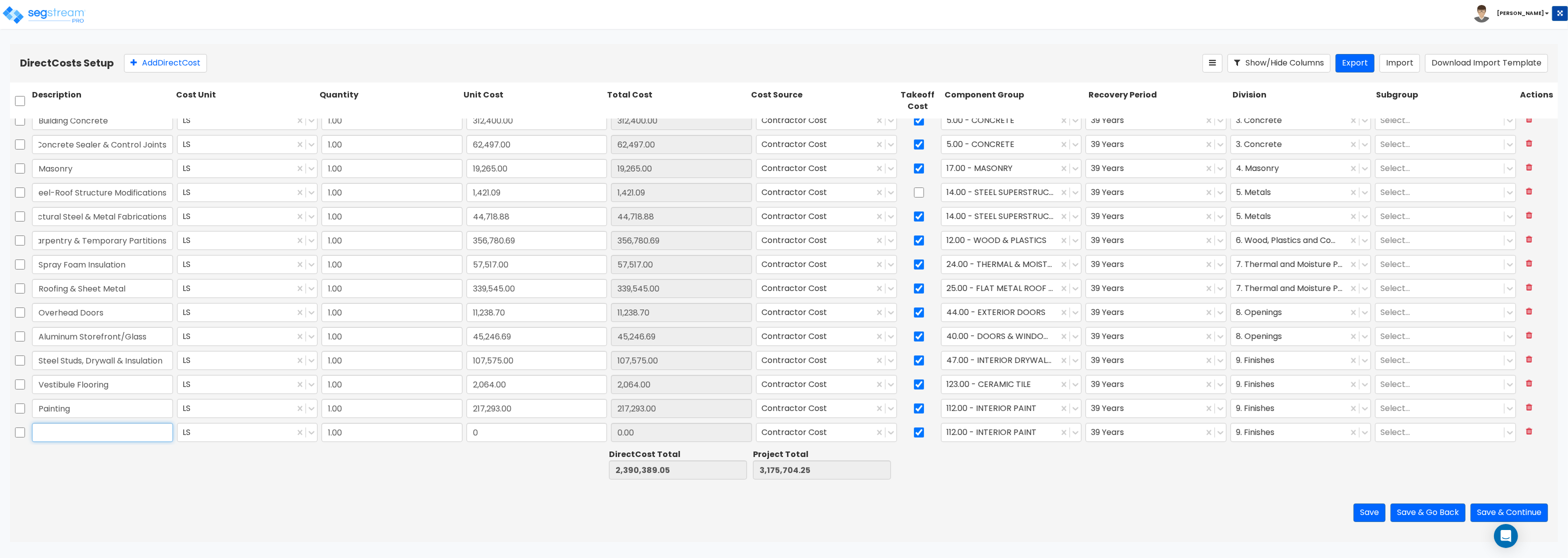
click at [134, 430] on input "text" at bounding box center [103, 432] width 141 height 19
paste input "Fire Extingishers"
type input "Fire Extingishers"
click at [912, 432] on div at bounding box center [919, 432] width 40 height 23
click at [922, 435] on input "checkbox" at bounding box center [919, 432] width 10 height 19
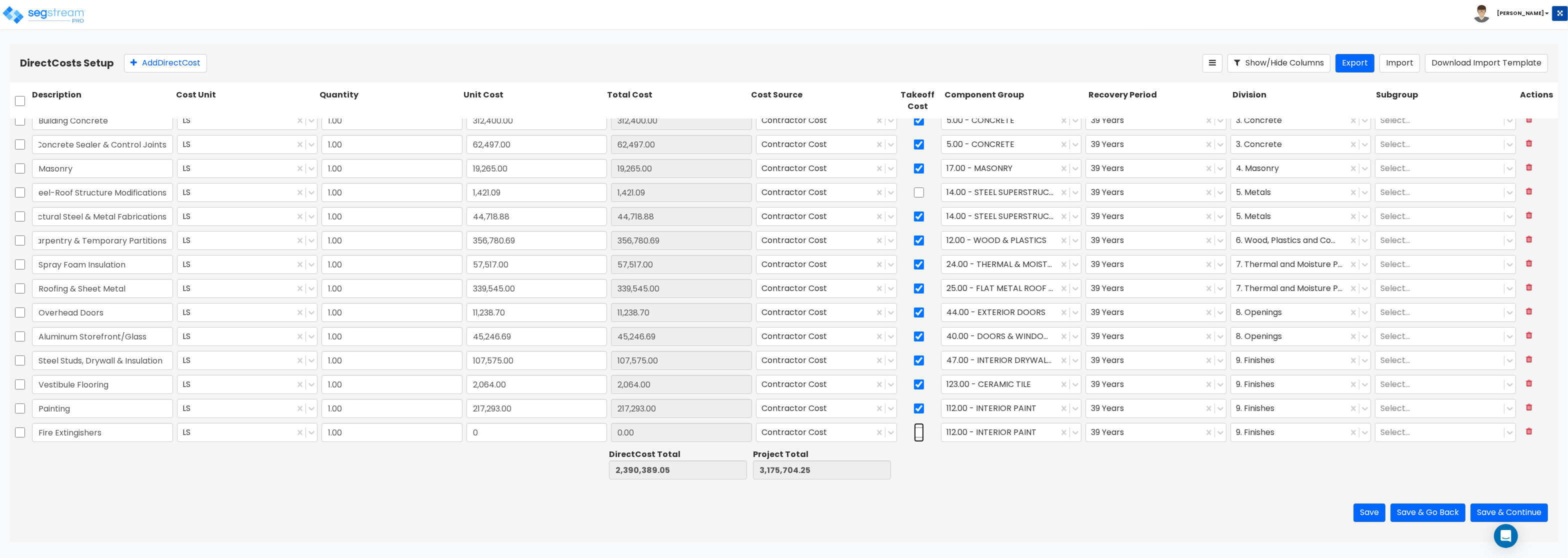
checkbox input "false"
click at [1562, 201] on div "Direct Costs Setup Add Direct Cost Show/Hide Columns Export Import Download Imp…" at bounding box center [784, 293] width 1568 height 498
click at [488, 438] on input "0" at bounding box center [537, 432] width 141 height 19
paste input "1,913.51"
type input "1,913.51"
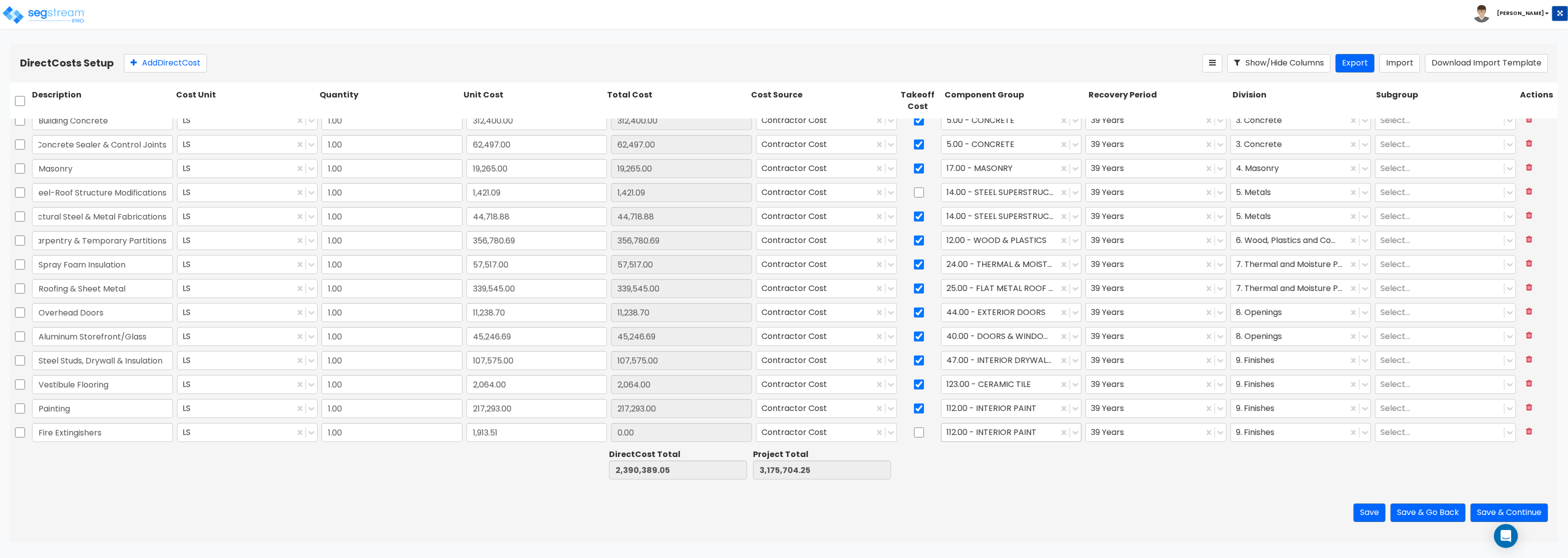
type input "2,392,302.56"
type input "3,177,617.76"
type input "1,913.51"
click at [998, 430] on div at bounding box center [1000, 433] width 108 height 14
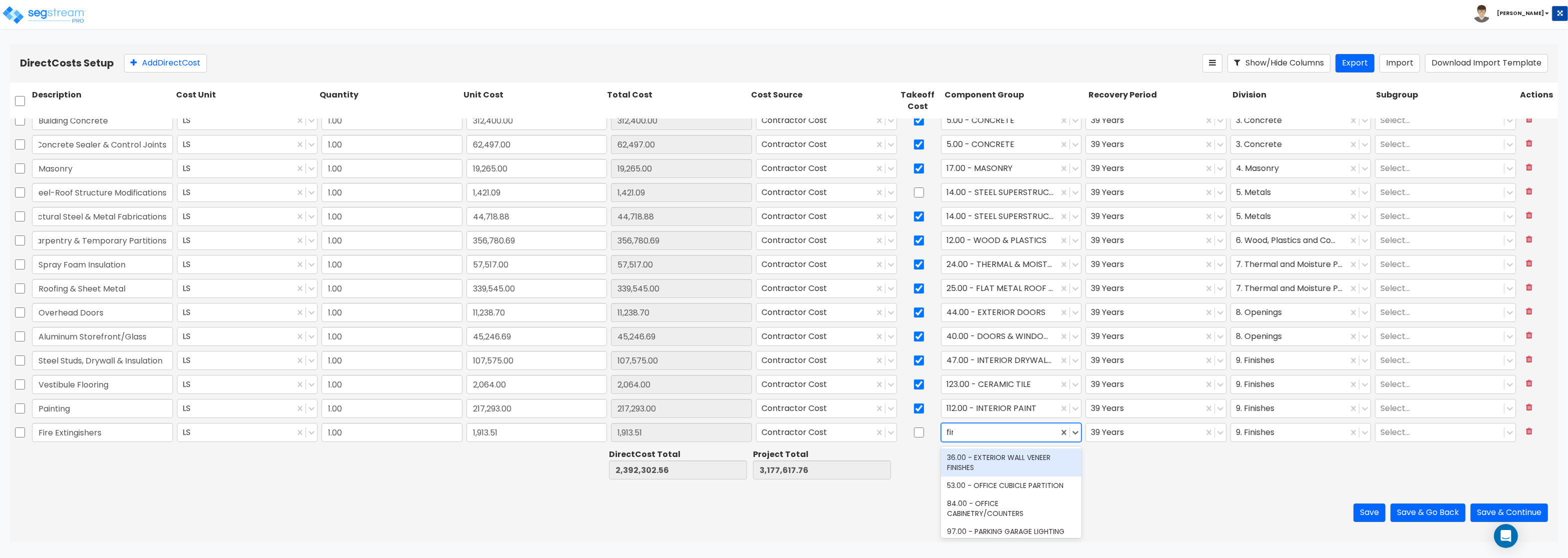
type input "fire"
click at [1024, 471] on div "141.00 - BLDG FIRE PROTECTION" at bounding box center [1011, 475] width 141 height 18
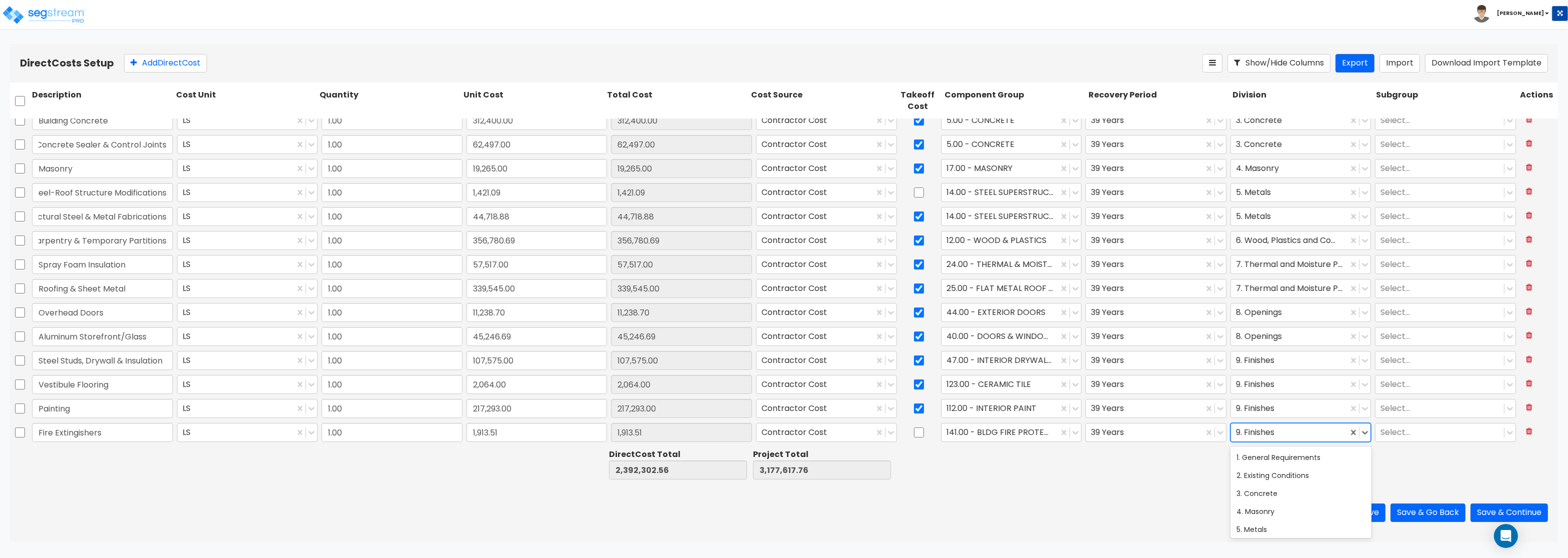
click at [1255, 432] on div at bounding box center [1290, 433] width 108 height 14
click at [1274, 471] on div "21. Fire Suppression" at bounding box center [1301, 469] width 141 height 18
click at [194, 61] on button "Add Direct Cost" at bounding box center [165, 63] width 83 height 19
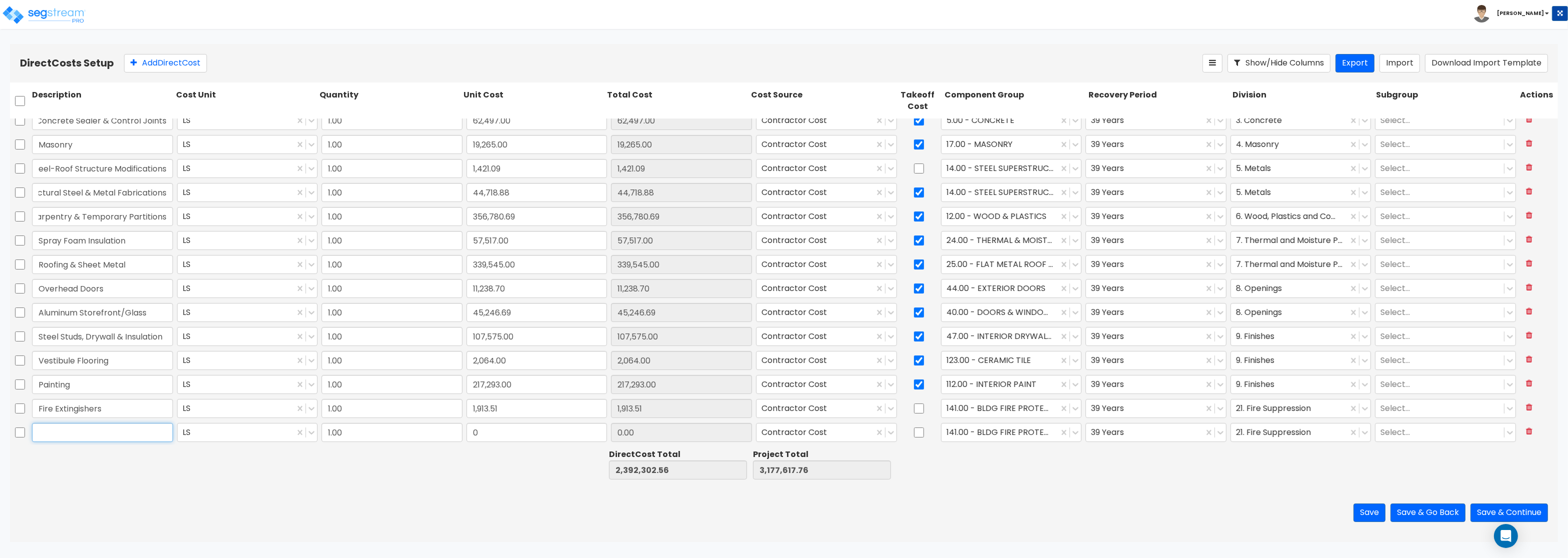
click at [90, 429] on input "text" at bounding box center [103, 432] width 141 height 19
paste input "Loading Dock Equipment"
type input "Loading Dock Equipment"
click at [487, 429] on input "0" at bounding box center [537, 432] width 141 height 19
paste input "42,785.0"
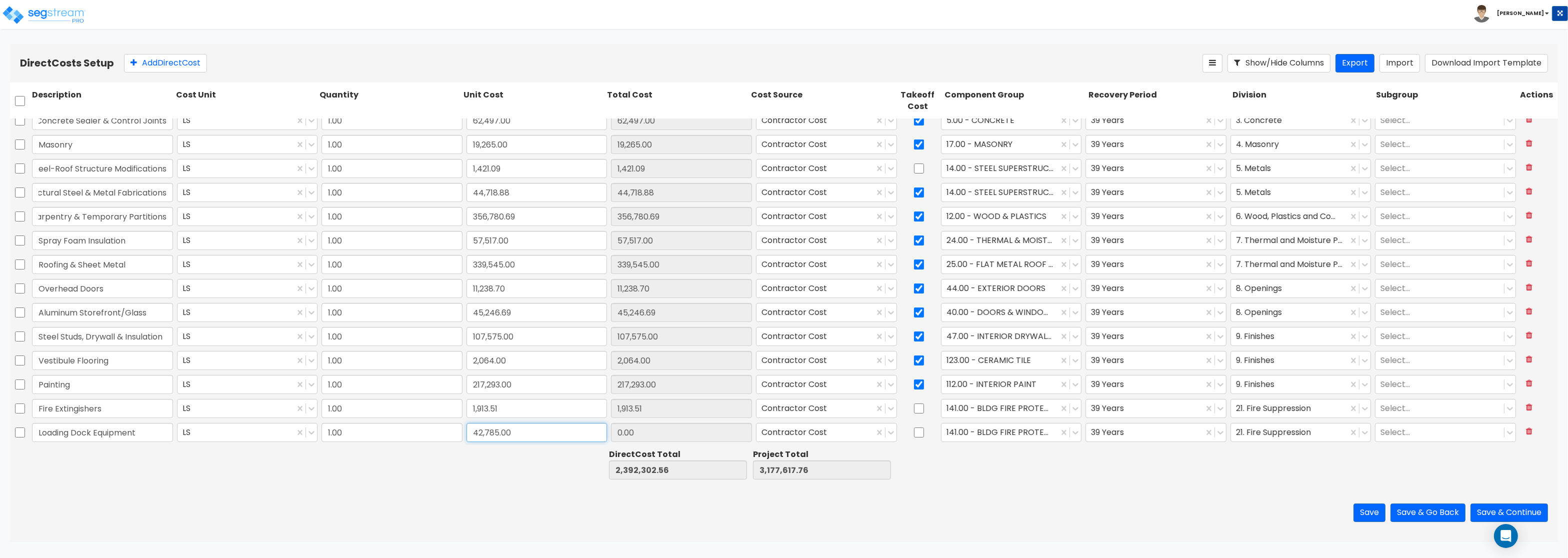
type input "42,785.00"
type input "2,435,087.56"
type input "3,220,402.76"
type input "42,785.00"
type input "l"
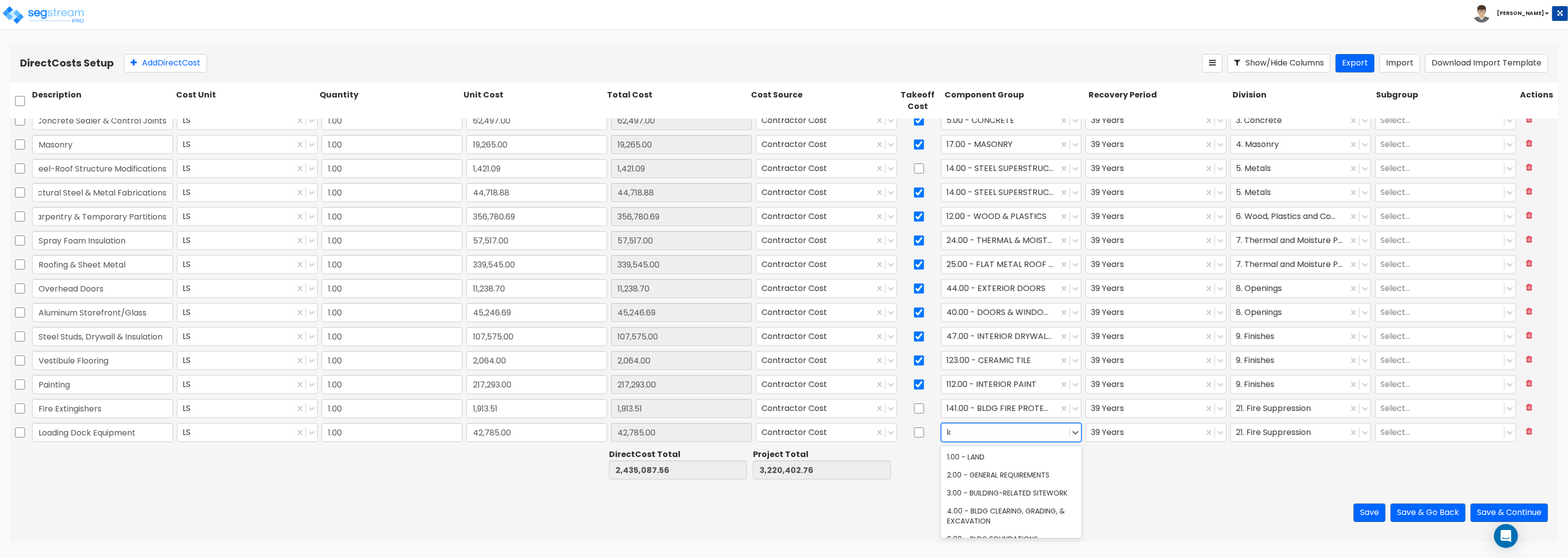
type input "l"
type input "doc"
click at [1008, 456] on div "215.00 - DOCK EQUIPMENT" at bounding box center [1011, 456] width 141 height 18
click at [918, 434] on input "checkbox" at bounding box center [919, 432] width 10 height 19
checkbox input "true"
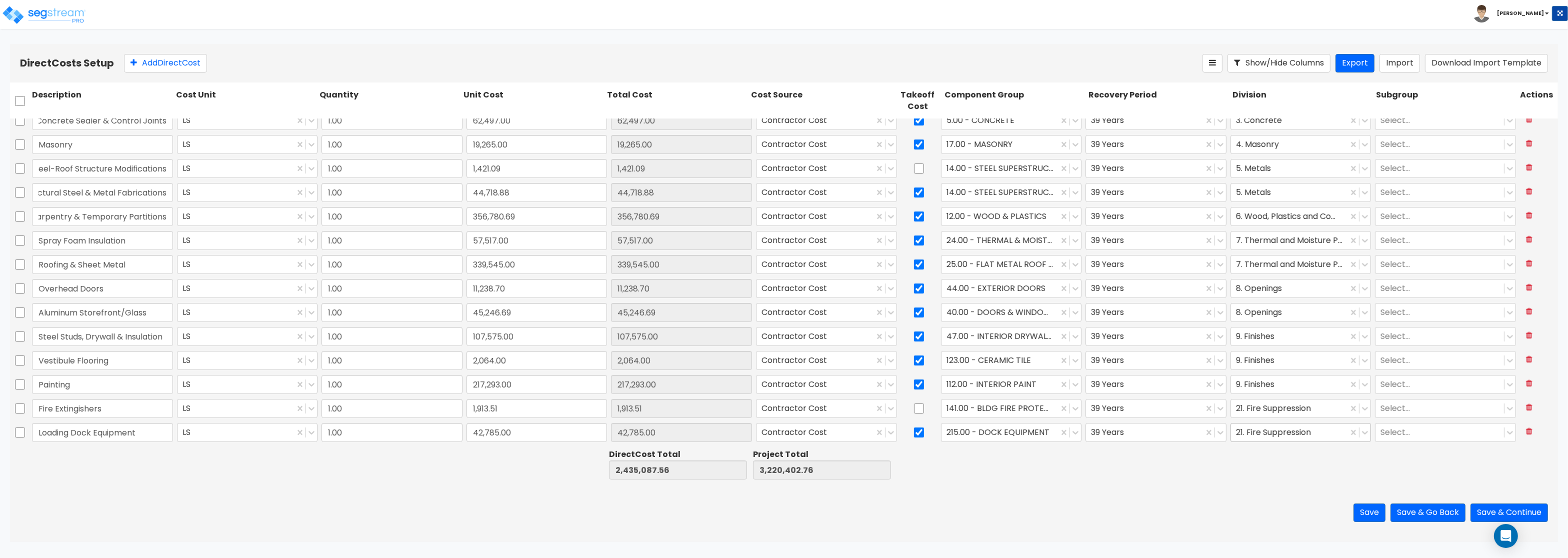
click at [1260, 435] on div at bounding box center [1290, 433] width 108 height 14
click at [1255, 494] on div "10. Specialties" at bounding box center [1301, 499] width 141 height 18
click at [186, 68] on button "Add Direct Cost" at bounding box center [165, 63] width 83 height 19
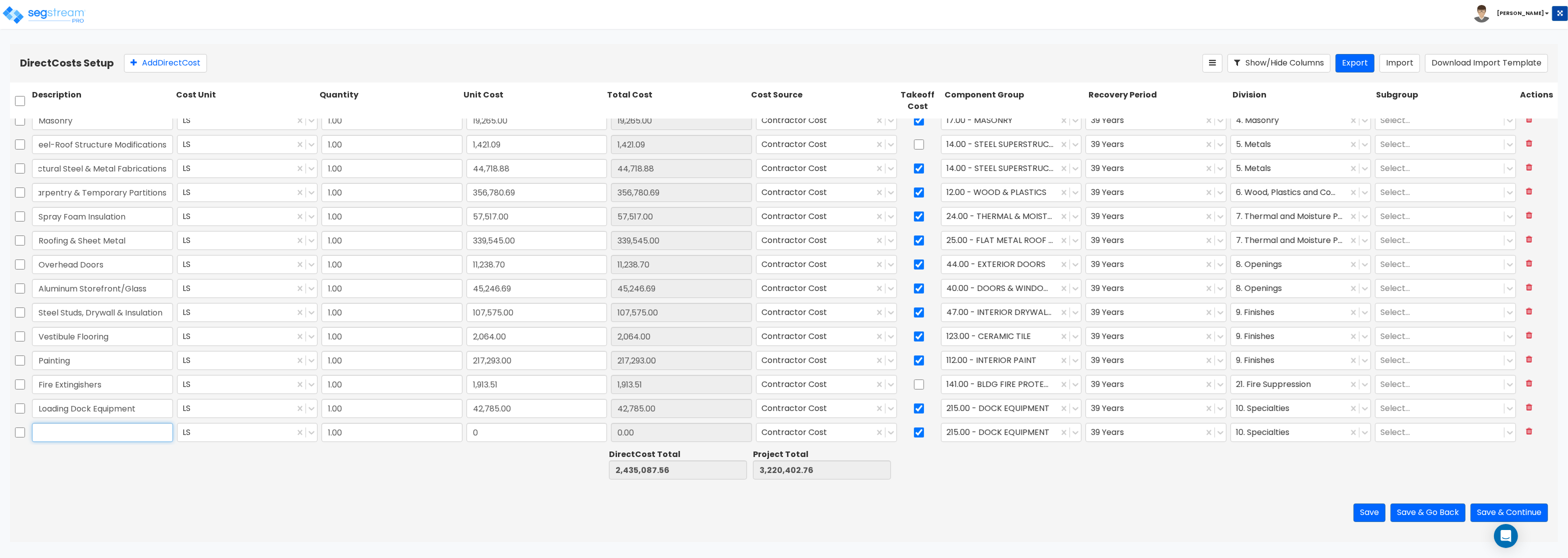
click at [123, 429] on input "text" at bounding box center [103, 432] width 141 height 19
paste input "Automatic Fire Sprinkler"
type input "Automatic Fire Sprinkler"
click at [395, 445] on div "Description Cost Unit Quantity Unit Cost Total Cost Cost Source Takeoff Cost Co…" at bounding box center [783, 282] width 1548 height 401
click at [519, 427] on input "0" at bounding box center [537, 432] width 141 height 19
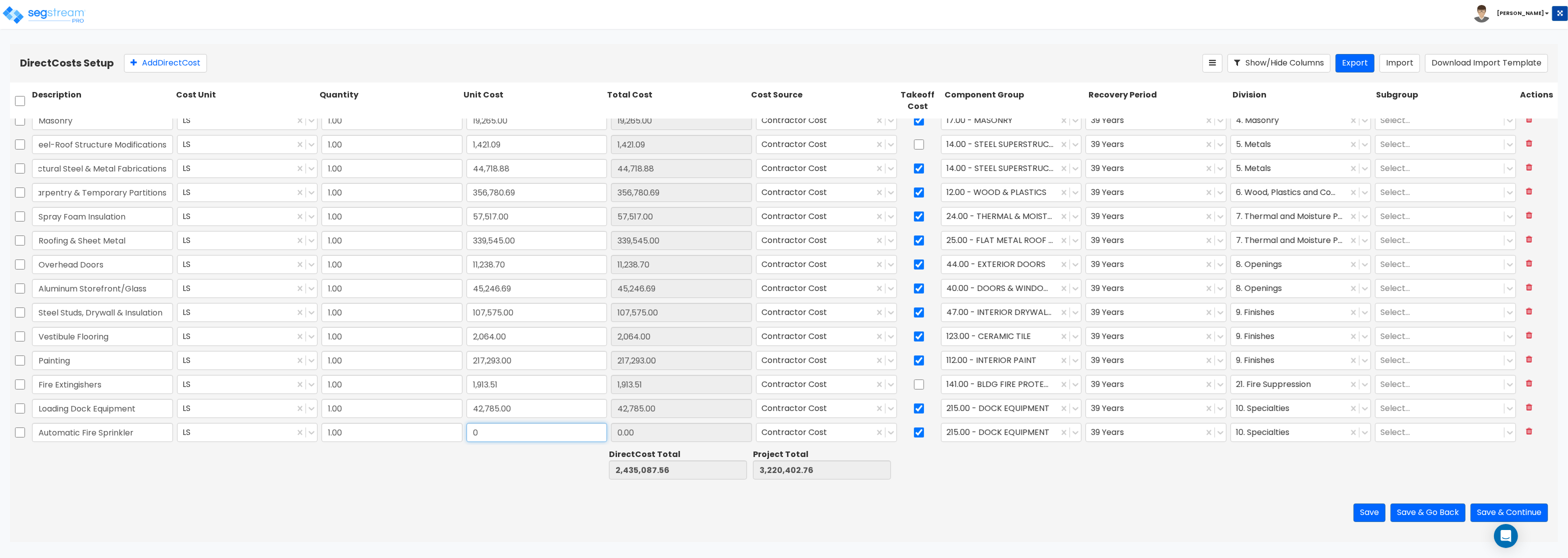
paste input "241,067.21"
type input "241,067.21"
click at [990, 432] on div at bounding box center [1000, 433] width 108 height 14
type input "2,676,154.77"
type input "3,461,469.97"
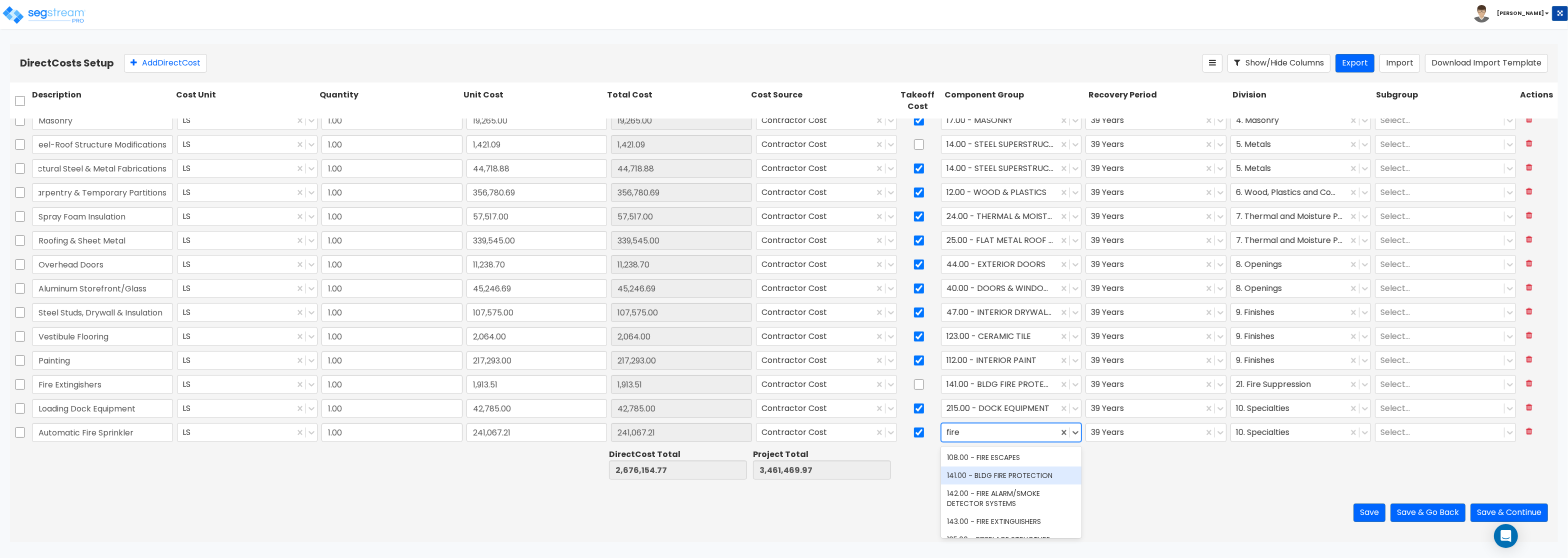
click at [974, 471] on div "141.00 - BLDG FIRE PROTECTION" at bounding box center [1011, 475] width 141 height 18
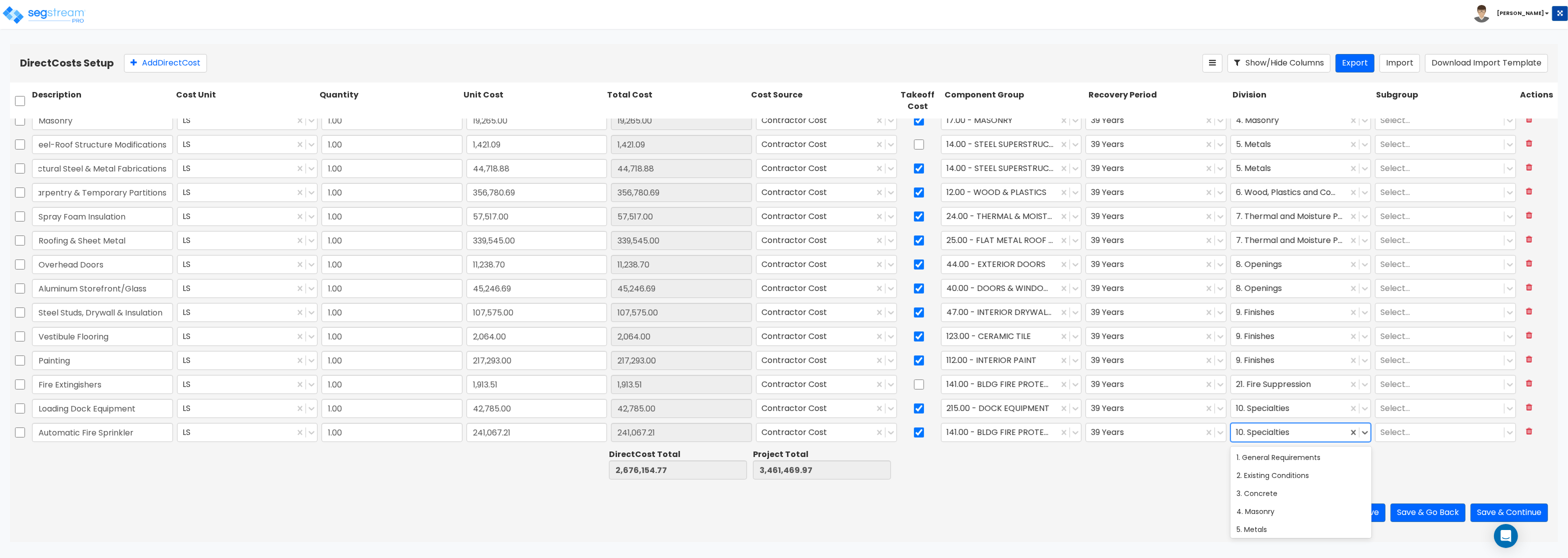
click at [1315, 432] on div at bounding box center [1290, 433] width 108 height 14
click at [1295, 455] on div "21. Fire Suppression" at bounding box center [1301, 457] width 141 height 18
click at [165, 63] on button "Add Direct Cost" at bounding box center [165, 63] width 83 height 19
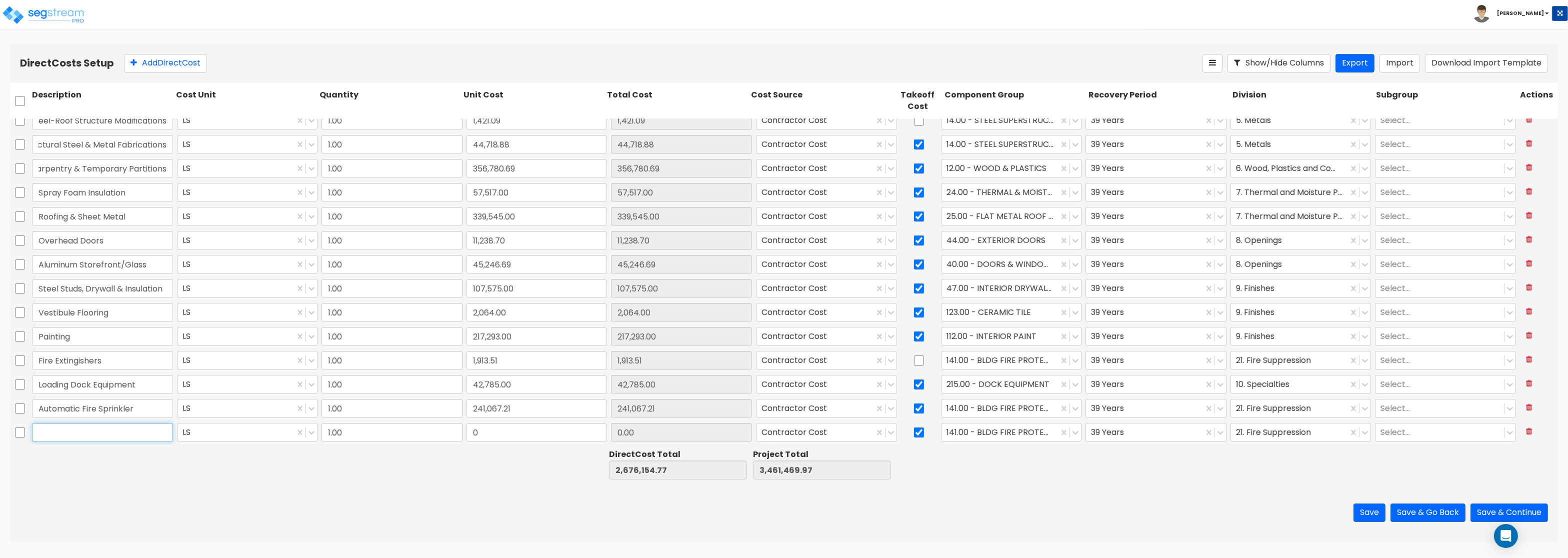
click at [102, 439] on input "text" at bounding box center [103, 432] width 141 height 19
paste input "Plumbing"
click at [502, 434] on input "0" at bounding box center [537, 432] width 141 height 19
paste input "127,213.58"
click at [992, 432] on div at bounding box center [1000, 433] width 108 height 14
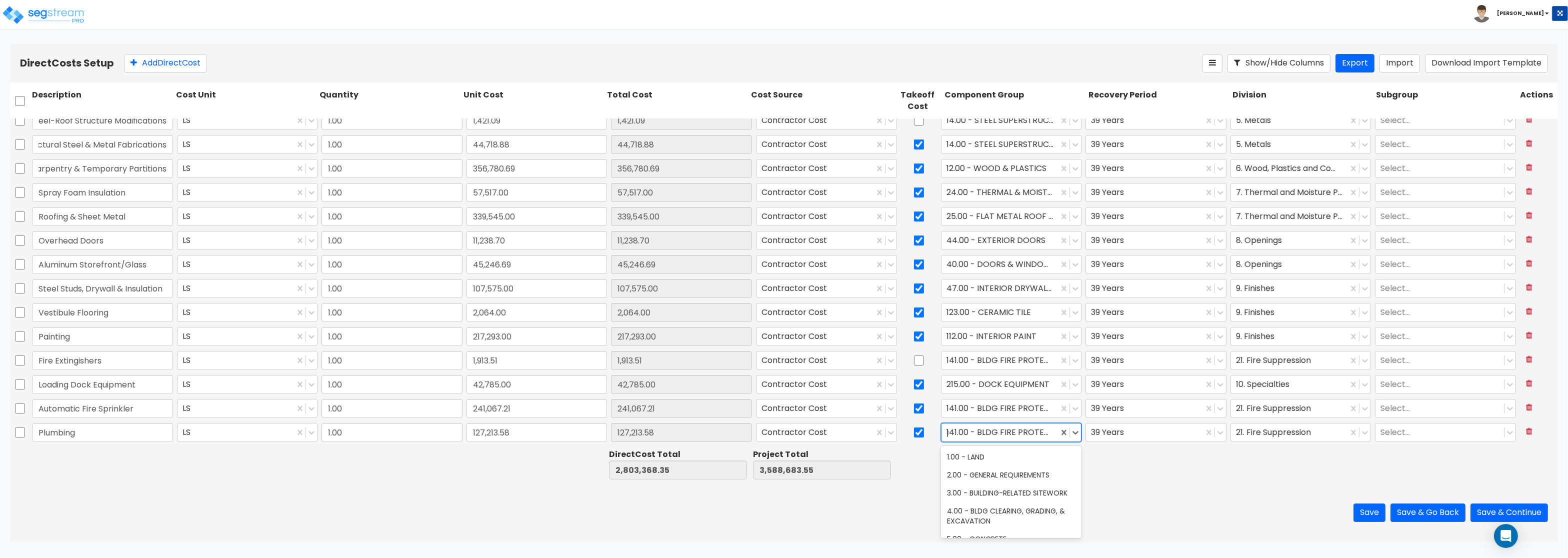
scroll to position [0, 0]
click at [990, 458] on div "144.00 - GENERAL PLUMBING" at bounding box center [1011, 456] width 141 height 18
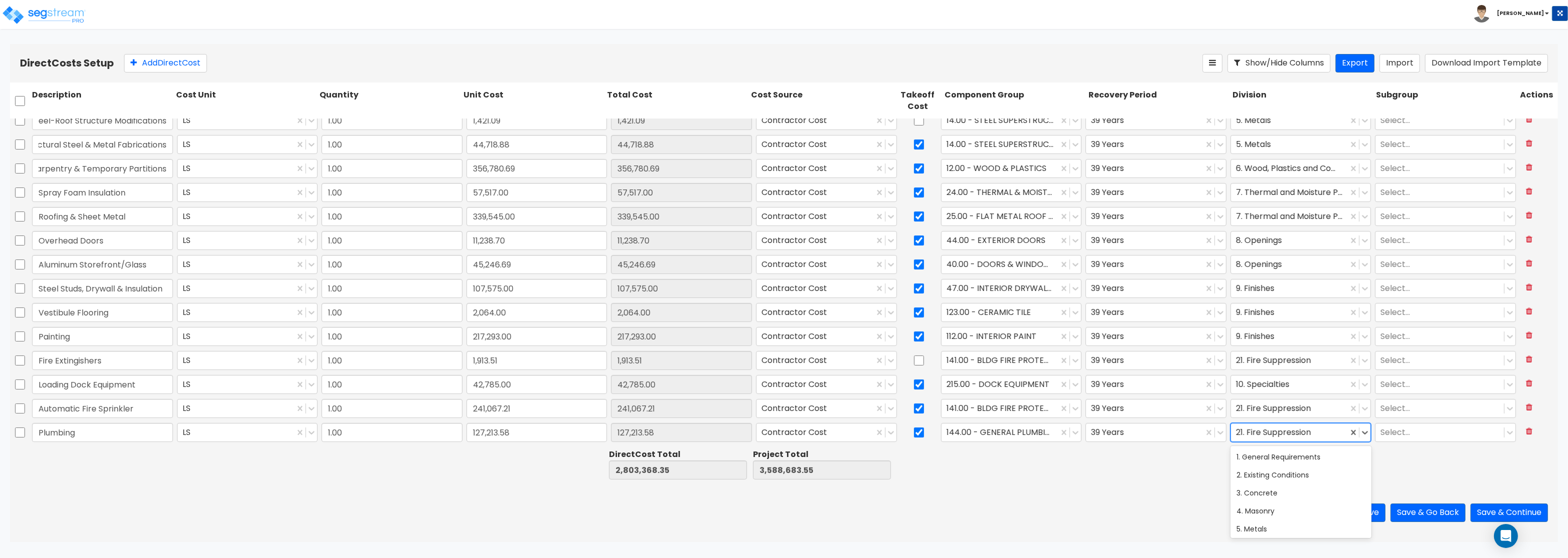
click at [1287, 433] on div at bounding box center [1290, 433] width 108 height 14
click at [1267, 492] on div "22. Plumbing" at bounding box center [1301, 487] width 141 height 18
click at [157, 69] on button "Add Direct Cost" at bounding box center [165, 63] width 83 height 19
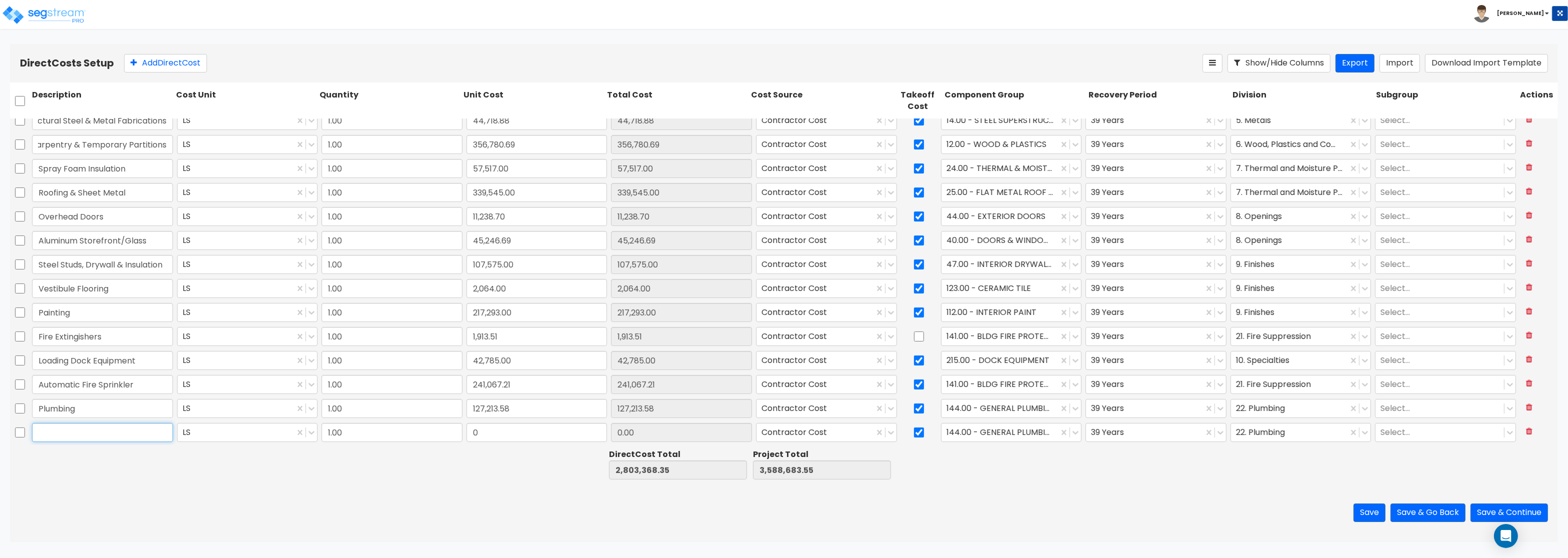
click at [49, 429] on input "text" at bounding box center [103, 432] width 141 height 19
paste input "HVAC System"
click at [534, 435] on input "0" at bounding box center [537, 432] width 141 height 19
paste input "478,921.0"
click at [1012, 439] on div at bounding box center [1000, 433] width 108 height 14
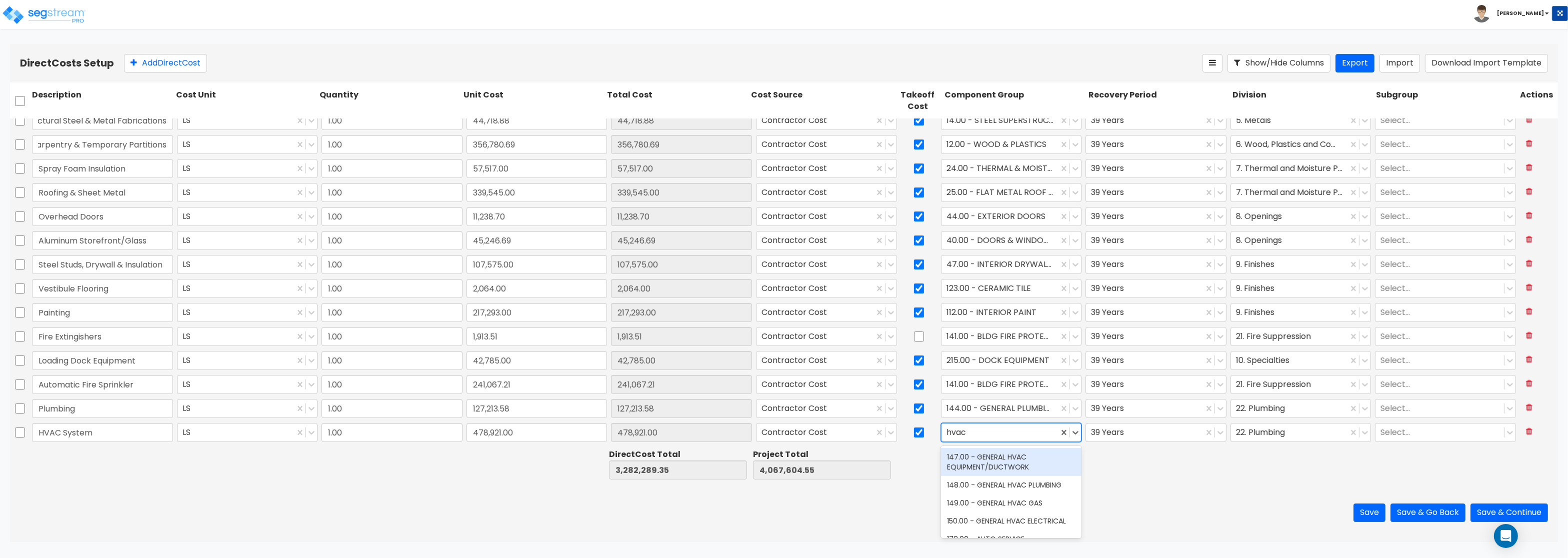
click at [1022, 461] on div "147.00 - GENERAL HVAC EQUIPMENT/DUCTWORK" at bounding box center [1011, 461] width 141 height 28
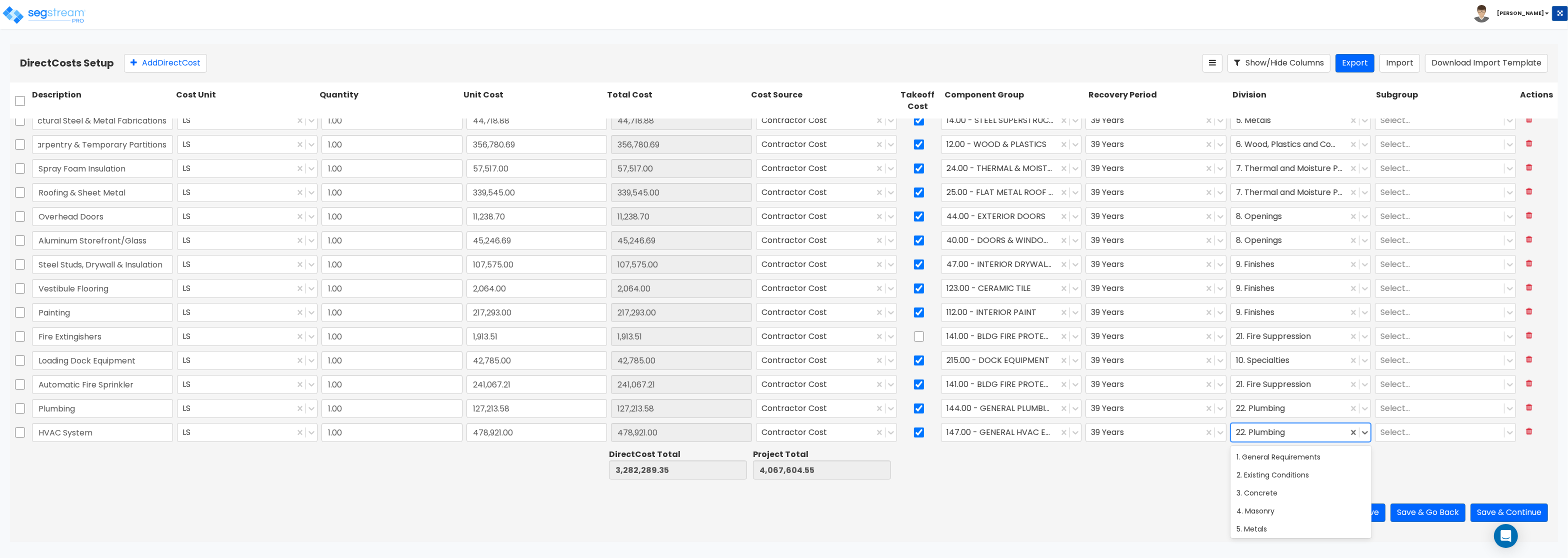
click at [1283, 432] on div at bounding box center [1290, 433] width 108 height 14
click at [1279, 467] on div "23. Heating, Ventilating, and Air Conditioning (HVAC)" at bounding box center [1301, 461] width 141 height 28
click at [160, 64] on button "Add Direct Cost" at bounding box center [165, 63] width 83 height 19
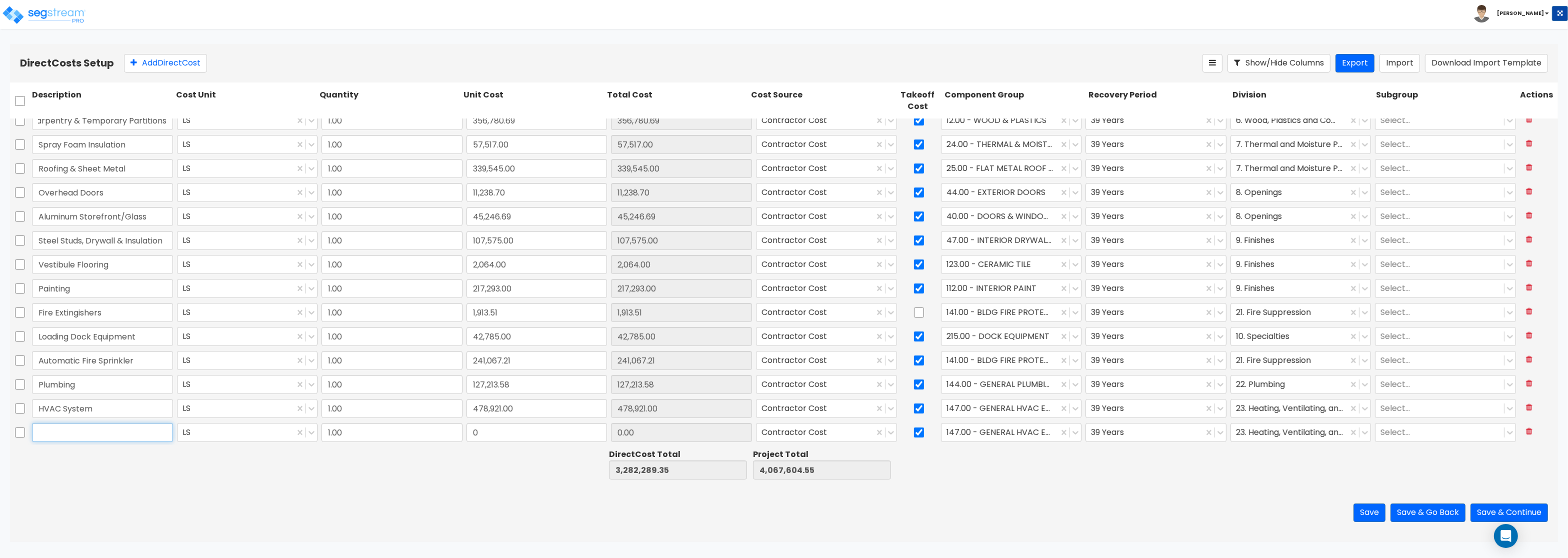
click at [102, 430] on input "text" at bounding box center [103, 432] width 141 height 19
paste input "Electrical & Lighting"
click at [494, 430] on input "0" at bounding box center [537, 432] width 141 height 19
paste input "567,852.0"
click at [1003, 432] on div at bounding box center [1000, 433] width 108 height 14
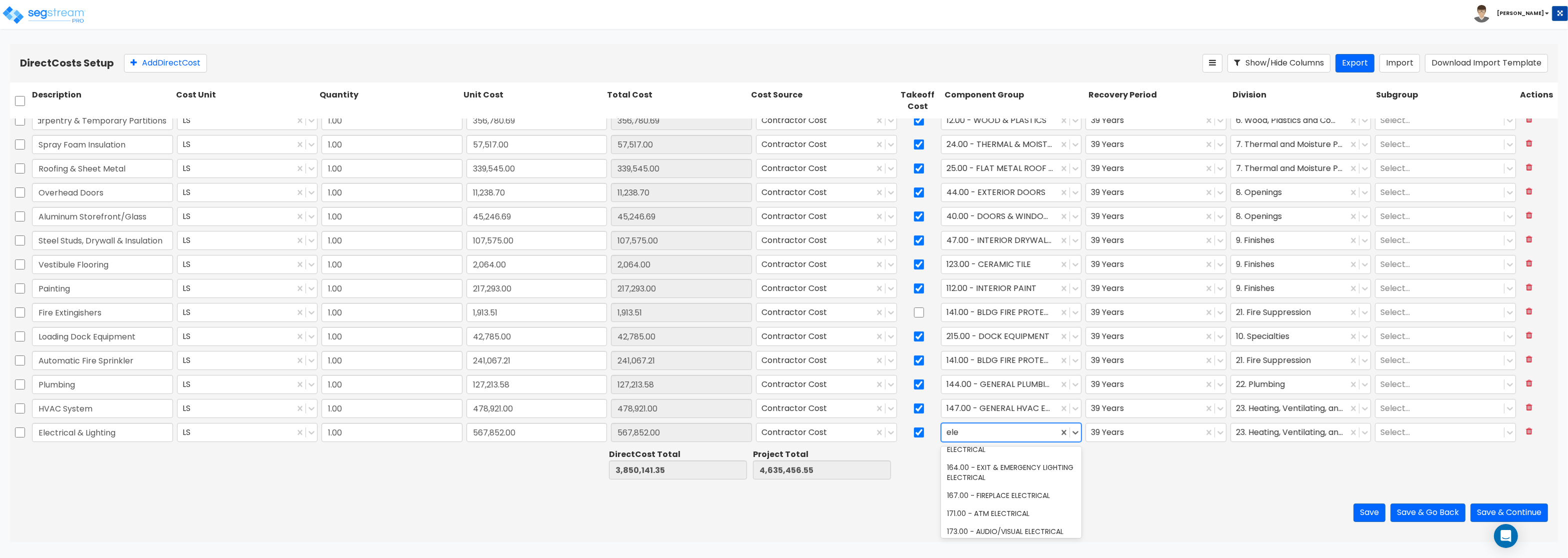
scroll to position [114, 0]
click at [1040, 471] on div "145.00 - GENERAL ELECTRICAL" at bounding box center [1011, 463] width 141 height 18
click at [1279, 435] on div at bounding box center [1290, 433] width 108 height 14
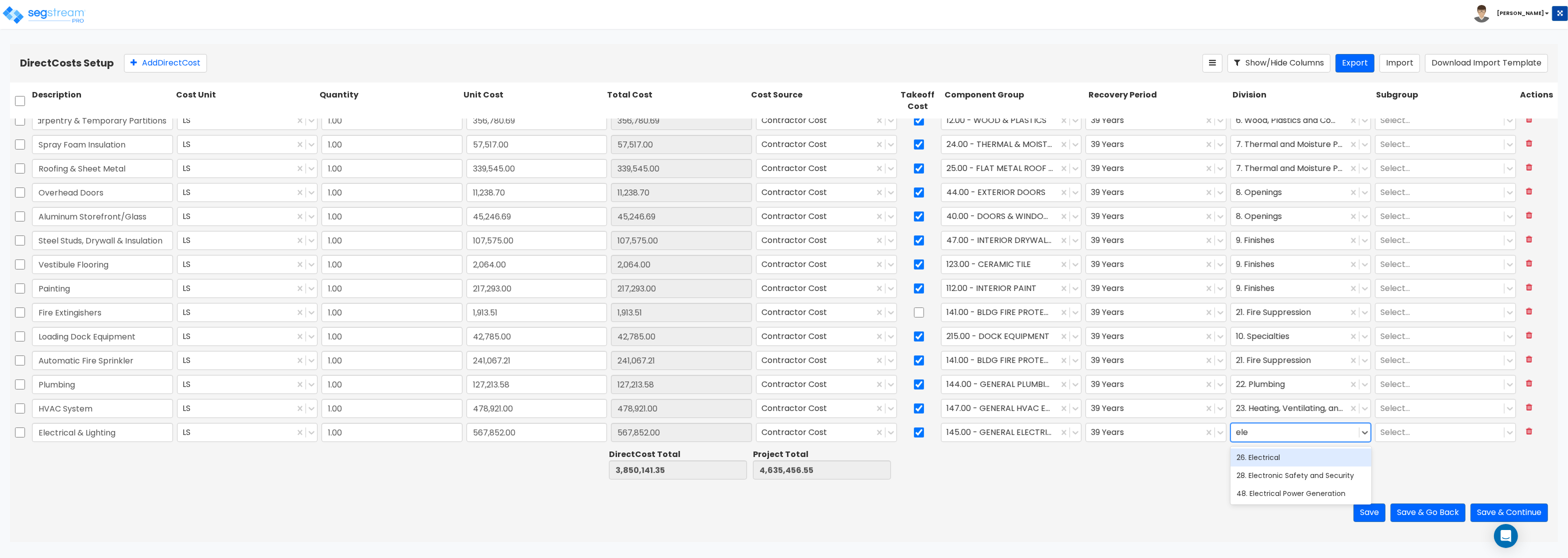
click at [1324, 464] on div "26. Electrical" at bounding box center [1301, 457] width 141 height 18
click at [195, 61] on button "Add Direct Cost" at bounding box center [165, 63] width 83 height 19
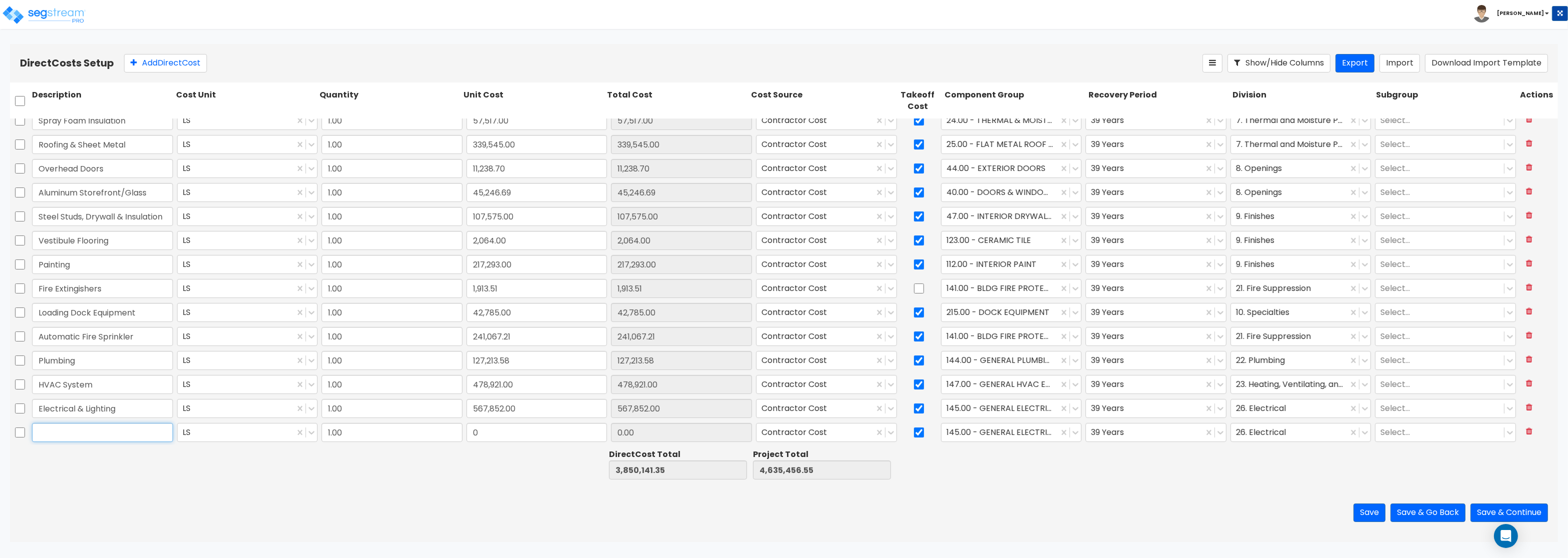
click at [41, 440] on input "text" at bounding box center [103, 432] width 141 height 19
paste input "Fire Alarm"
click at [481, 432] on input "0" at bounding box center [537, 432] width 141 height 19
paste input "83,030.0"
click at [1009, 432] on div at bounding box center [1000, 433] width 108 height 14
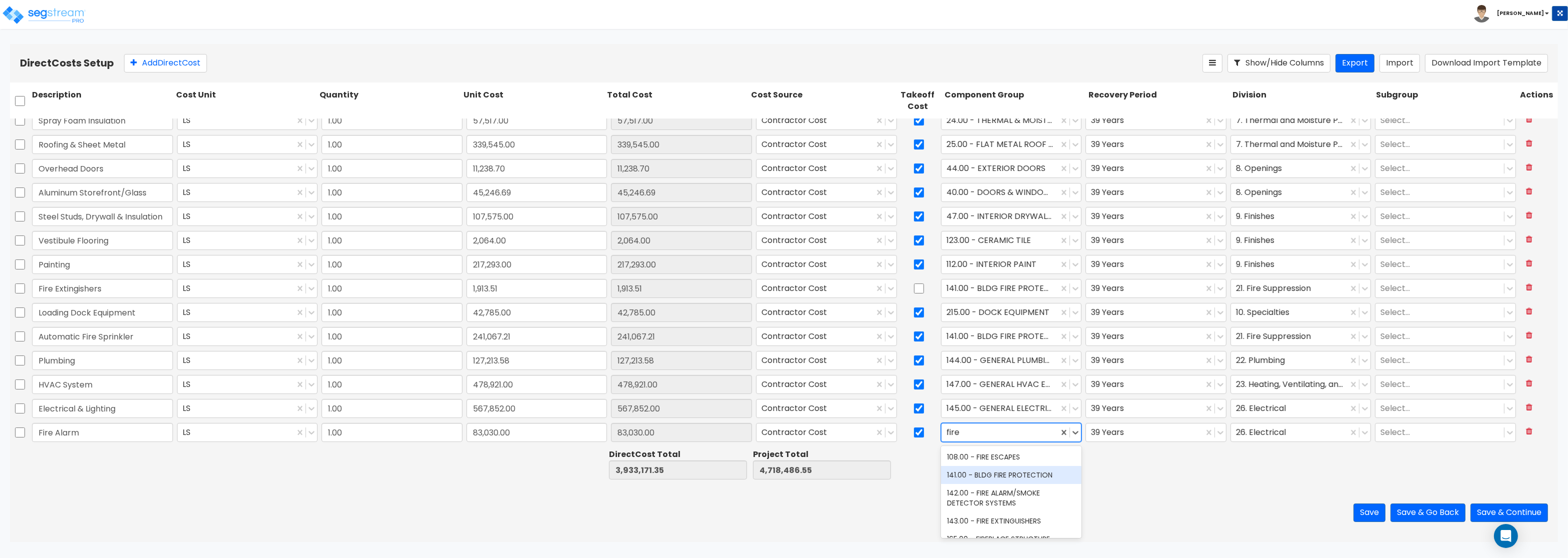
click at [1043, 477] on div "141.00 - BLDG FIRE PROTECTION" at bounding box center [1011, 474] width 141 height 18
click at [1265, 430] on div at bounding box center [1290, 433] width 108 height 14
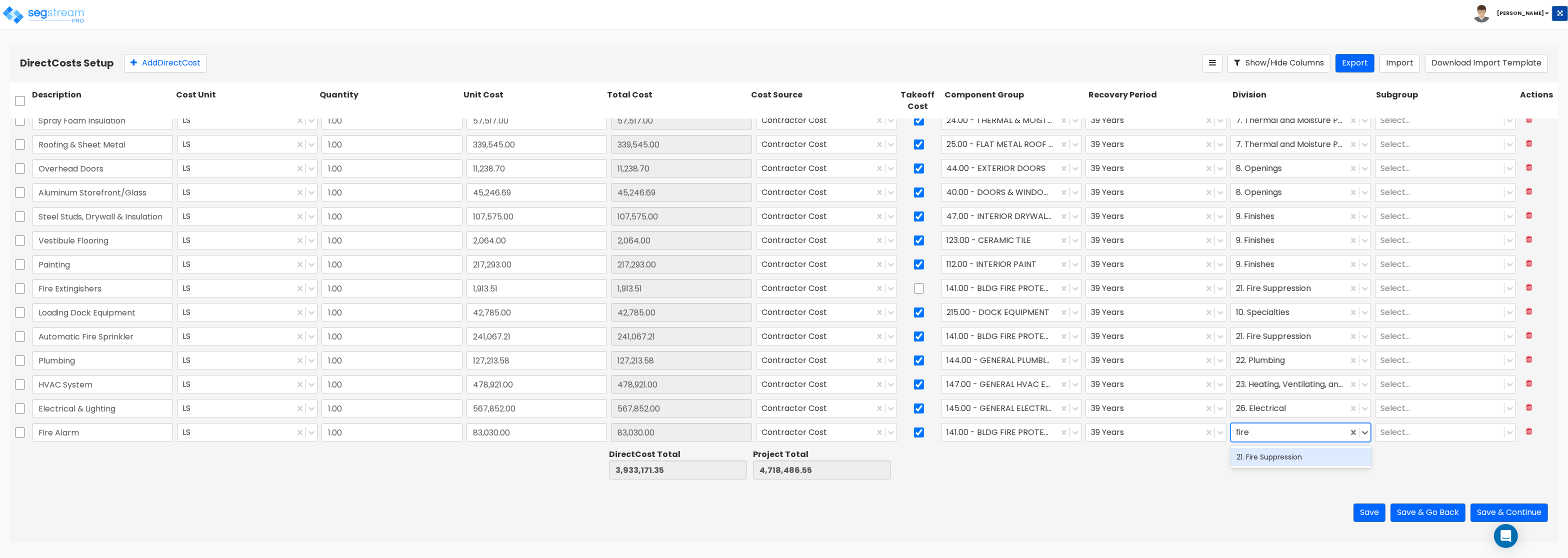
click at [1283, 455] on div "21. Fire Suppression" at bounding box center [1301, 456] width 141 height 18
click at [180, 64] on button "Add Direct Cost" at bounding box center [165, 63] width 83 height 19
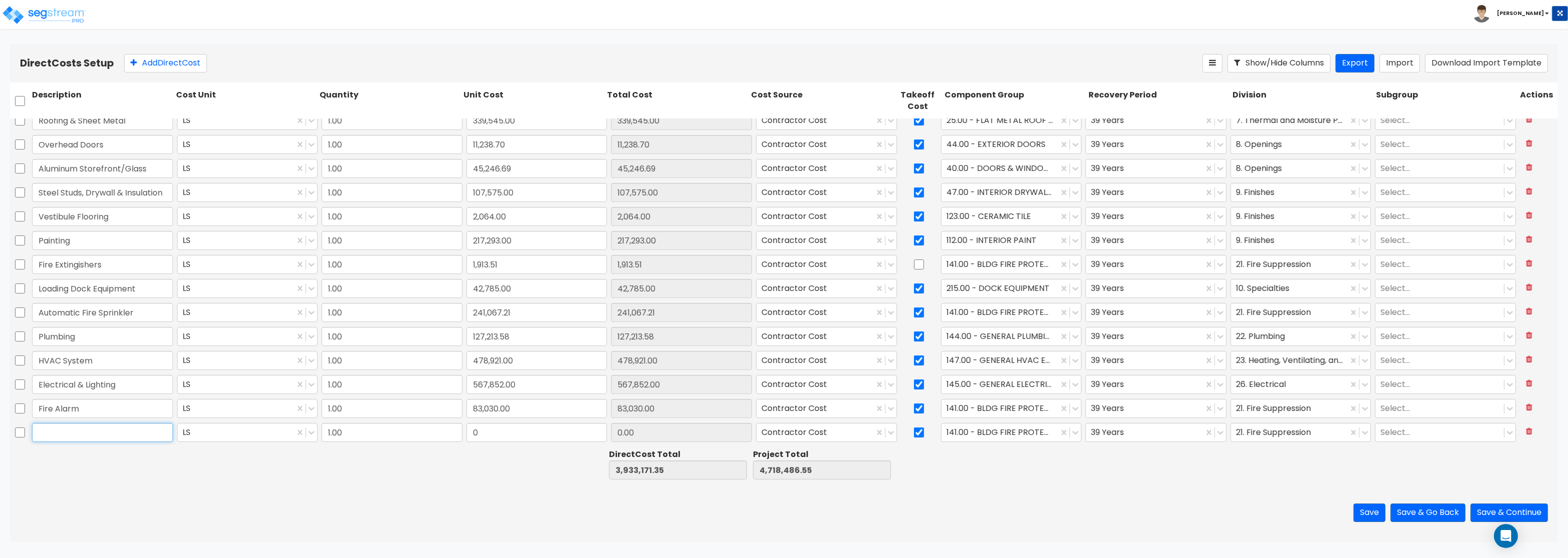
click at [40, 437] on input "text" at bounding box center [103, 432] width 141 height 19
paste input "We energies installation"
click at [51, 432] on input "We energies installation" at bounding box center [103, 432] width 141 height 19
click at [927, 430] on div at bounding box center [919, 432] width 40 height 23
click at [921, 432] on input "checkbox" at bounding box center [919, 432] width 10 height 19
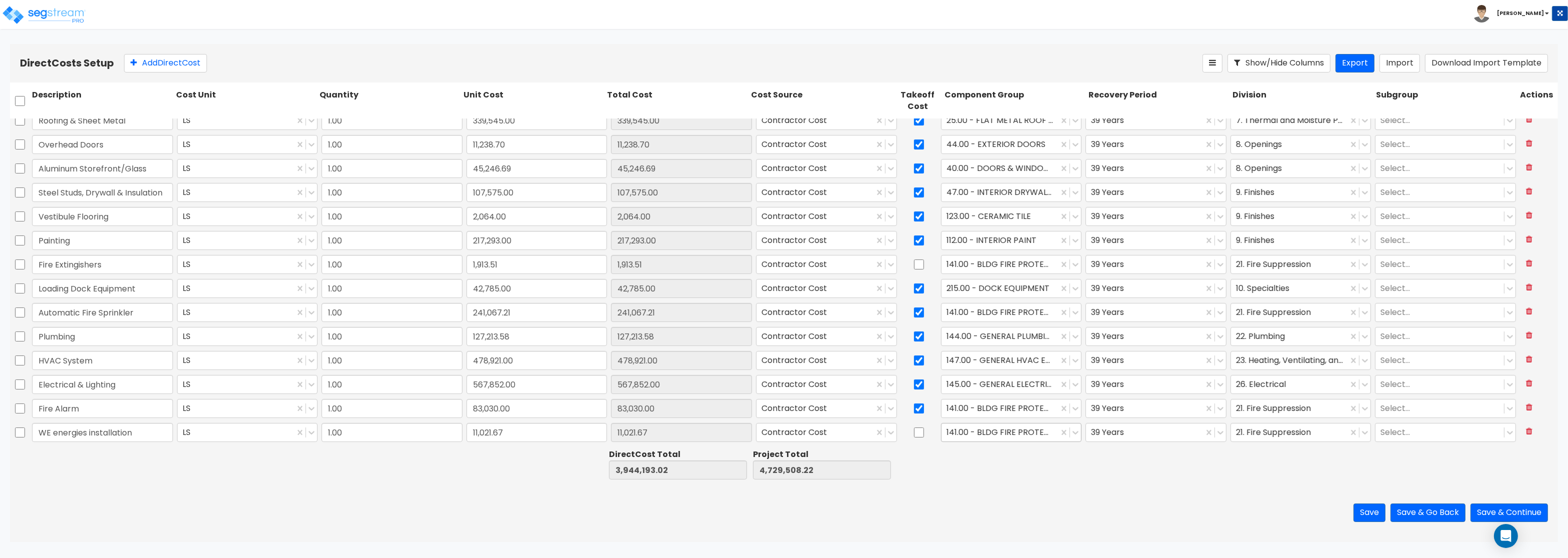
click at [1032, 433] on div at bounding box center [1000, 433] width 108 height 14
click at [1029, 437] on div at bounding box center [1000, 433] width 108 height 14
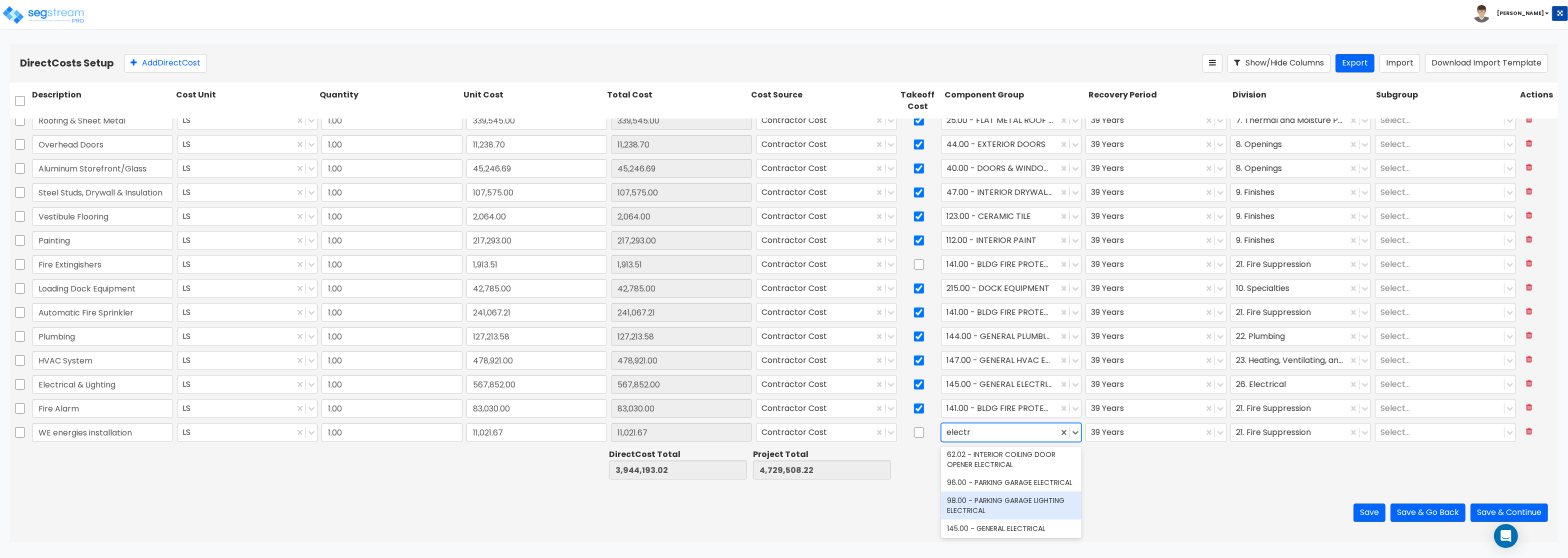
scroll to position [120, 0]
click at [1034, 463] on div "145.00 - GENERAL ELECTRICAL" at bounding box center [1011, 457] width 141 height 18
click at [1257, 433] on div at bounding box center [1290, 433] width 108 height 14
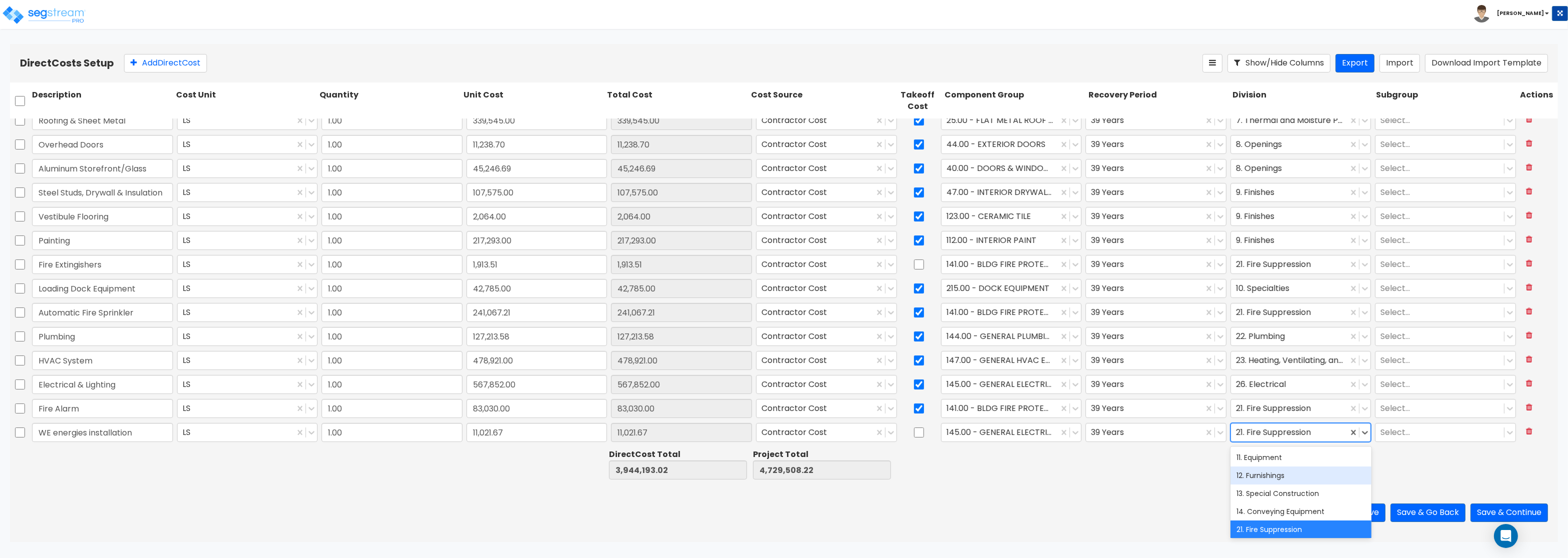
scroll to position [300, 0]
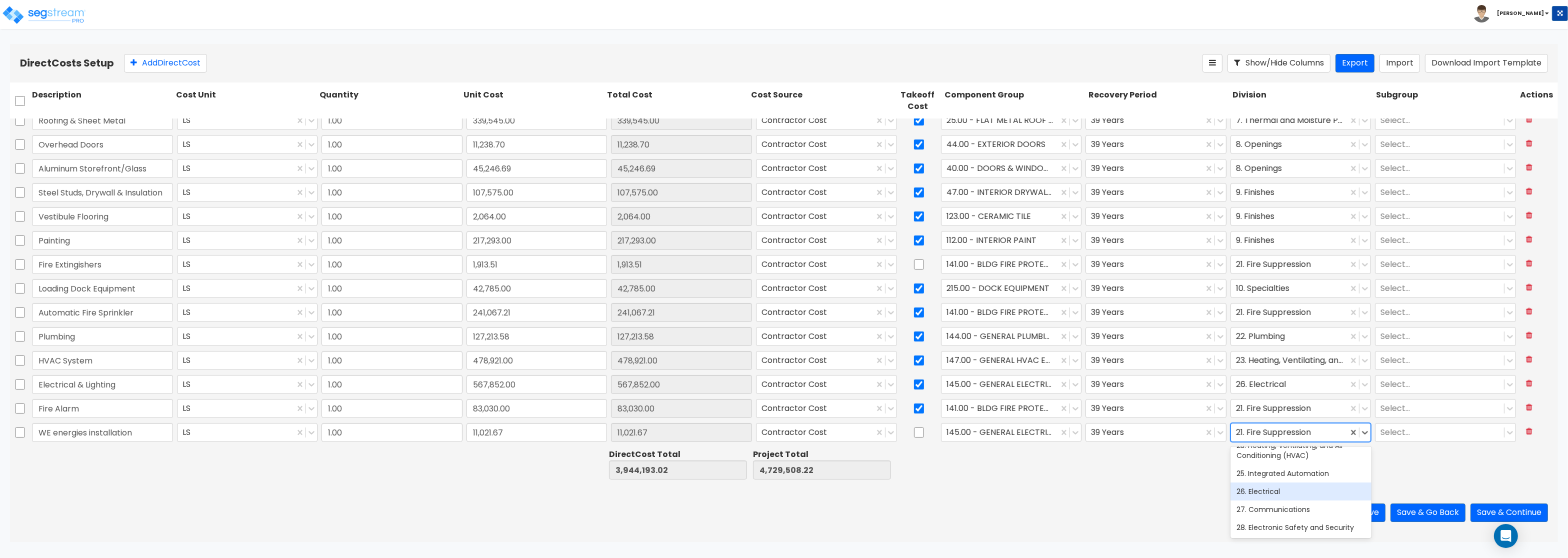
click at [1273, 494] on div "26. Electrical" at bounding box center [1301, 491] width 141 height 18
click at [985, 467] on div at bounding box center [1015, 464] width 144 height 35
click at [954, 474] on div at bounding box center [1015, 464] width 144 height 35
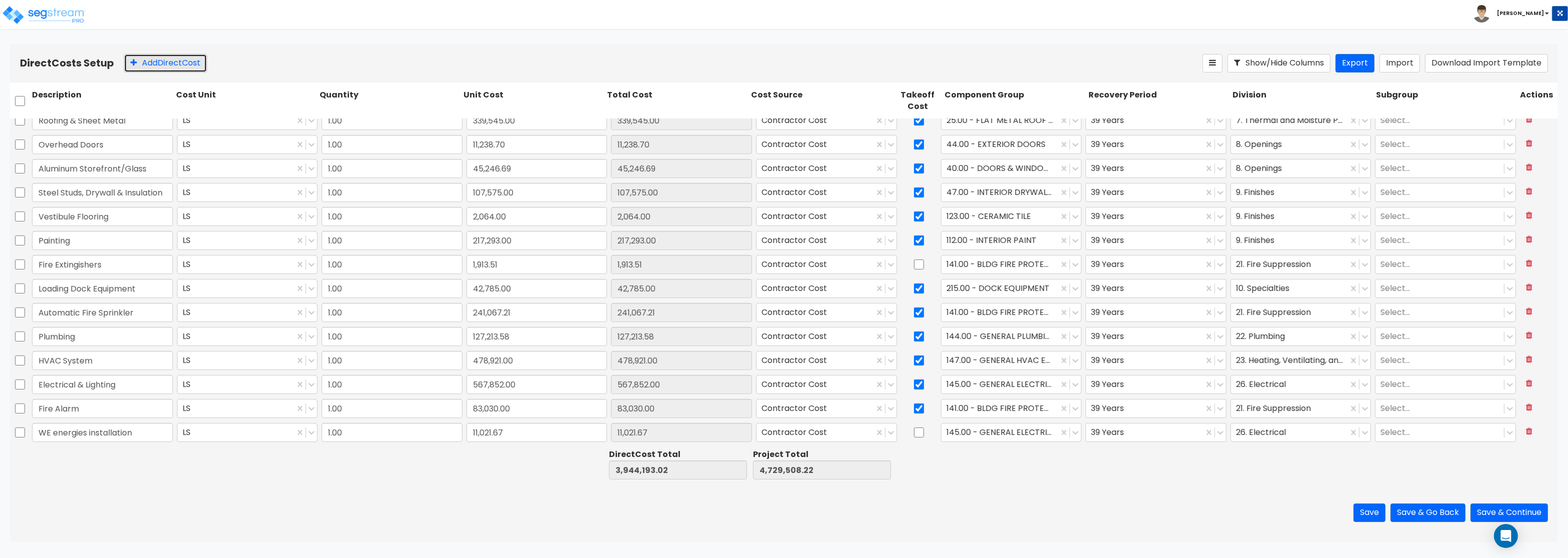
click at [173, 65] on button "Add Direct Cost" at bounding box center [165, 63] width 83 height 19
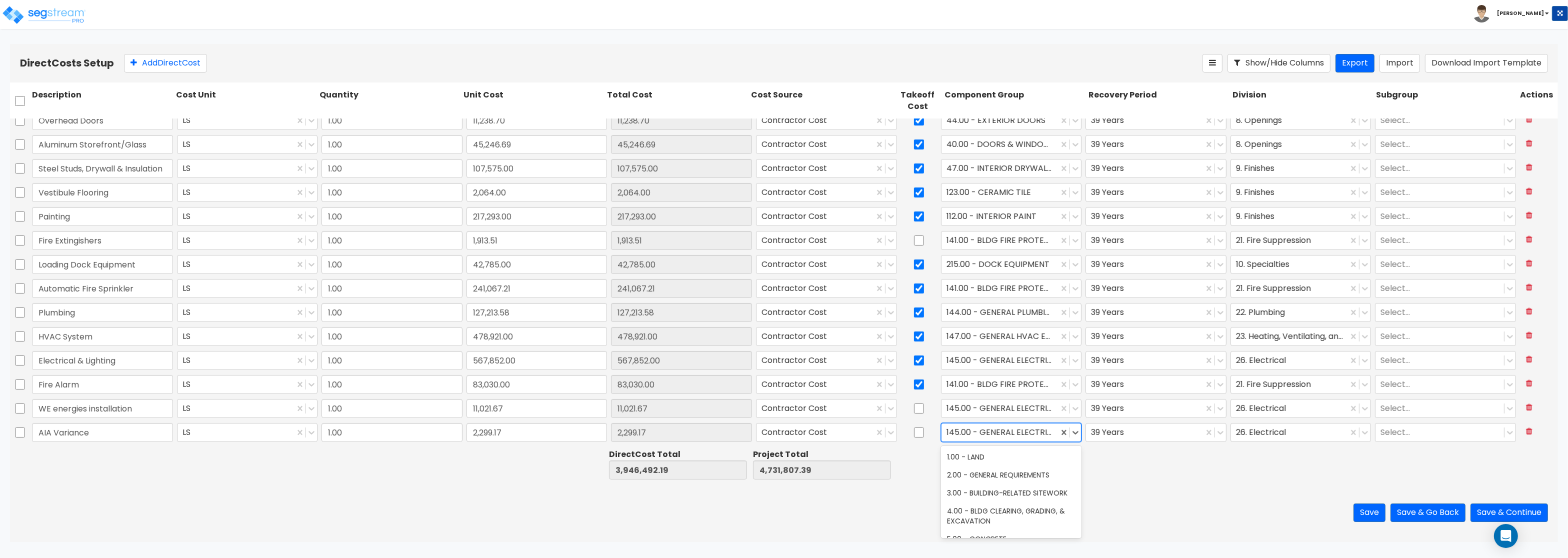
click at [993, 432] on div at bounding box center [1000, 433] width 108 height 14
click at [1024, 462] on div "12.00 - WOOD & PLASTICS" at bounding box center [1011, 456] width 141 height 18
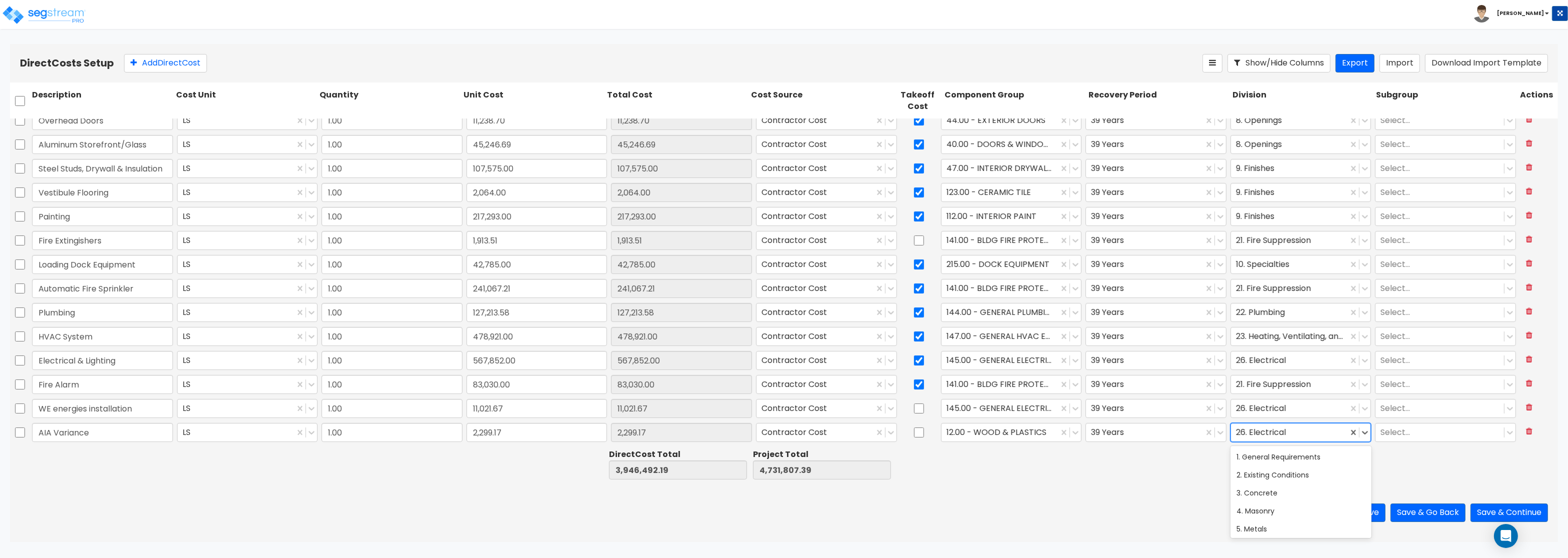
click at [1260, 437] on div at bounding box center [1290, 433] width 108 height 14
click at [1270, 455] on div "6. Wood, Plastics and Composites" at bounding box center [1301, 456] width 141 height 18
click at [1047, 515] on div "Save Save & Go Back Save & Continue" at bounding box center [783, 513] width 1548 height 58
click at [136, 66] on icon at bounding box center [134, 62] width 6 height 8
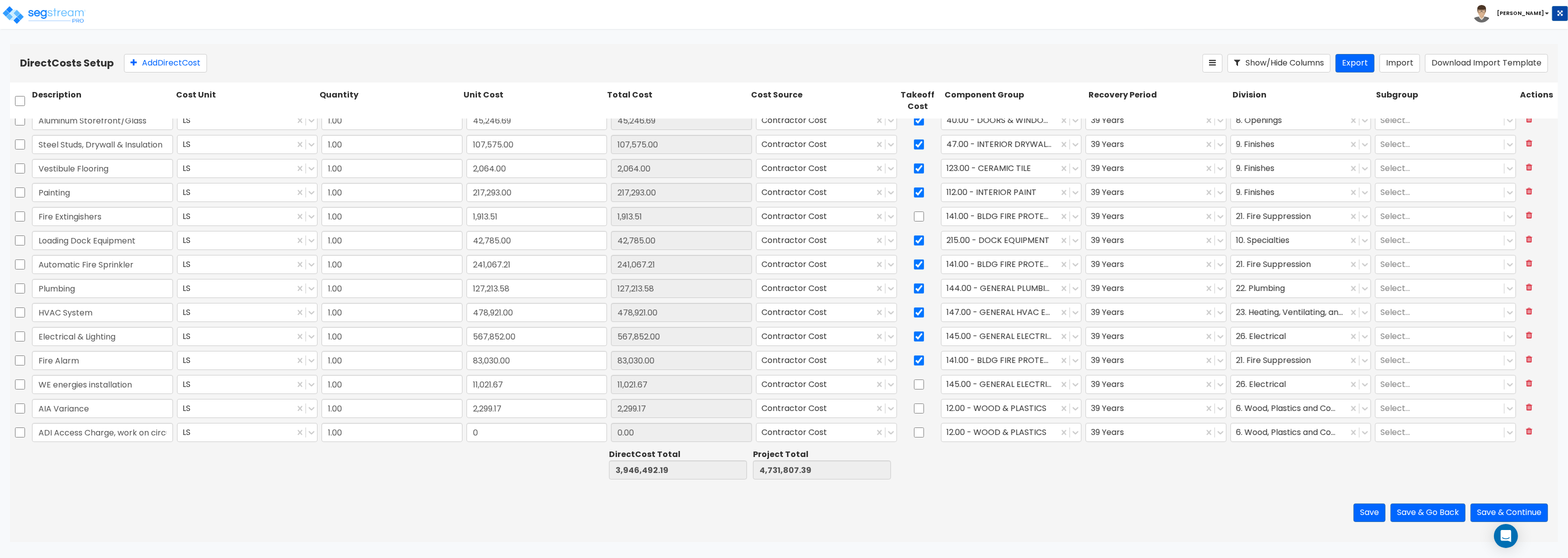
scroll to position [0, 10]
drag, startPoint x: 534, startPoint y: 432, endPoint x: 542, endPoint y: 429, distance: 8.5
click at [542, 429] on input "0" at bounding box center [537, 432] width 141 height 19
paste input "1,006.29"
click at [1032, 432] on div at bounding box center [1000, 433] width 108 height 14
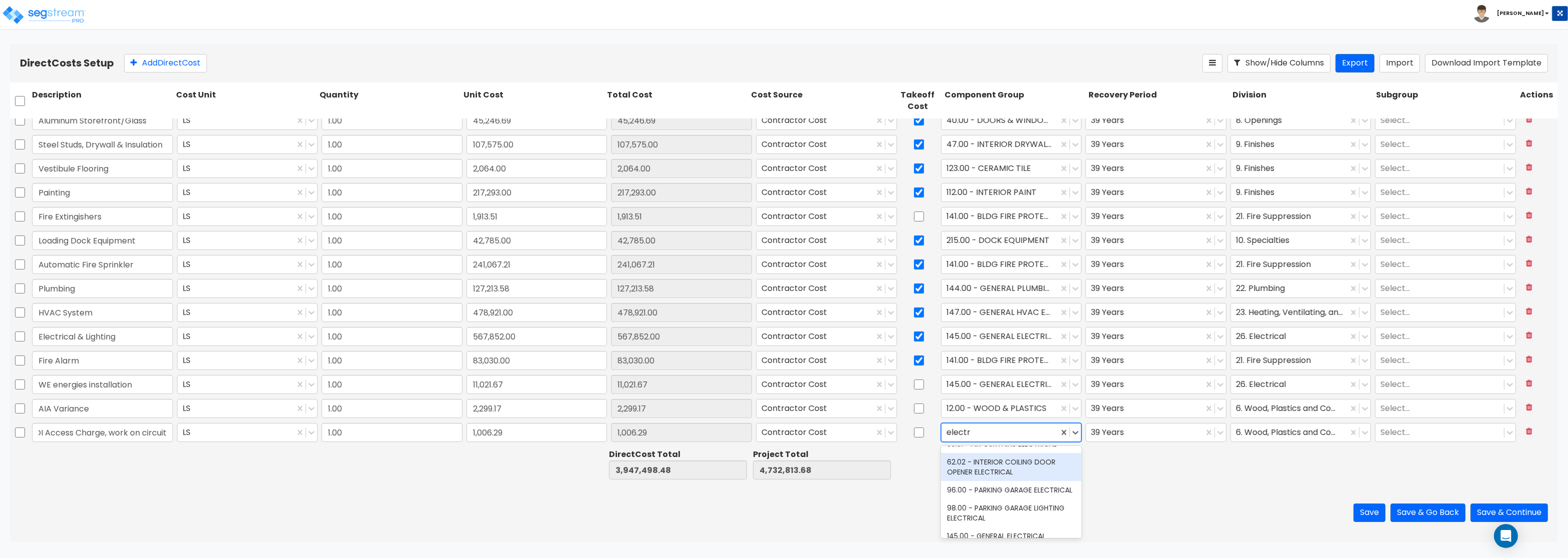
scroll to position [60, 0]
click at [1007, 515] on div "145.00 - GENERAL ELECTRICAL" at bounding box center [1011, 517] width 141 height 18
click at [1287, 435] on div at bounding box center [1290, 433] width 108 height 14
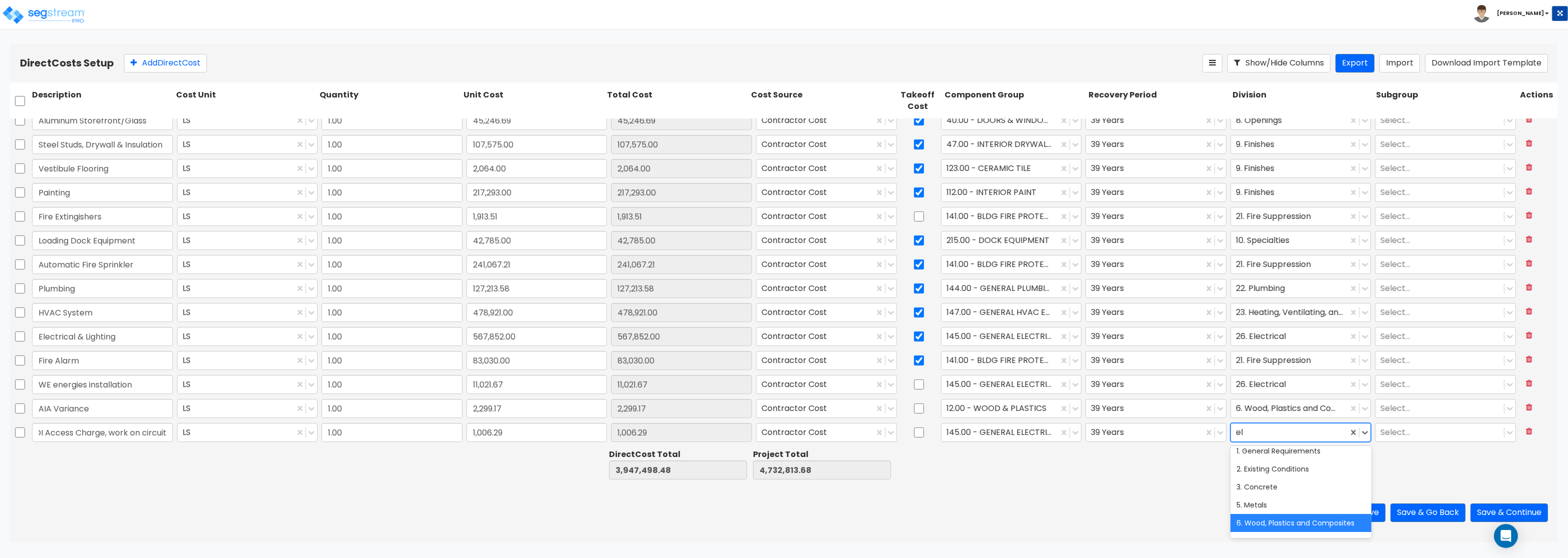
scroll to position [0, 0]
click at [1288, 455] on div "26. Electrical" at bounding box center [1301, 456] width 141 height 18
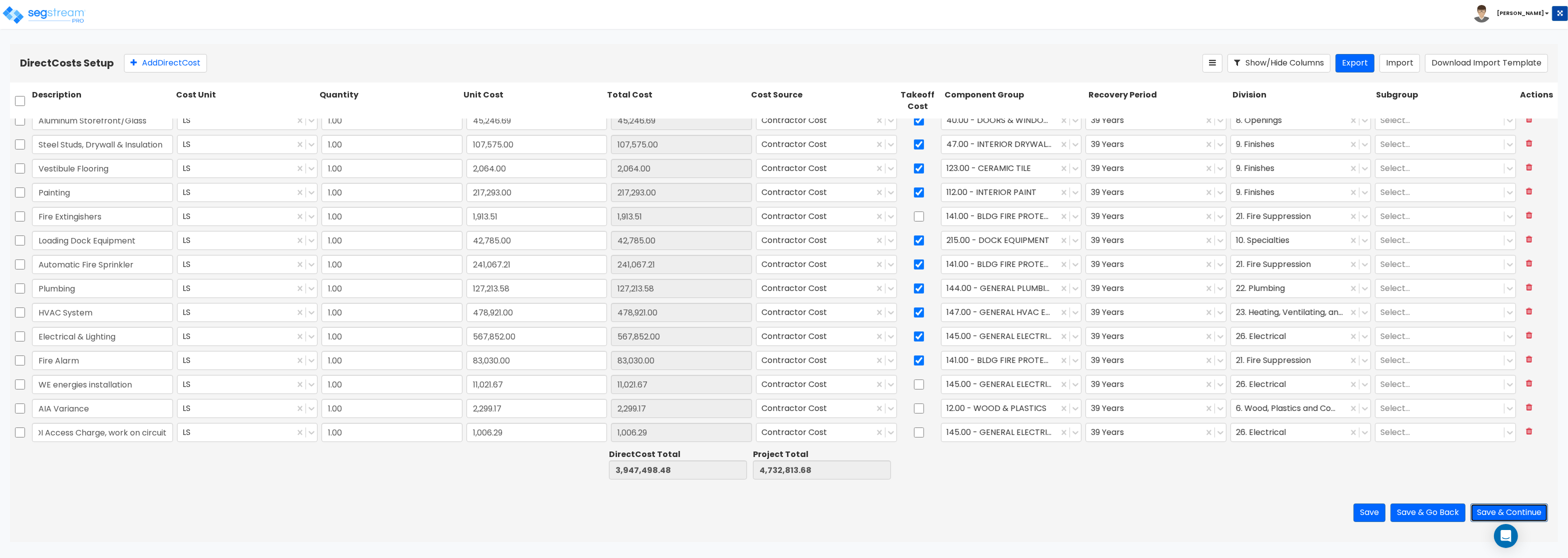
click at [1494, 510] on button "Save & Continue" at bounding box center [1509, 513] width 77 height 19
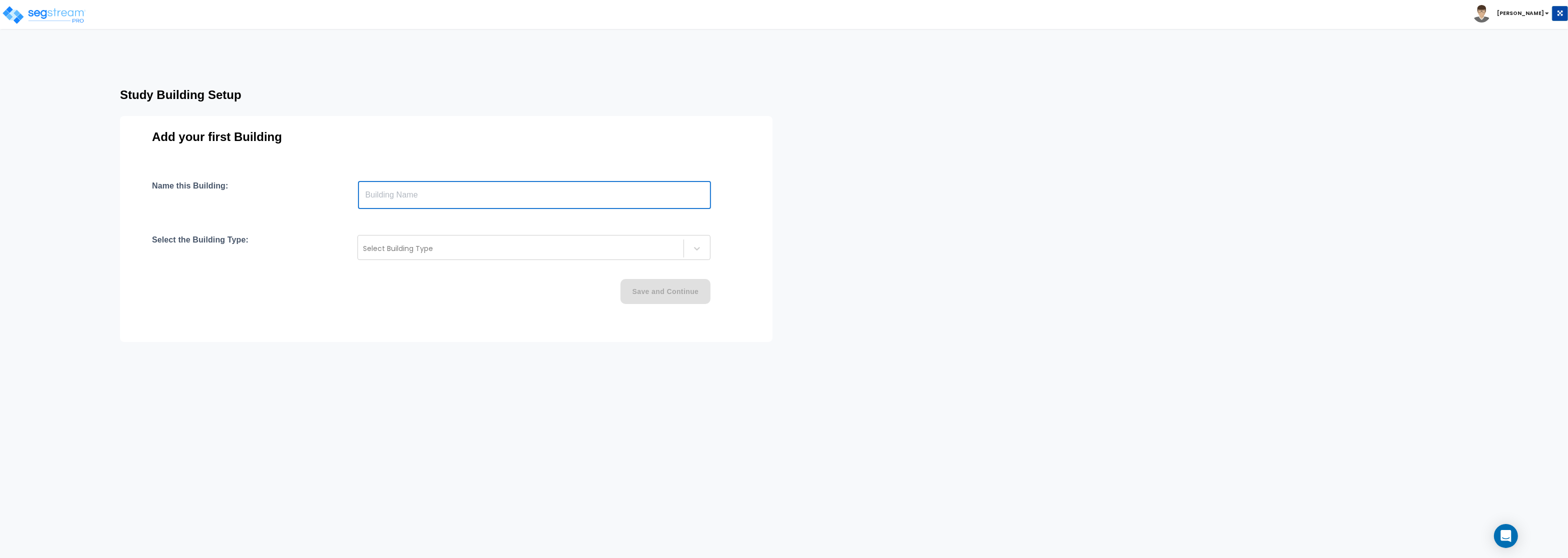
click at [403, 194] on input "text" at bounding box center [534, 194] width 353 height 28
type input "[STREET_ADDRESS]"
click at [439, 245] on div at bounding box center [520, 248] width 315 height 12
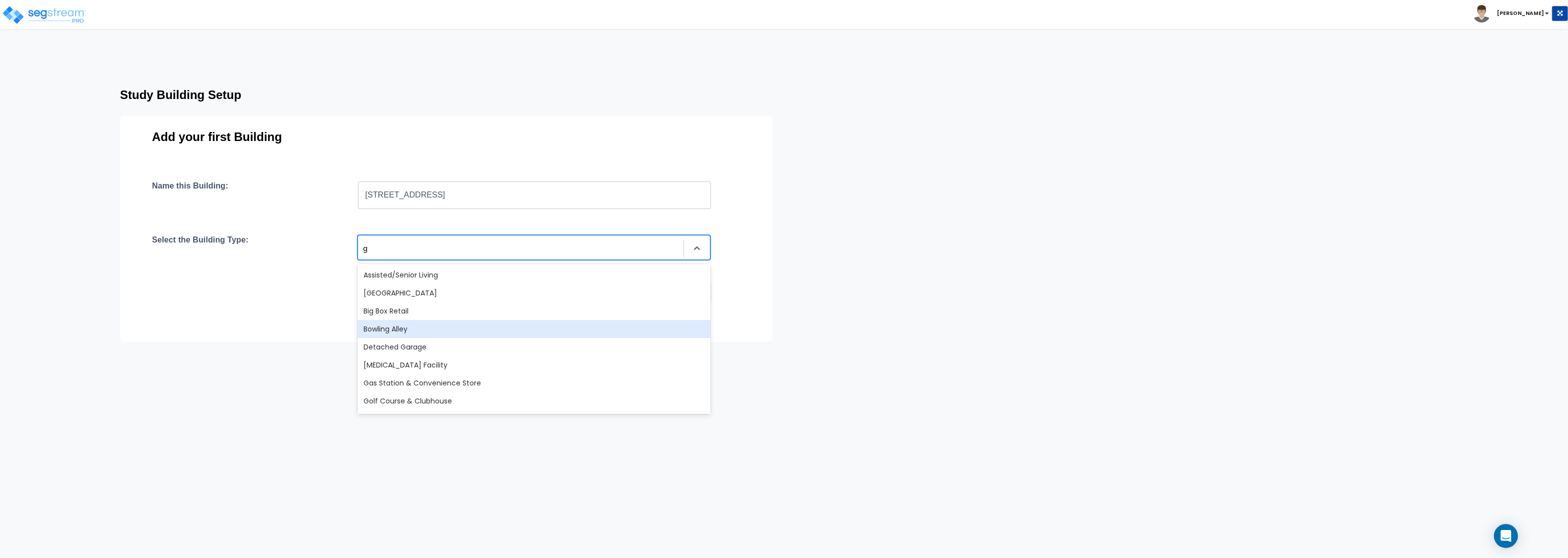
type input "gr"
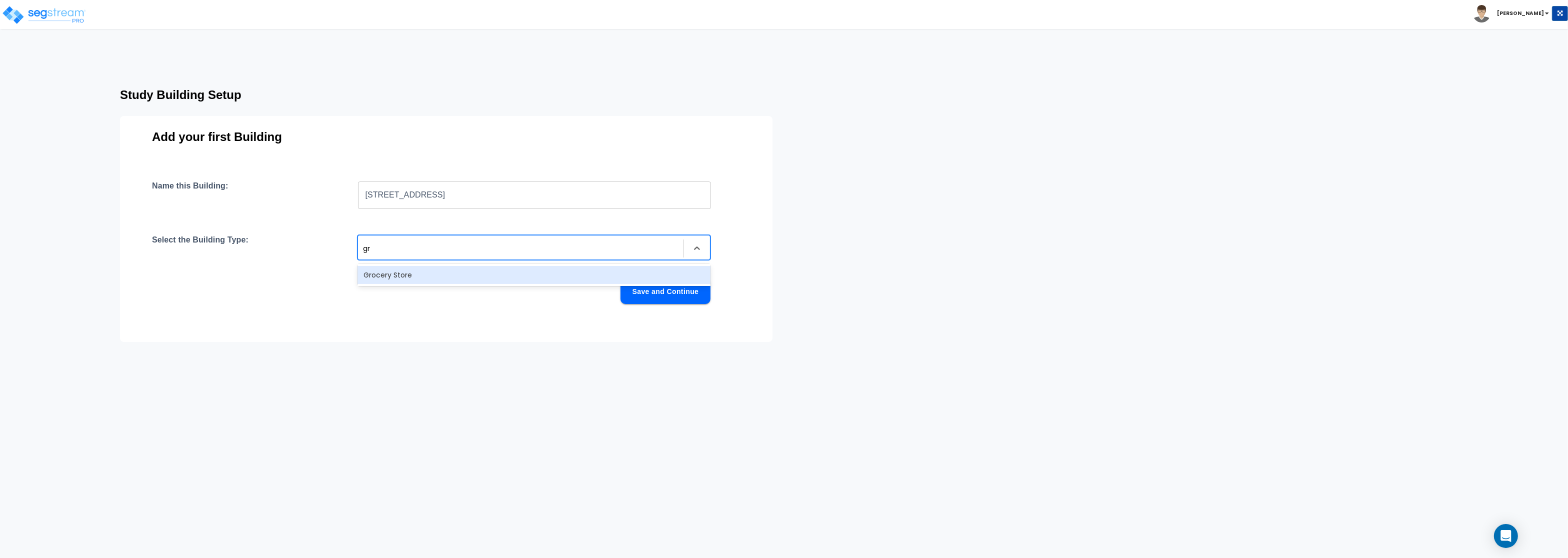
click at [375, 271] on div "Grocery Store" at bounding box center [534, 274] width 353 height 18
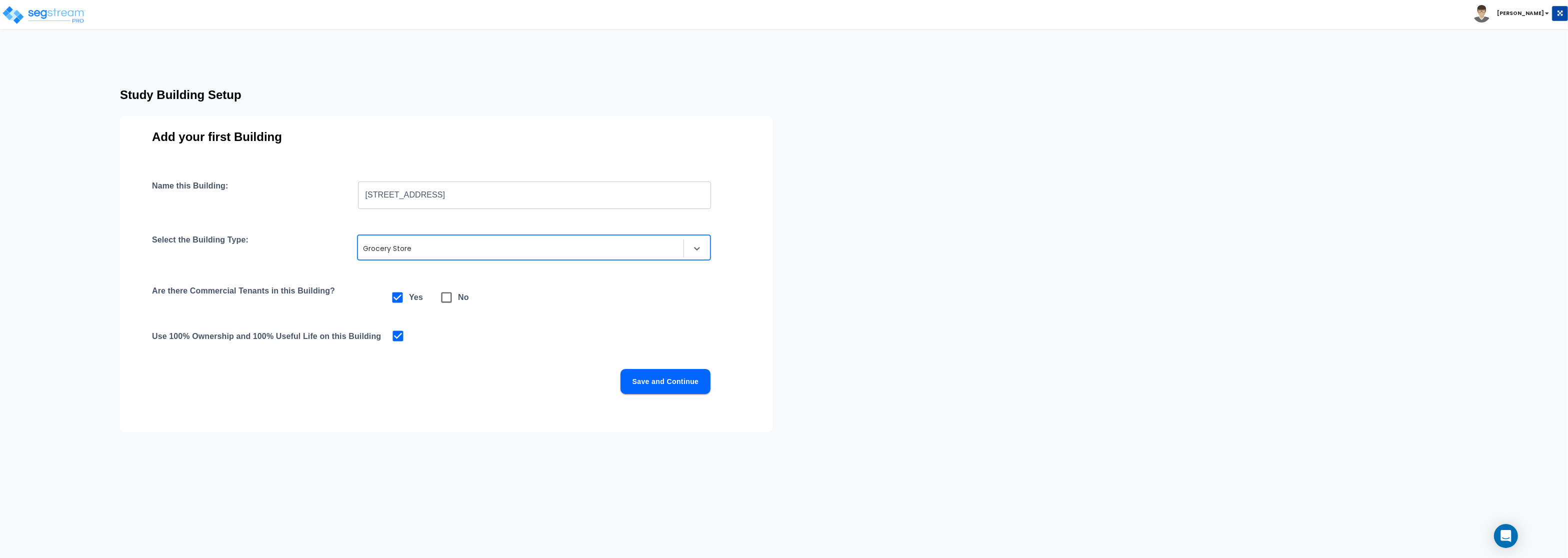
drag, startPoint x: 444, startPoint y: 297, endPoint x: 433, endPoint y: 302, distance: 12.1
click at [445, 298] on icon at bounding box center [446, 297] width 14 height 14
checkbox input "false"
checkbox input "true"
click at [677, 382] on button "Save and Continue" at bounding box center [665, 381] width 90 height 25
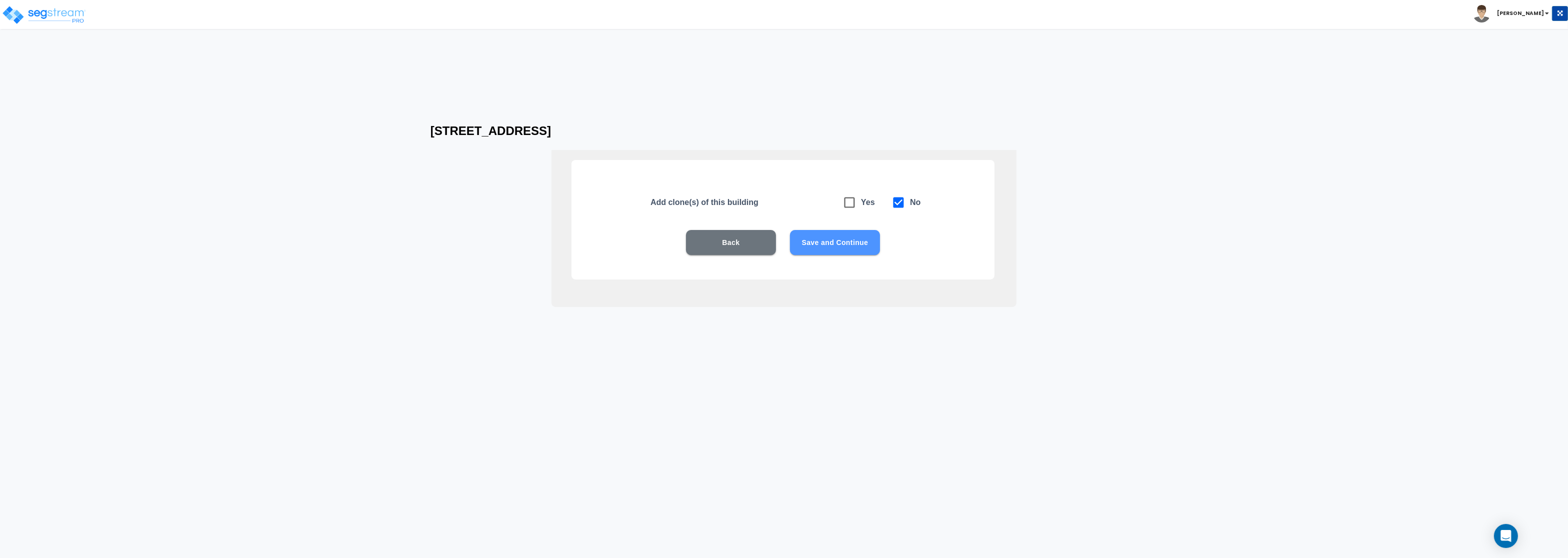
click at [852, 240] on button "Save and Continue" at bounding box center [835, 242] width 90 height 25
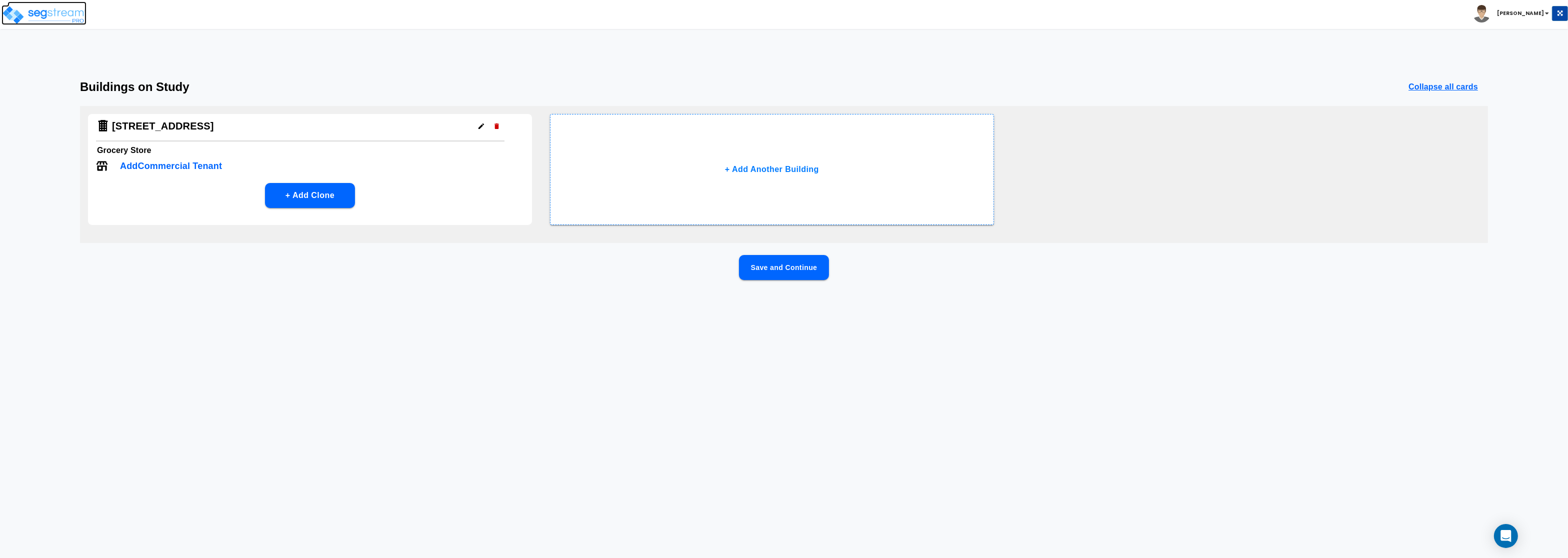
click at [30, 12] on img at bounding box center [43, 15] width 85 height 20
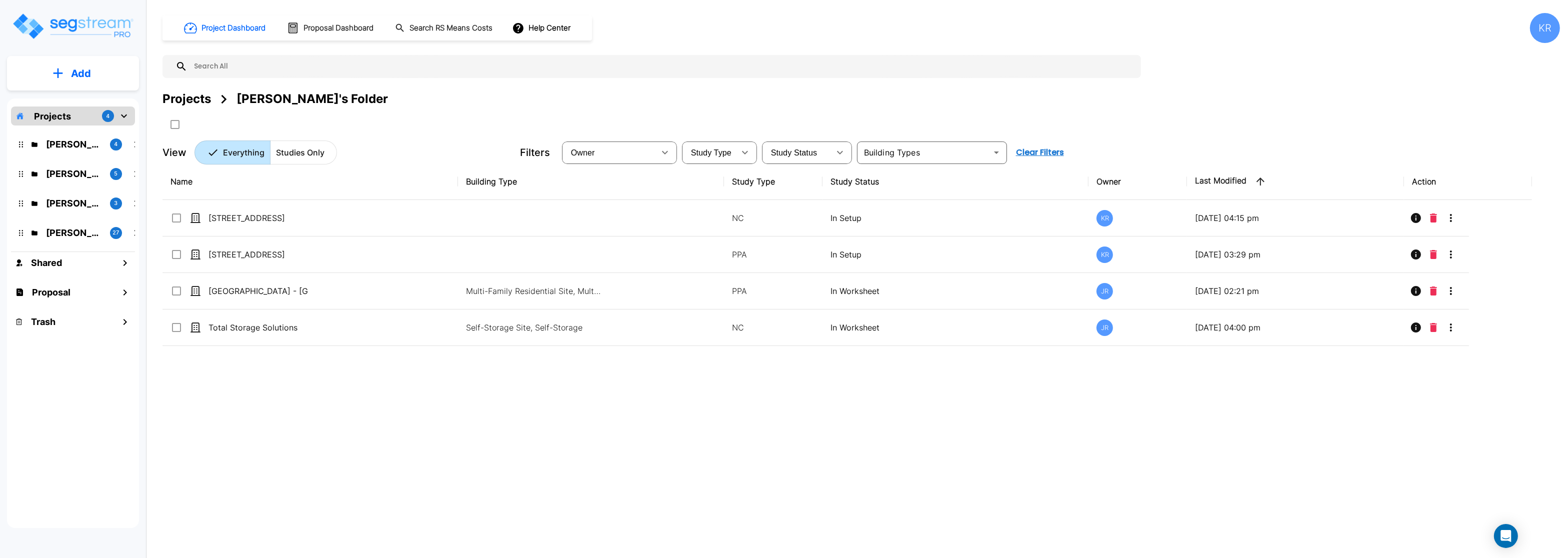
click at [57, 167] on div "[PERSON_NAME] 5" at bounding box center [81, 173] width 131 height 22
click at [61, 177] on p "[PERSON_NAME]" at bounding box center [74, 174] width 56 height 14
click at [62, 229] on p "[PERSON_NAME]'s Folder (Finalized Reports)" at bounding box center [74, 233] width 56 height 14
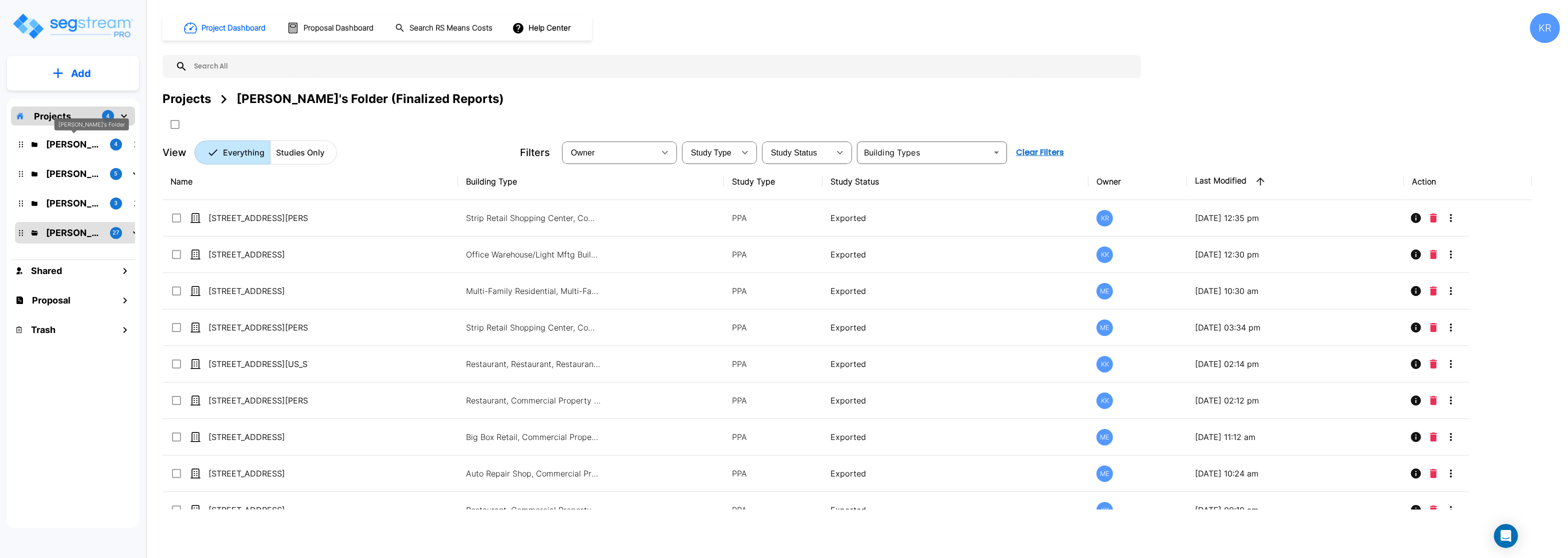
click at [53, 142] on p "[PERSON_NAME]'s Folder" at bounding box center [74, 144] width 56 height 14
